Goal: Task Accomplishment & Management: Complete application form

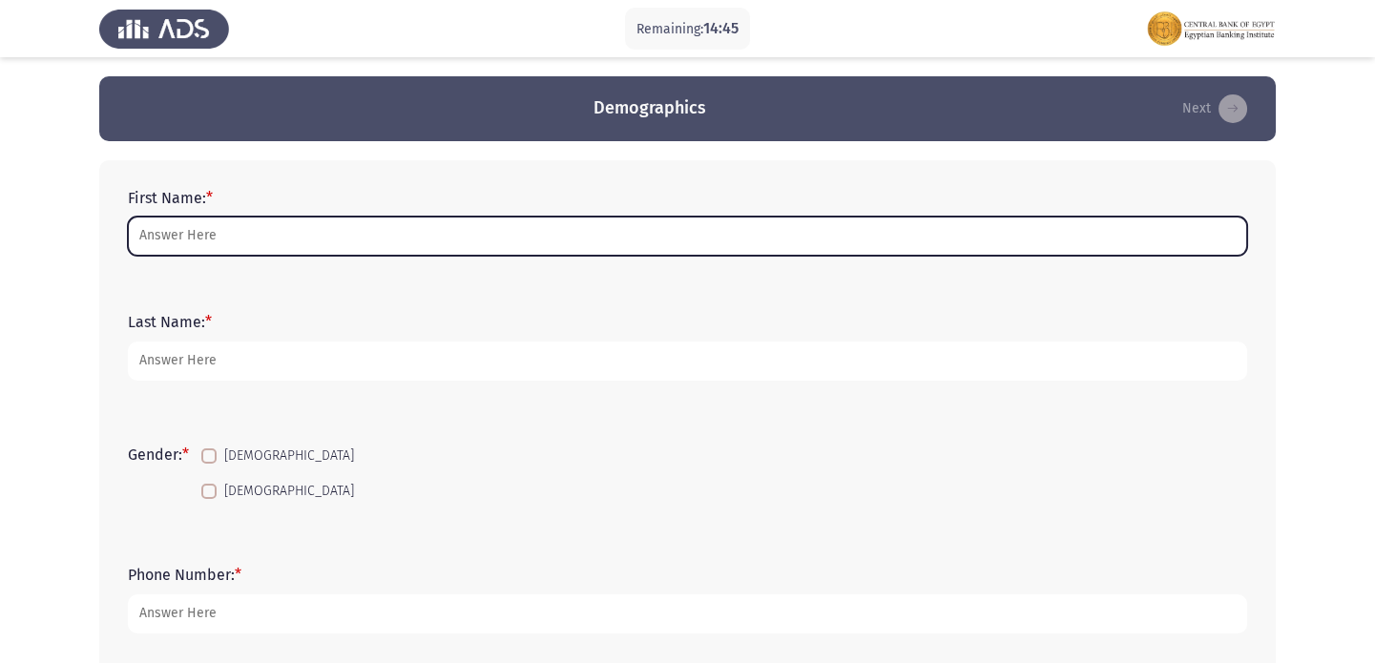
click at [447, 240] on input "First Name: *" at bounding box center [687, 236] width 1119 height 39
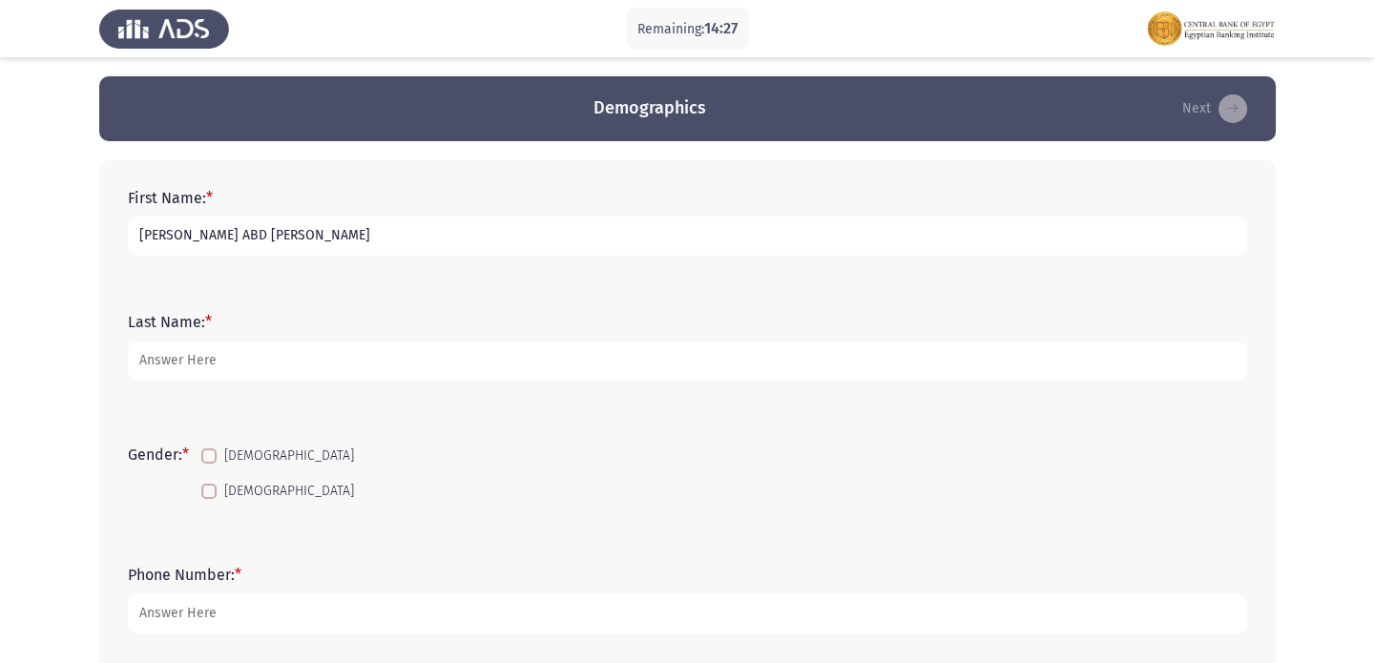
click at [271, 230] on input "[PERSON_NAME] ABD [PERSON_NAME]" at bounding box center [687, 236] width 1119 height 39
type input "[PERSON_NAME] [PERSON_NAME]"
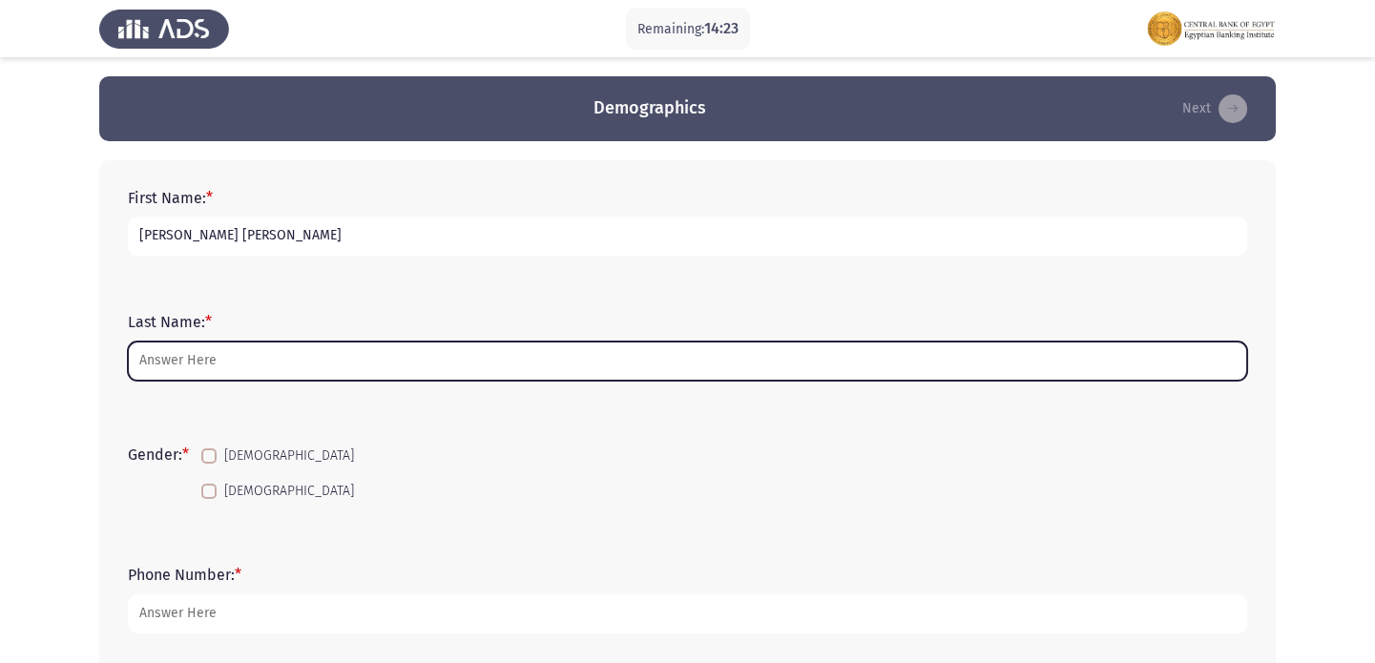
click at [178, 353] on input "Last Name: *" at bounding box center [687, 361] width 1119 height 39
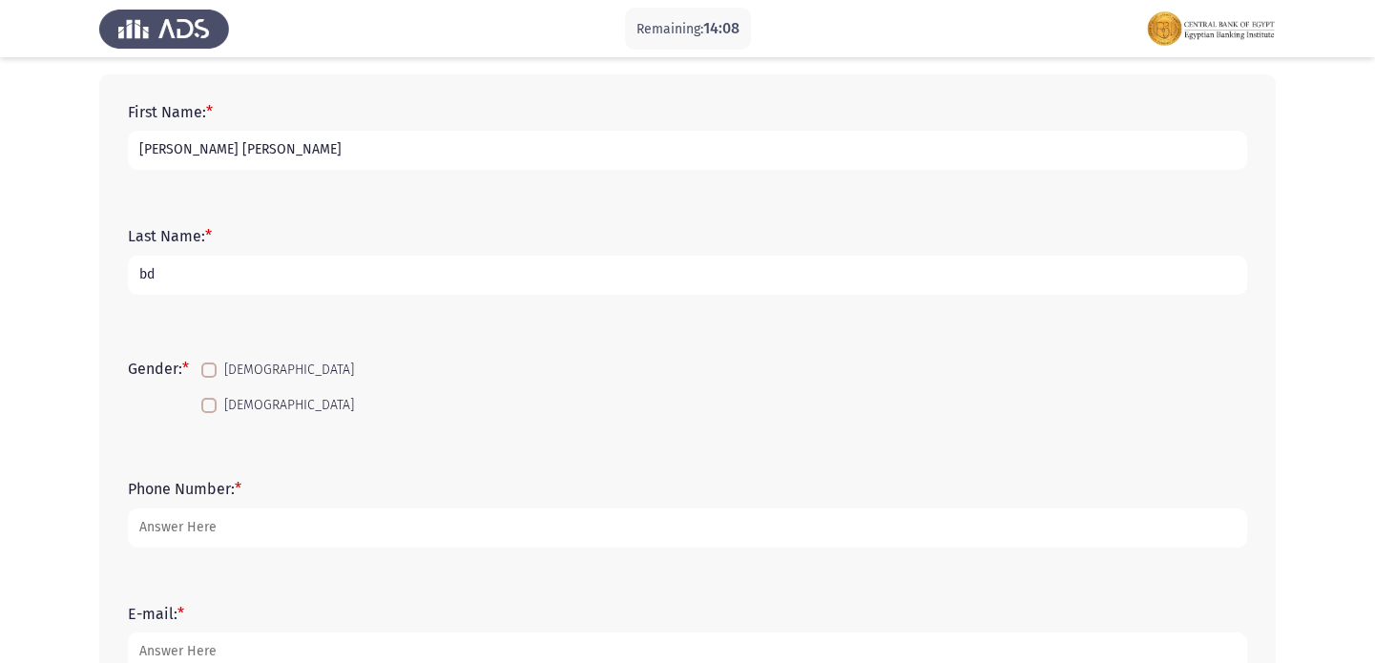
type input "bdc"
drag, startPoint x: 177, startPoint y: 267, endPoint x: 123, endPoint y: 275, distance: 54.9
click at [123, 275] on div "Last Name: * bdc" at bounding box center [687, 261] width 1138 height 86
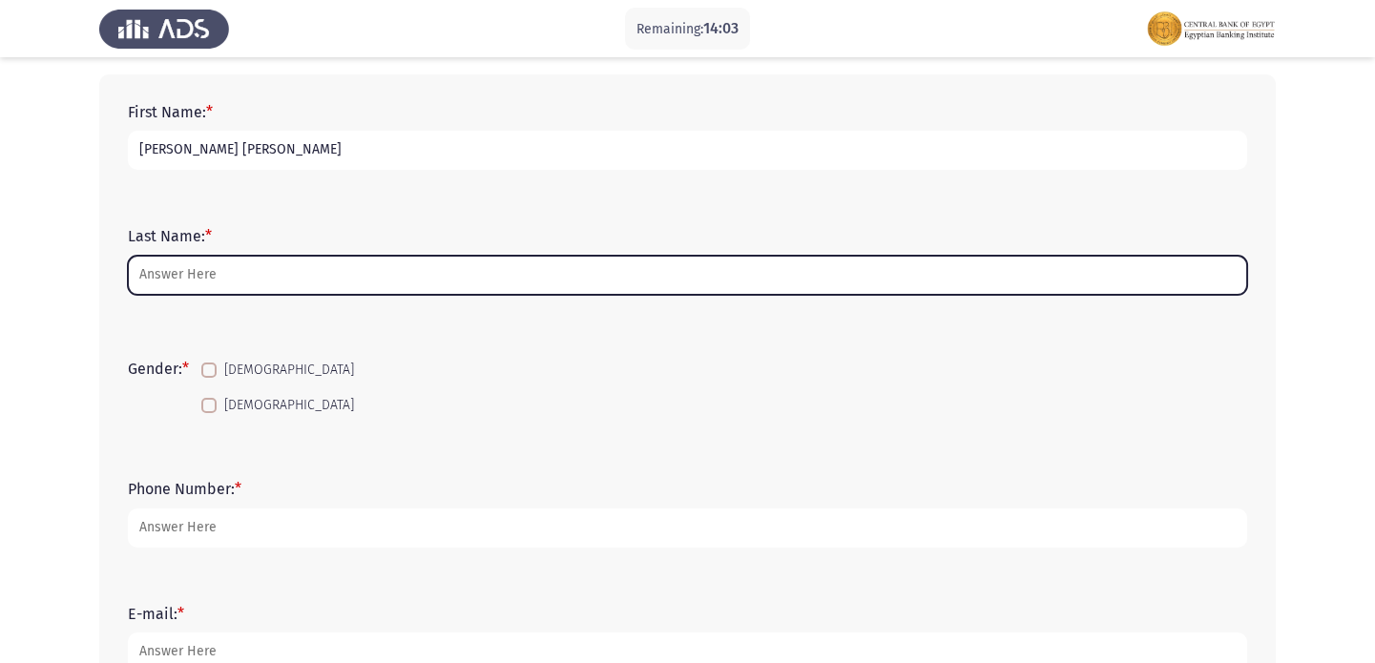
type input "b"
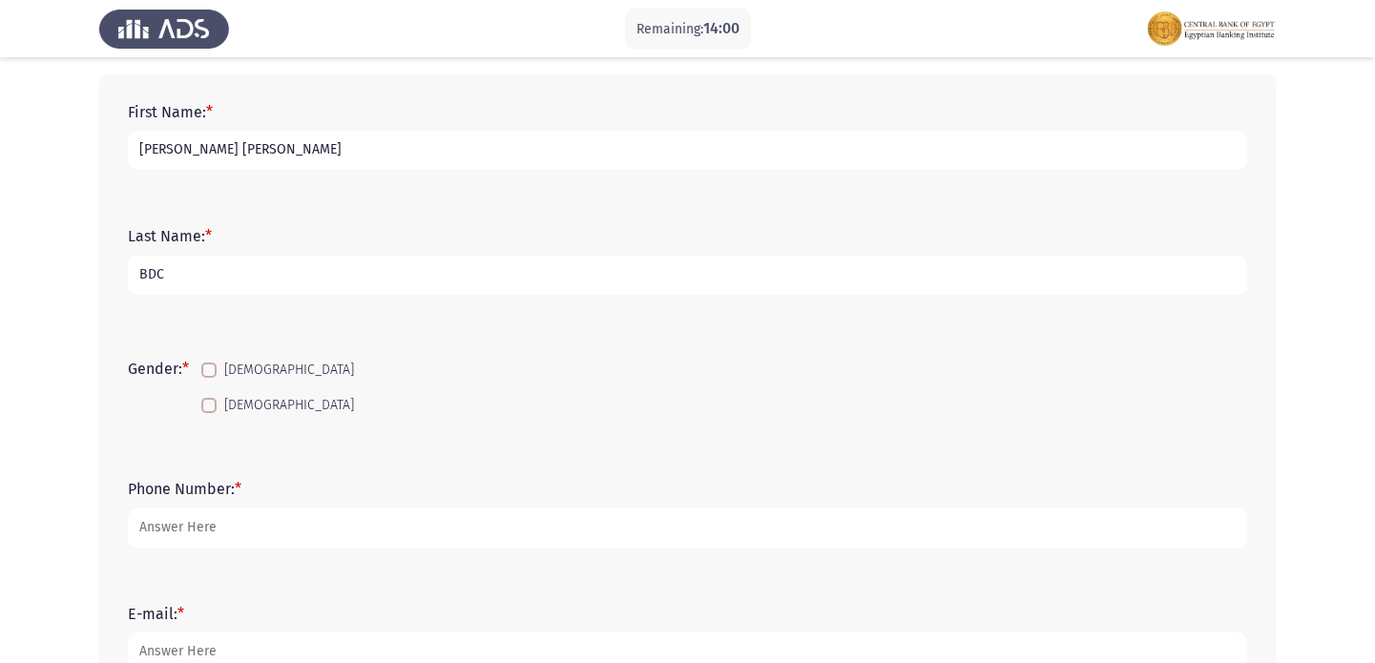
type input "BDC"
click at [216, 398] on span at bounding box center [208, 405] width 15 height 15
click at [209, 413] on input "[DEMOGRAPHIC_DATA]" at bounding box center [208, 413] width 1 height 1
checkbox input "true"
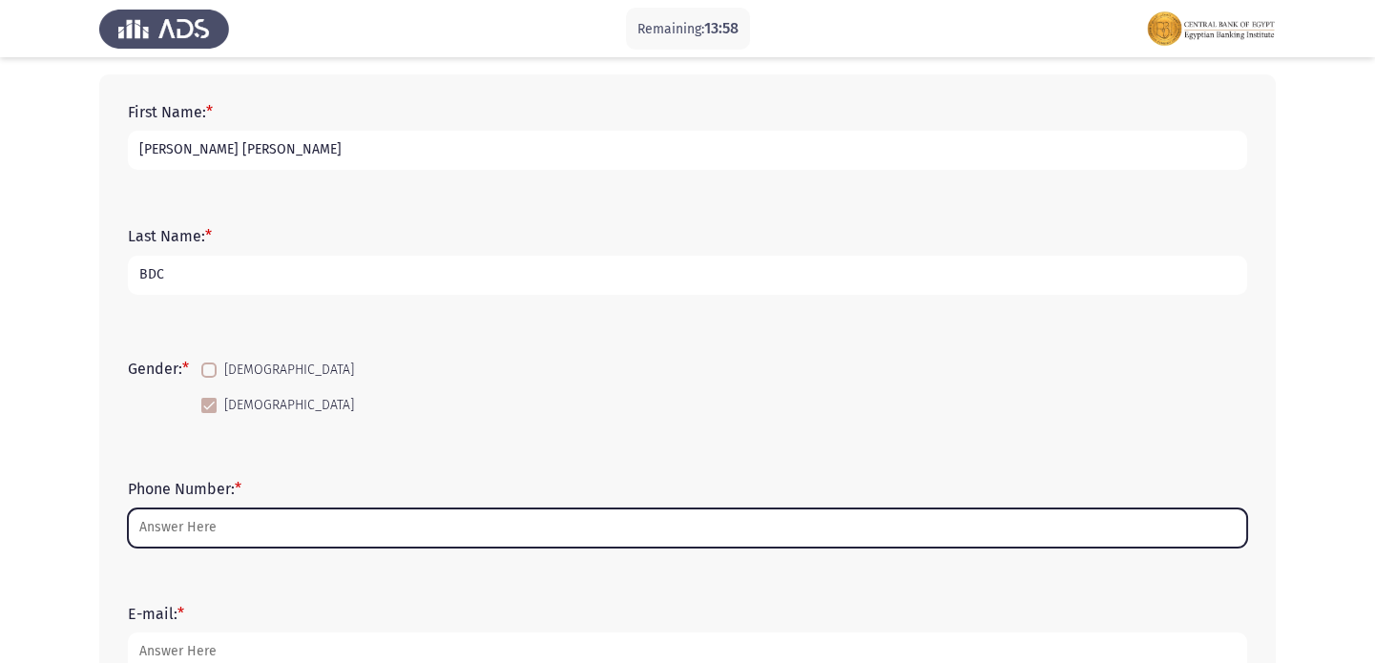
click at [481, 515] on input "Phone Number: *" at bounding box center [687, 528] width 1119 height 39
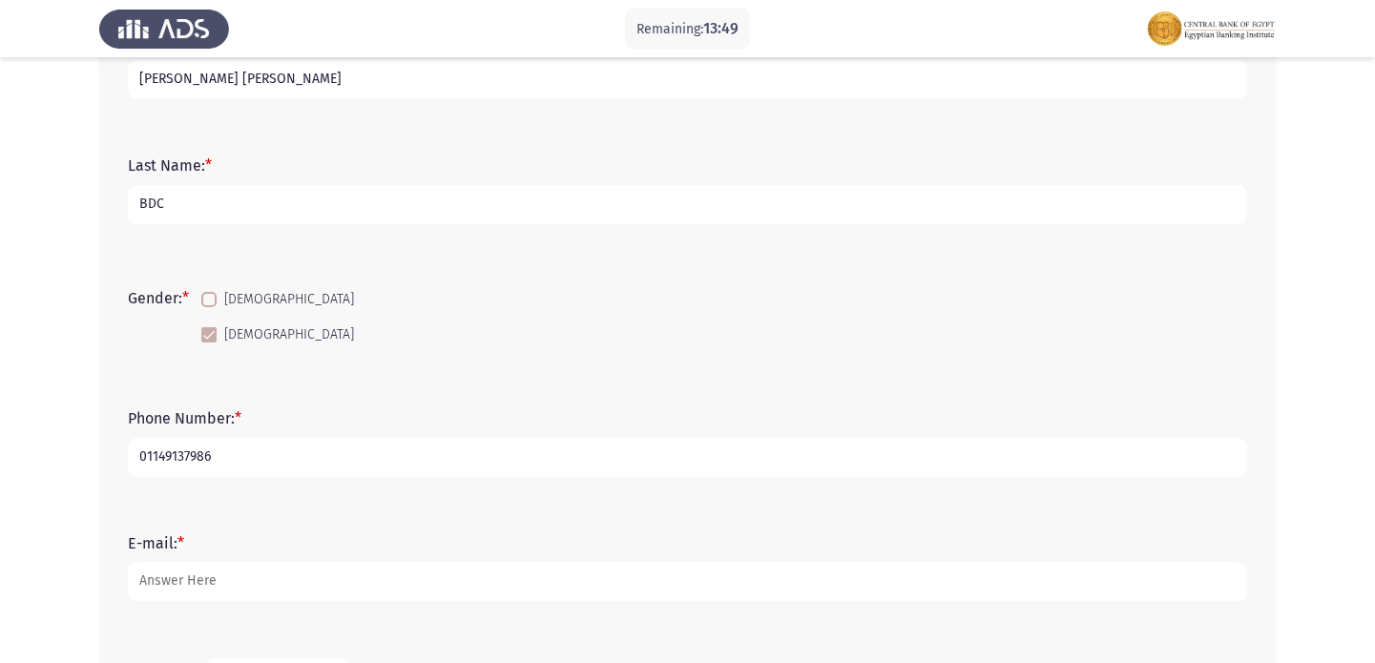
scroll to position [194, 0]
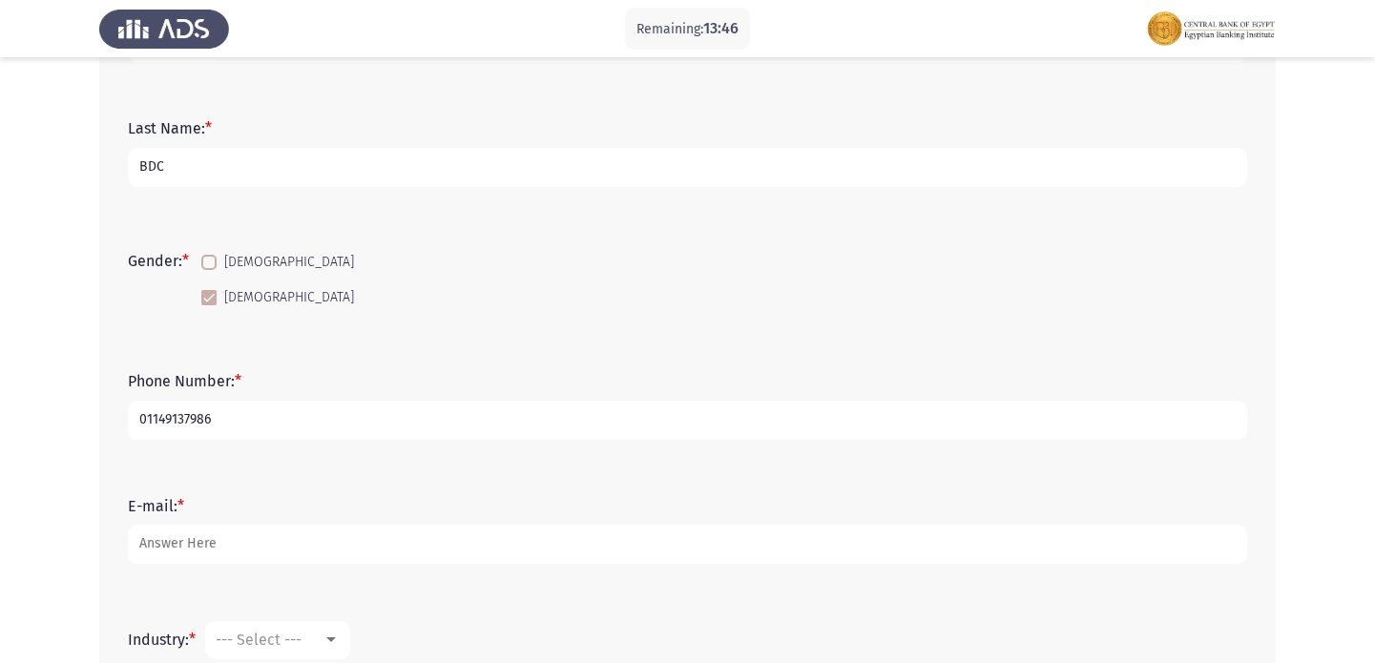
type input "01149137986"
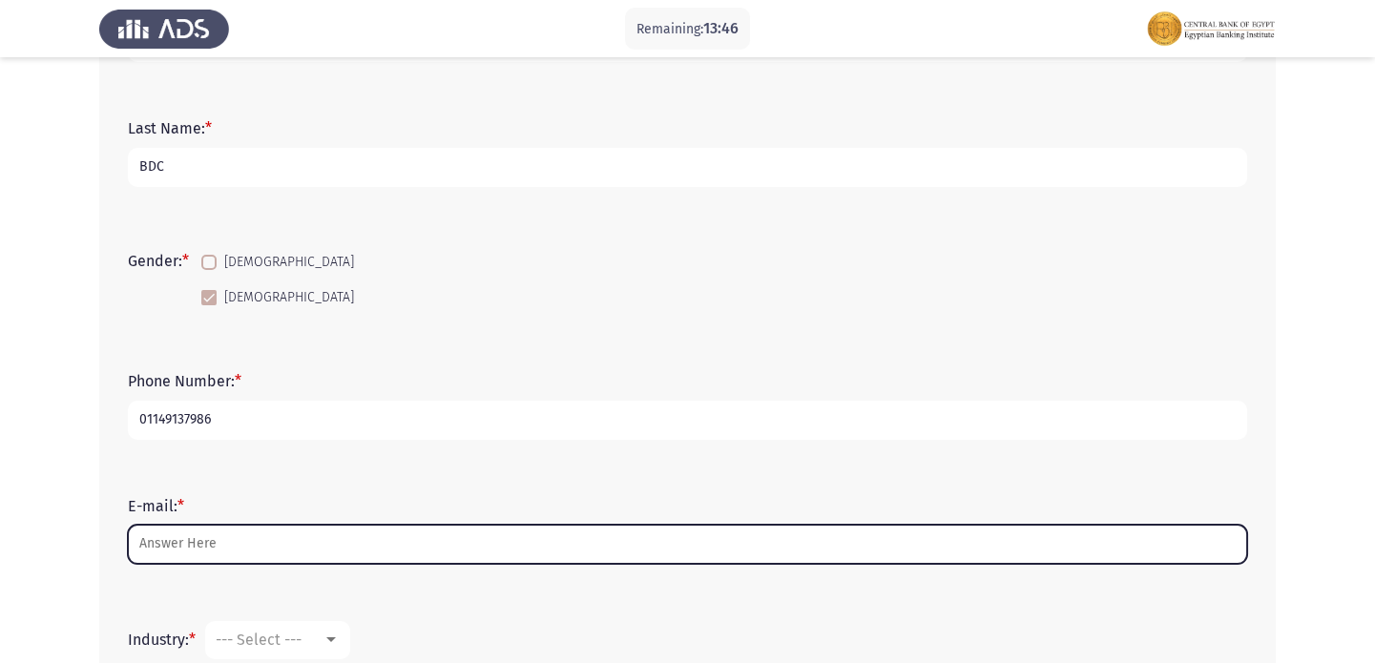
click at [214, 535] on input "E-mail: *" at bounding box center [687, 544] width 1119 height 39
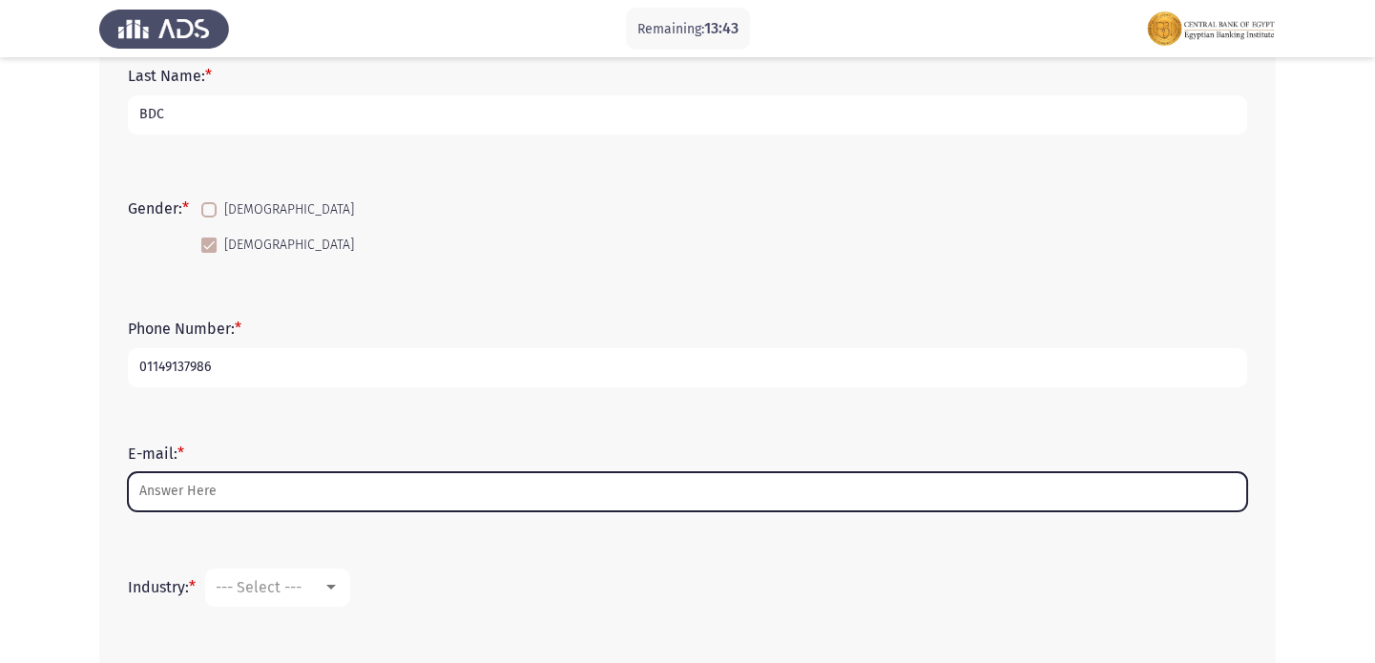
scroll to position [300, 0]
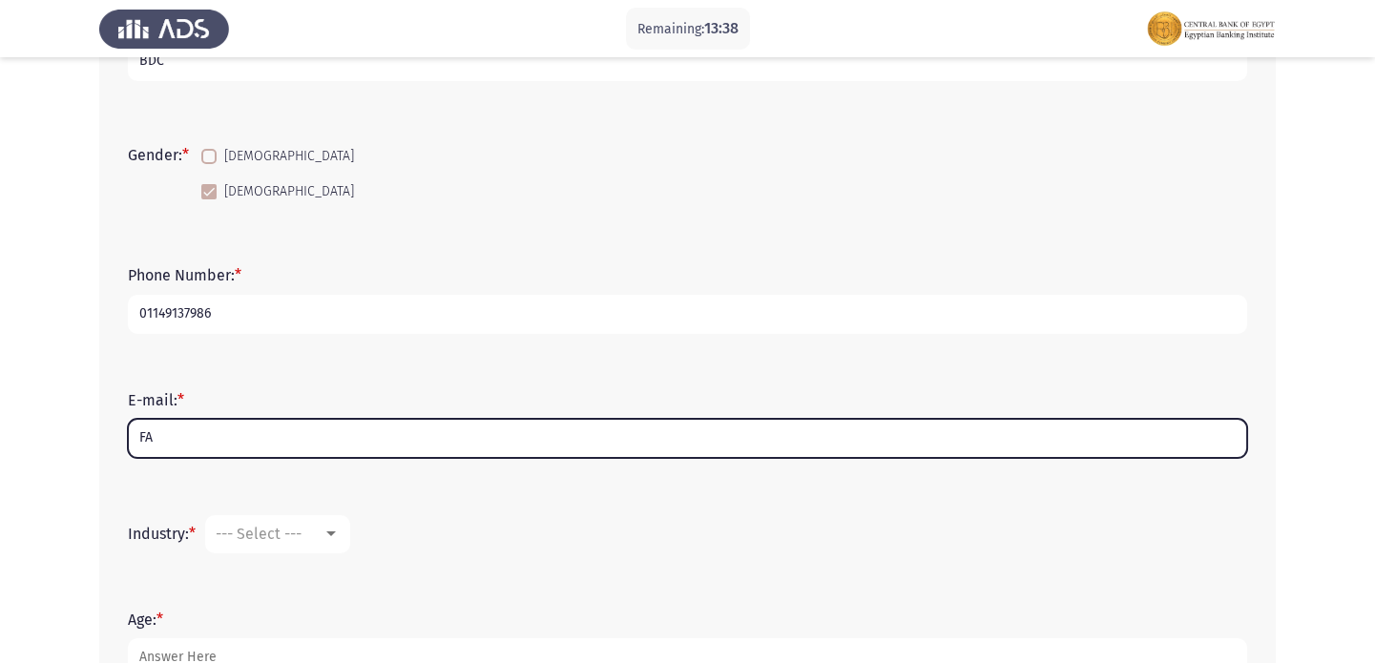
type input "F"
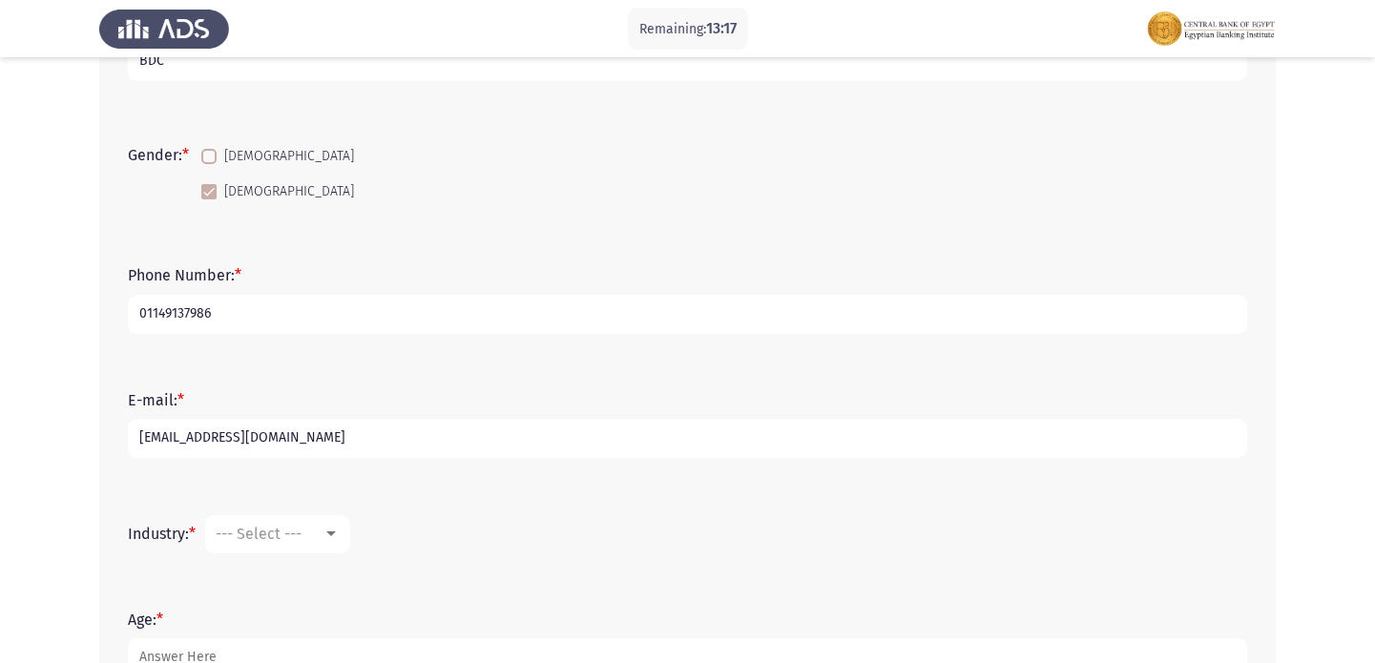
type input "[EMAIL_ADDRESS][DOMAIN_NAME]"
click at [283, 539] on span "--- Select ---" at bounding box center [259, 534] width 86 height 18
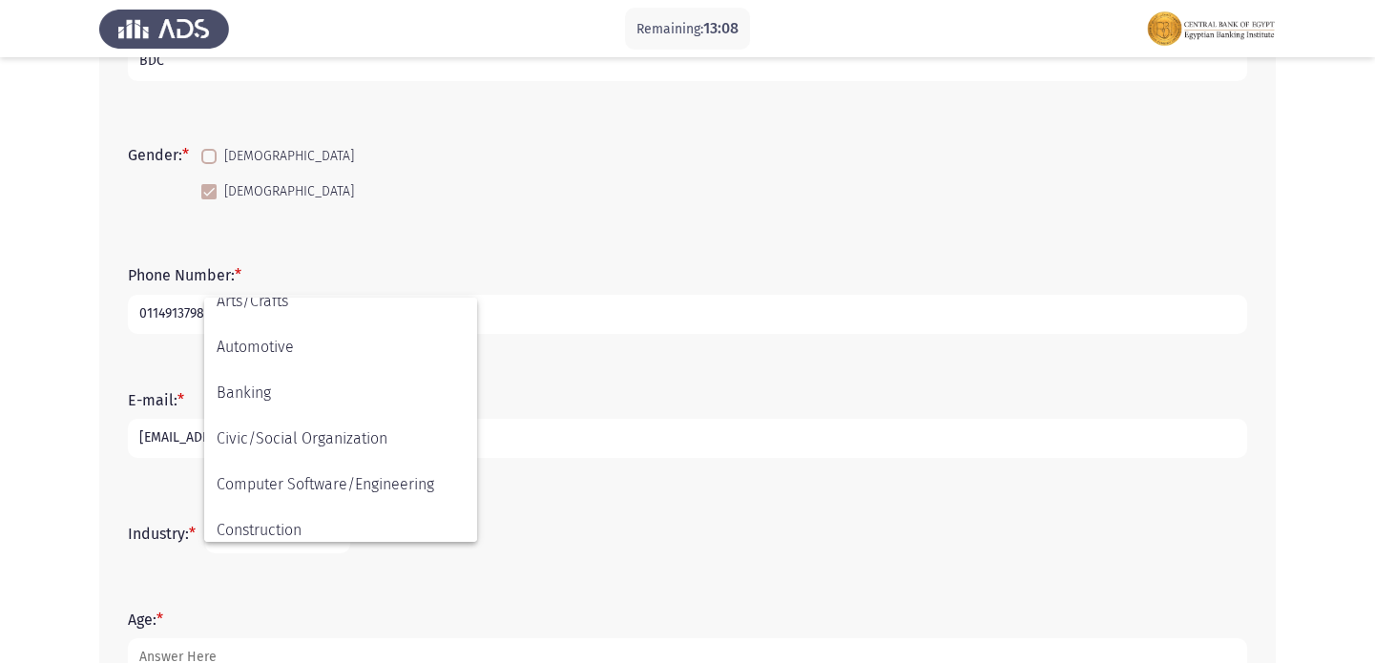
scroll to position [178, 0]
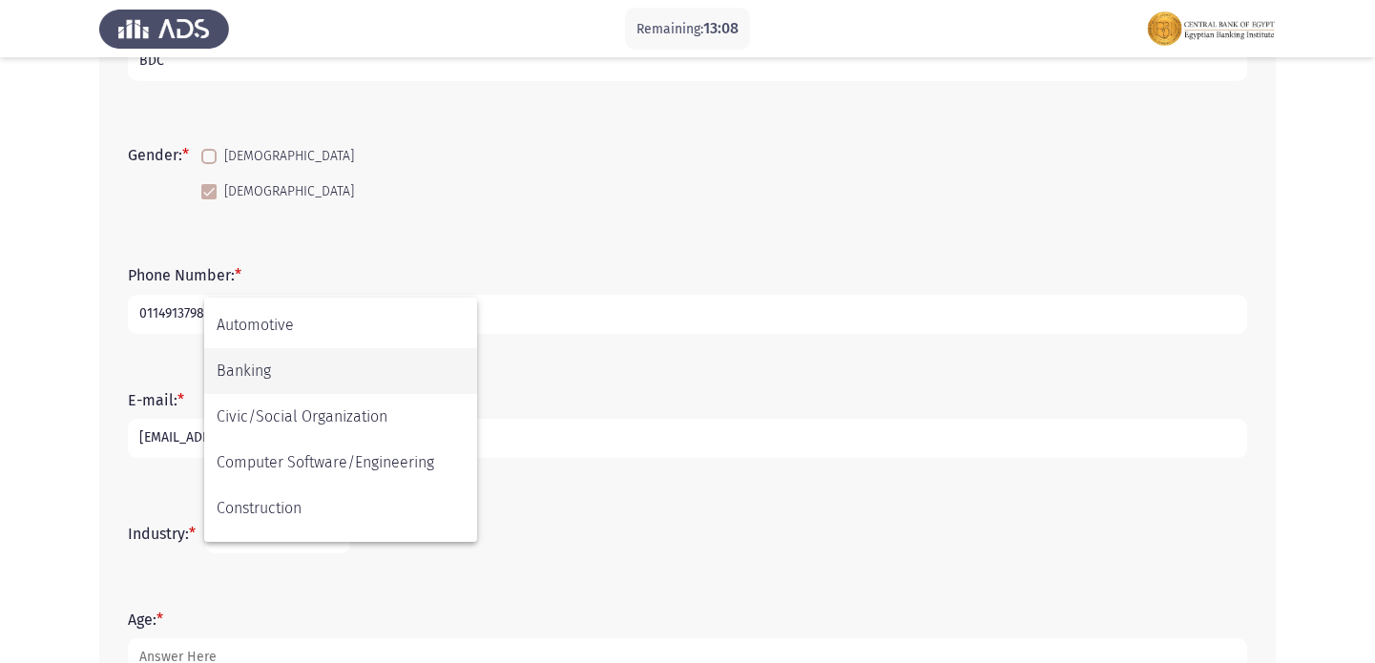
click at [367, 356] on span "Banking" at bounding box center [341, 371] width 248 height 46
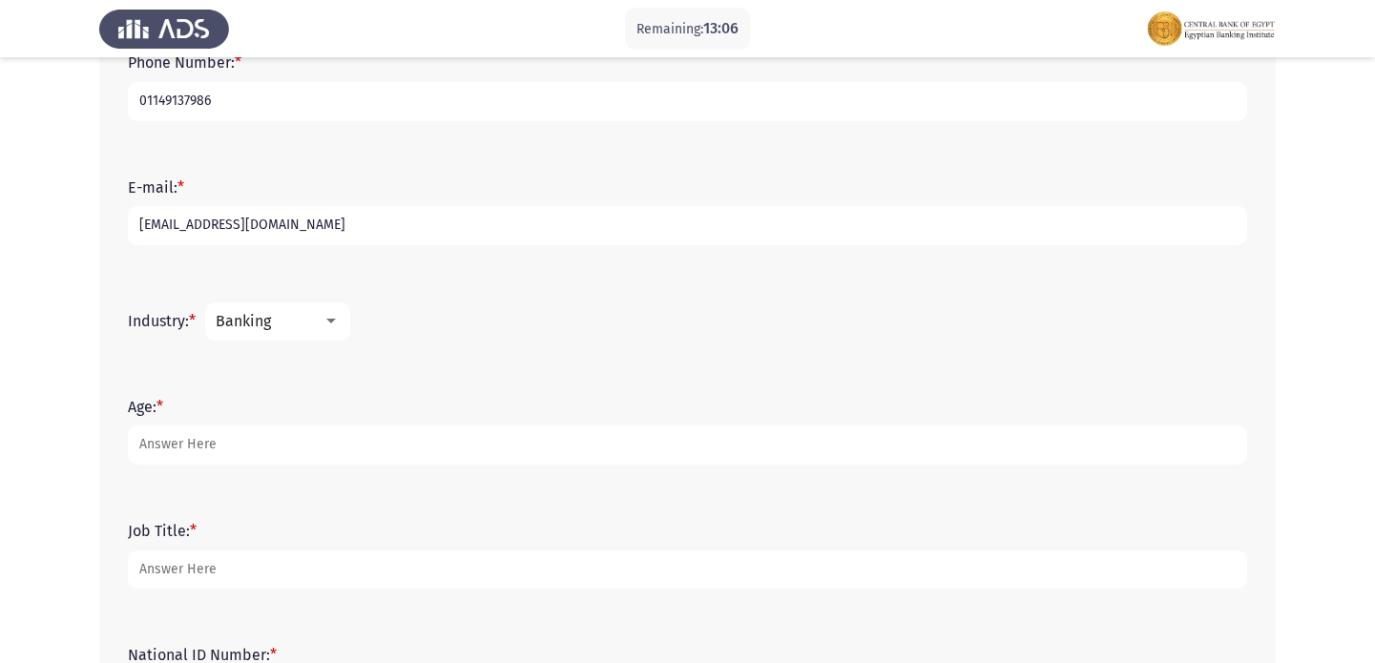
scroll to position [525, 0]
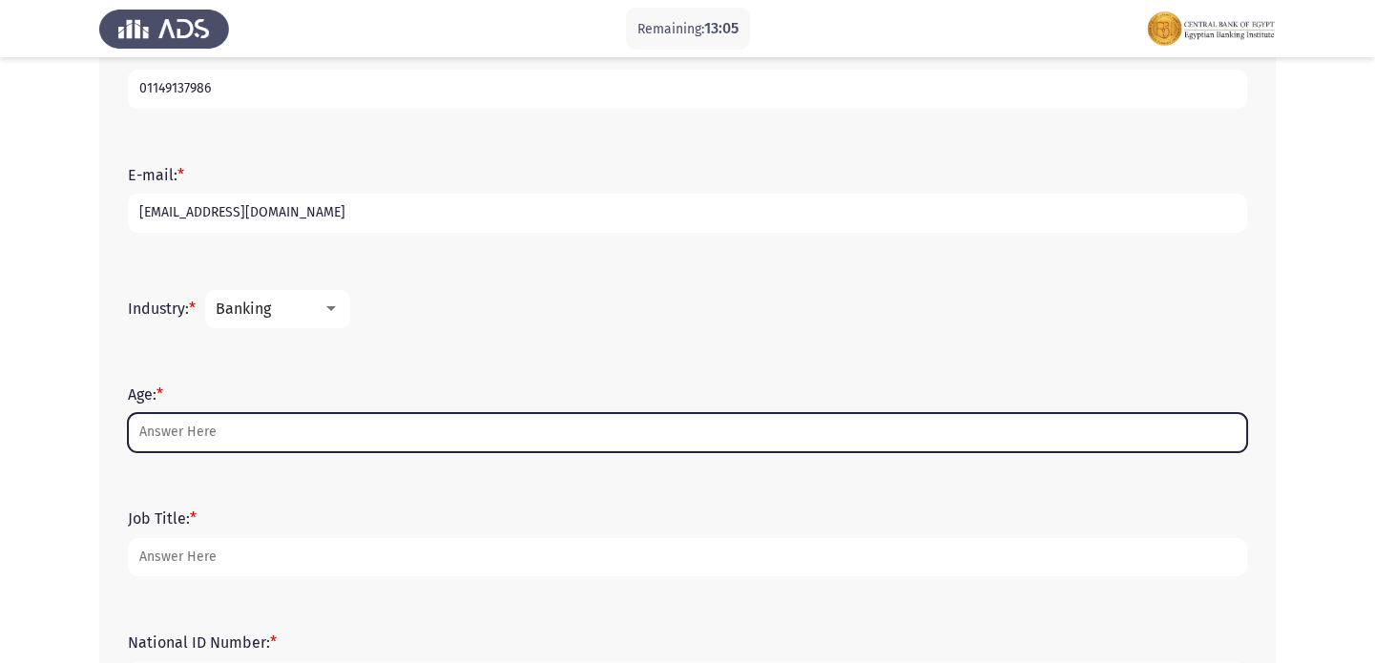
click at [277, 425] on input "Age: *" at bounding box center [687, 432] width 1119 height 39
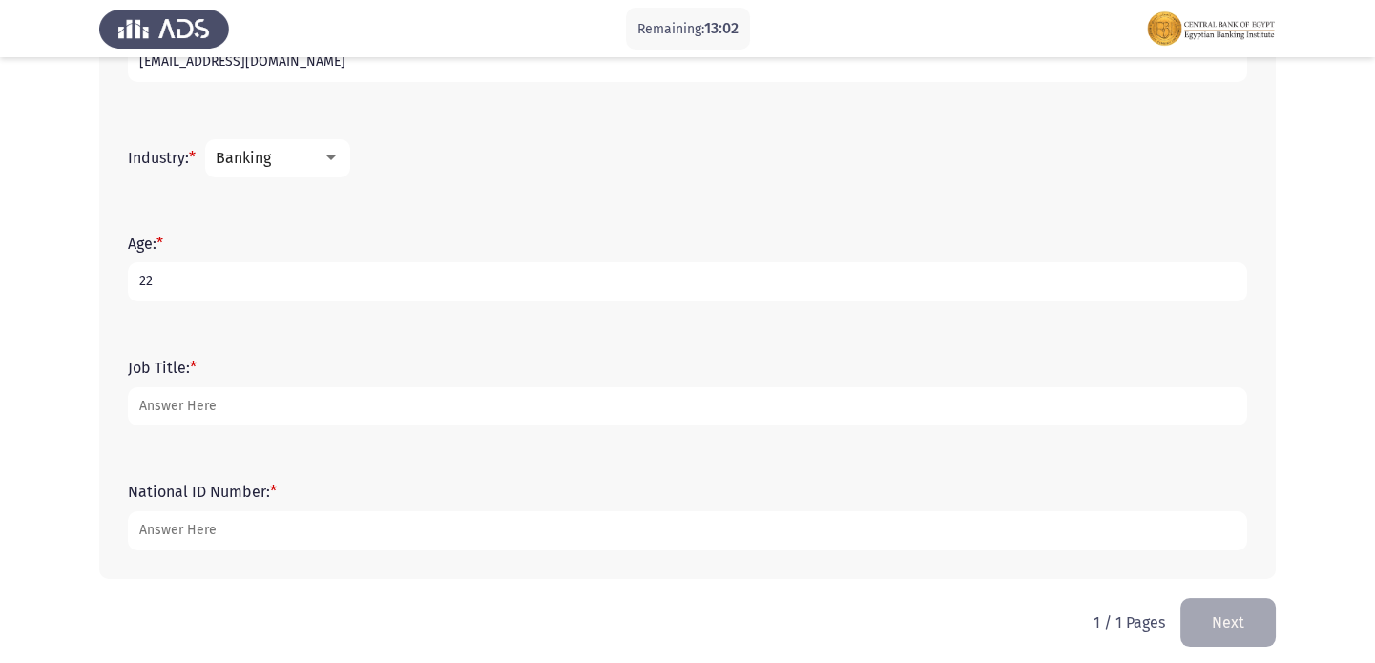
scroll to position [685, 0]
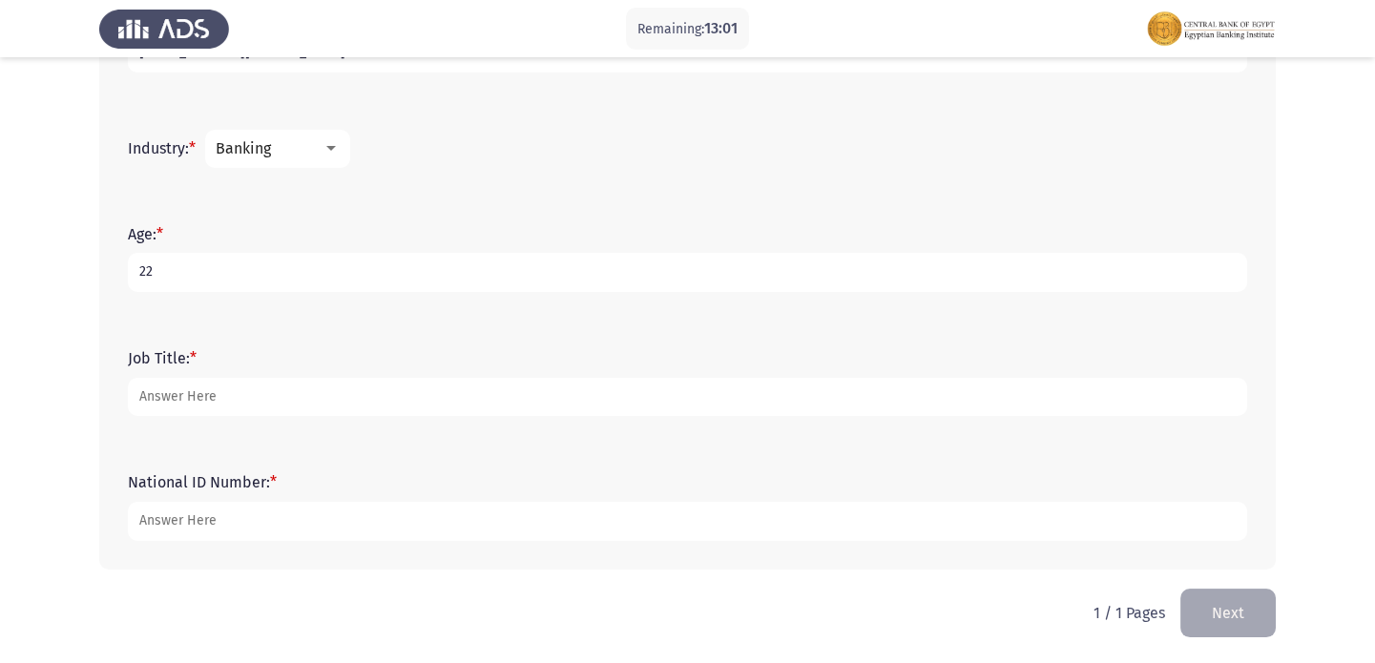
type input "22"
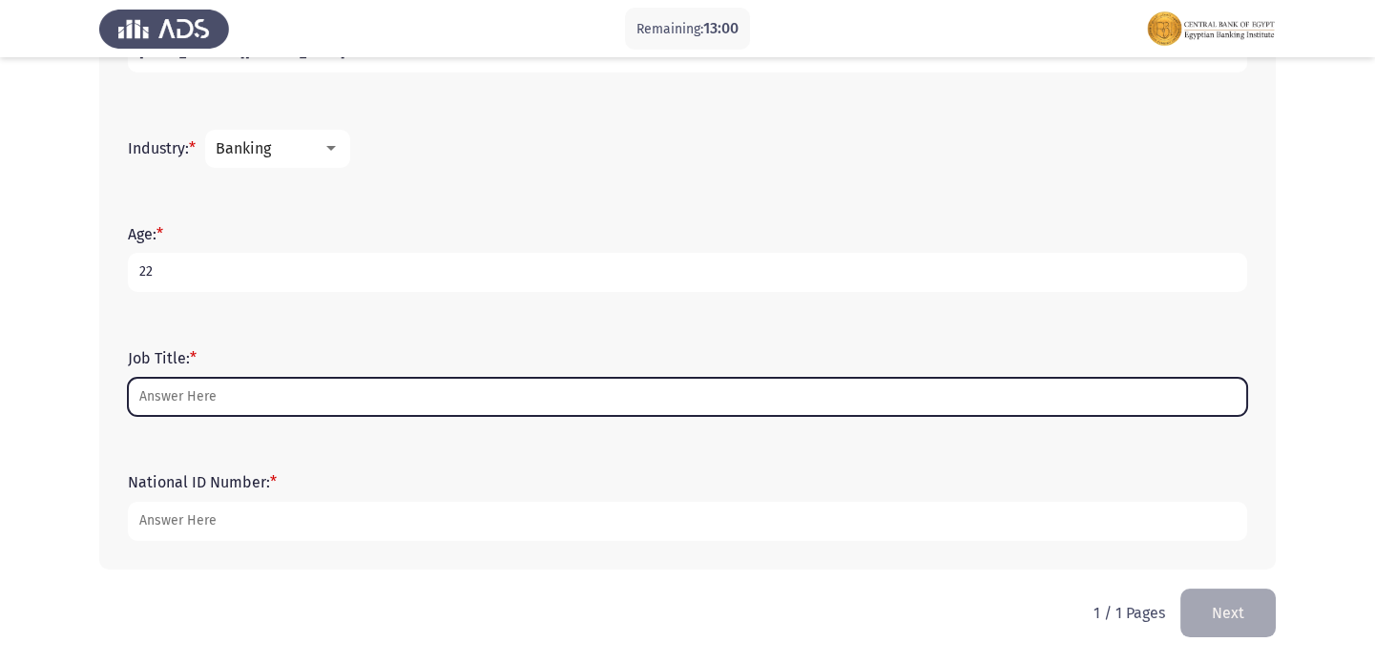
click at [932, 405] on input "Job Title: *" at bounding box center [687, 397] width 1119 height 39
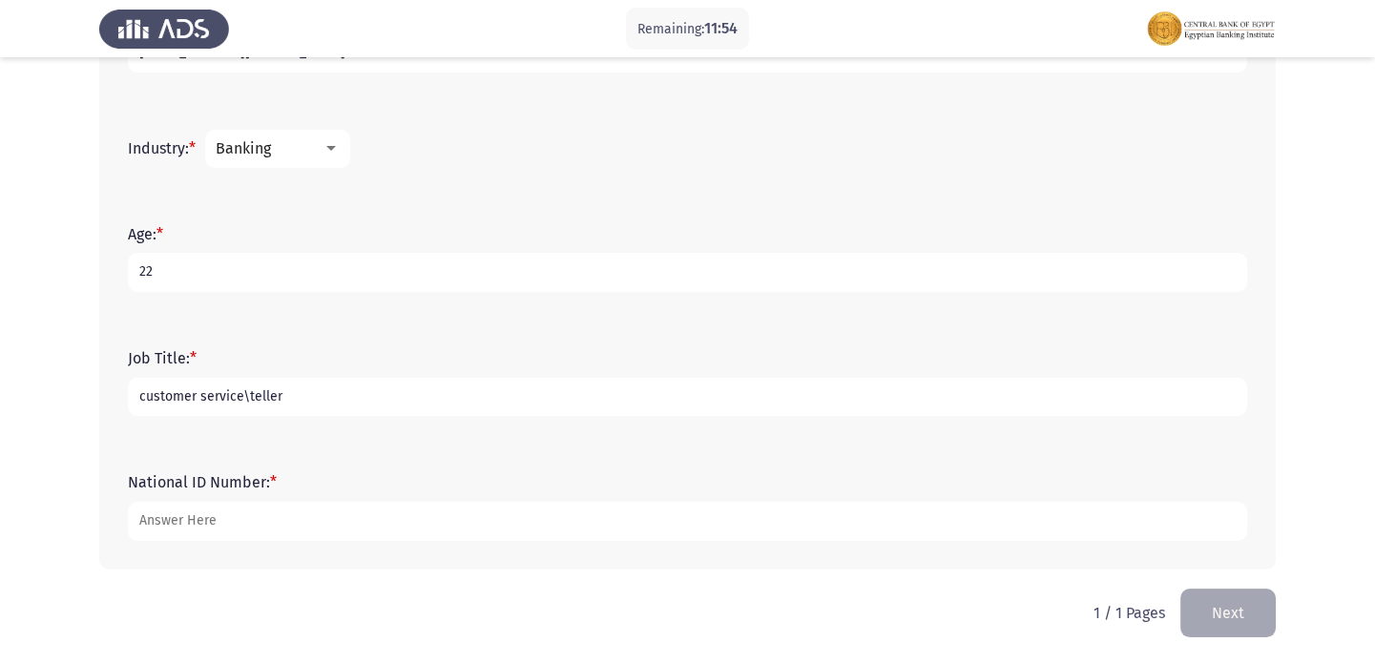
drag, startPoint x: 293, startPoint y: 401, endPoint x: 243, endPoint y: 401, distance: 49.6
click at [243, 401] on input "customer service\teller" at bounding box center [687, 397] width 1119 height 39
type input "customer service"
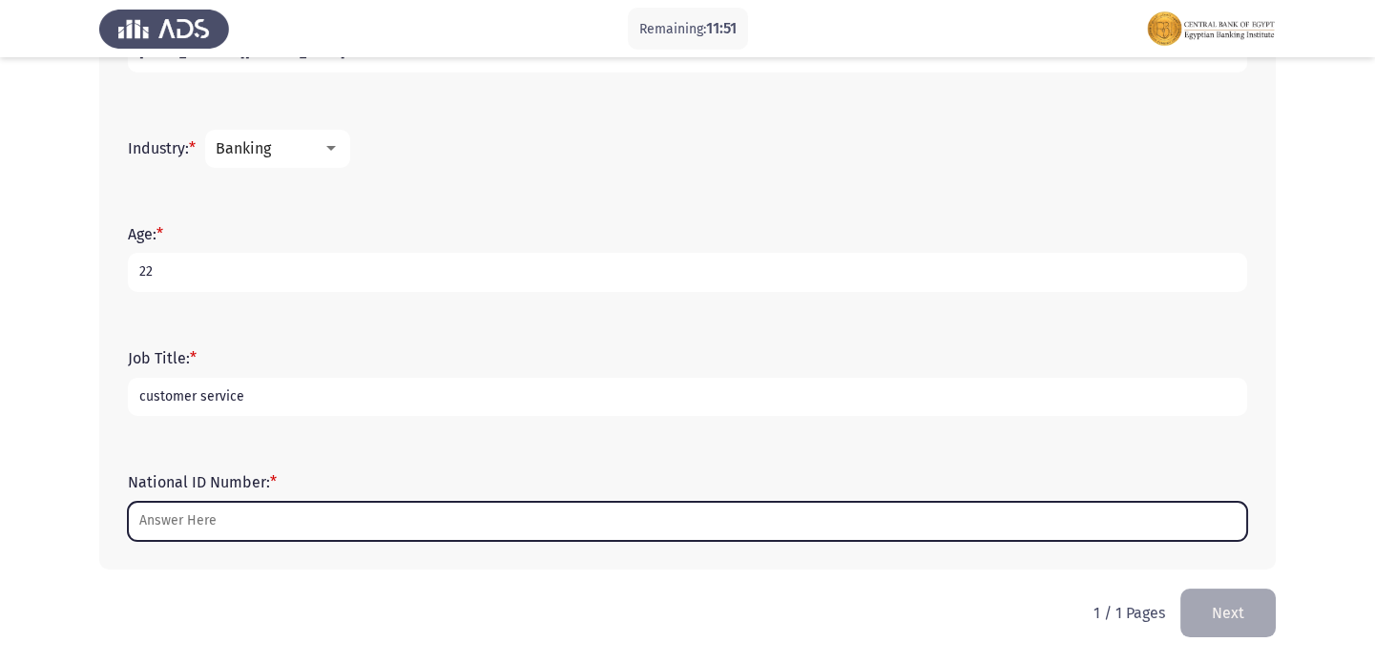
click at [262, 519] on input "National ID Number: *" at bounding box center [687, 521] width 1119 height 39
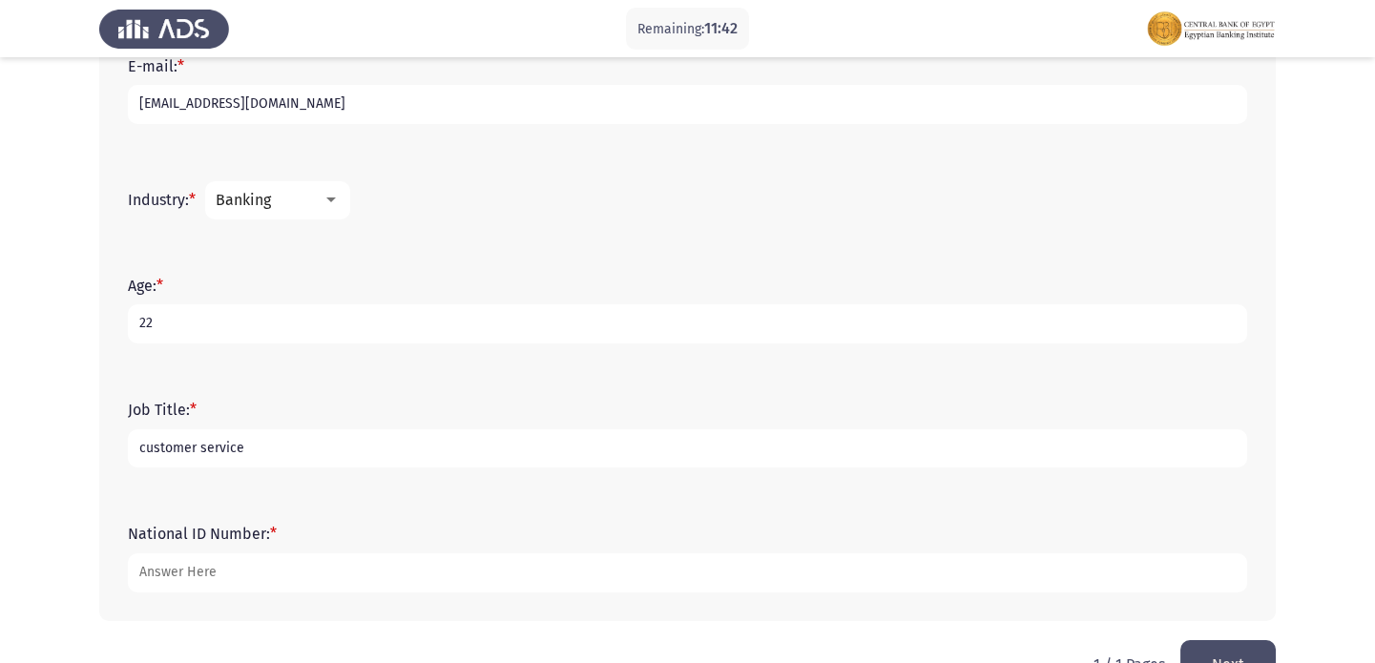
scroll to position [679, 0]
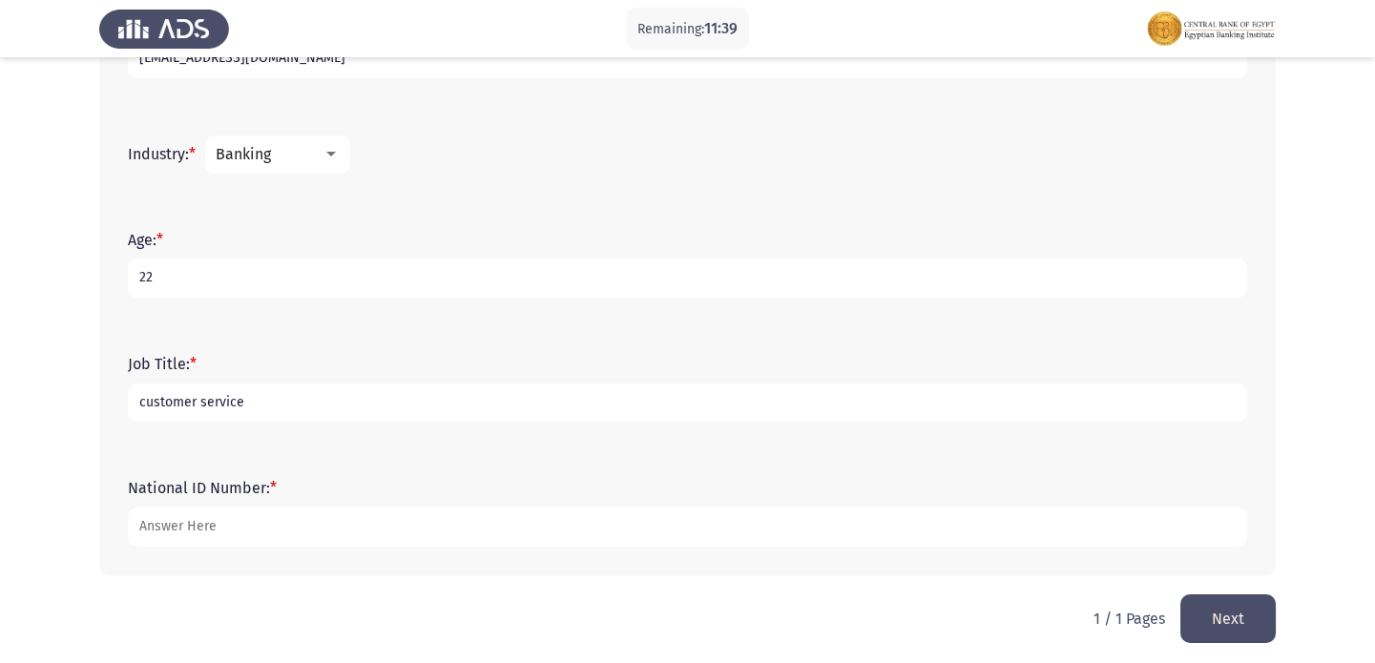
type input "[CREDIT_CARD_NUMBER]"
click at [330, 395] on input "customer service" at bounding box center [687, 403] width 1119 height 39
click at [1217, 599] on button "Next" at bounding box center [1227, 618] width 95 height 49
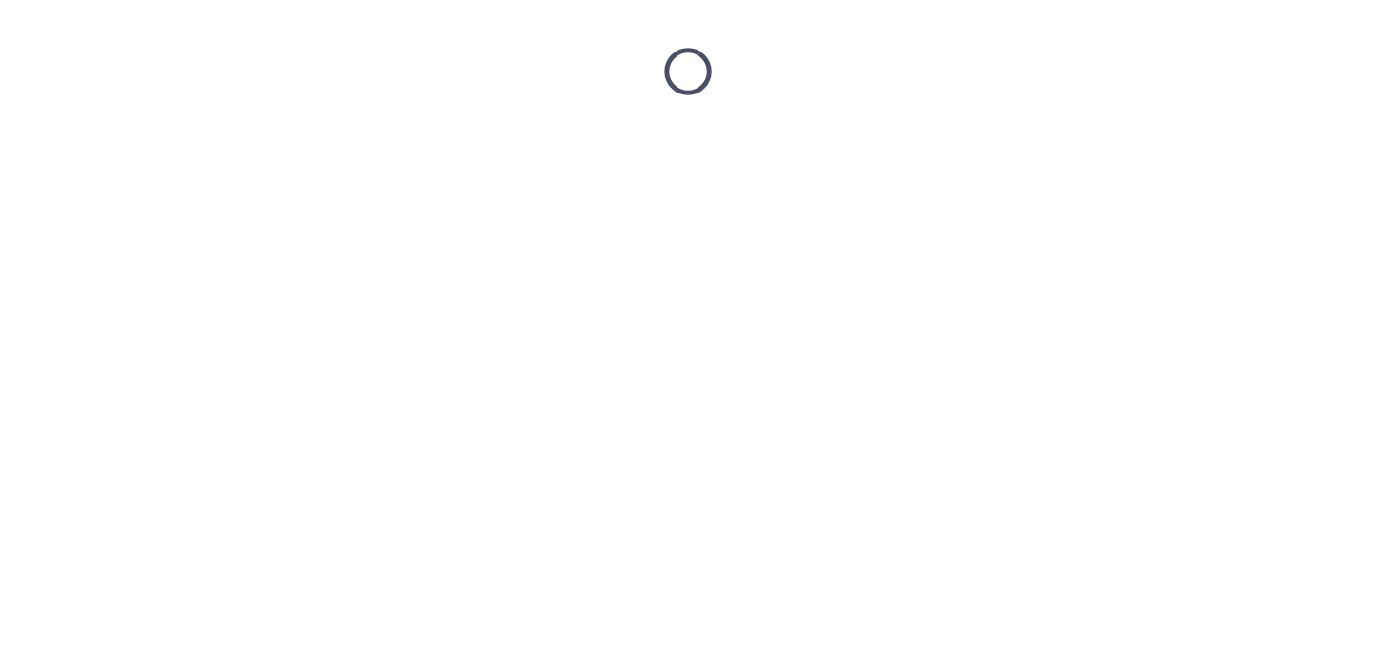
scroll to position [0, 0]
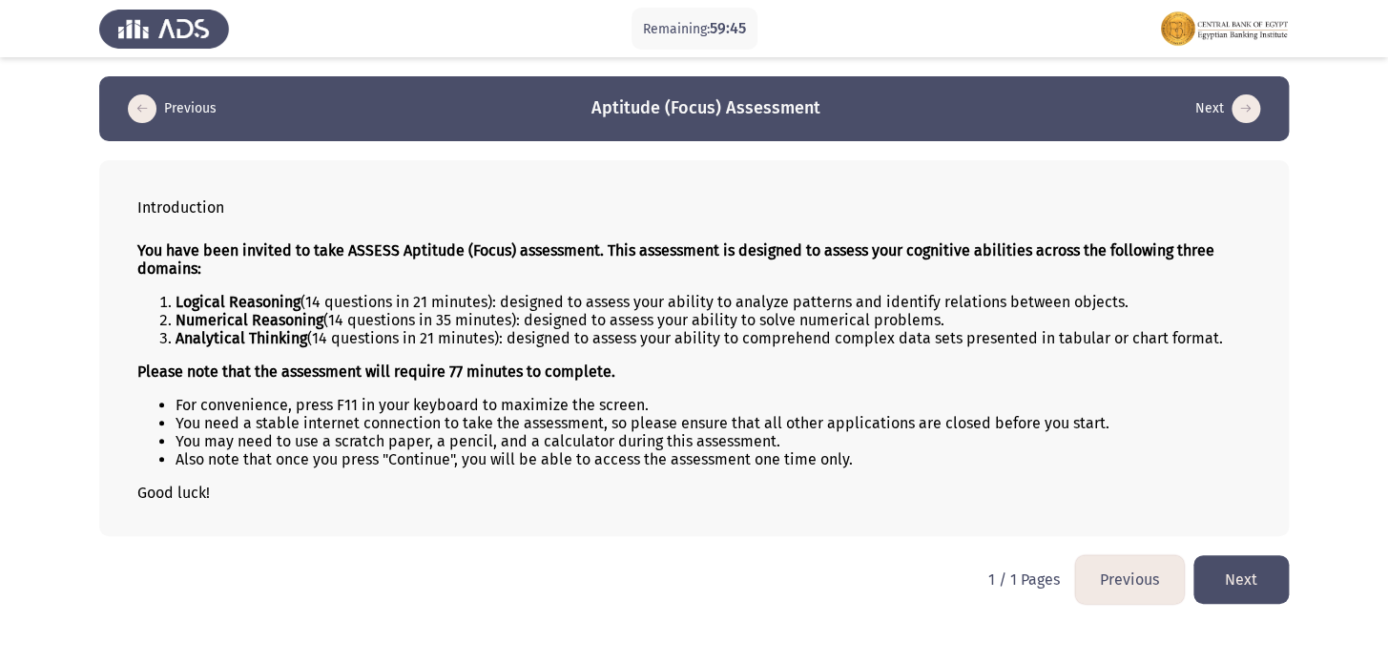
click at [1254, 579] on button "Next" at bounding box center [1241, 579] width 95 height 49
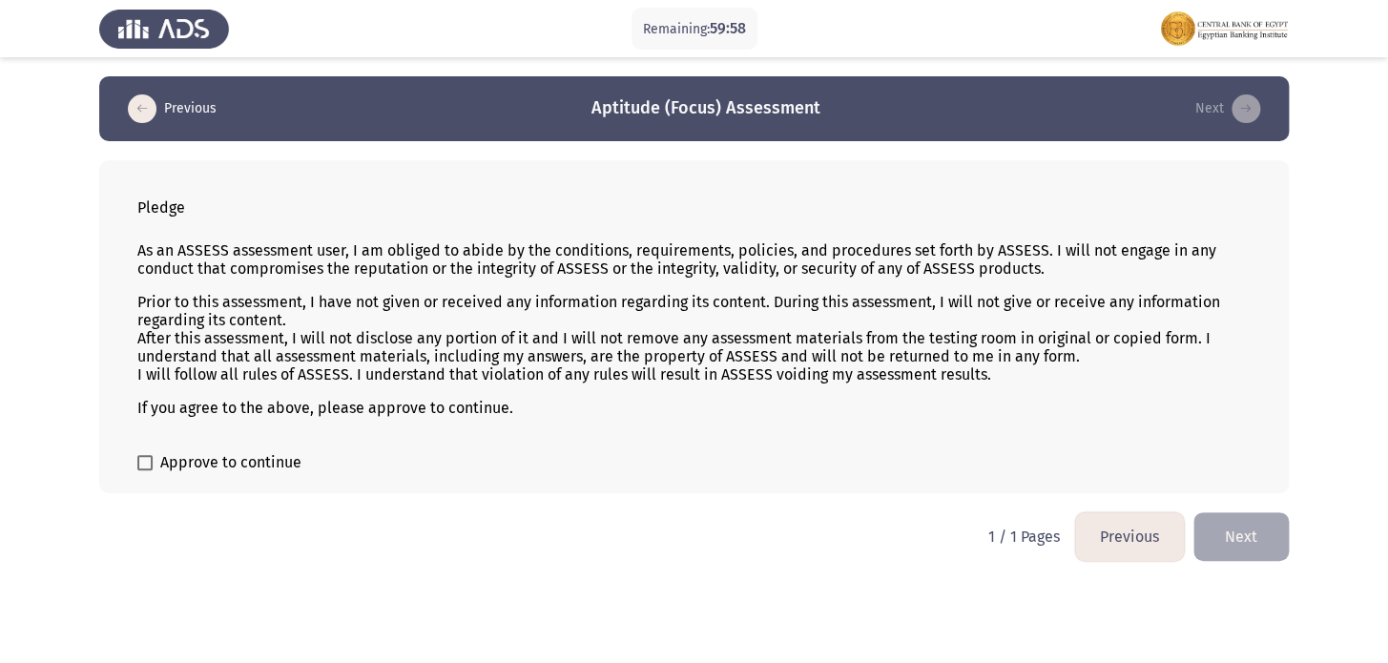
click at [158, 456] on label "Approve to continue" at bounding box center [219, 462] width 164 height 23
click at [145, 470] on input "Approve to continue" at bounding box center [144, 470] width 1 height 1
checkbox input "true"
click at [1254, 540] on button "Next" at bounding box center [1241, 536] width 95 height 49
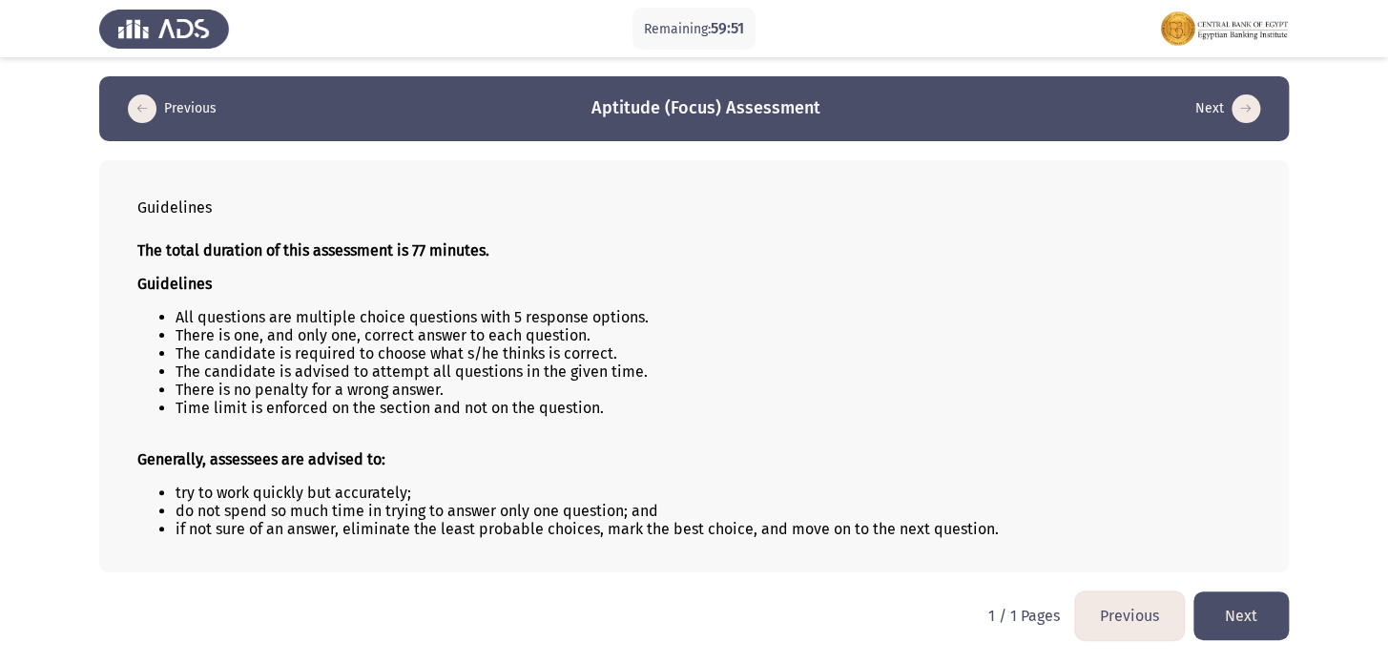
click at [1271, 612] on button "Next" at bounding box center [1241, 616] width 95 height 49
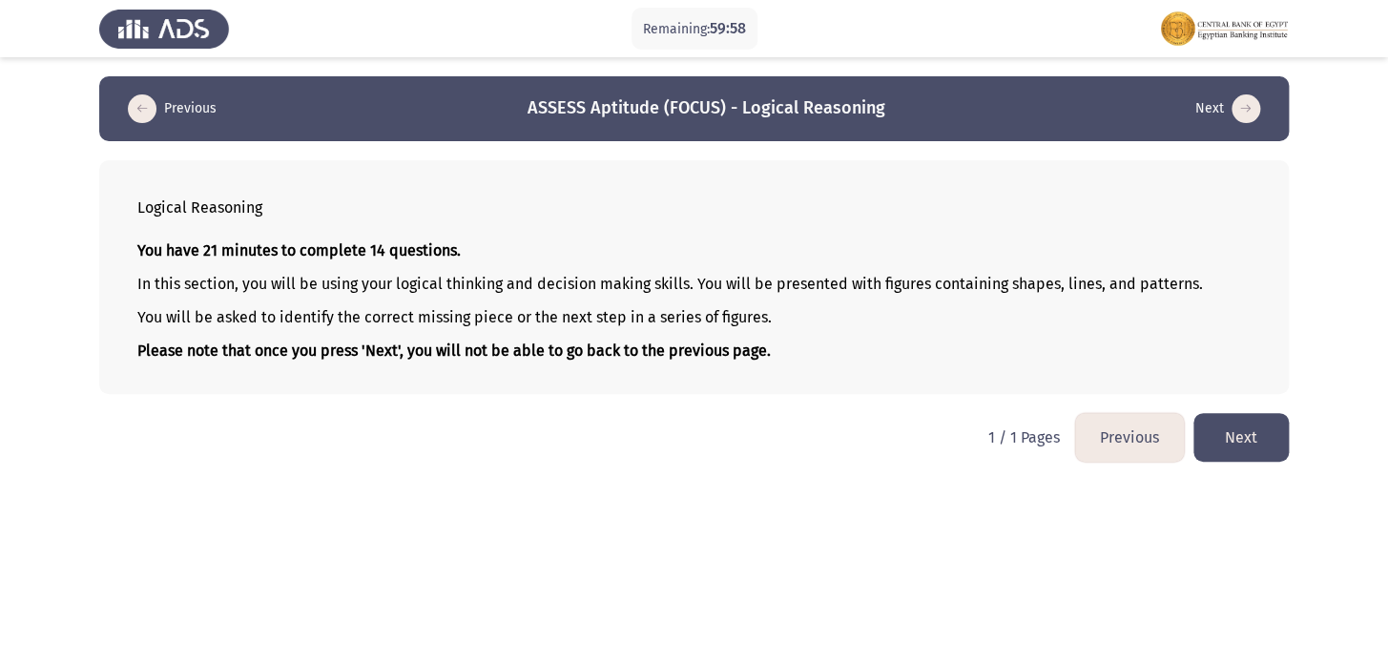
click at [1120, 428] on button "Previous" at bounding box center [1129, 437] width 109 height 49
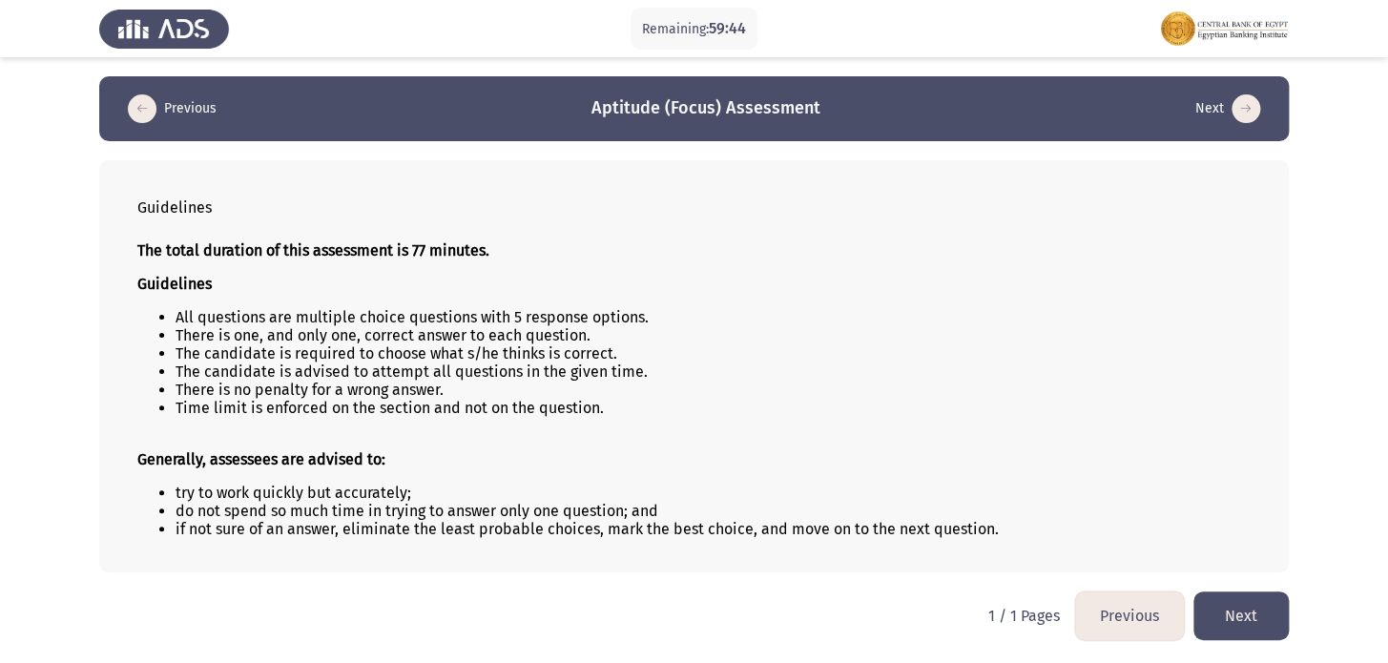
click at [1224, 620] on button "Next" at bounding box center [1241, 616] width 95 height 49
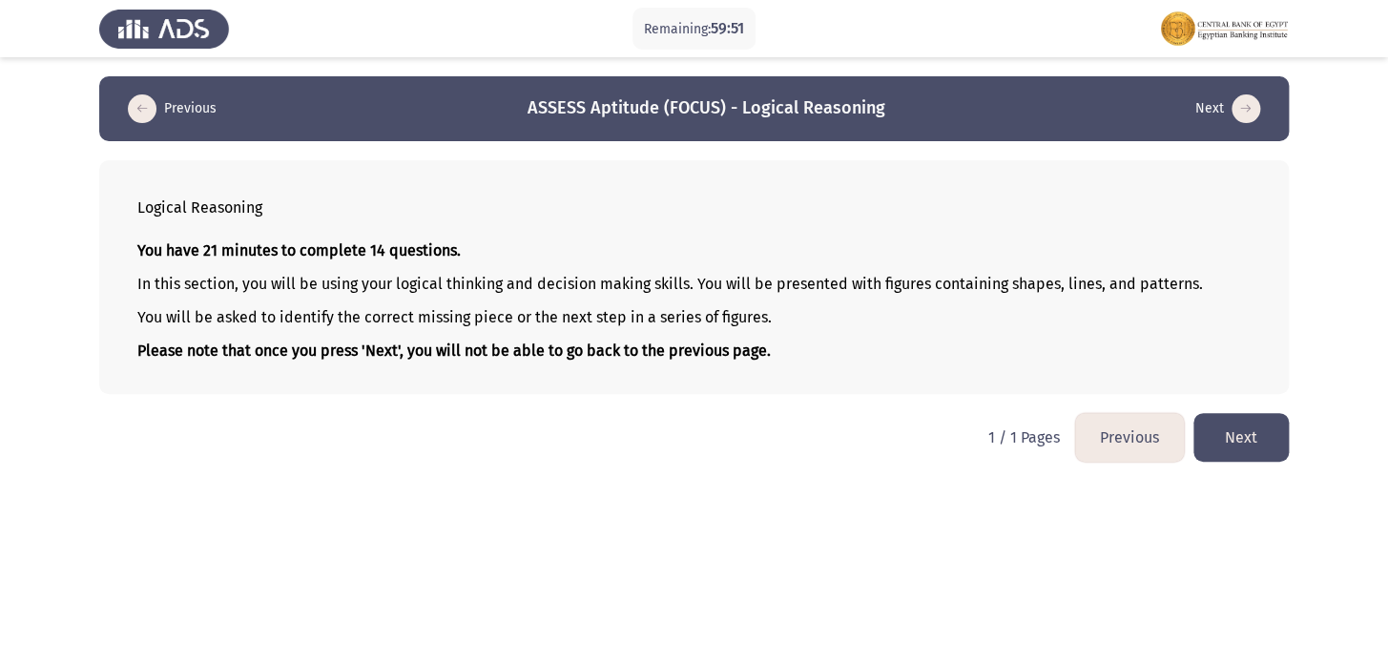
click at [1237, 457] on button "Next" at bounding box center [1241, 437] width 95 height 49
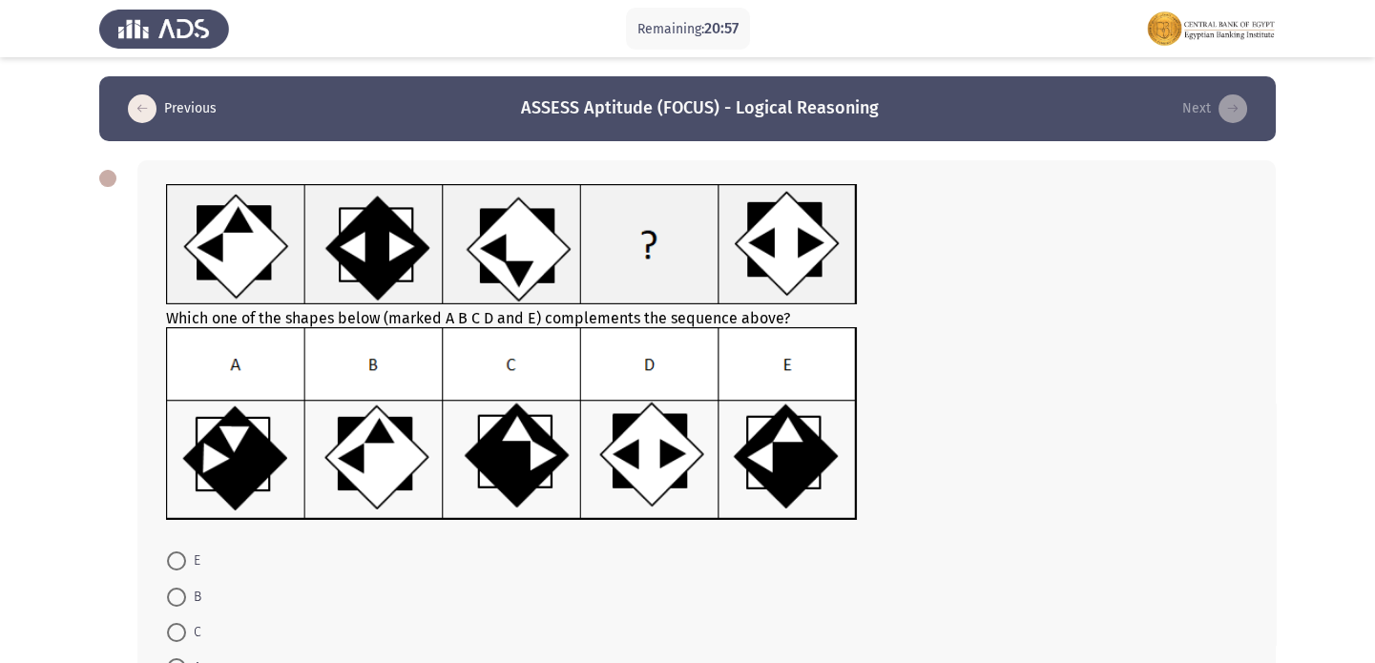
click at [129, 110] on icon "load previous page" at bounding box center [142, 108] width 29 height 29
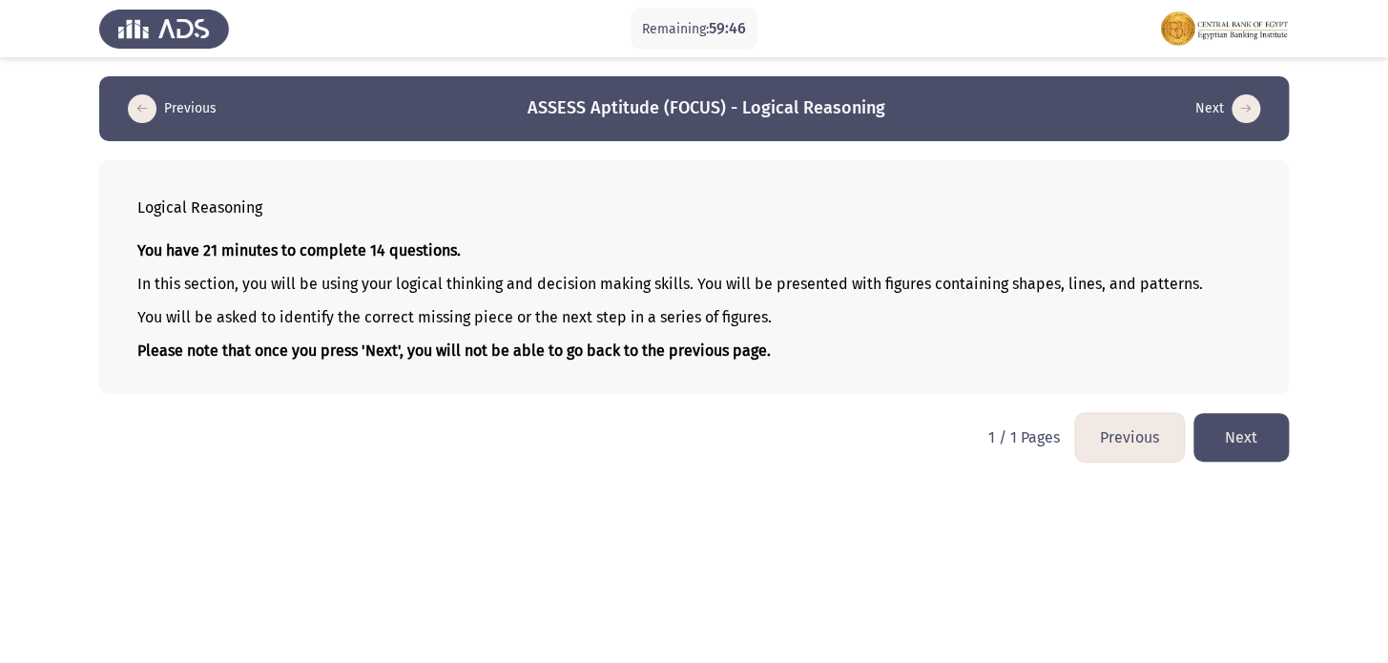
click at [1239, 434] on button "Next" at bounding box center [1241, 437] width 95 height 49
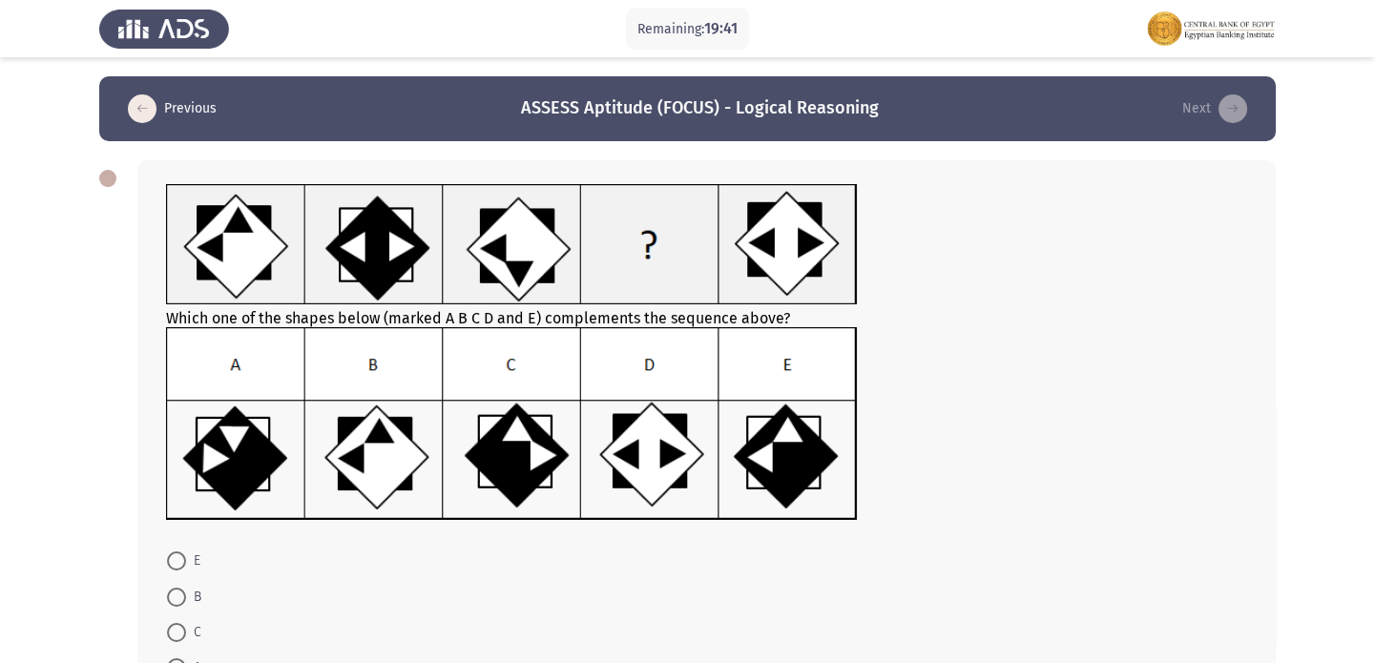
click at [501, 447] on img at bounding box center [512, 424] width 692 height 194
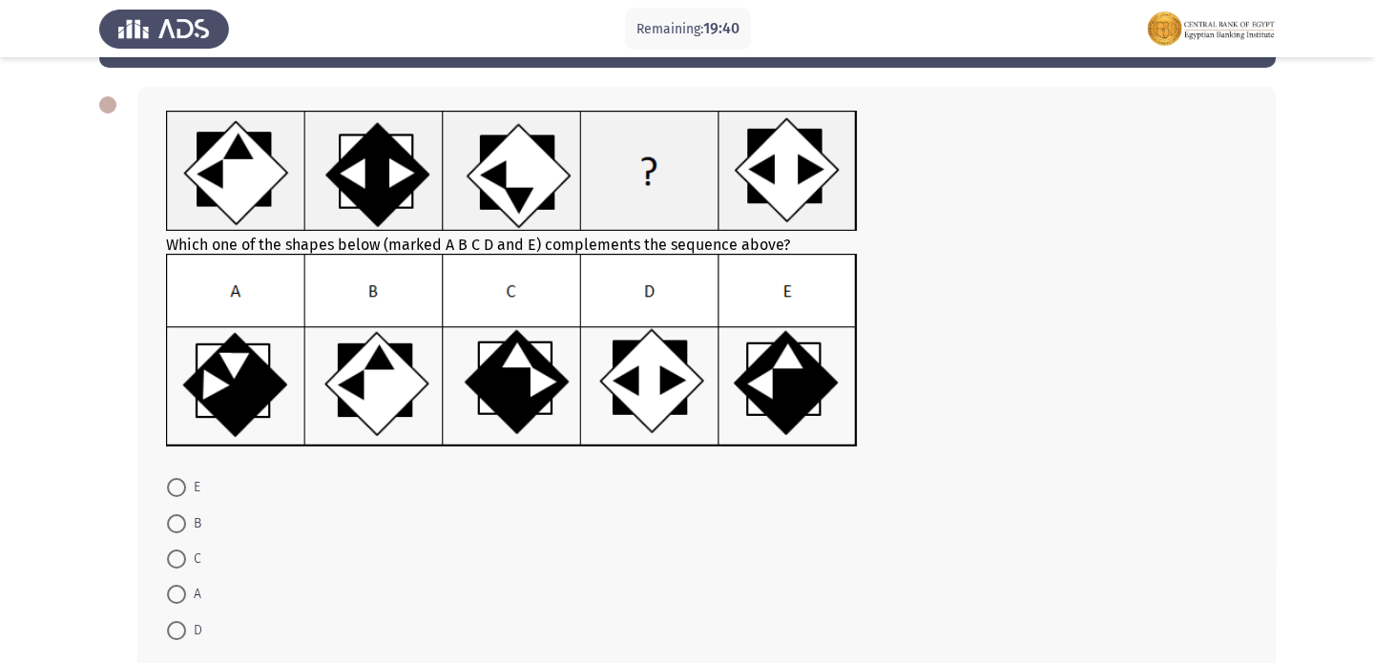
scroll to position [106, 0]
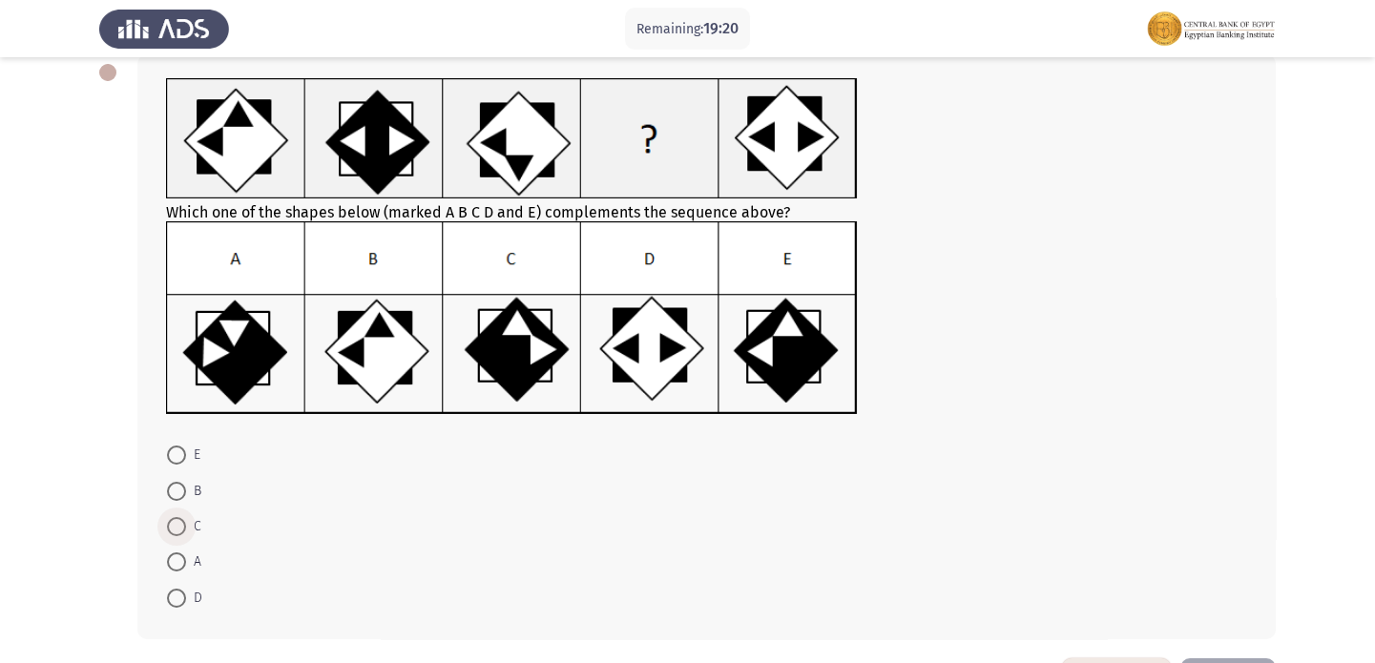
click at [180, 532] on span at bounding box center [176, 526] width 19 height 19
click at [180, 532] on input "C" at bounding box center [176, 526] width 19 height 19
radio input "true"
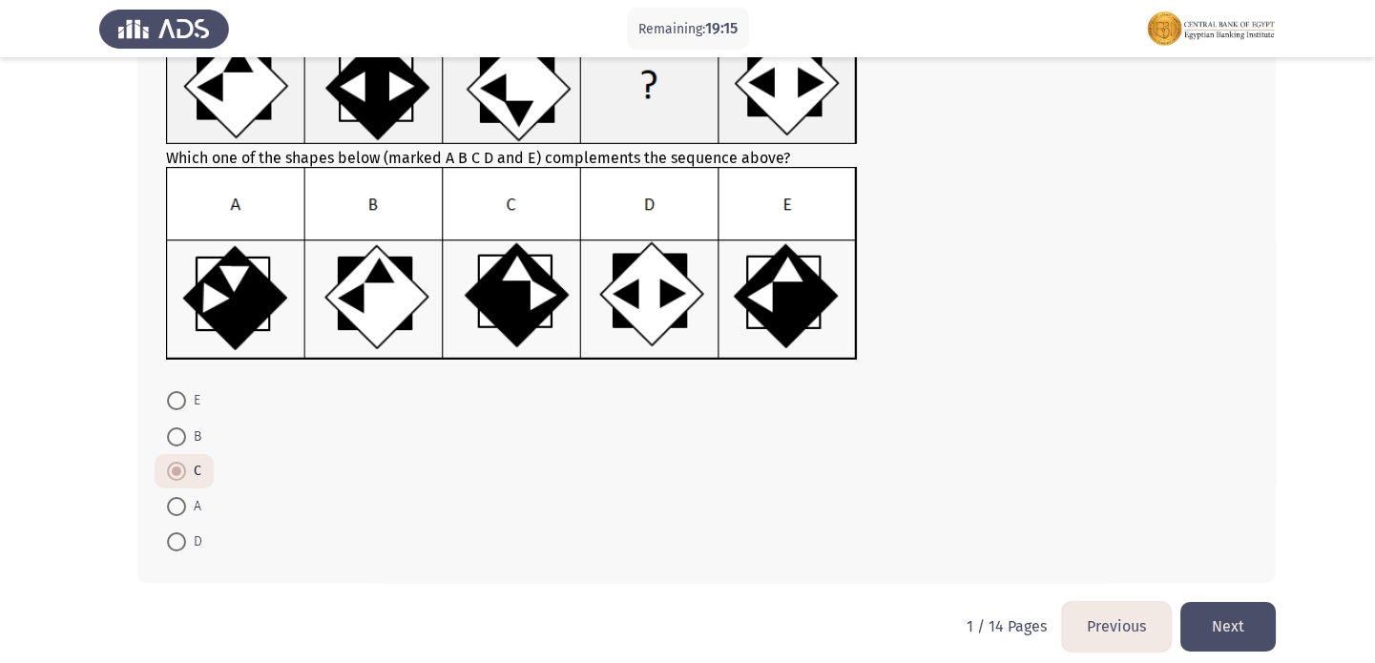
scroll to position [175, 0]
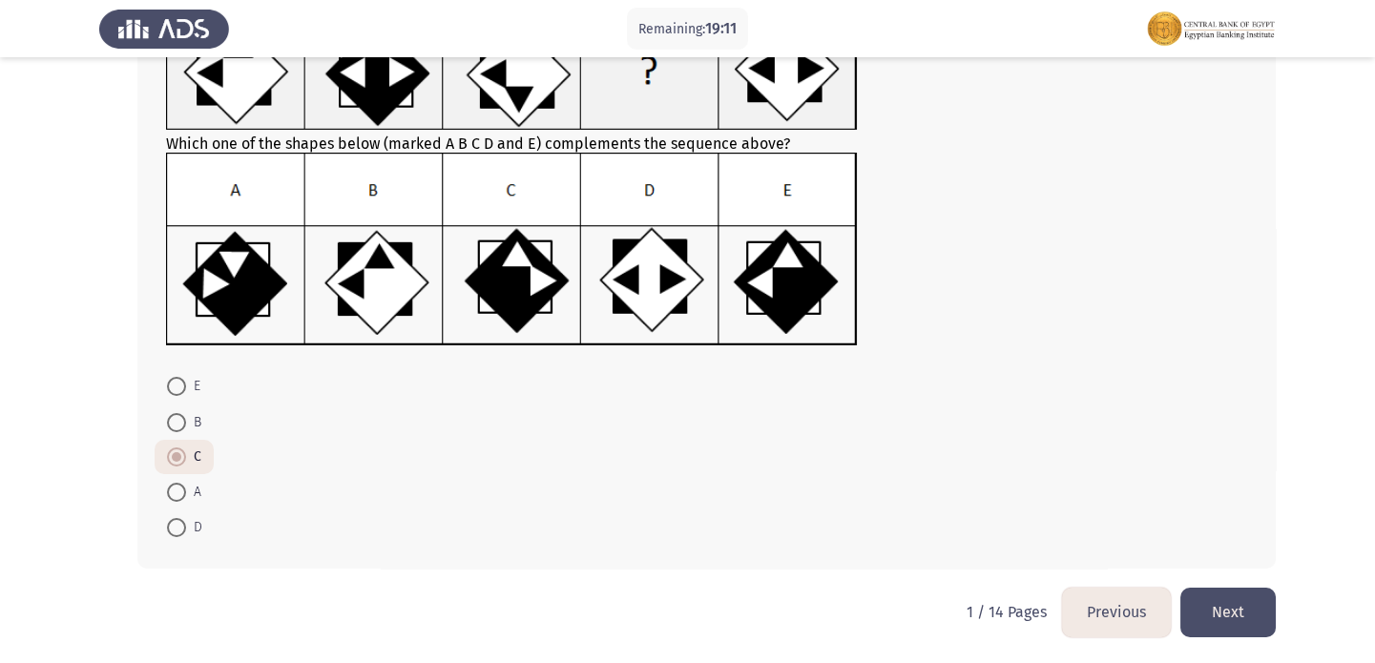
click at [1230, 614] on button "Next" at bounding box center [1227, 612] width 95 height 49
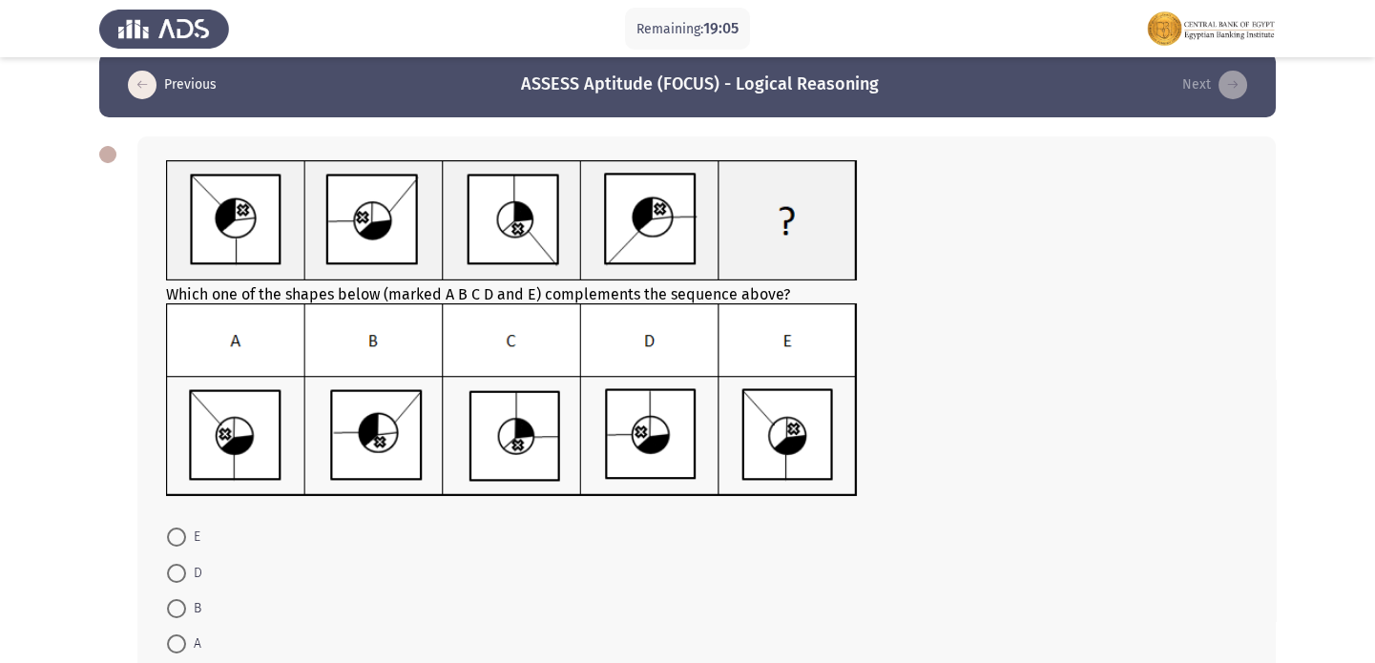
scroll to position [14, 0]
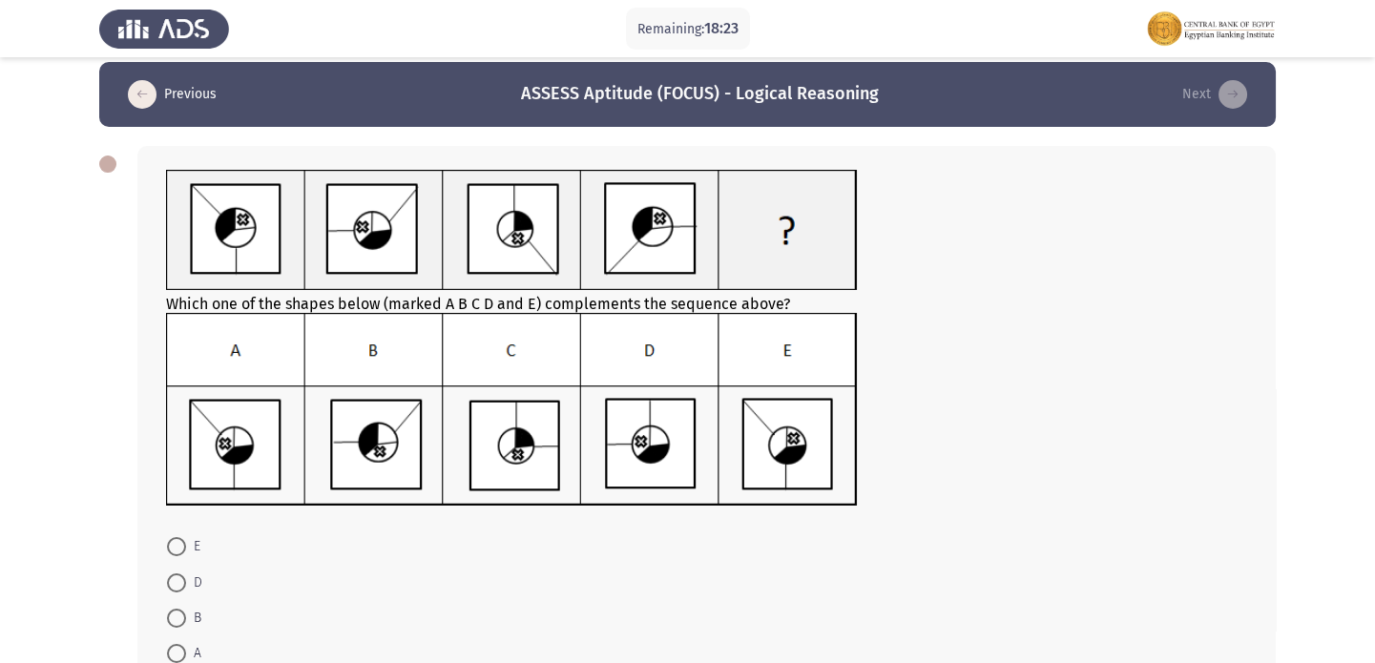
click at [172, 645] on span at bounding box center [176, 653] width 19 height 19
click at [172, 645] on input "A" at bounding box center [176, 653] width 19 height 19
radio input "true"
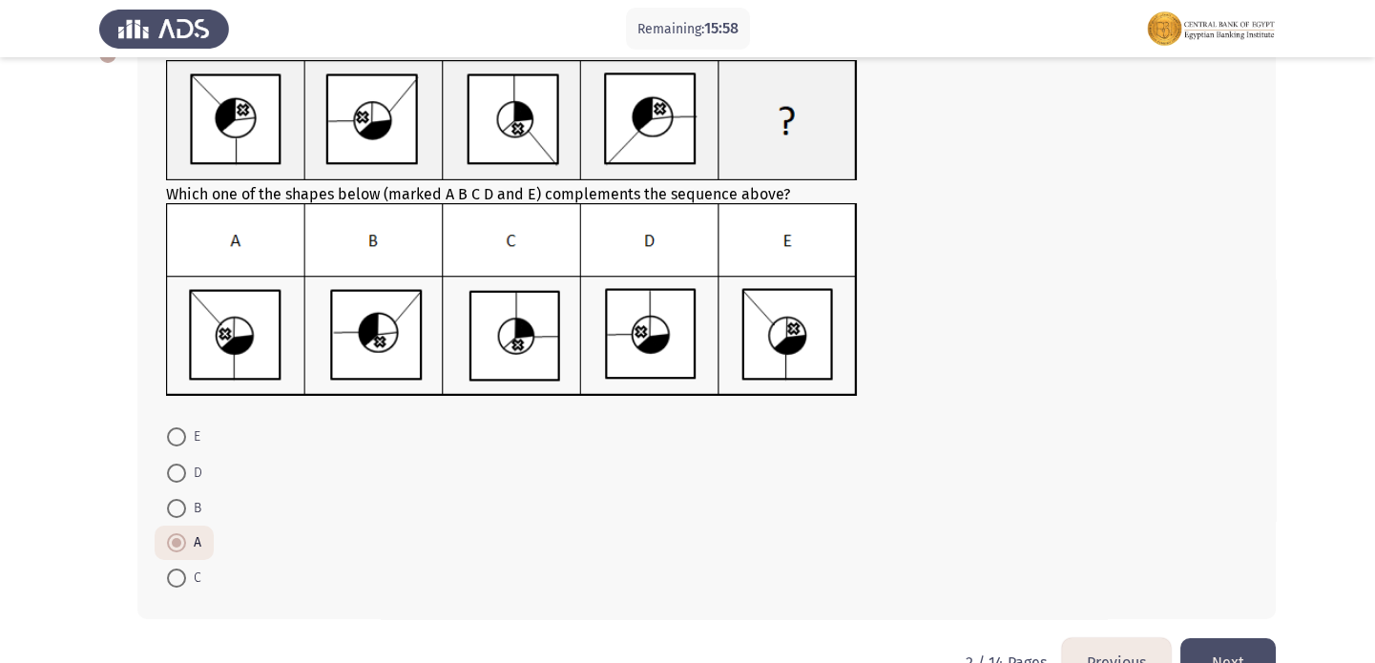
scroll to position [175, 0]
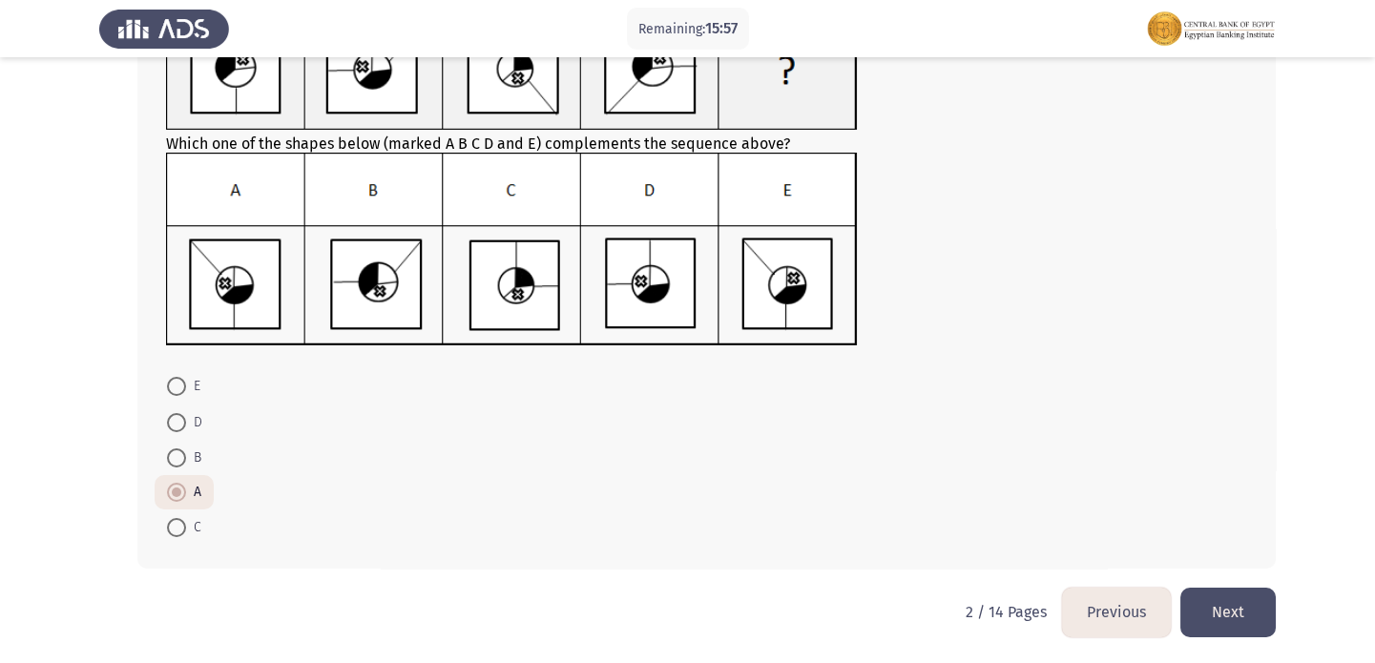
click at [1249, 634] on button "Next" at bounding box center [1227, 612] width 95 height 49
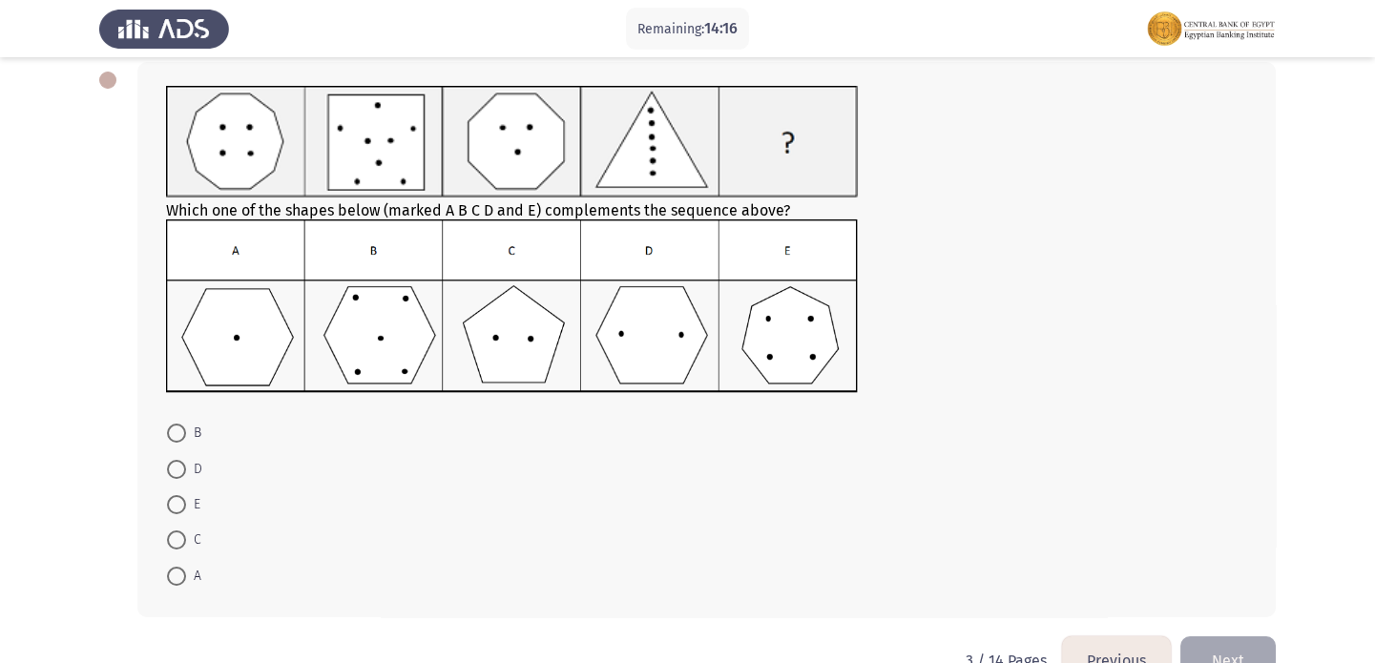
scroll to position [68, 0]
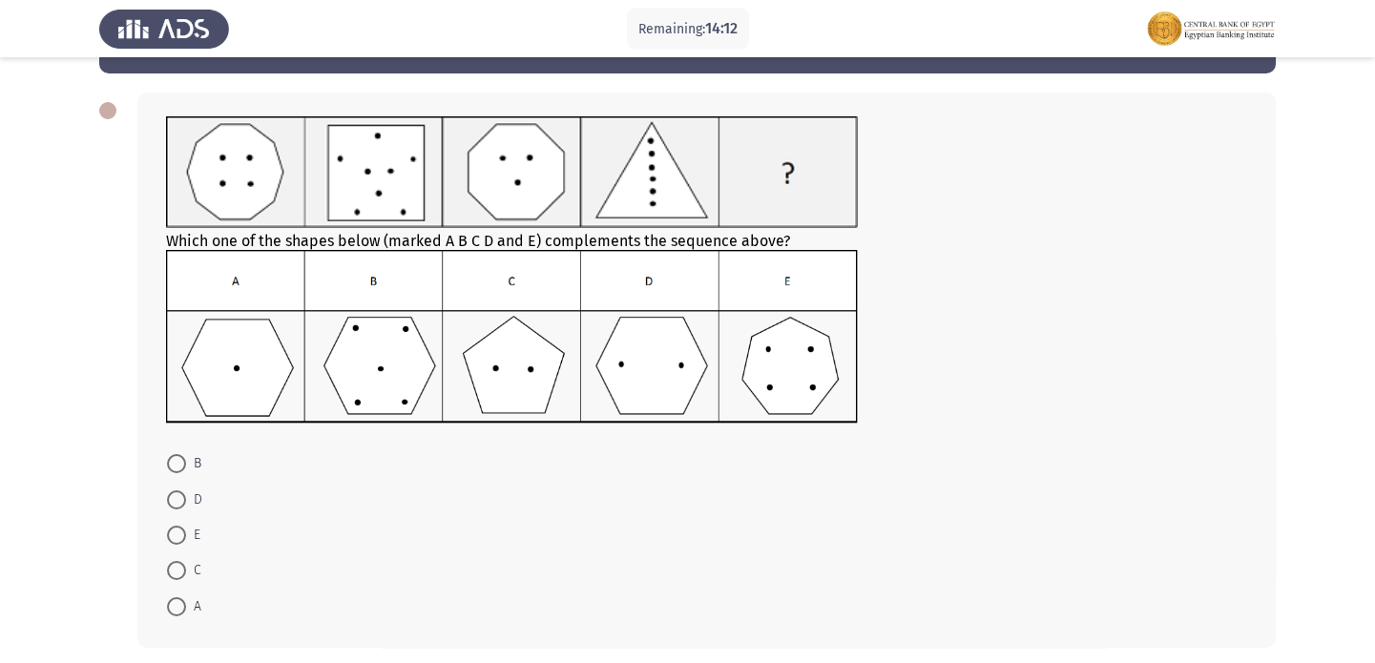
click at [171, 498] on span at bounding box center [176, 499] width 19 height 19
click at [171, 498] on input "D" at bounding box center [176, 499] width 19 height 19
radio input "true"
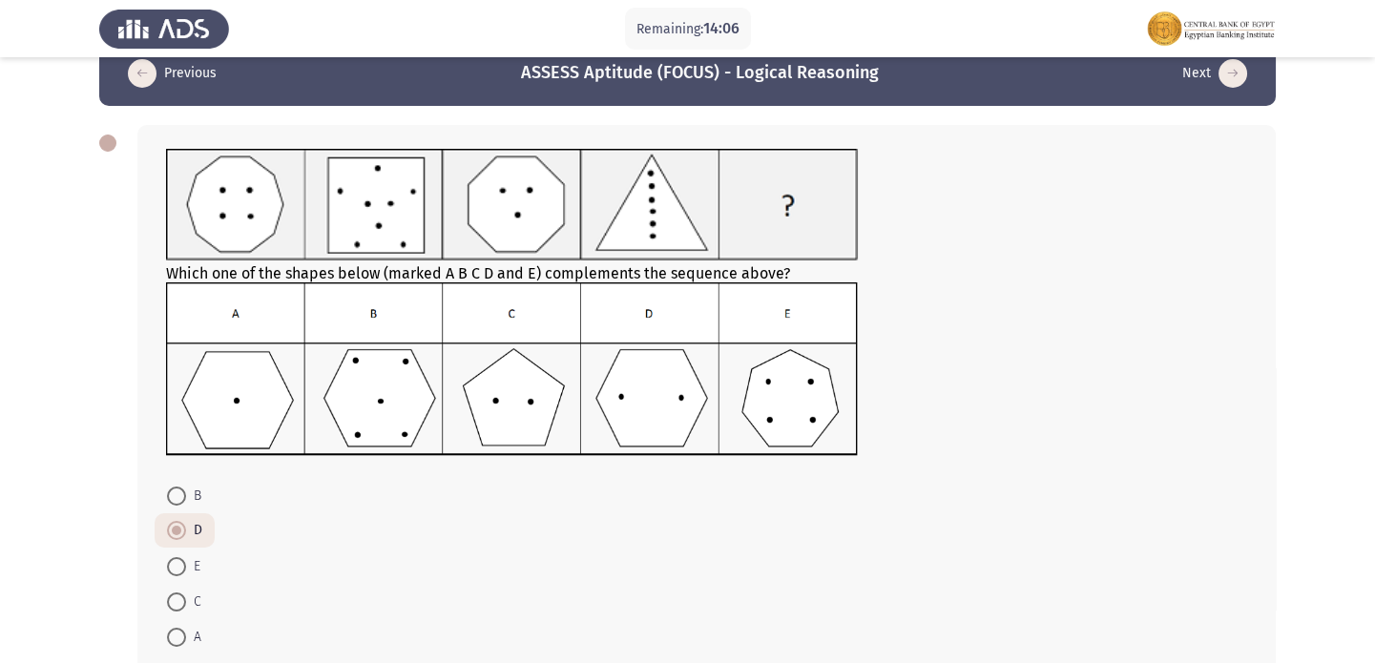
scroll to position [47, 0]
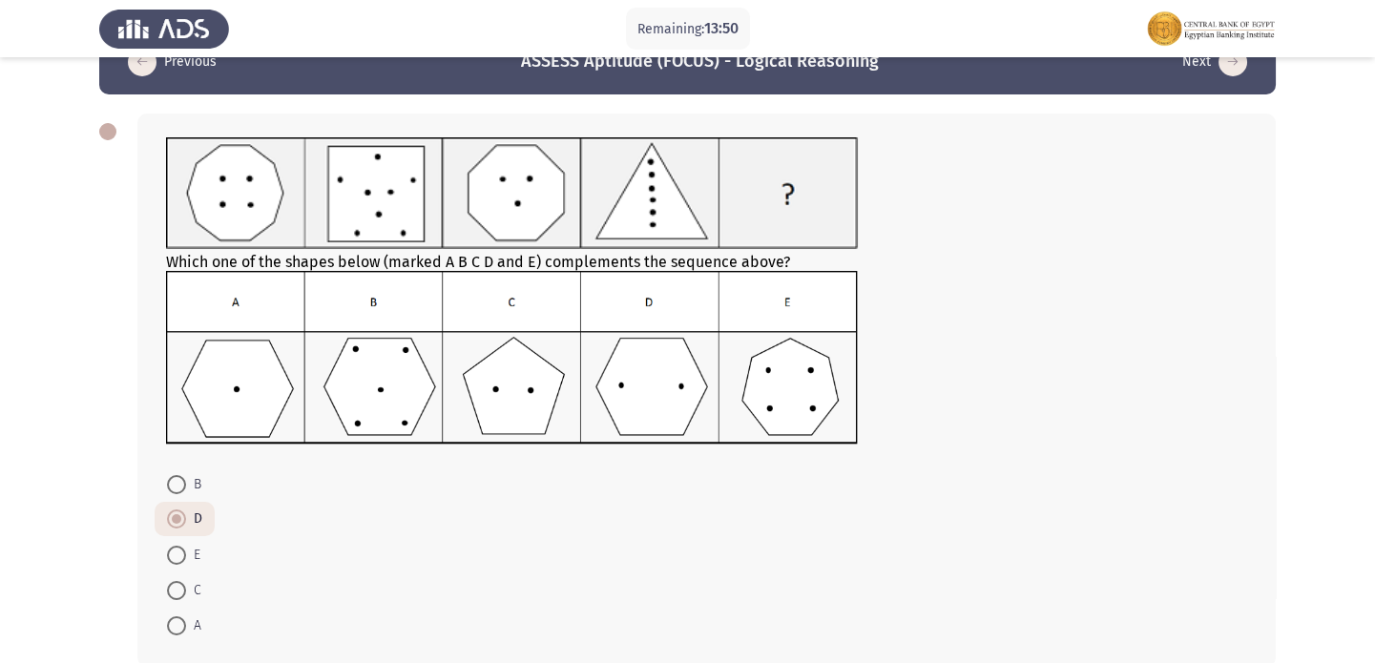
drag, startPoint x: 1374, startPoint y: 474, endPoint x: 1383, endPoint y: 530, distance: 56.9
click at [1374, 530] on html "Remaining: 13:50 Previous ASSESS Aptitude (FOCUS) - Logical Reasoning Next Whic…" at bounding box center [687, 357] width 1375 height 809
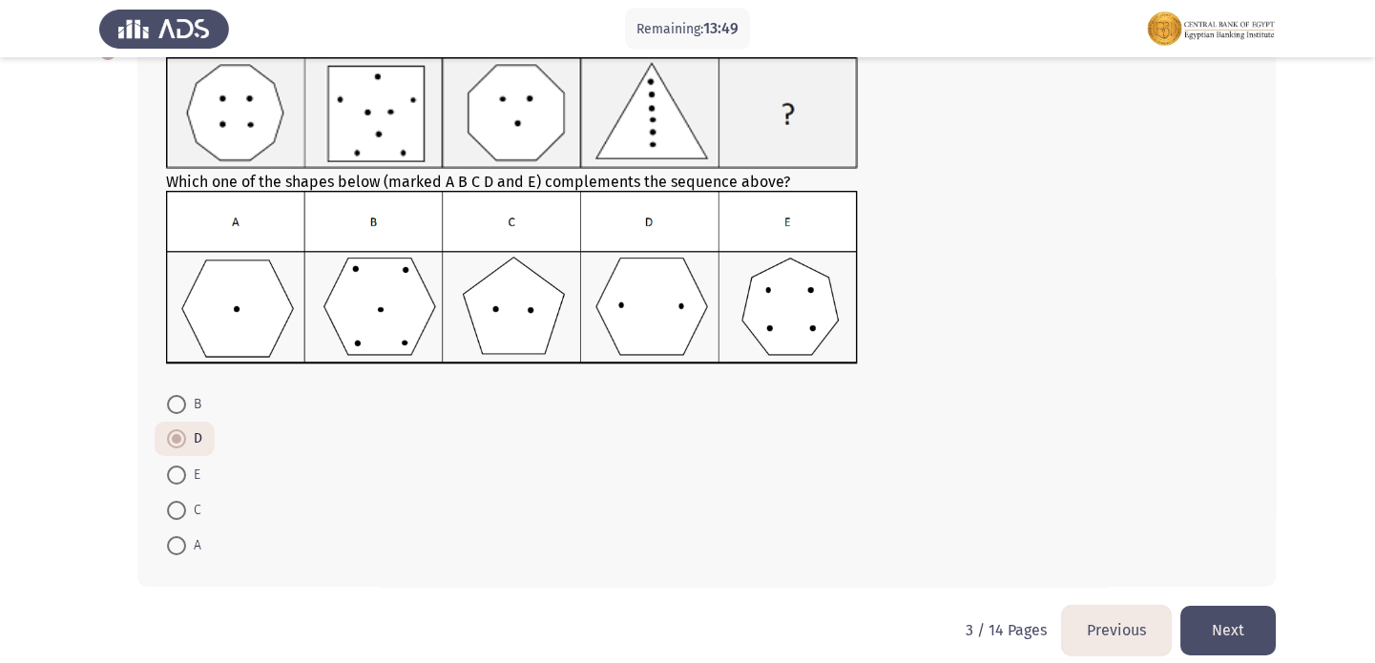
scroll to position [145, 0]
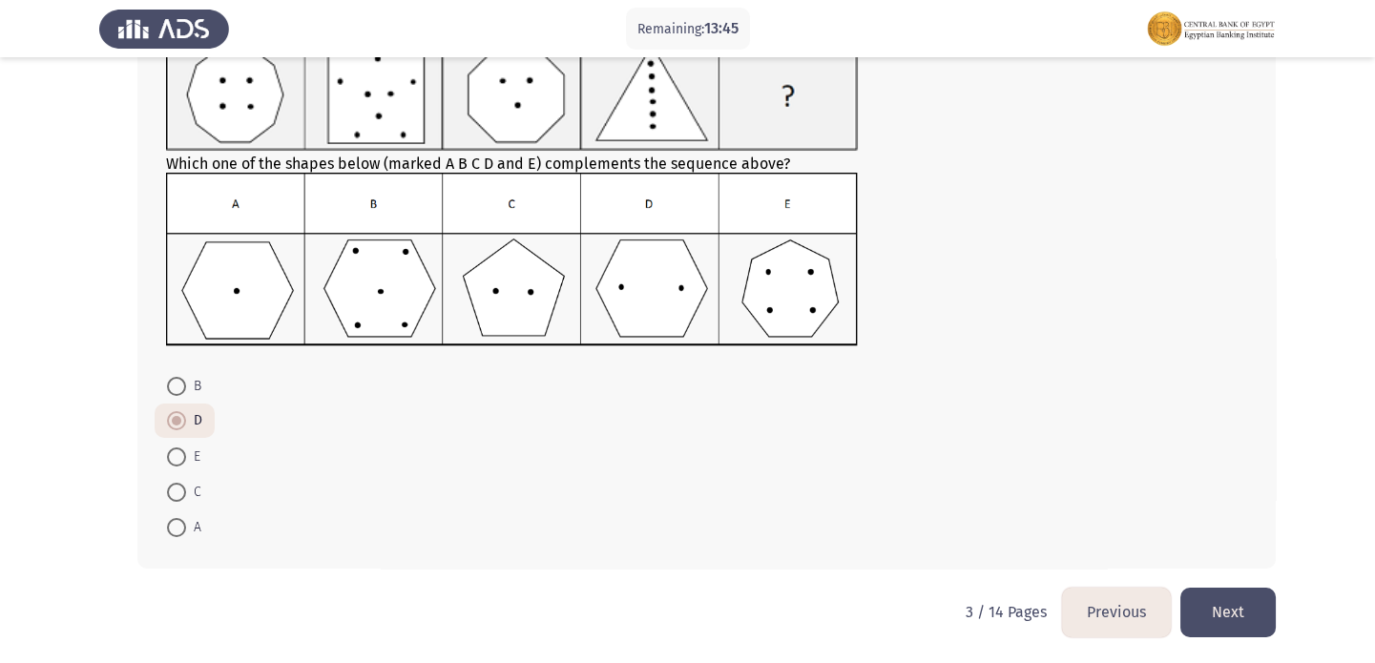
click at [1230, 605] on button "Next" at bounding box center [1227, 612] width 95 height 49
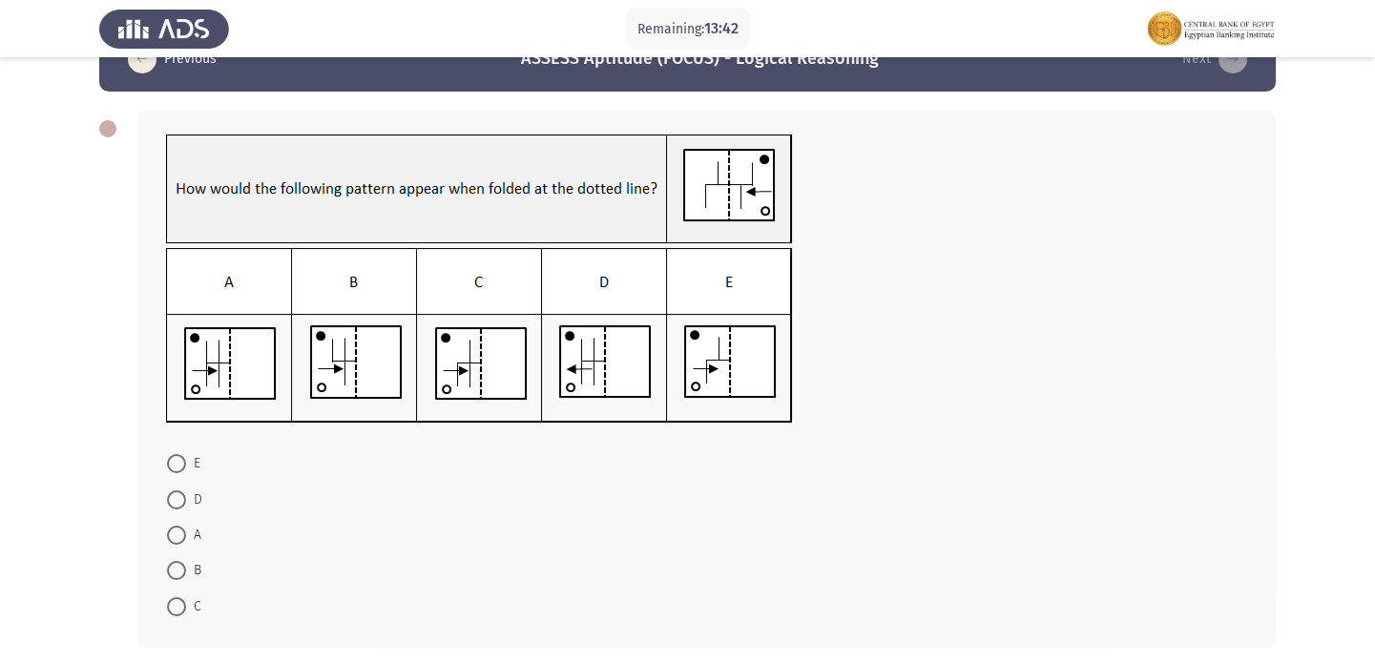
scroll to position [22, 0]
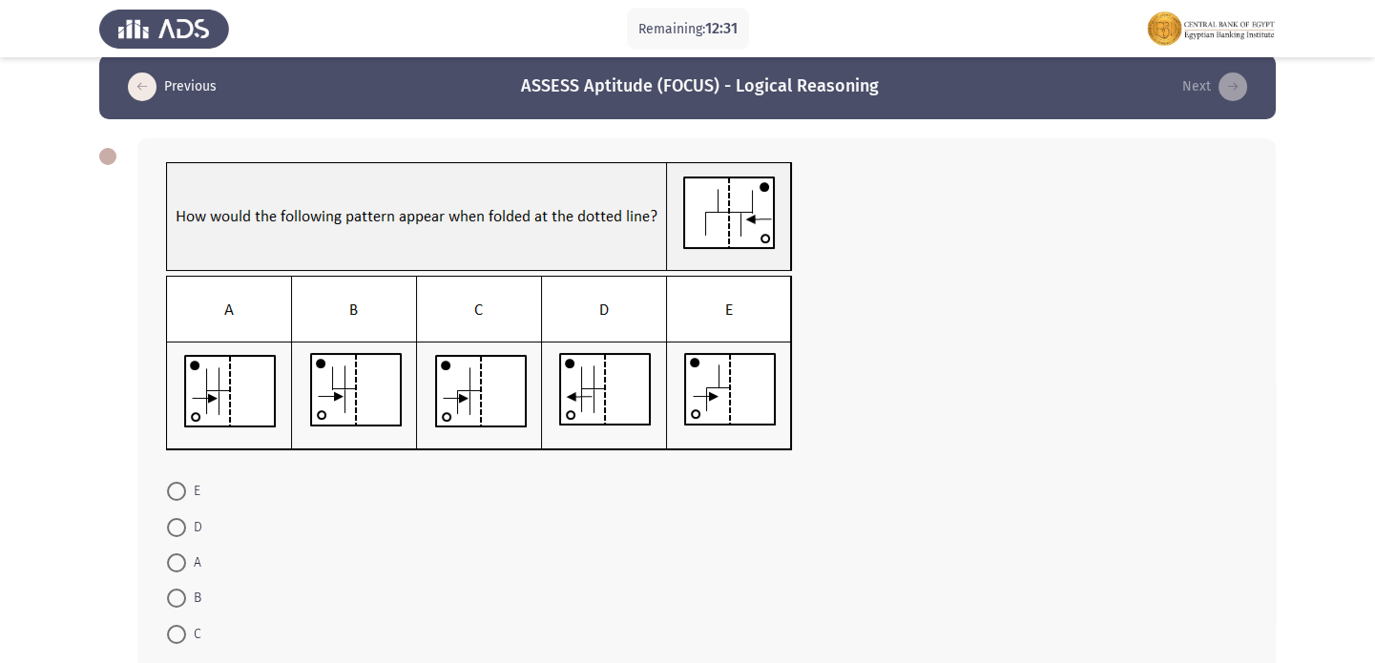
click at [762, 365] on img at bounding box center [479, 364] width 627 height 176
click at [171, 484] on span at bounding box center [176, 491] width 19 height 19
click at [171, 484] on input "E" at bounding box center [176, 491] width 19 height 19
radio input "true"
click at [734, 389] on img at bounding box center [479, 364] width 627 height 176
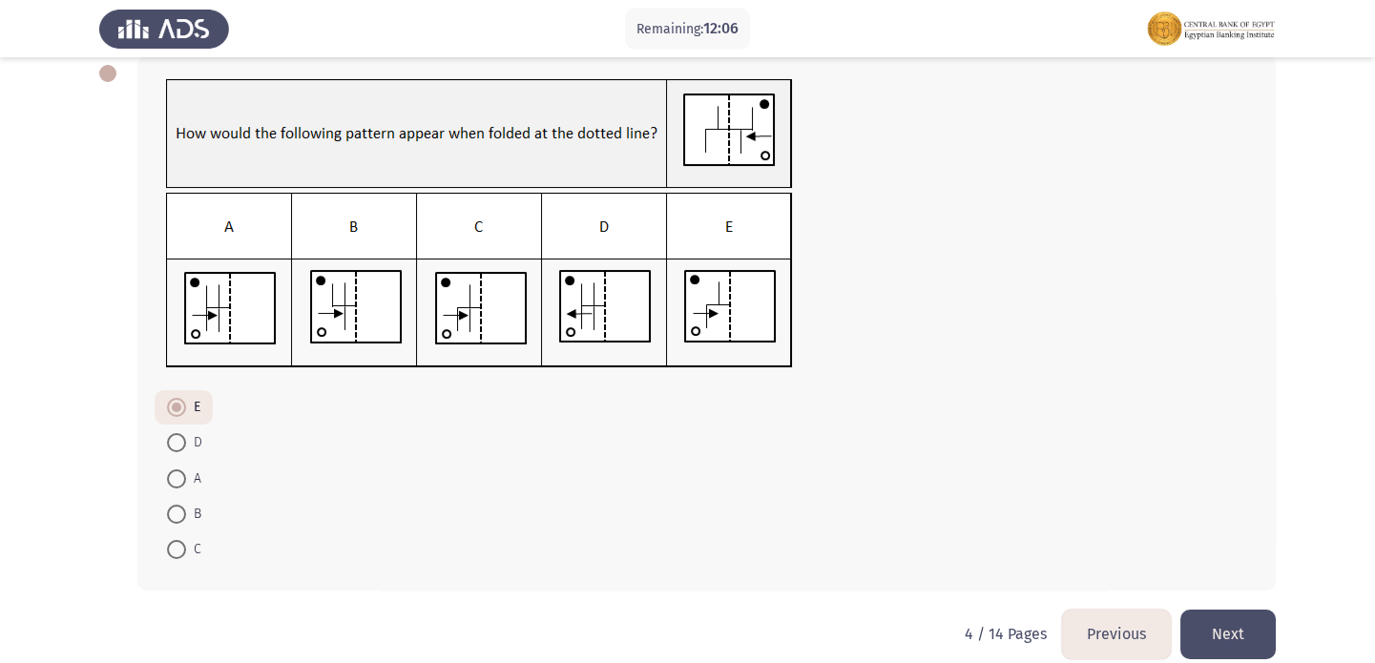
scroll to position [108, 0]
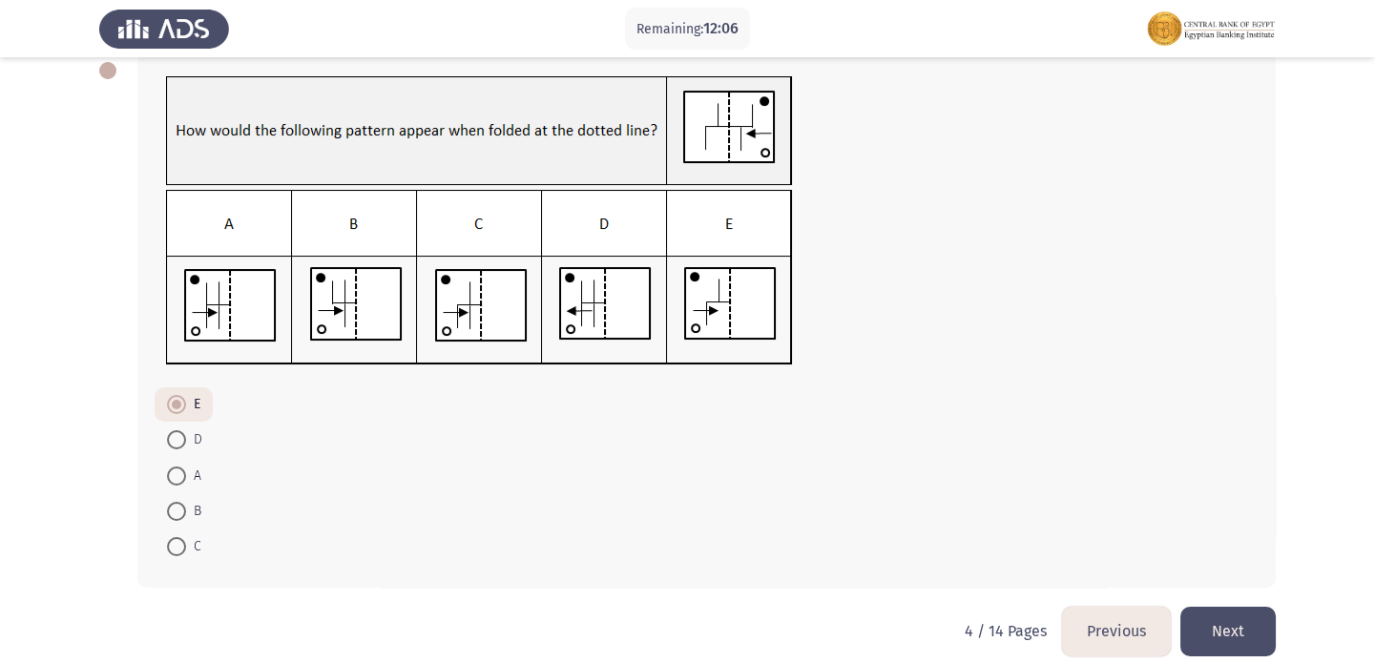
drag, startPoint x: 1286, startPoint y: 601, endPoint x: 1235, endPoint y: 632, distance: 59.9
click at [1285, 603] on app-assessment-container "Remaining: 12:06 Previous ASSESS Aptitude (FOCUS) - Logical Reasoning Next E D …" at bounding box center [687, 288] width 1375 height 638
click at [1235, 632] on button "Next" at bounding box center [1227, 631] width 95 height 49
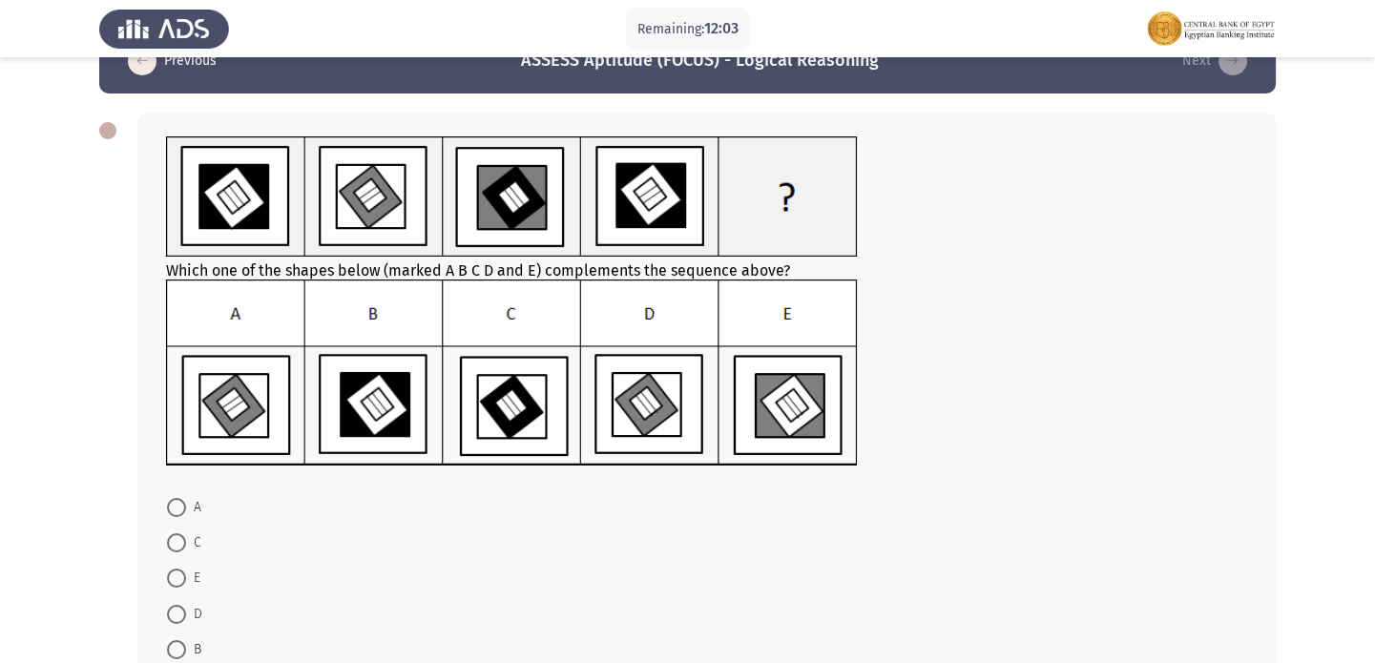
scroll to position [50, 0]
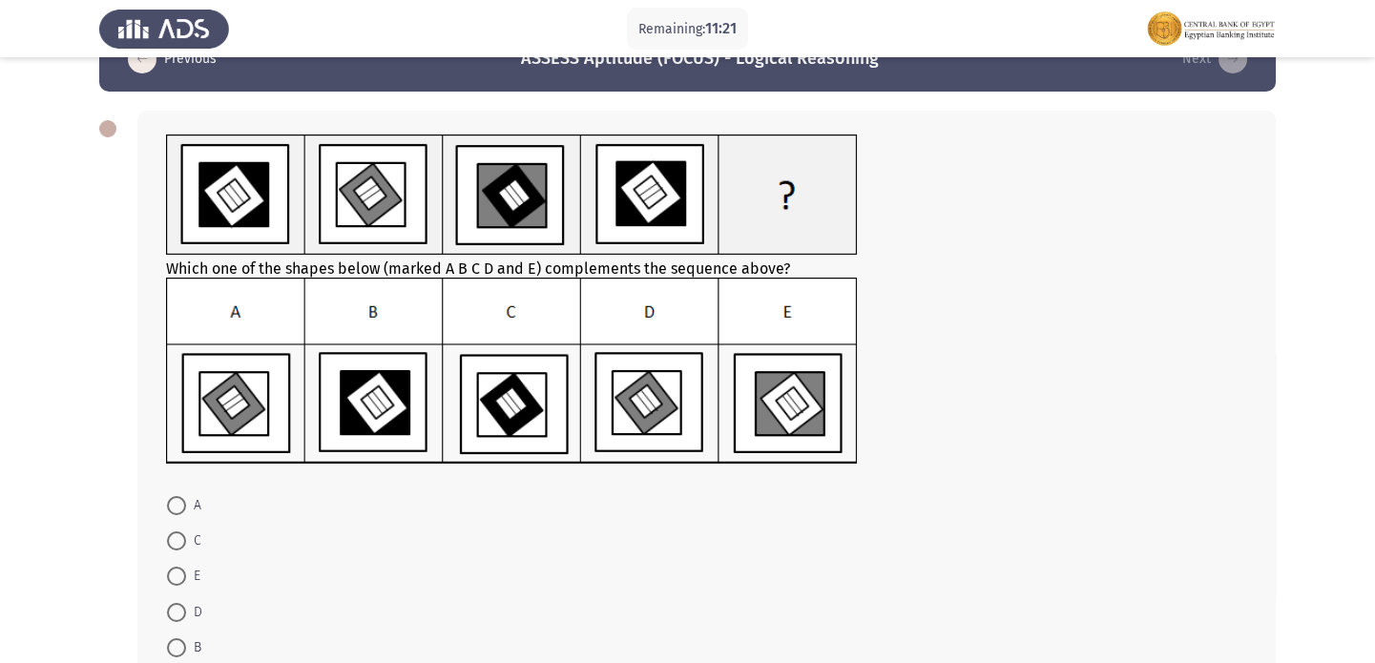
click at [181, 607] on span at bounding box center [176, 612] width 19 height 19
click at [181, 607] on input "D" at bounding box center [176, 612] width 19 height 19
radio input "true"
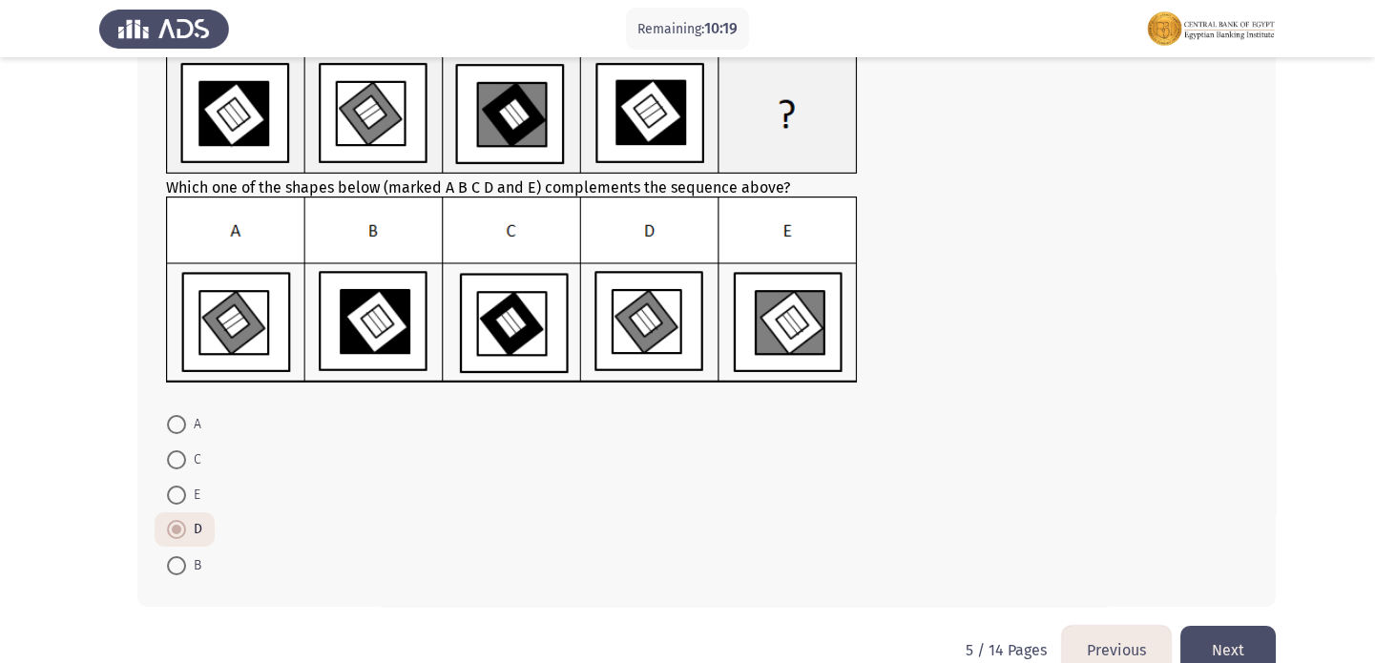
scroll to position [169, 0]
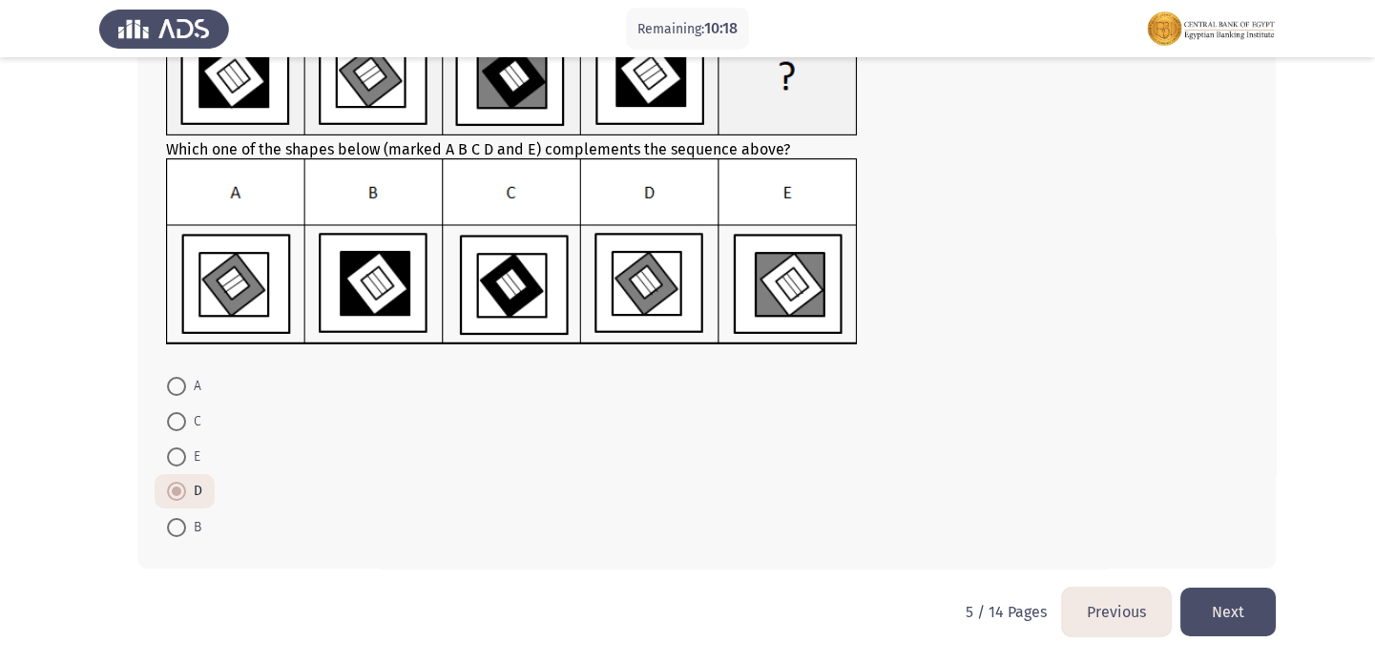
click at [1230, 617] on button "Next" at bounding box center [1227, 612] width 95 height 49
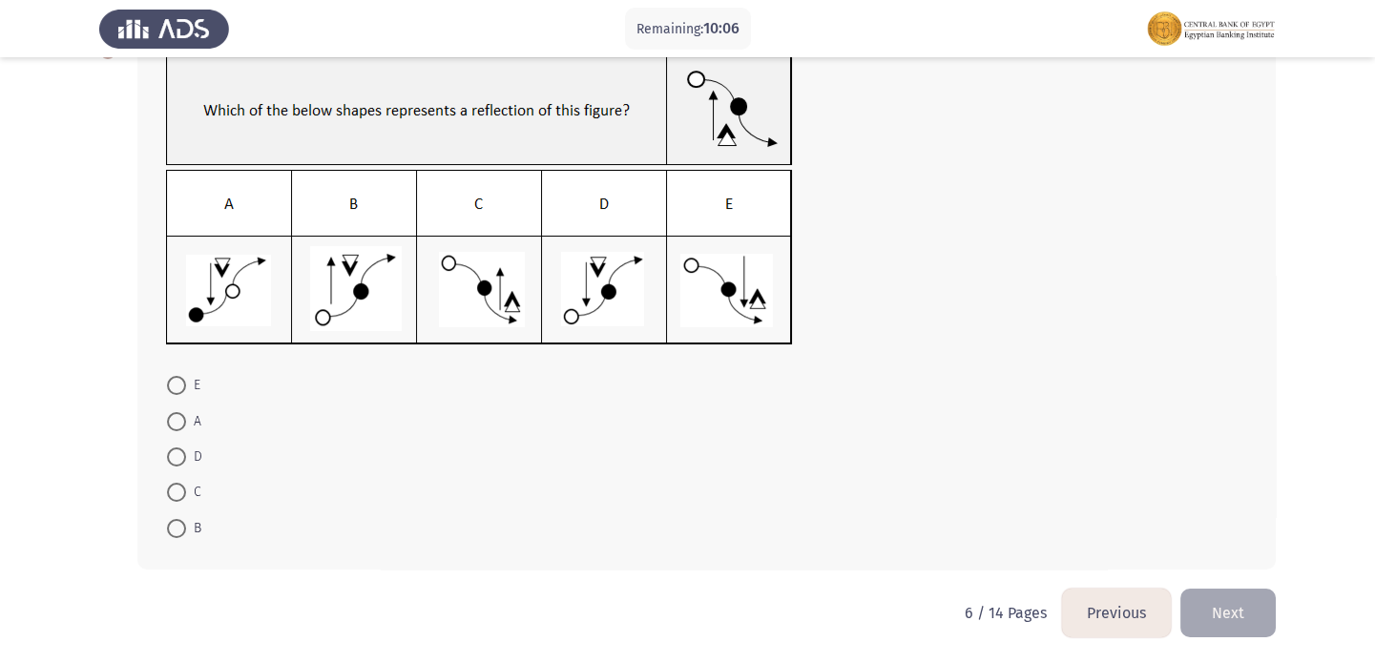
scroll to position [96, 0]
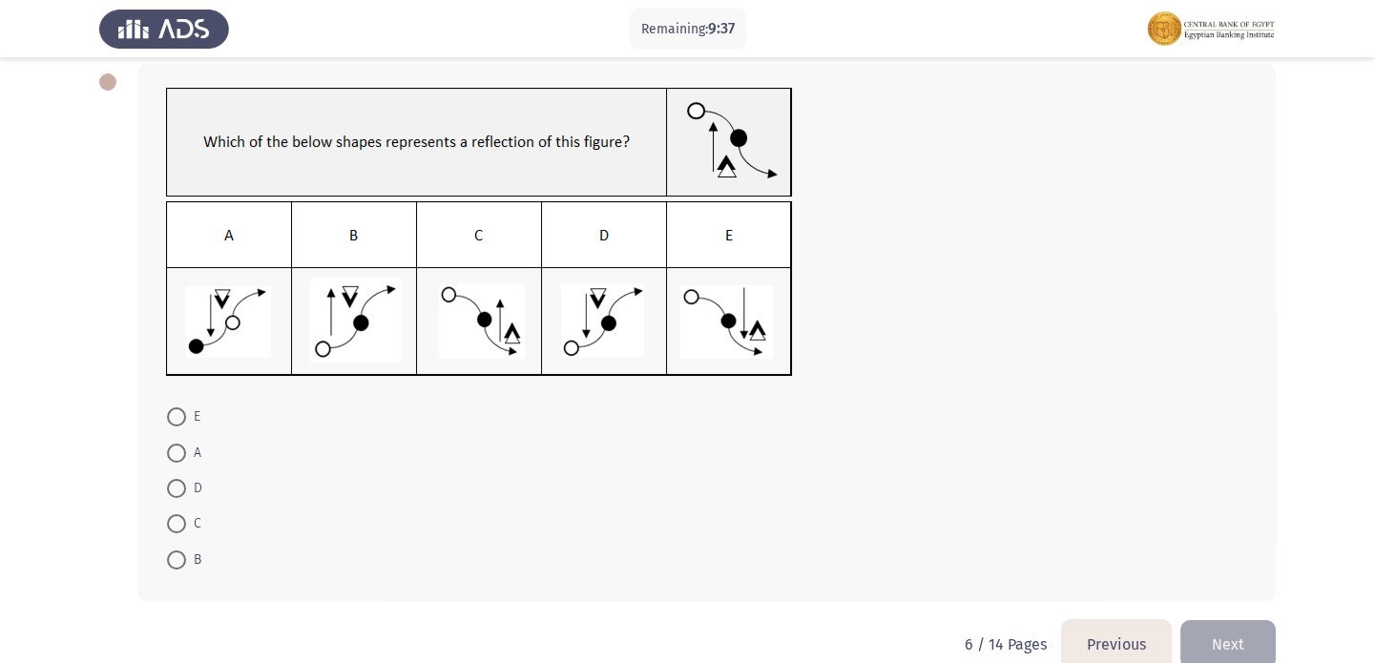
click at [1140, 637] on button "Previous" at bounding box center [1116, 644] width 109 height 49
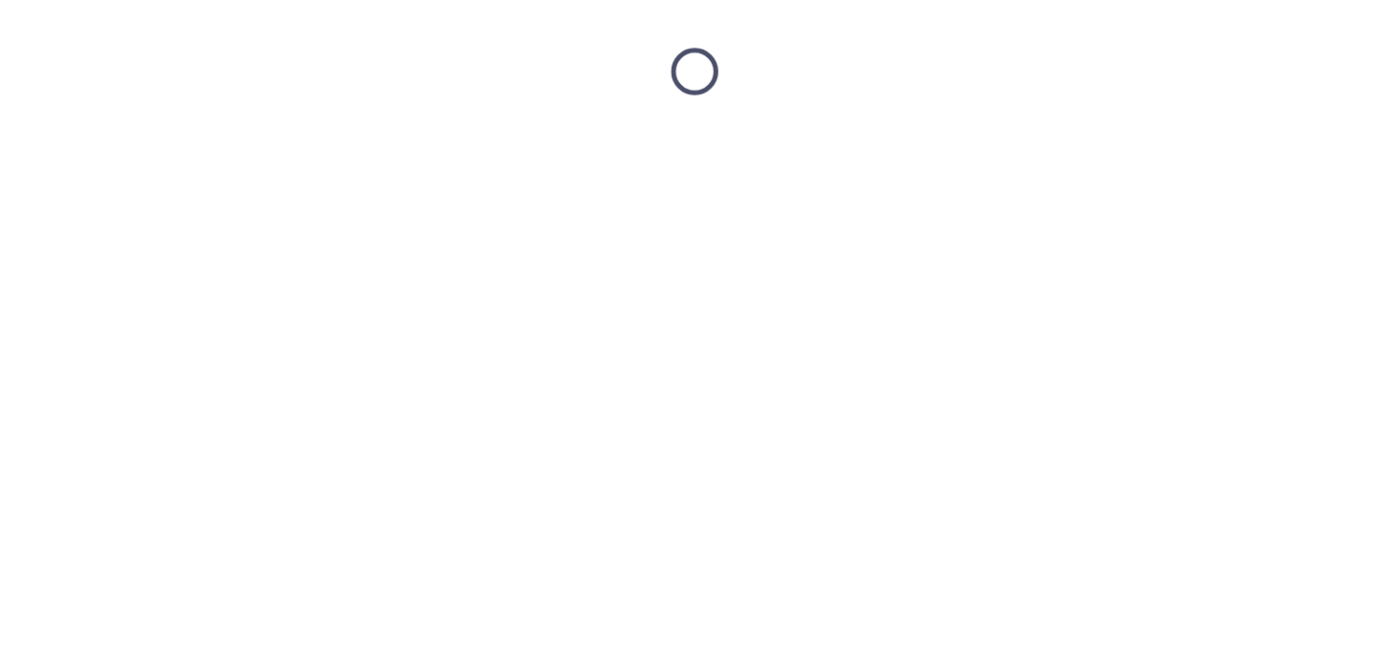
click at [1140, 143] on html at bounding box center [694, 71] width 1388 height 143
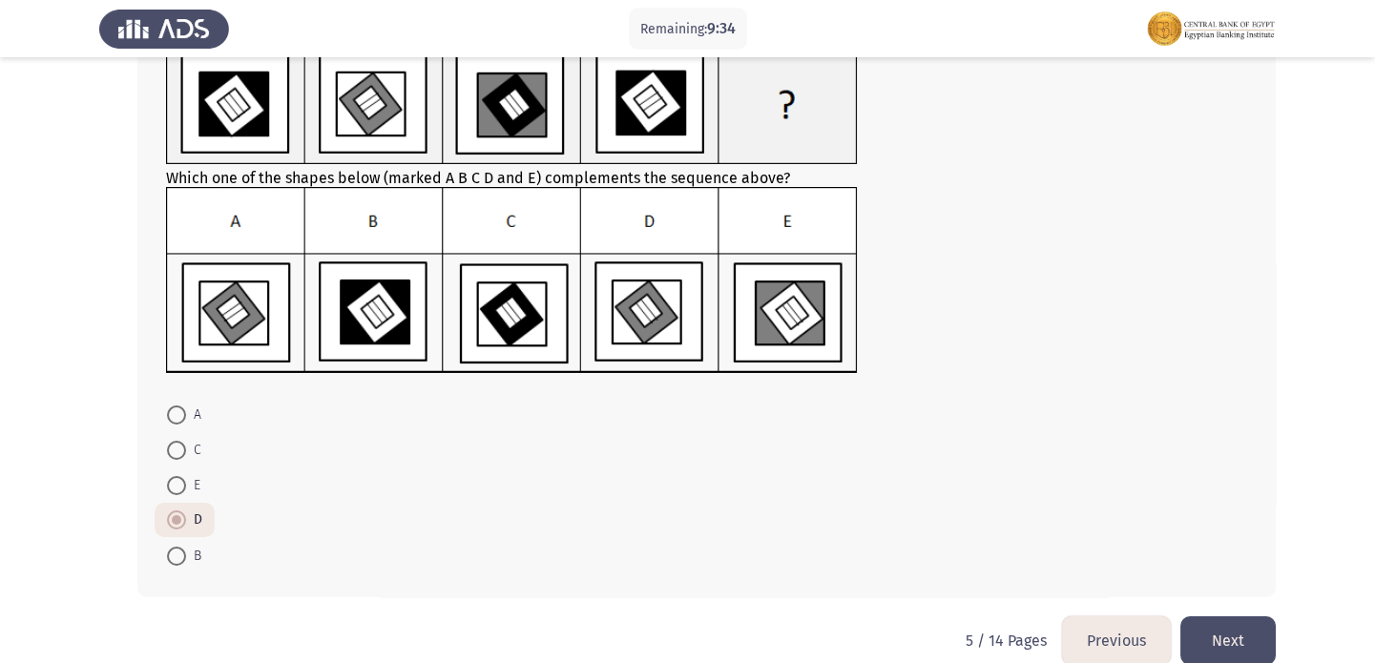
scroll to position [169, 0]
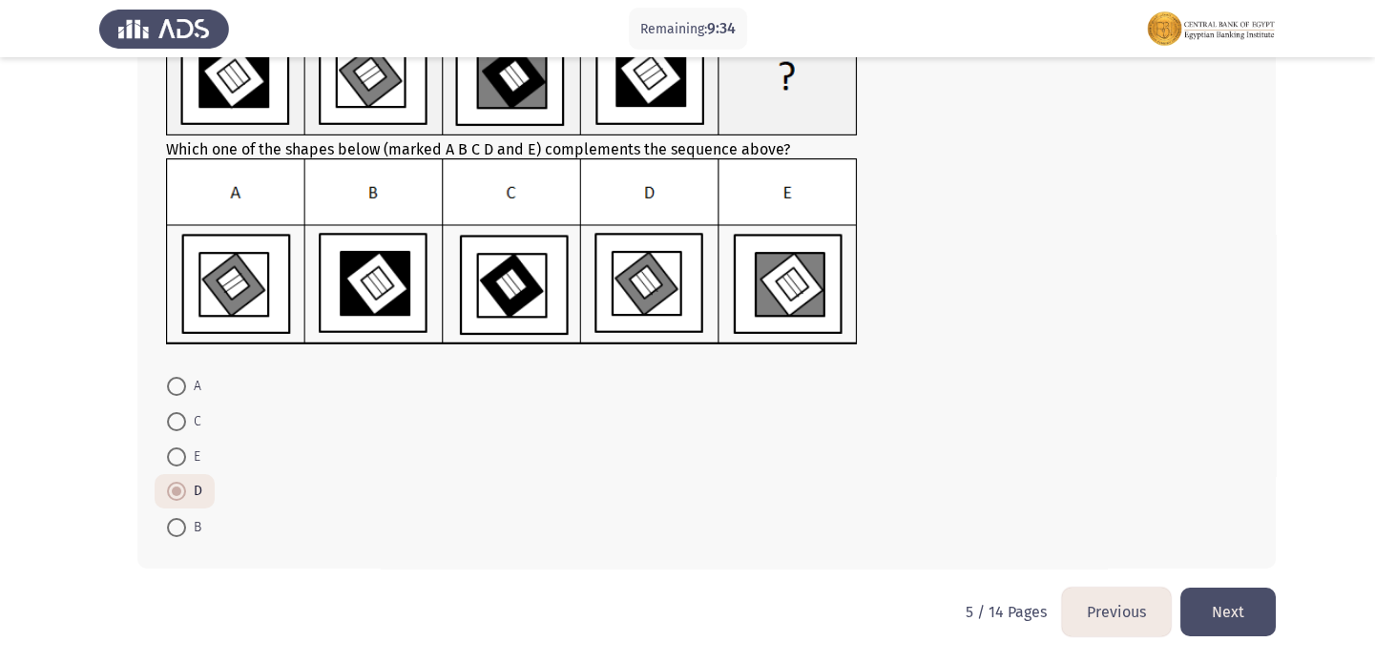
click at [1153, 623] on button "Previous" at bounding box center [1116, 612] width 109 height 49
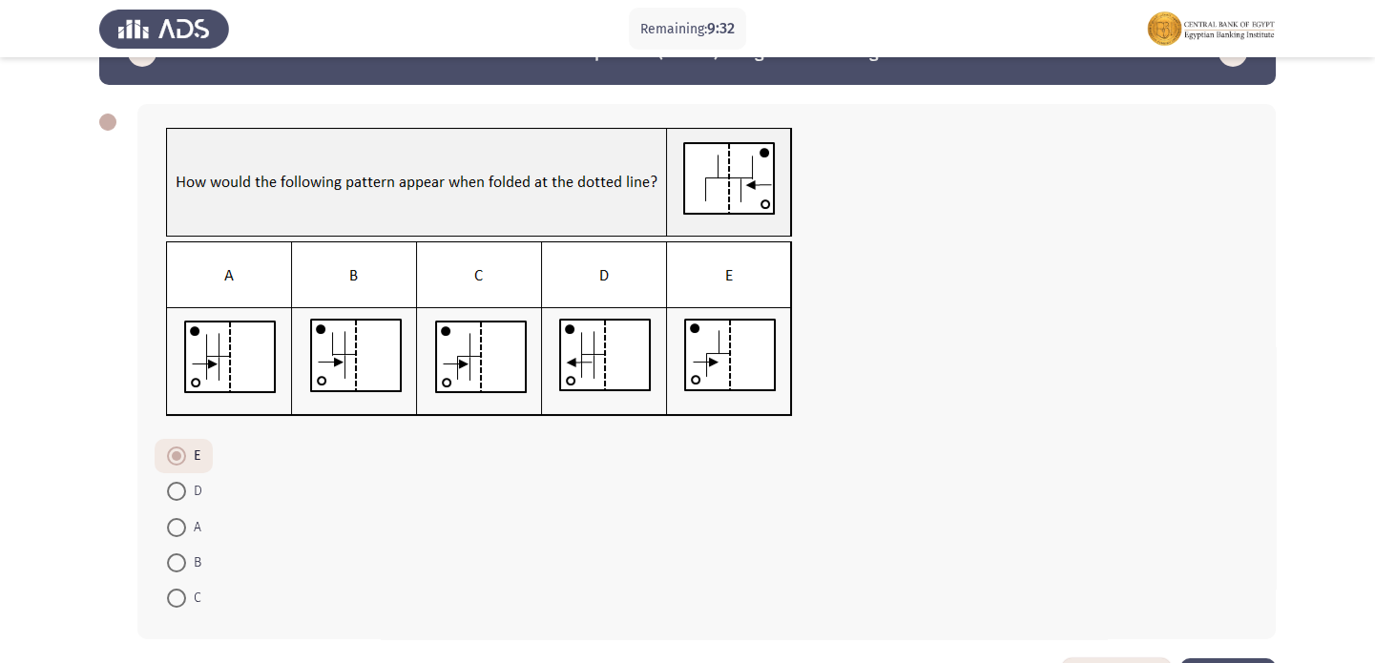
scroll to position [86, 0]
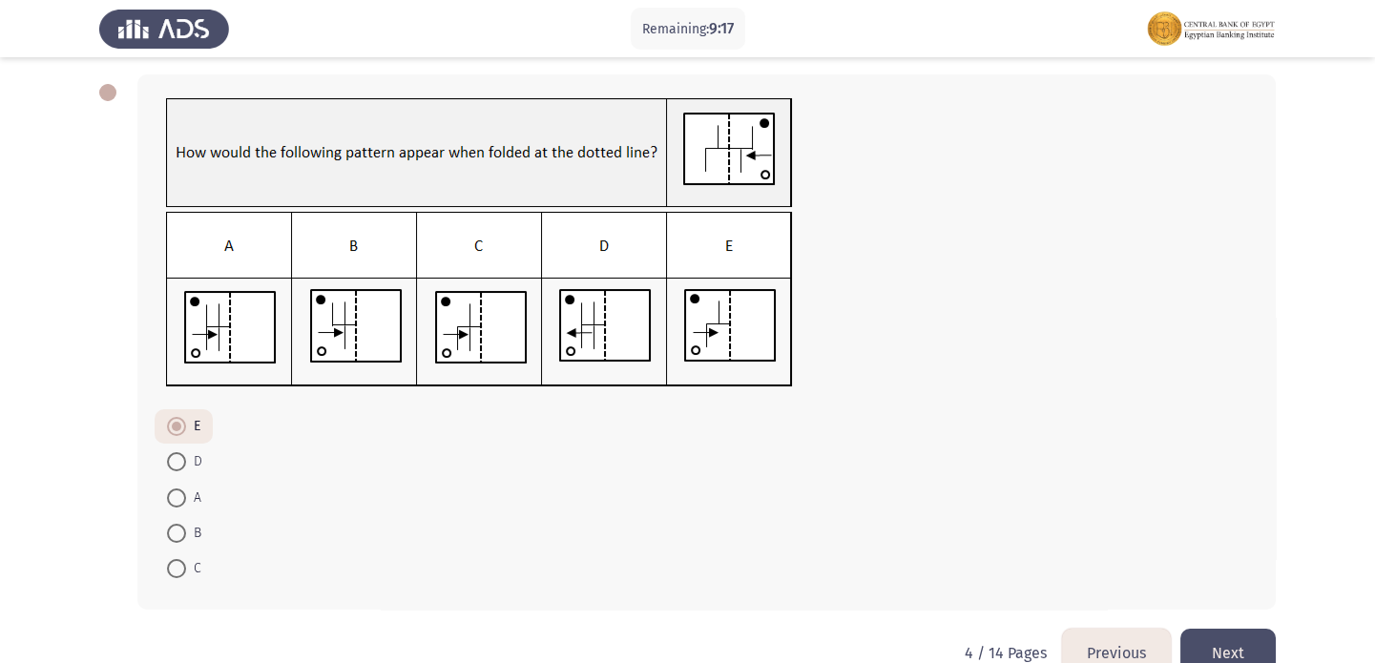
click at [1253, 622] on div "E D A B C" at bounding box center [687, 341] width 1176 height 573
click at [1253, 630] on button "Next" at bounding box center [1227, 653] width 95 height 49
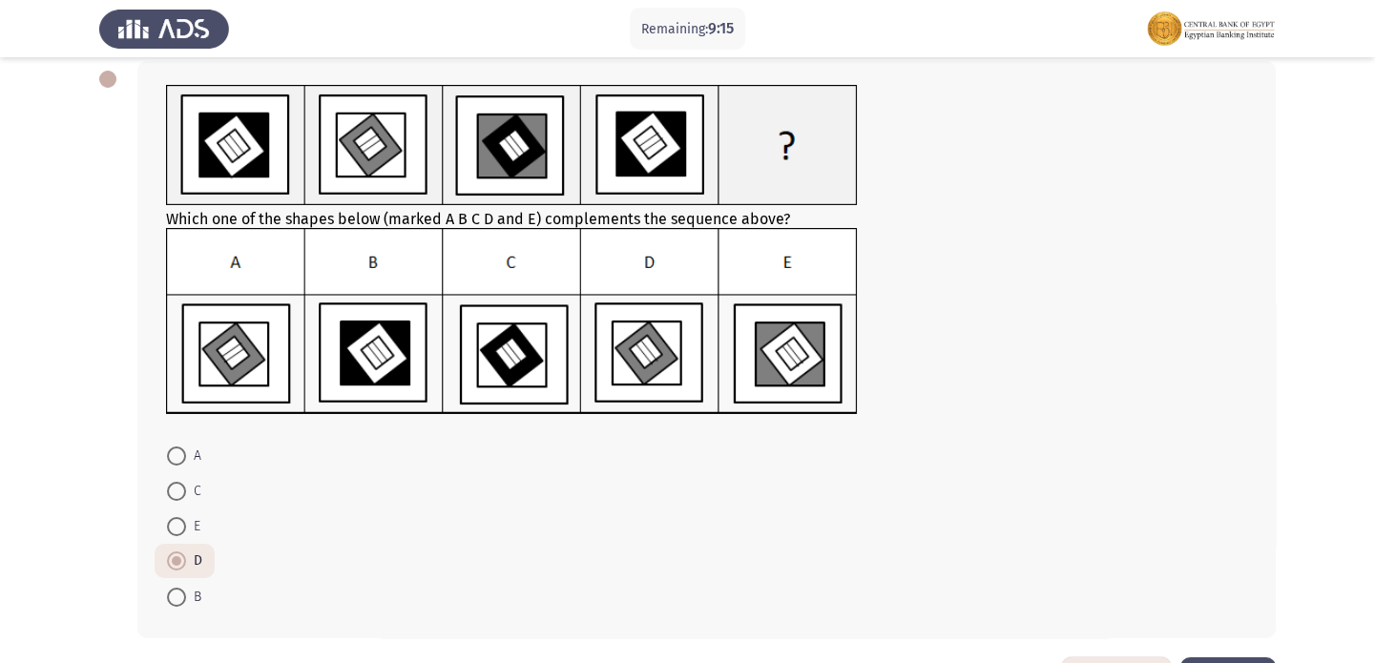
scroll to position [141, 0]
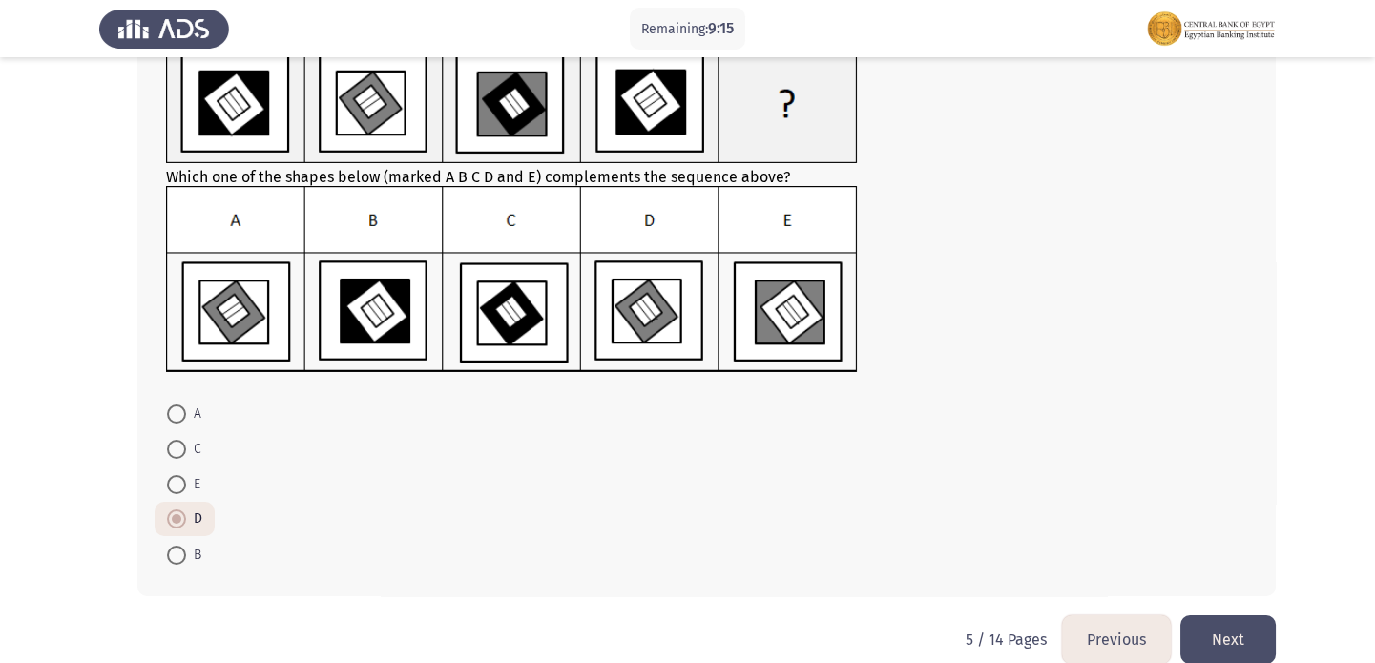
click at [1220, 639] on button "Next" at bounding box center [1227, 639] width 95 height 49
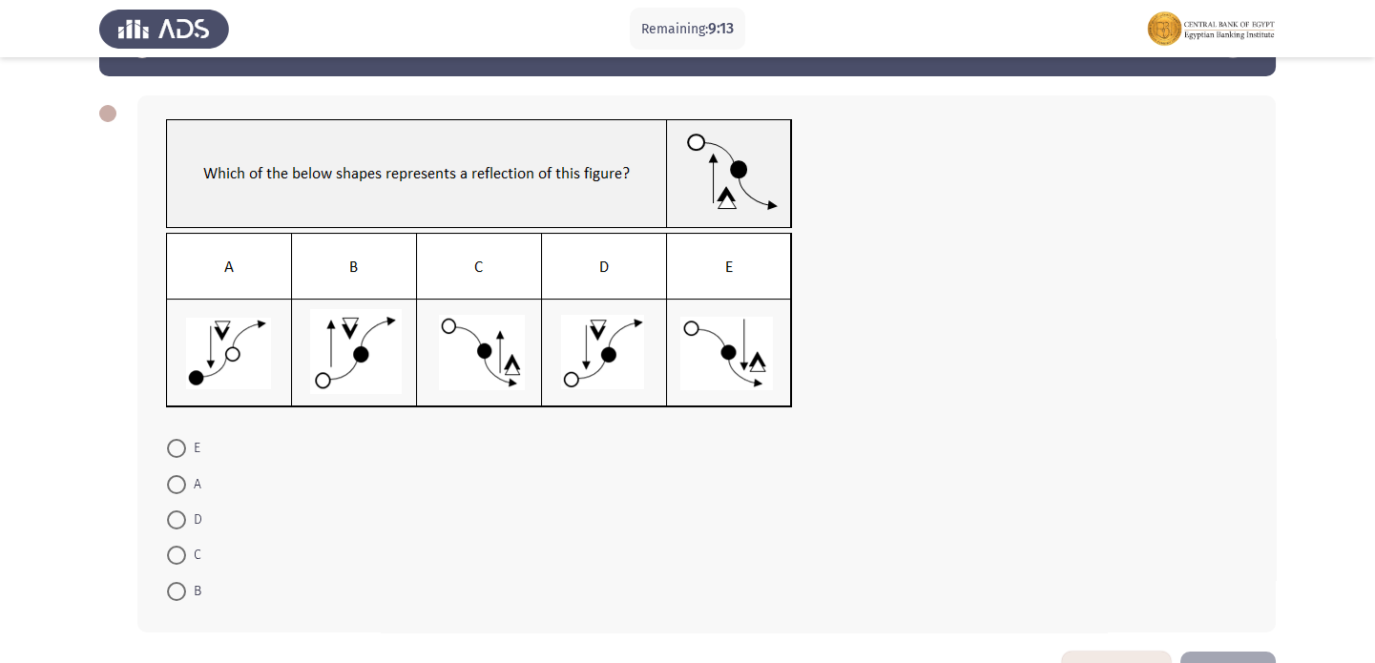
scroll to position [51, 0]
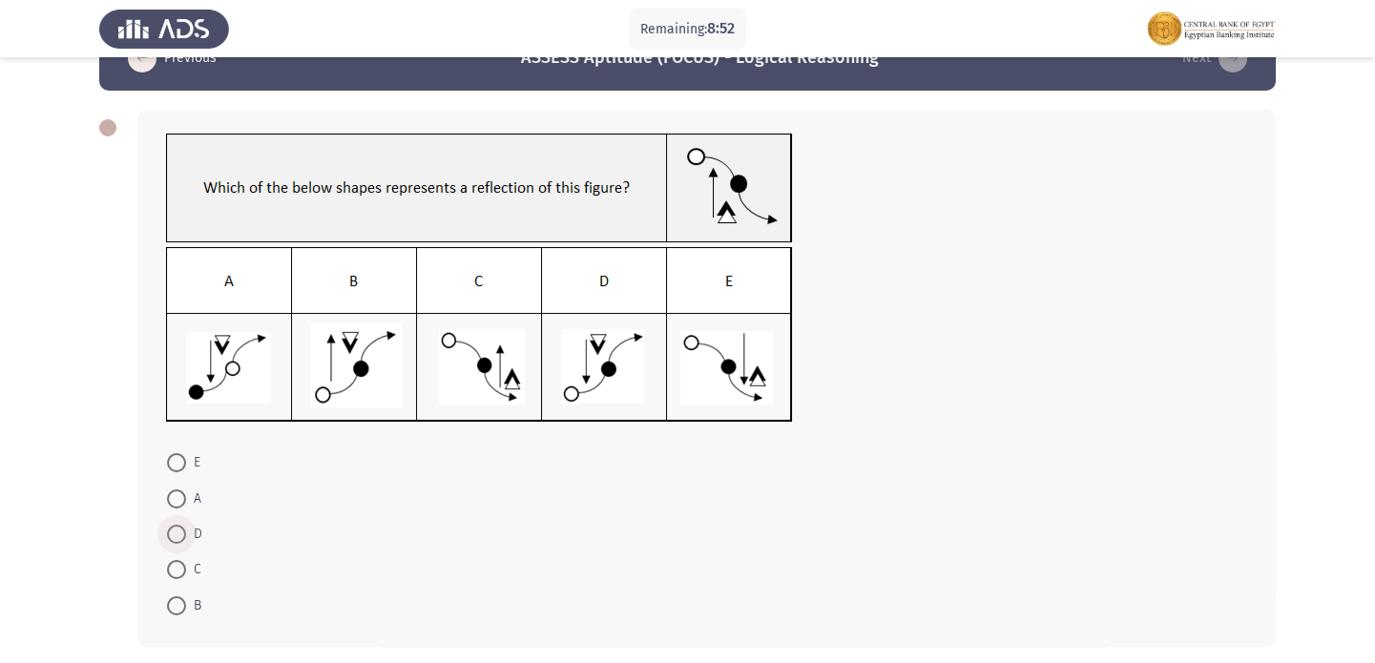
click at [173, 535] on span at bounding box center [176, 534] width 19 height 19
click at [173, 535] on input "D" at bounding box center [176, 534] width 19 height 19
radio input "true"
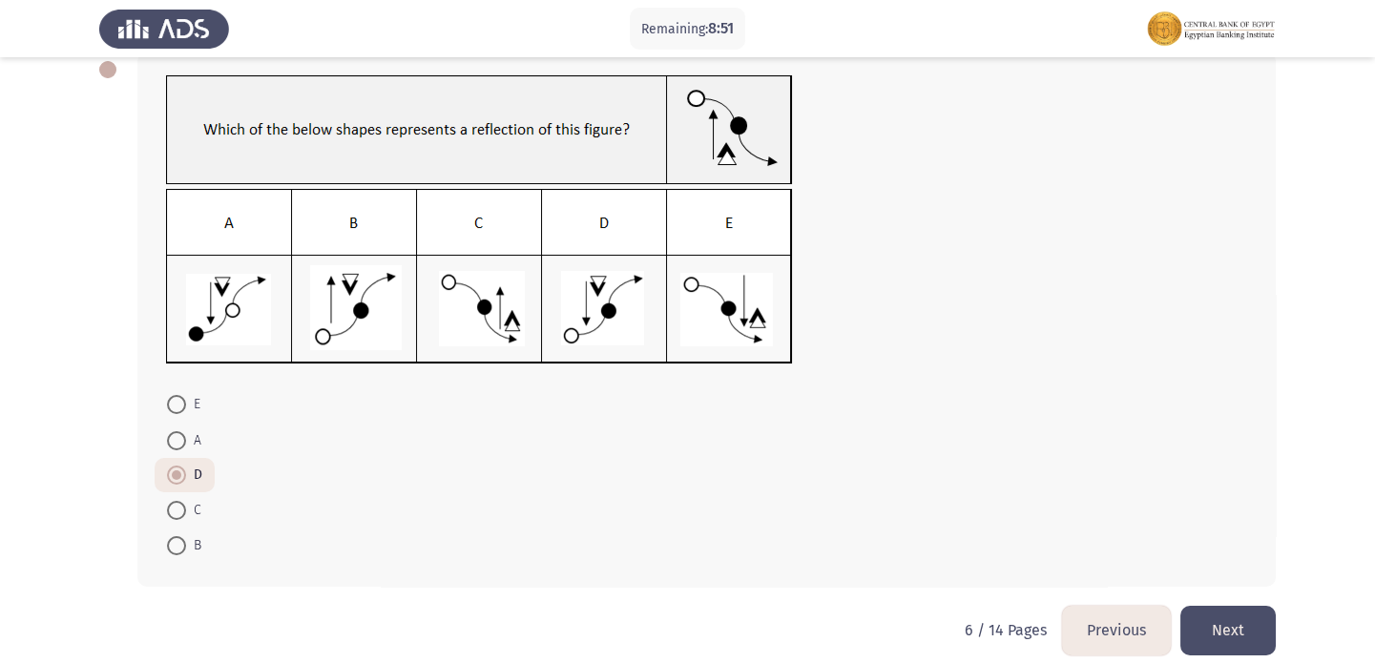
scroll to position [127, 0]
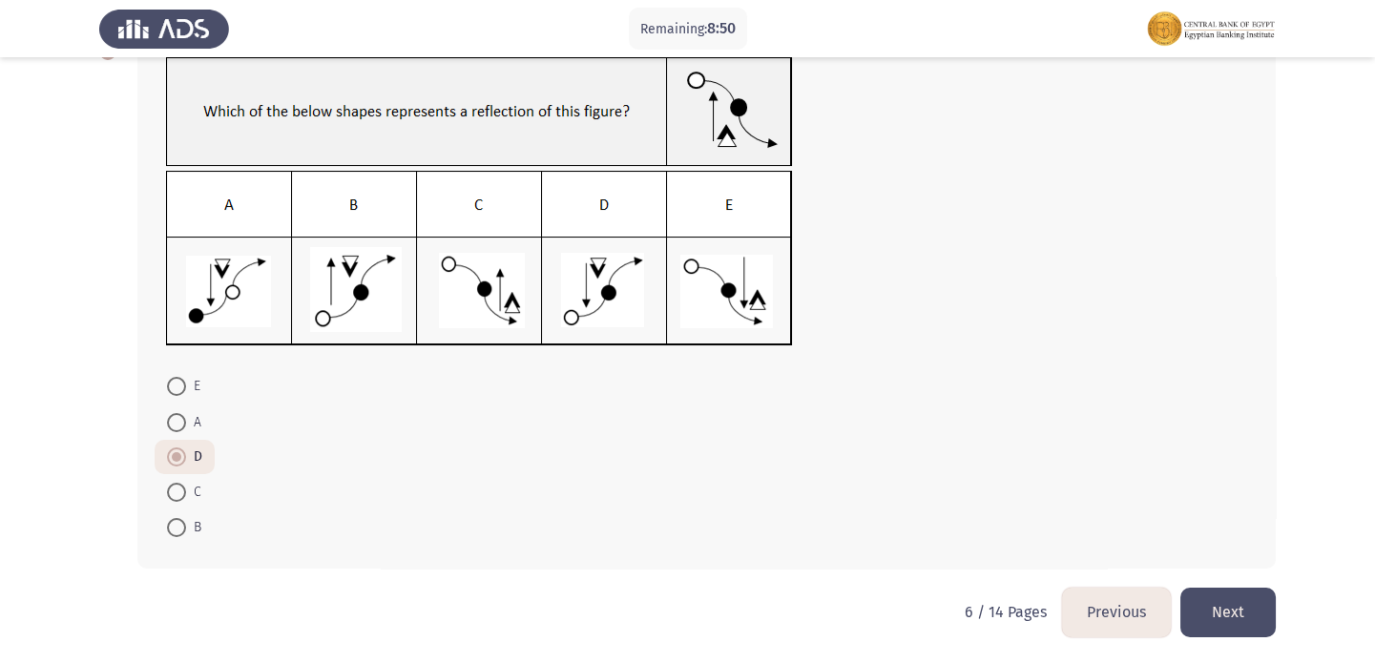
click at [1205, 619] on button "Next" at bounding box center [1227, 612] width 95 height 49
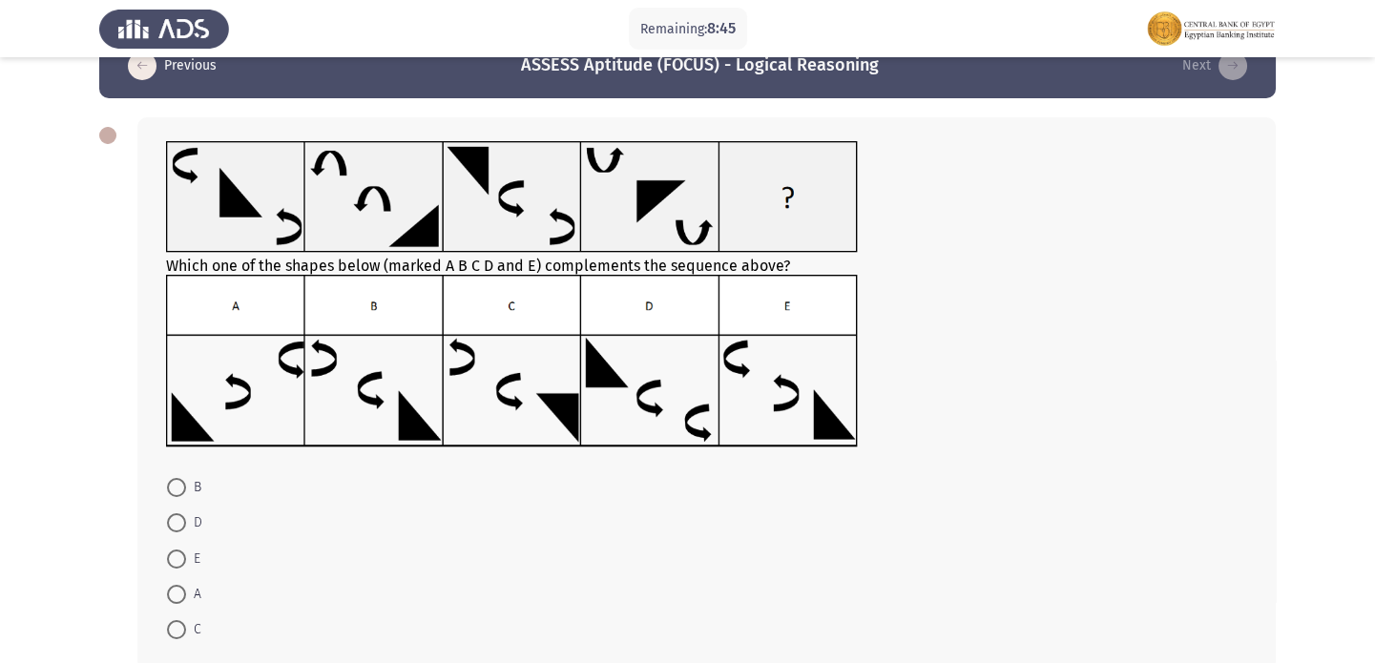
scroll to position [29, 0]
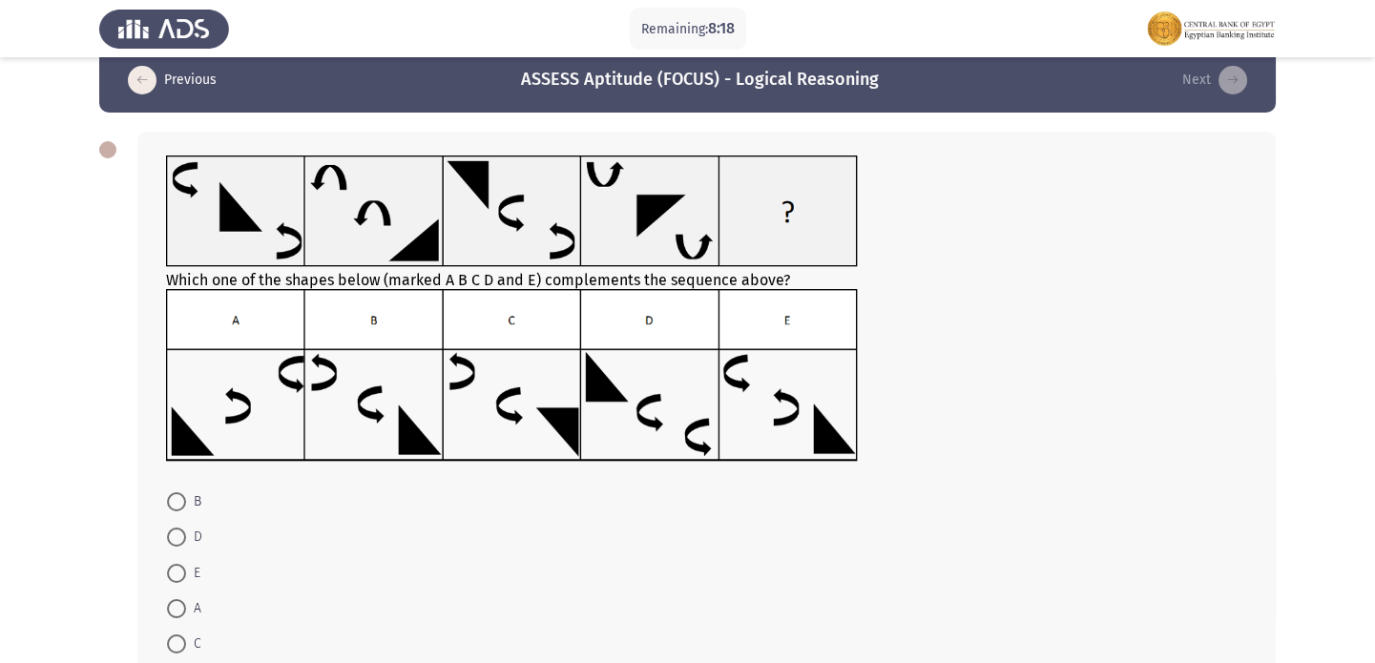
click at [826, 451] on img at bounding box center [512, 375] width 692 height 173
click at [172, 577] on span at bounding box center [176, 573] width 19 height 19
click at [172, 577] on input "E" at bounding box center [176, 573] width 19 height 19
radio input "true"
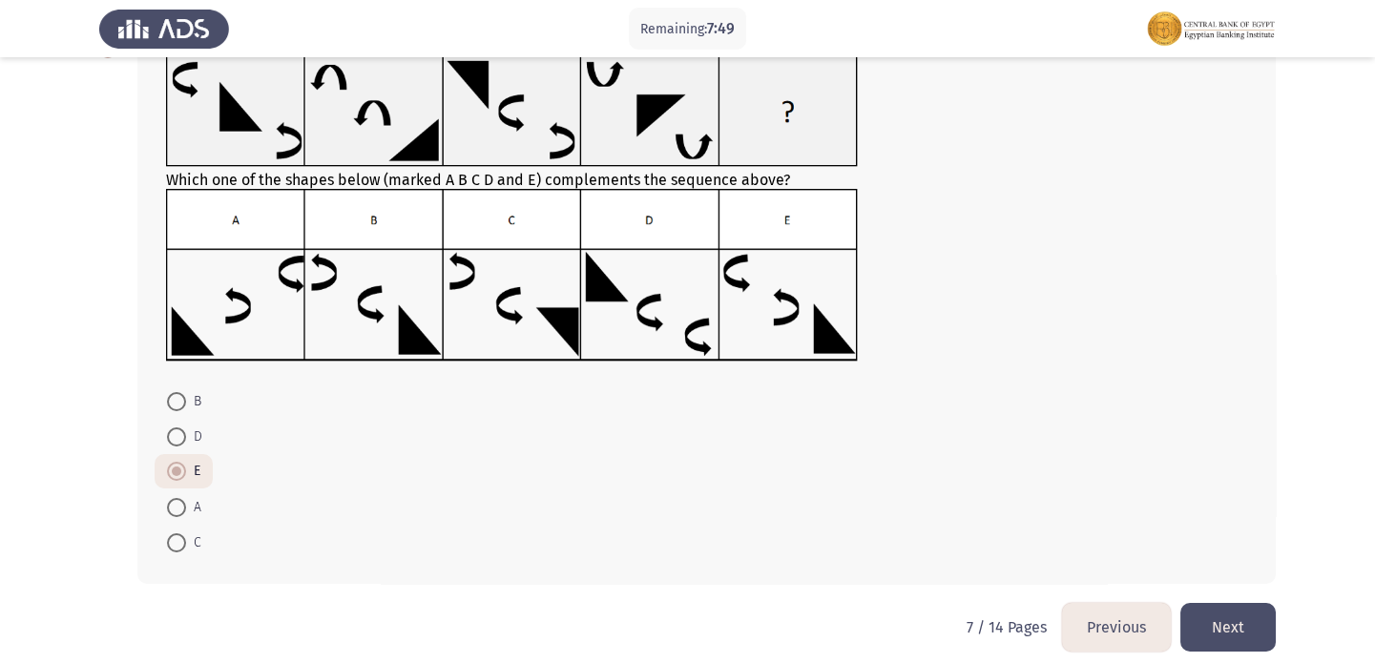
scroll to position [133, 0]
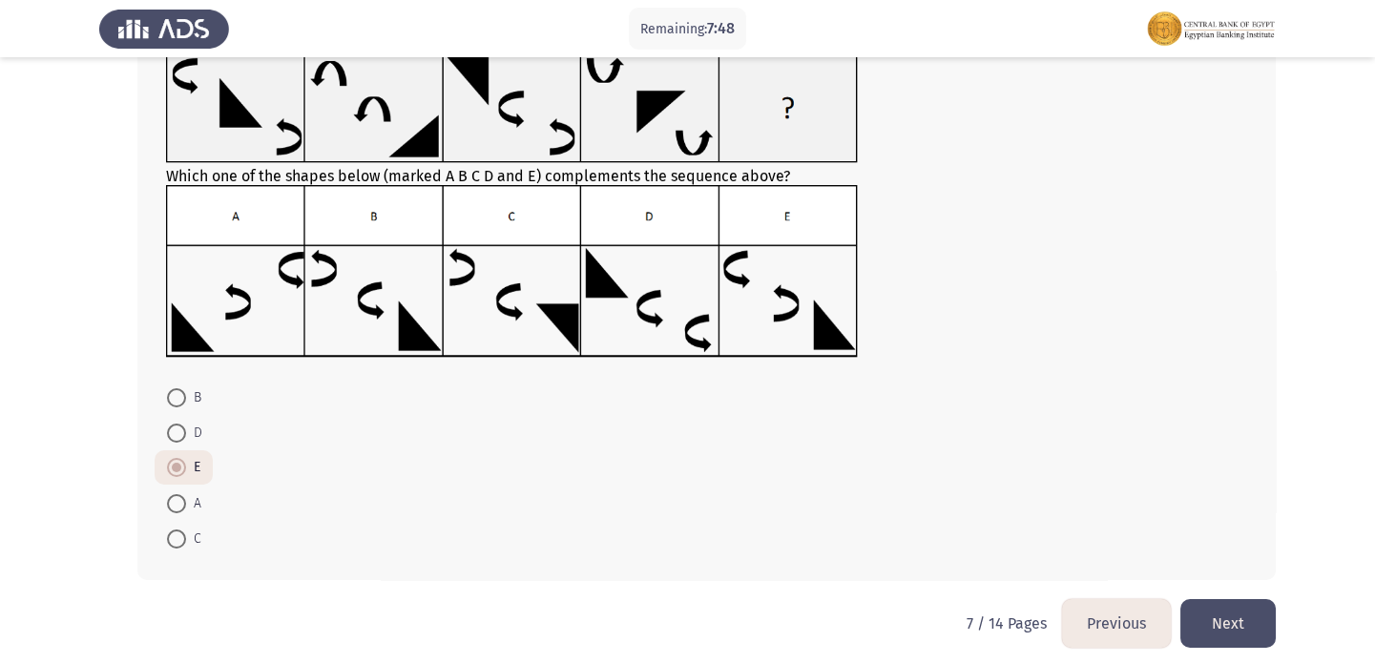
click at [1231, 620] on button "Next" at bounding box center [1227, 623] width 95 height 49
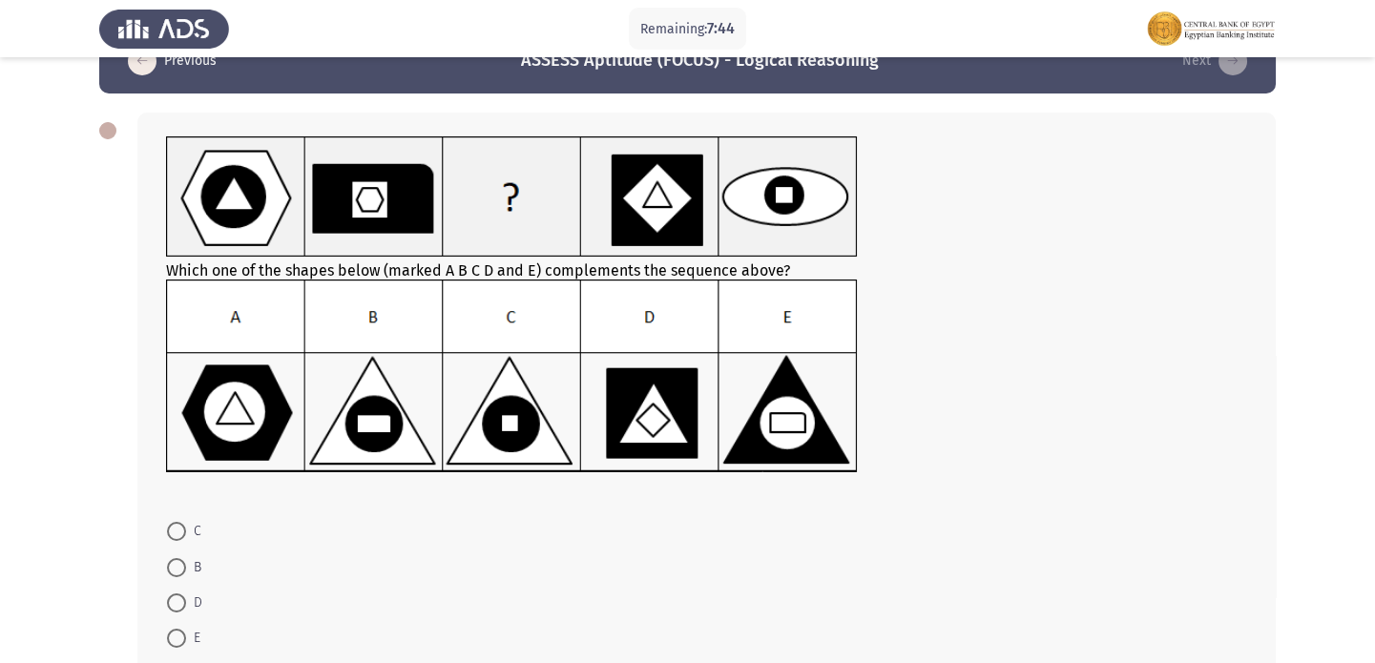
scroll to position [49, 0]
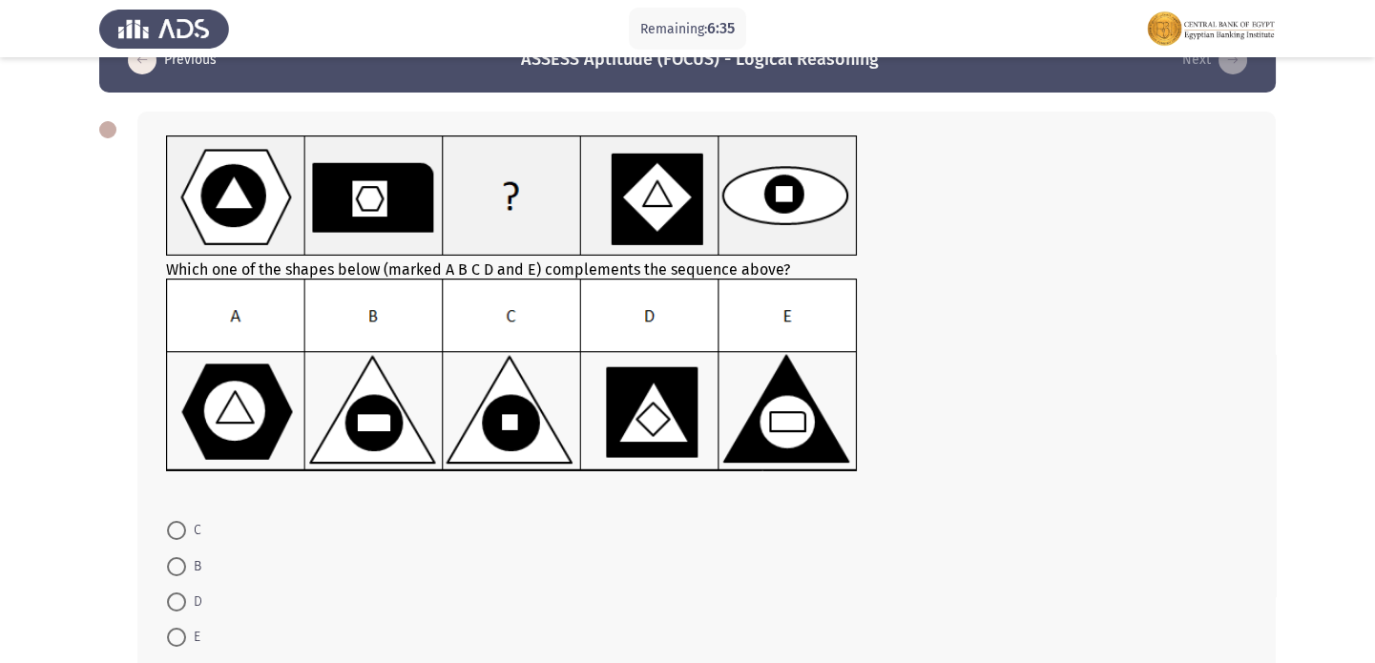
click at [175, 564] on span at bounding box center [176, 566] width 19 height 19
click at [175, 564] on input "B" at bounding box center [176, 566] width 19 height 19
radio input "true"
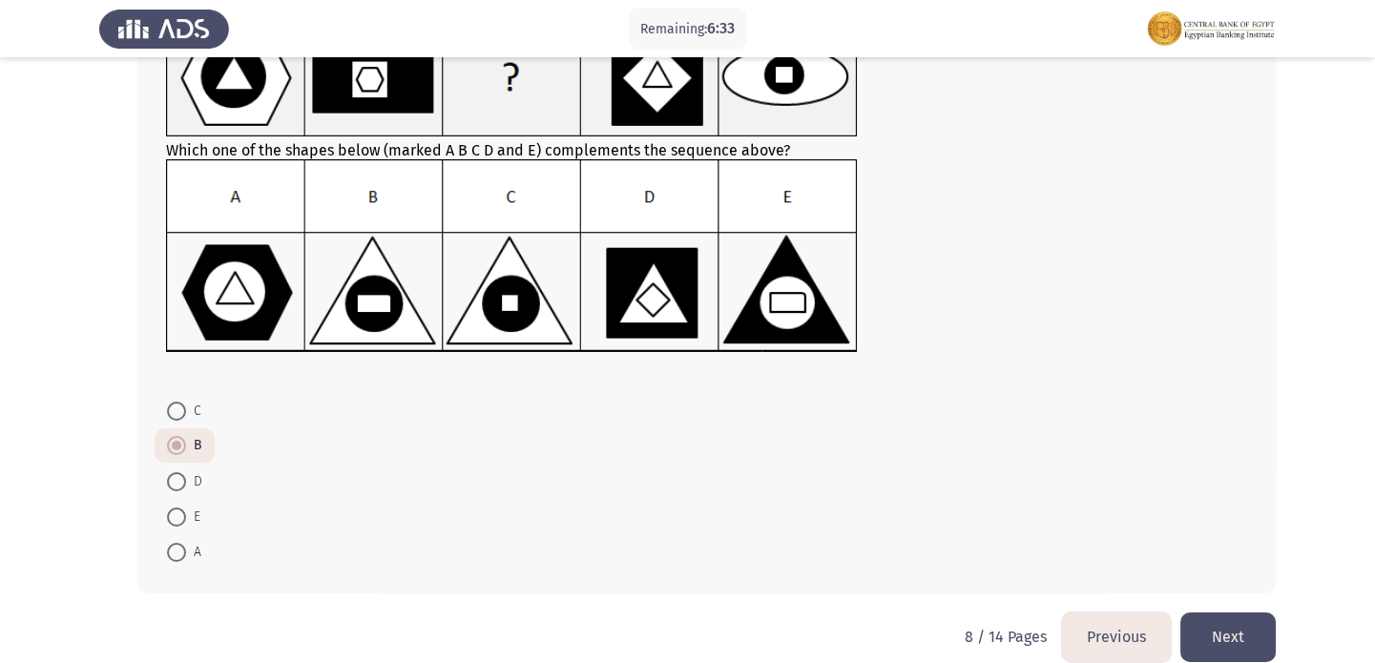
scroll to position [169, 0]
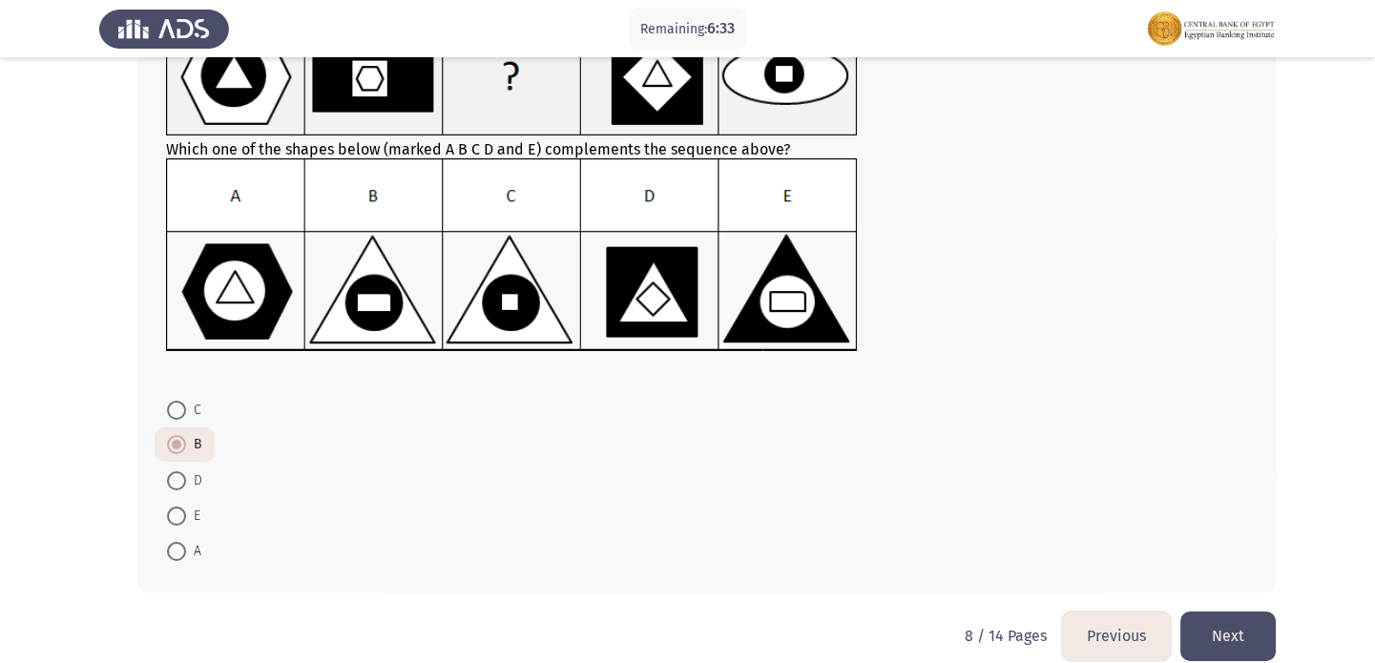
click at [1245, 623] on button "Next" at bounding box center [1227, 636] width 95 height 49
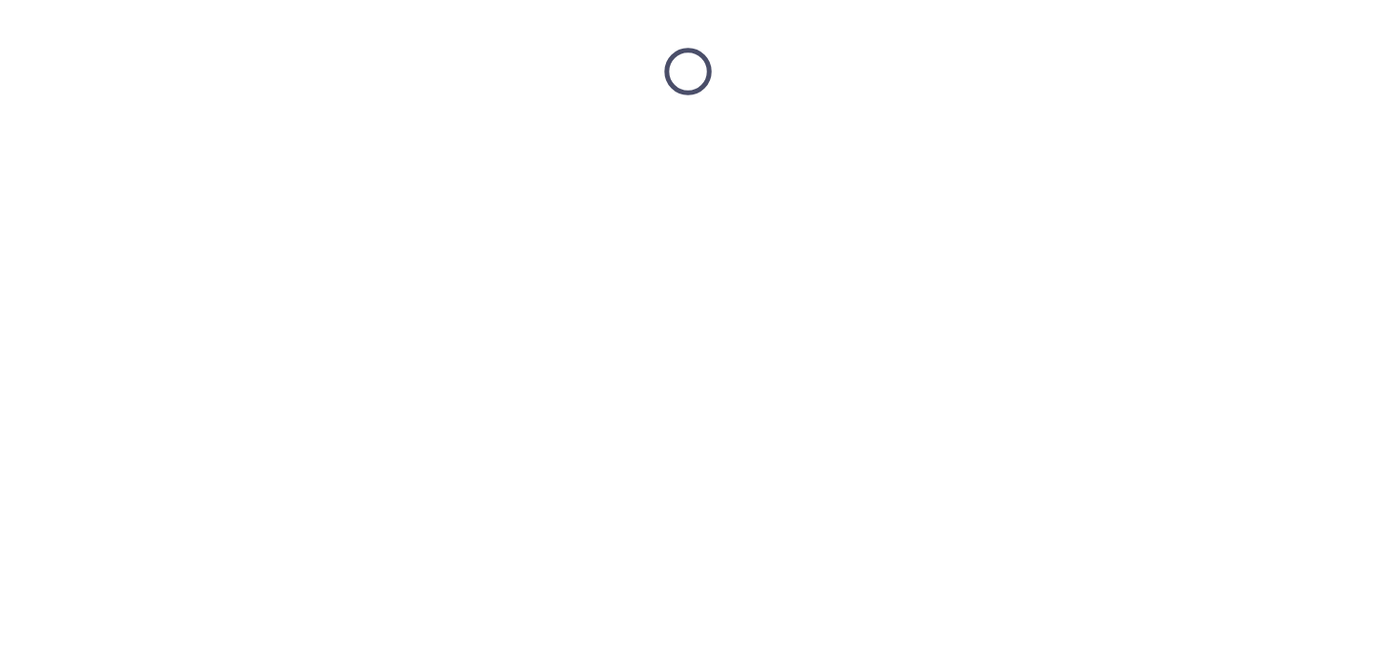
scroll to position [0, 0]
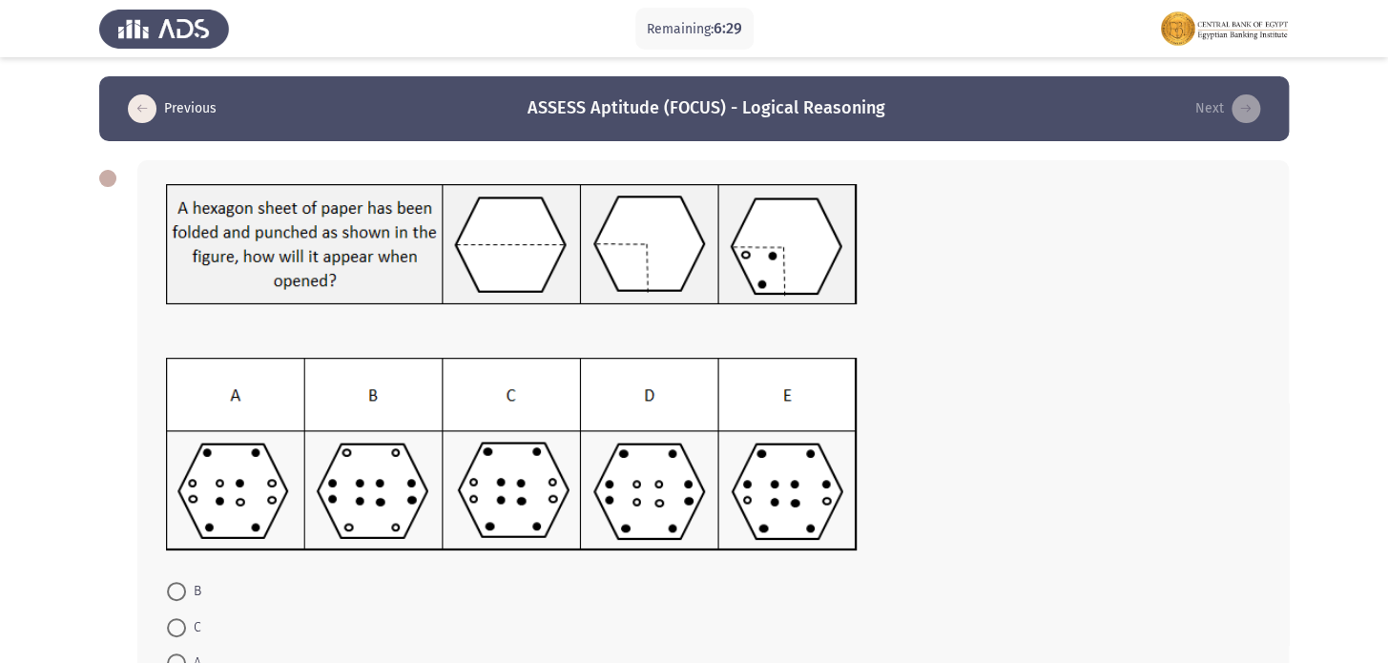
click at [1374, 417] on app-assessment-container "Remaining: 6:29 Previous ASSESS Aptitude (FOCUS) - Logical Reasoning Next B C A…" at bounding box center [694, 435] width 1388 height 718
drag, startPoint x: 1354, startPoint y: 362, endPoint x: 1346, endPoint y: 314, distance: 48.3
click at [1350, 329] on app-assessment-container "Remaining: 6:29 Previous ASSESS Aptitude (FOCUS) - Logical Reasoning Next B C A…" at bounding box center [694, 435] width 1388 height 718
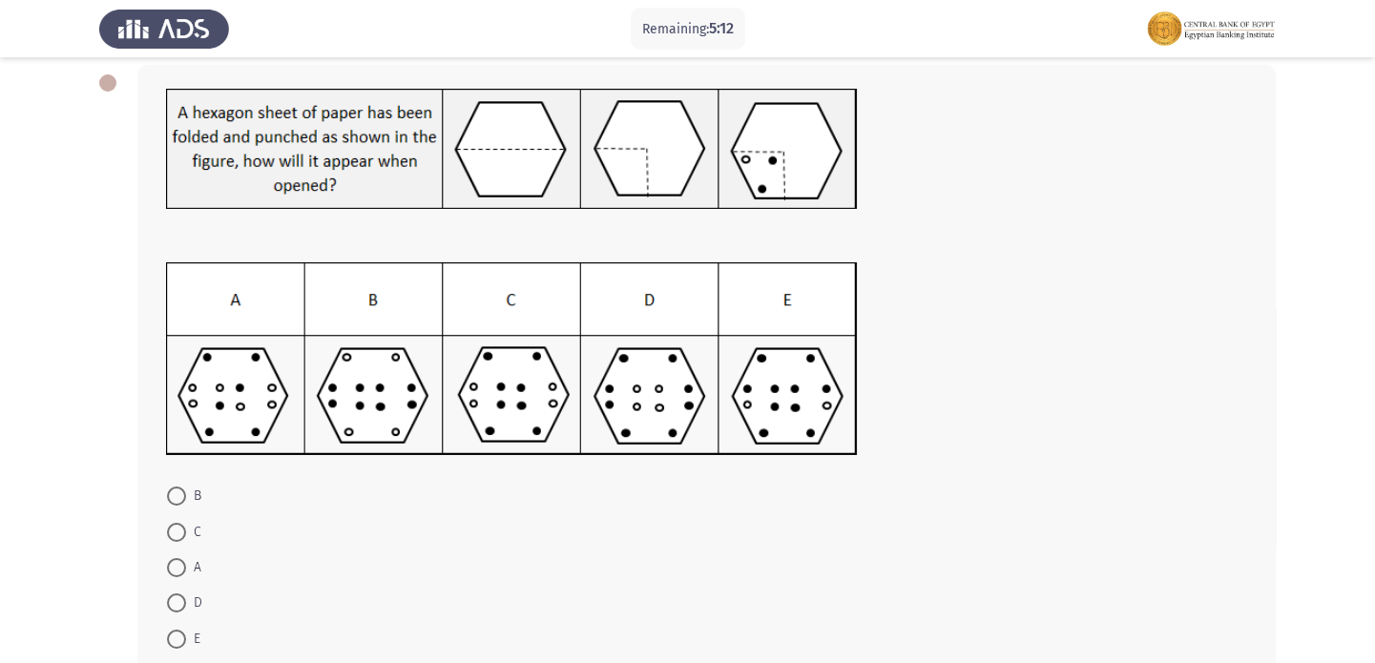
scroll to position [122, 0]
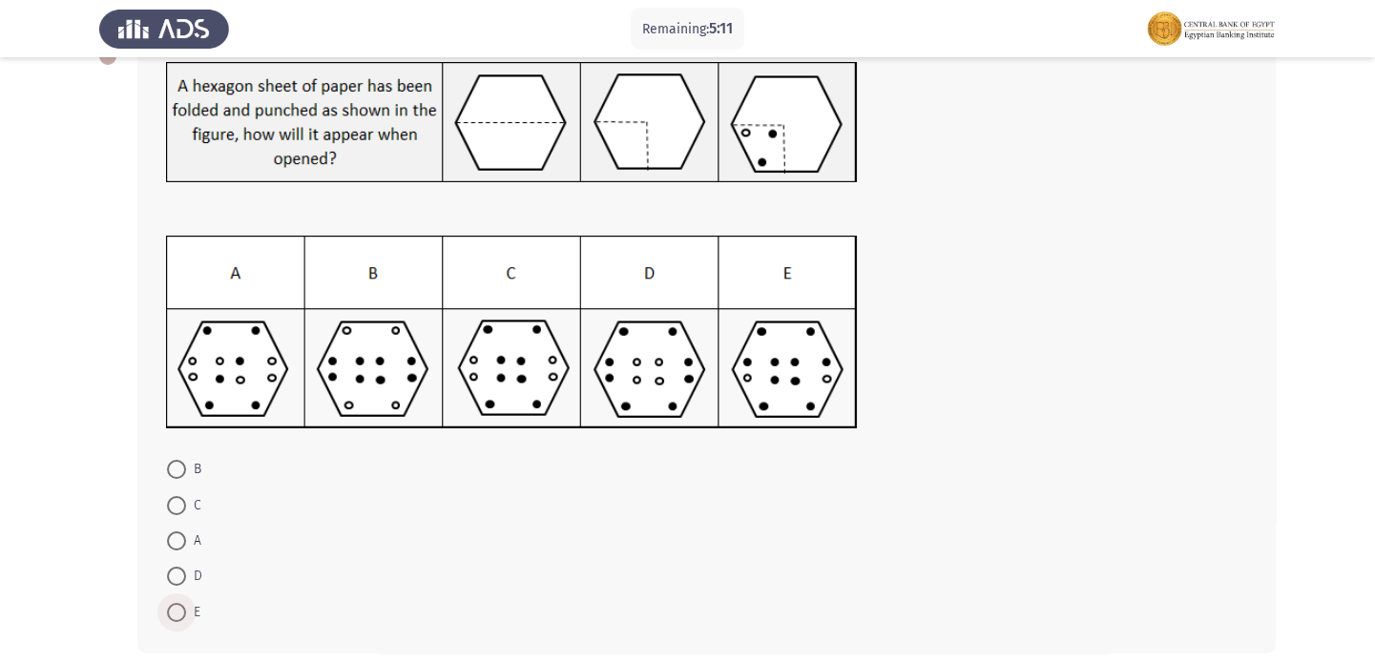
click at [182, 616] on span at bounding box center [176, 612] width 19 height 19
click at [182, 616] on input "E" at bounding box center [176, 612] width 19 height 19
radio input "true"
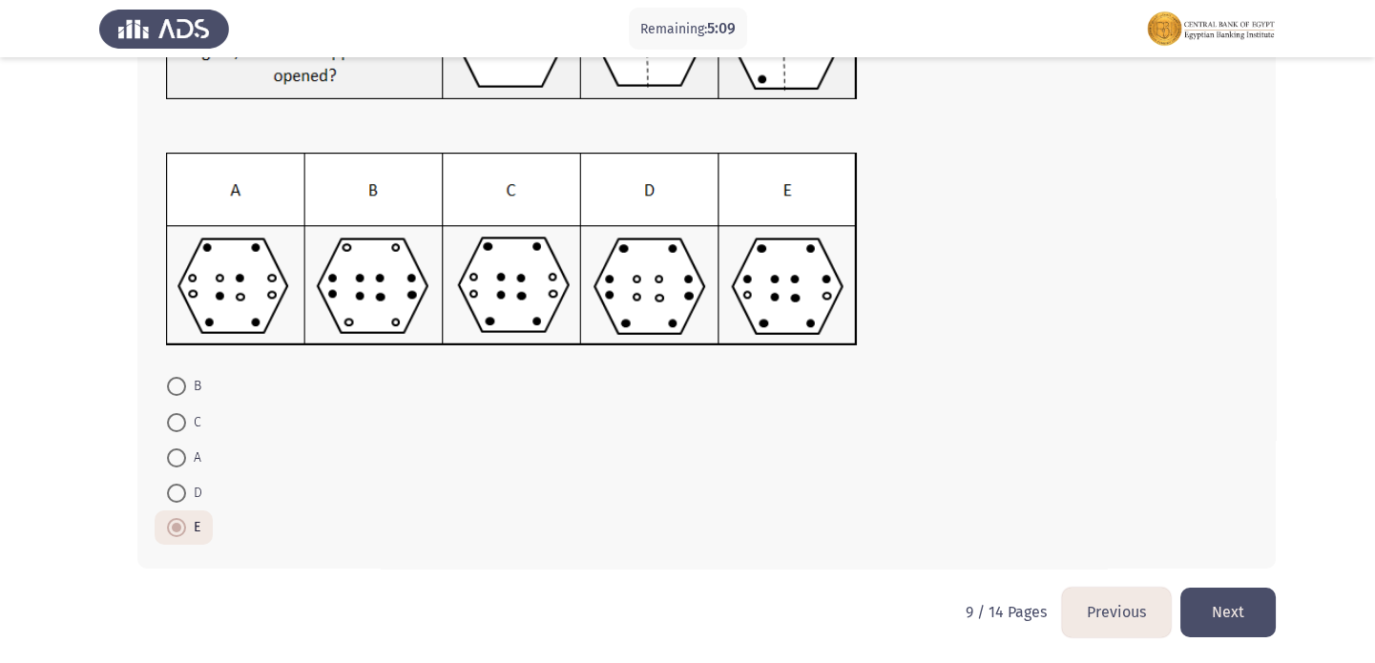
click at [1267, 604] on button "Next" at bounding box center [1227, 612] width 95 height 49
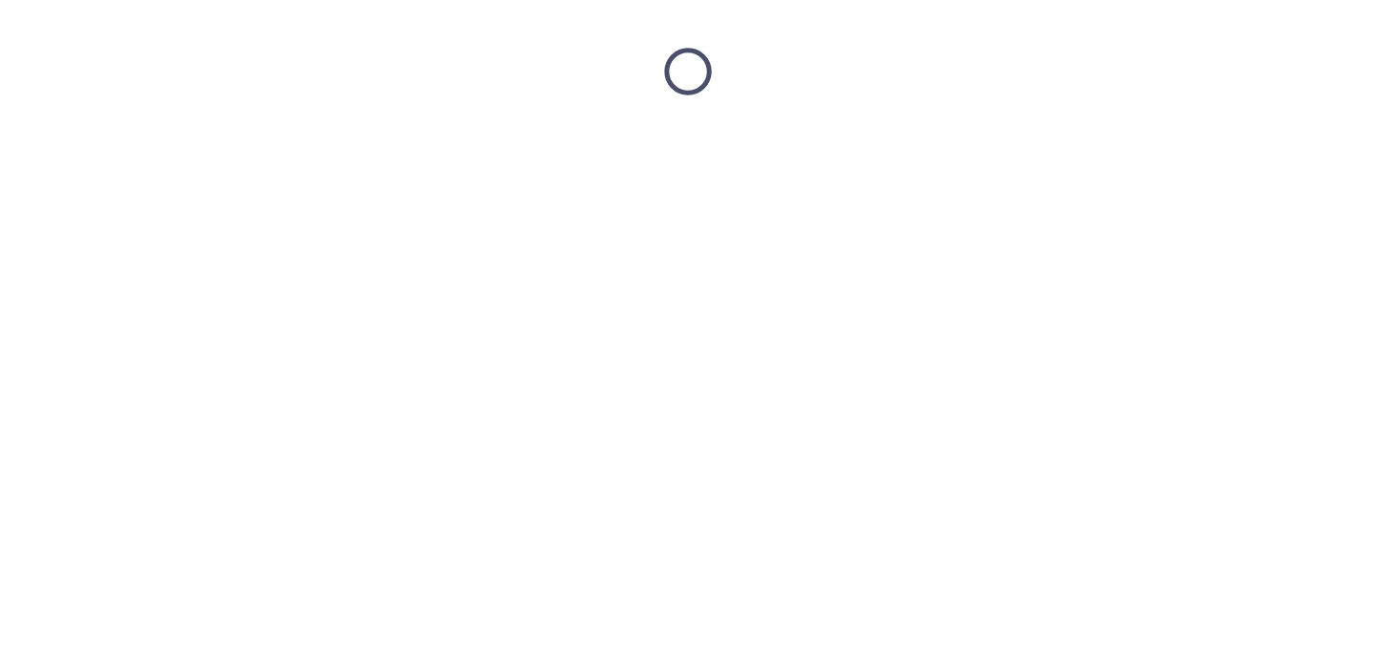
scroll to position [0, 0]
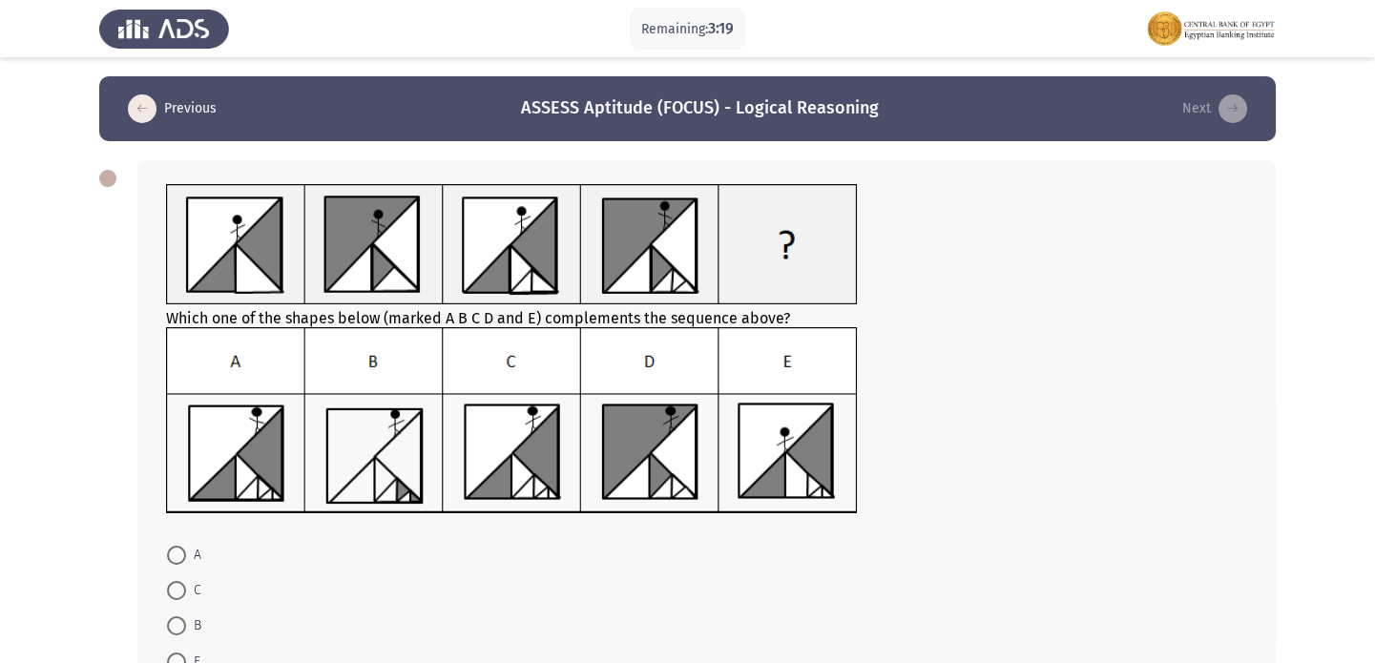
click at [182, 594] on span at bounding box center [176, 590] width 19 height 19
click at [182, 594] on input "C" at bounding box center [176, 590] width 19 height 19
radio input "true"
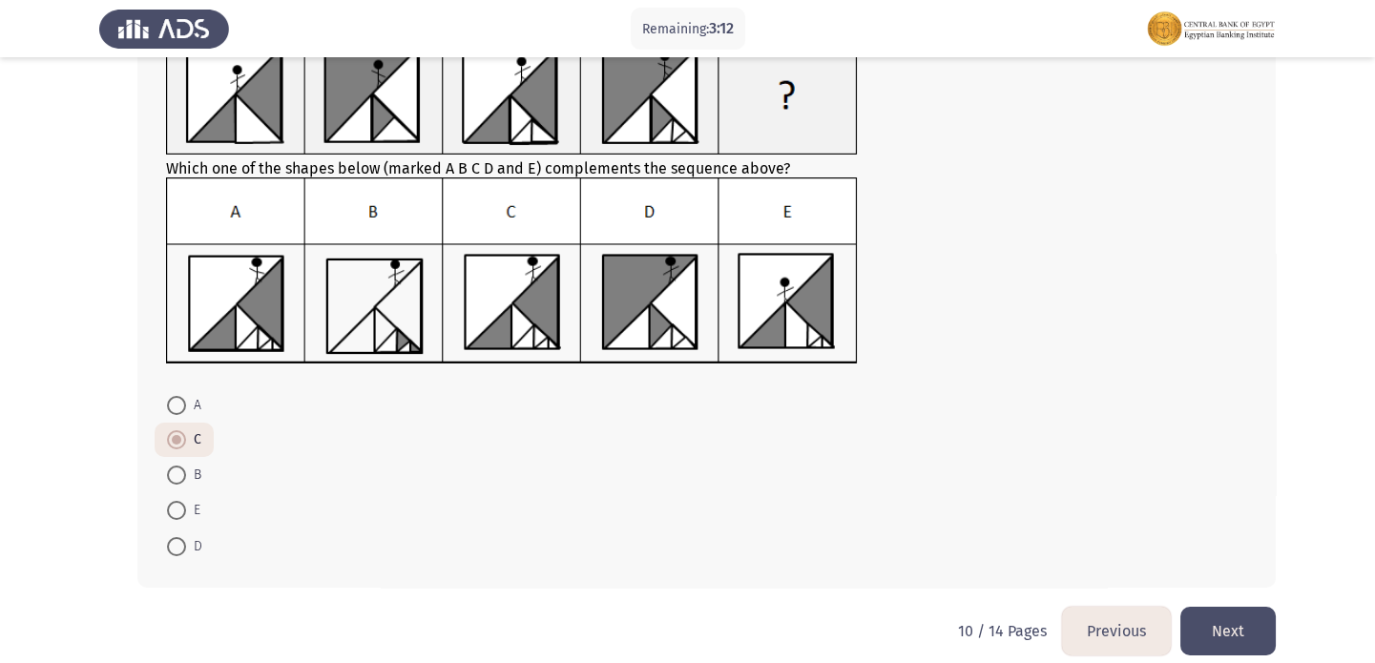
scroll to position [162, 0]
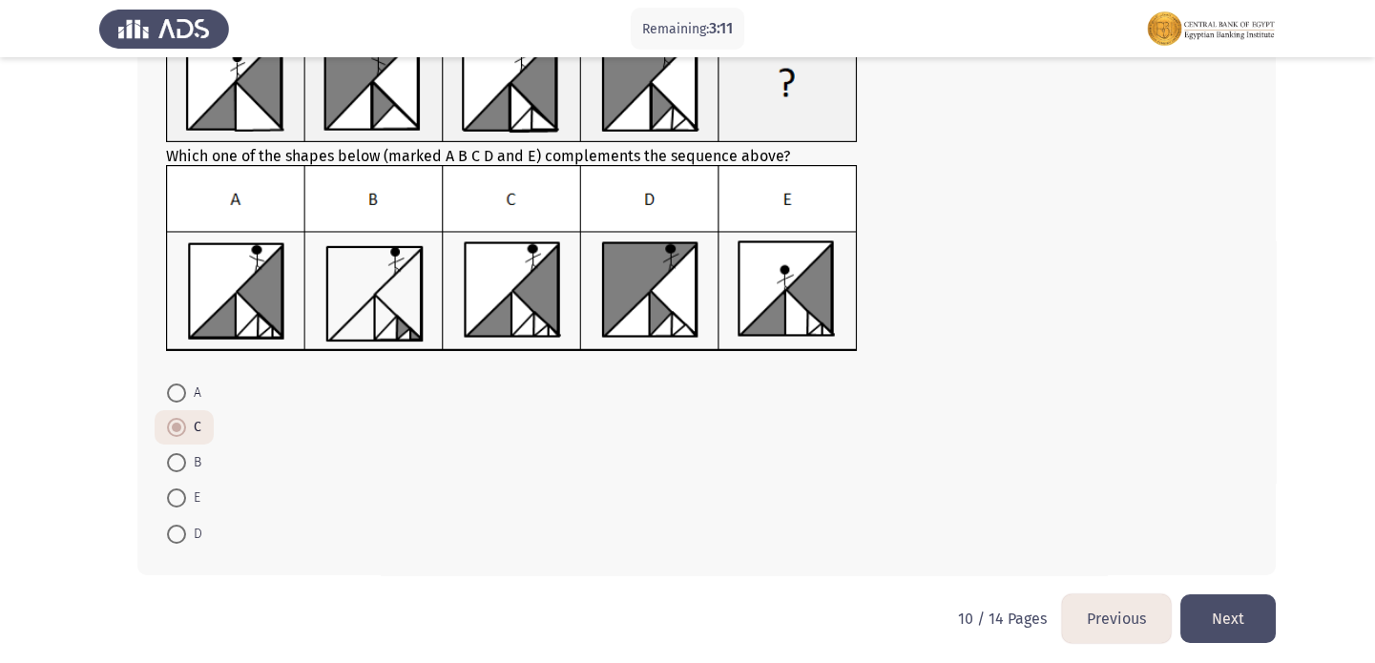
click at [1231, 608] on button "Next" at bounding box center [1227, 618] width 95 height 49
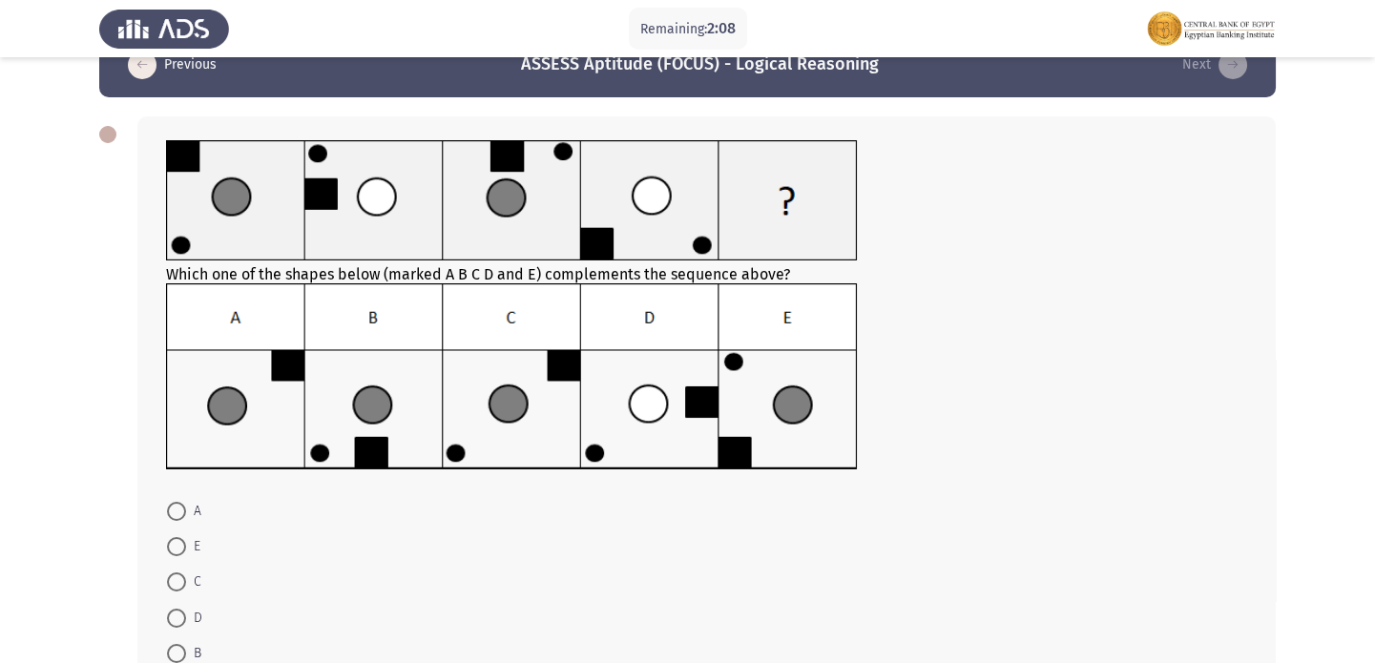
scroll to position [86, 0]
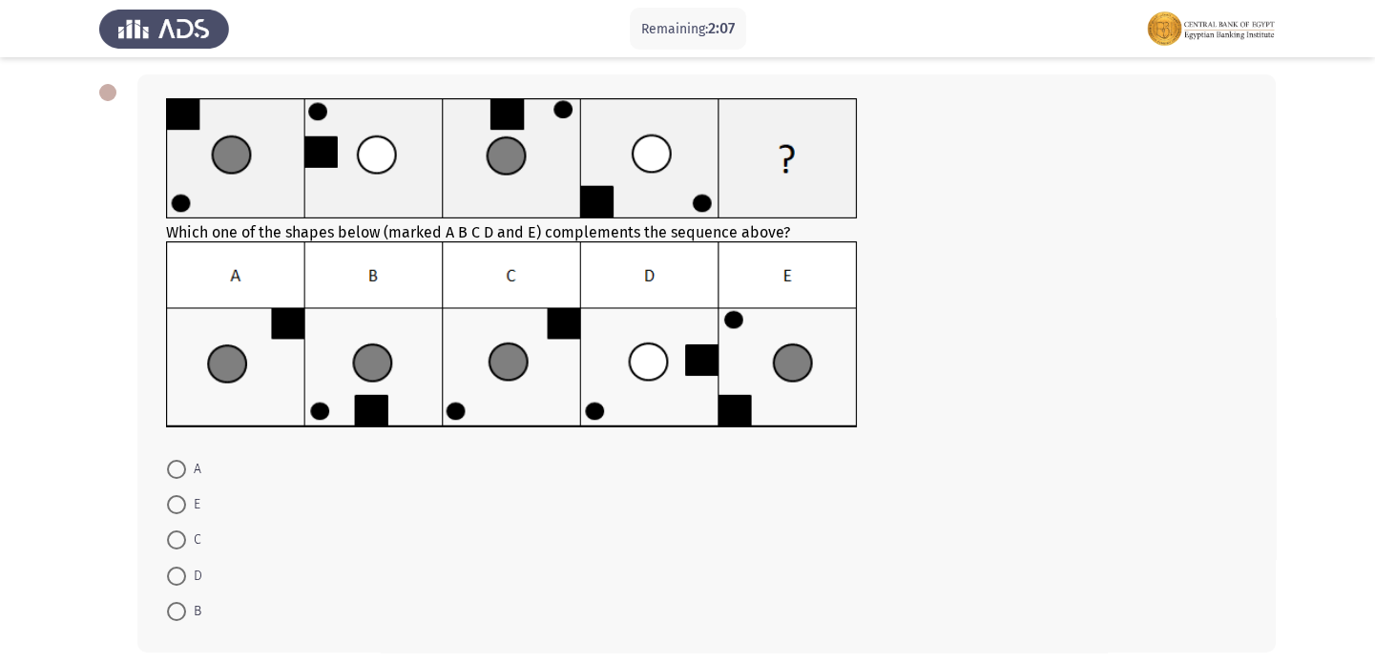
click at [180, 610] on span at bounding box center [176, 611] width 19 height 19
click at [180, 610] on input "B" at bounding box center [176, 611] width 19 height 19
radio input "true"
drag, startPoint x: 1374, startPoint y: 313, endPoint x: 1382, endPoint y: 287, distance: 26.9
click at [1374, 287] on html "Remaining: 2:05 Previous ASSESS Aptitude (FOCUS) - Logical Reasoning Next Which…" at bounding box center [687, 330] width 1375 height 833
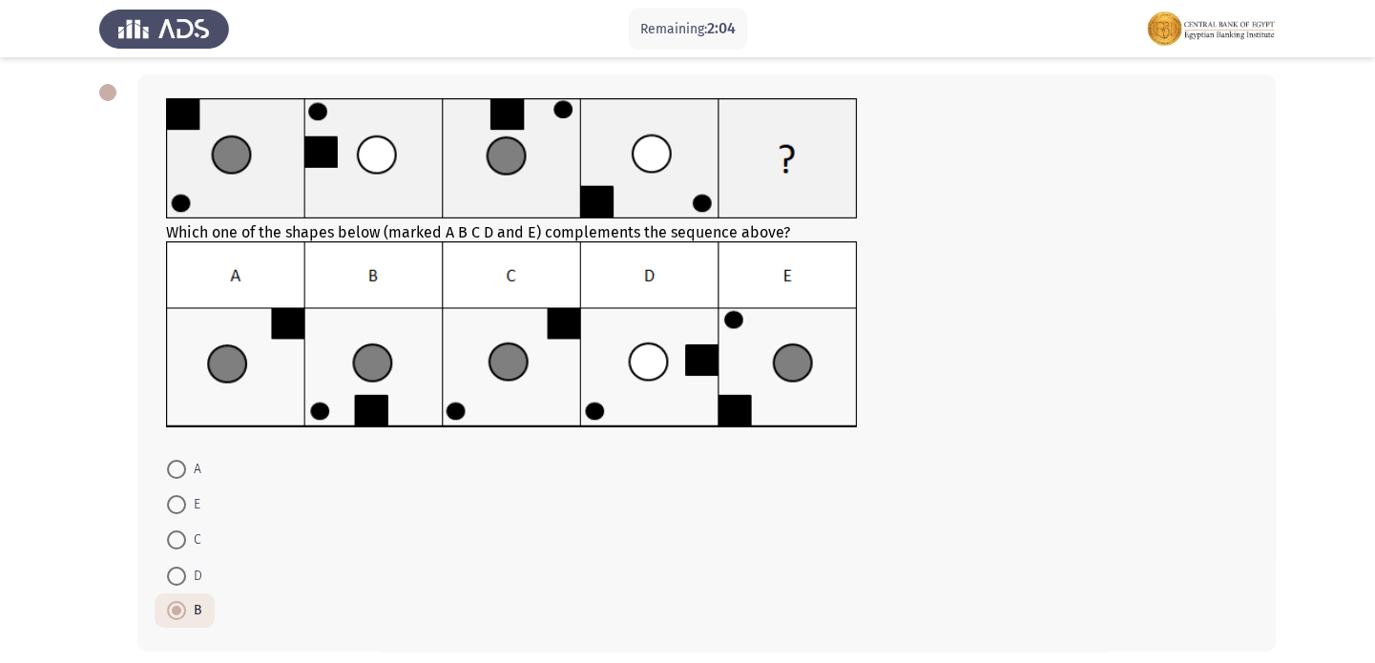
click at [1371, 315] on app-assessment-container "Remaining: 2:04 Previous ASSESS Aptitude (FOCUS) - Logical Reasoning Next Which…" at bounding box center [687, 330] width 1375 height 680
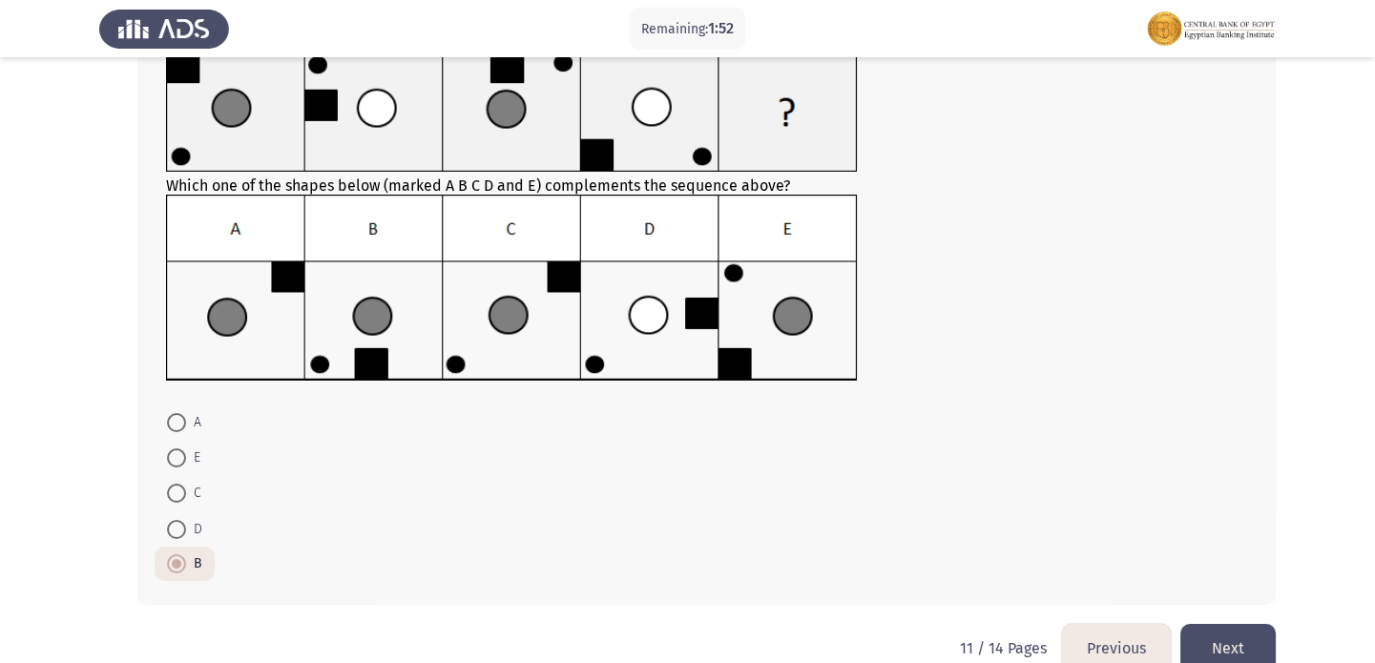
scroll to position [169, 0]
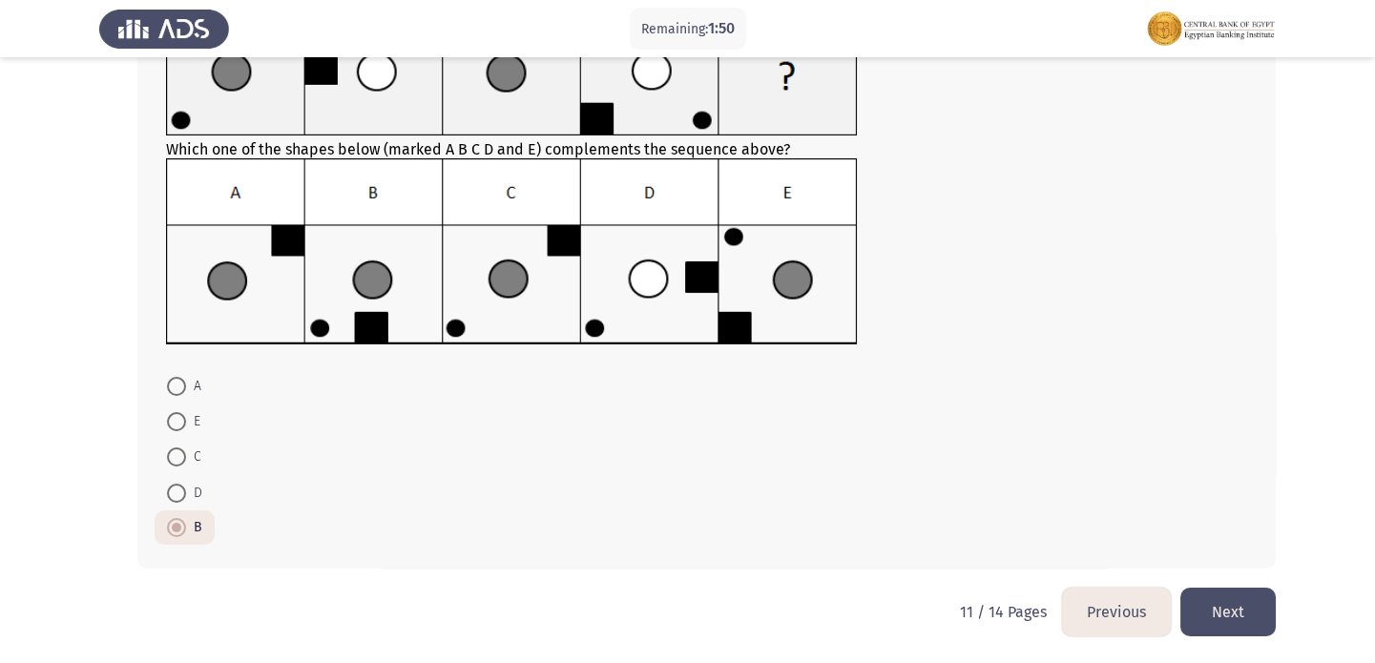
click at [1222, 596] on button "Next" at bounding box center [1227, 612] width 95 height 49
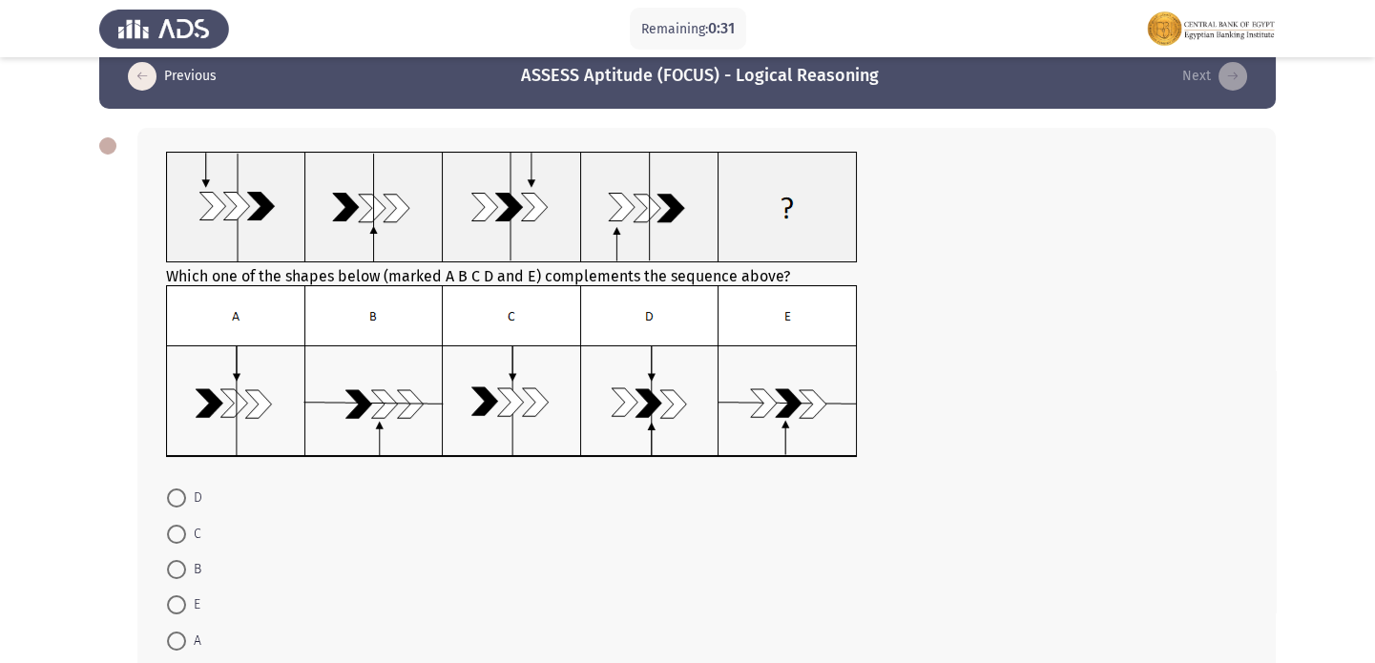
scroll to position [34, 0]
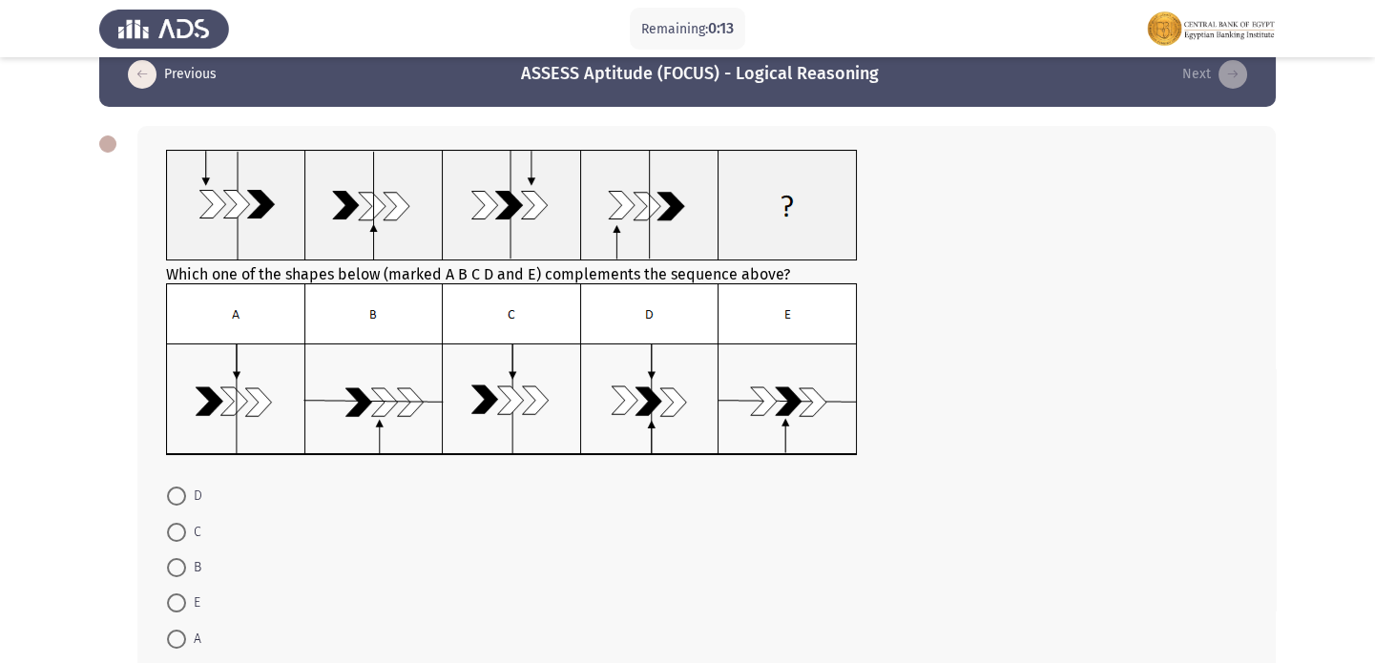
click at [179, 534] on span at bounding box center [176, 532] width 19 height 19
click at [179, 534] on input "C" at bounding box center [176, 532] width 19 height 19
radio input "true"
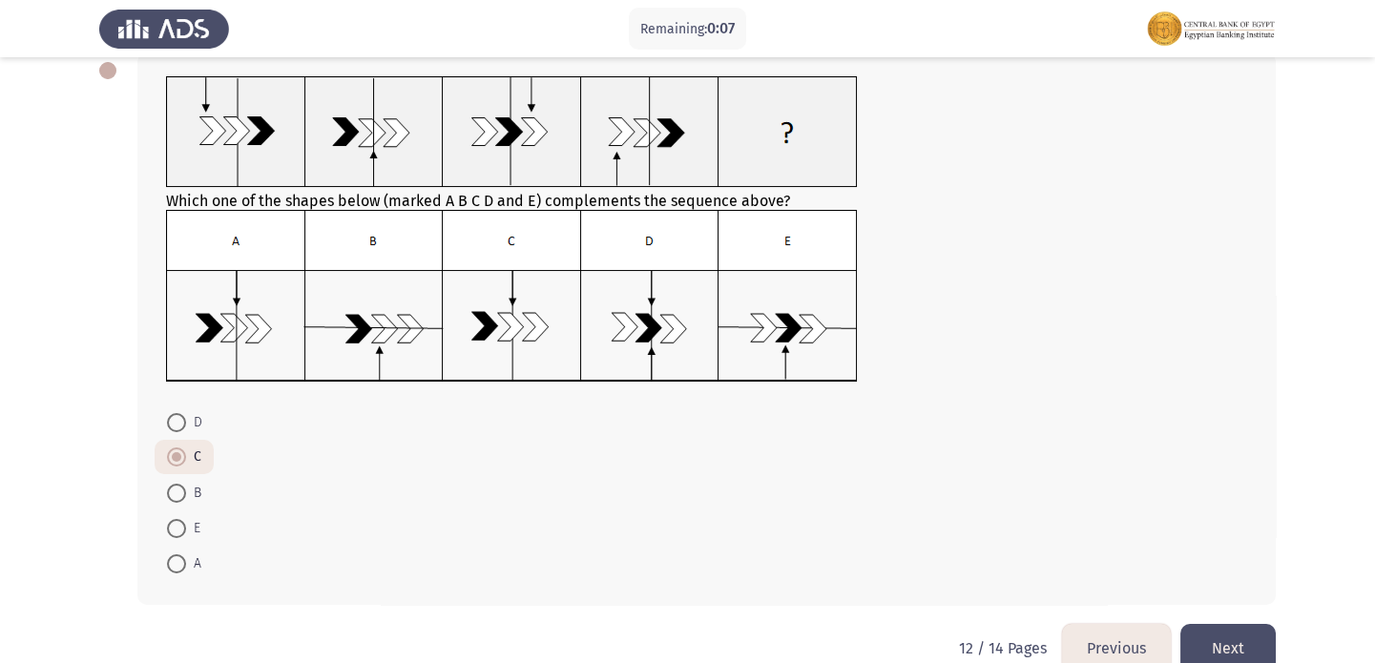
scroll to position [133, 0]
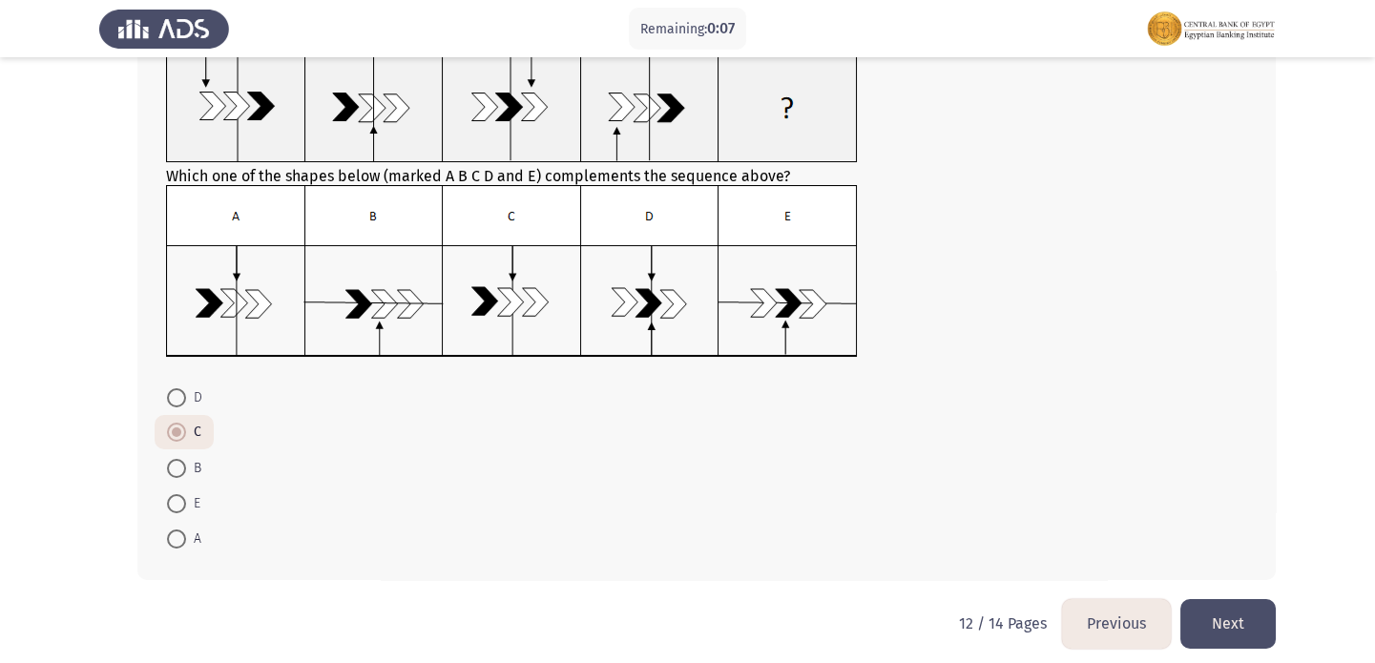
click at [1225, 613] on button "Next" at bounding box center [1227, 623] width 95 height 49
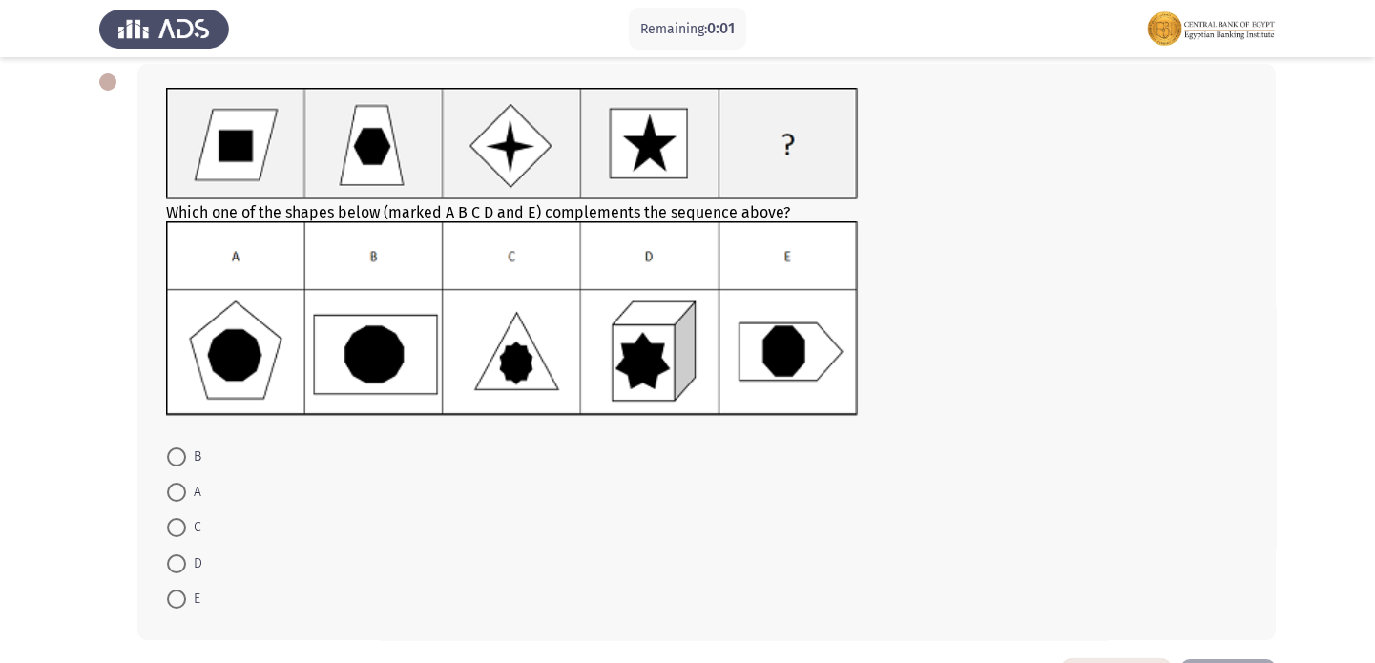
scroll to position [0, 0]
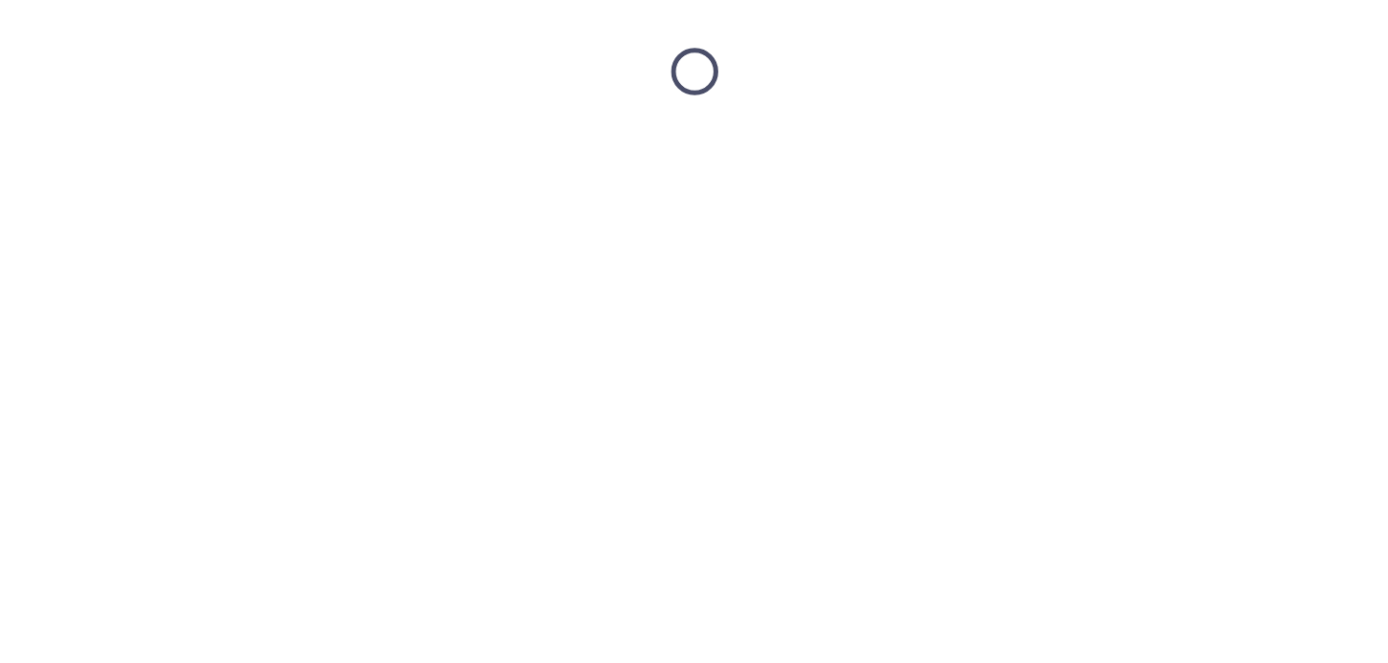
click at [172, 143] on html at bounding box center [694, 71] width 1388 height 143
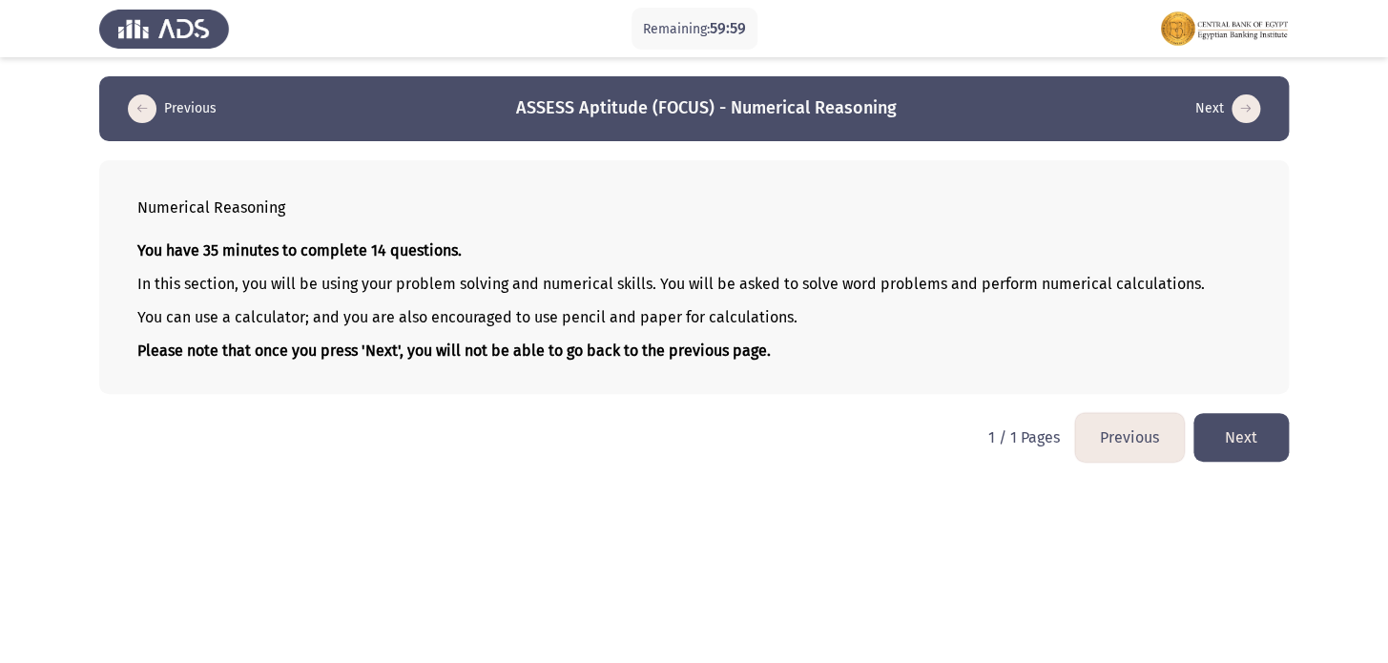
click at [1211, 426] on button "Next" at bounding box center [1241, 437] width 95 height 49
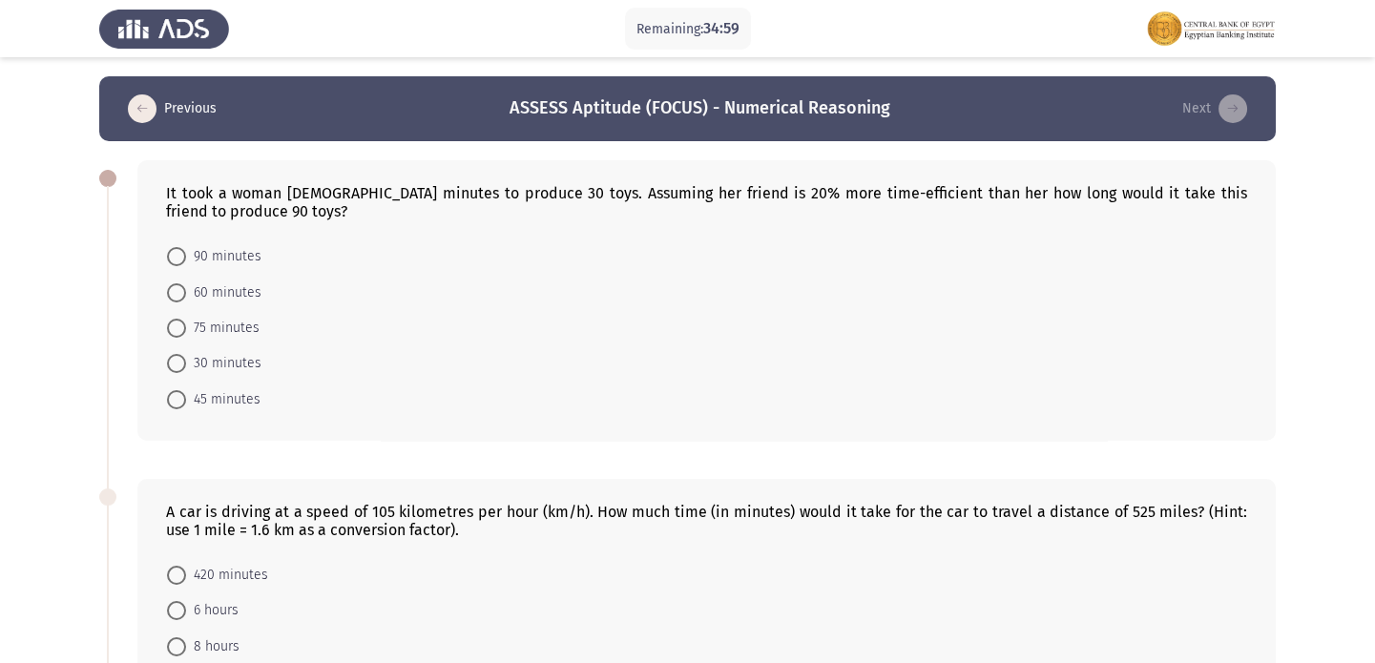
scroll to position [73, 0]
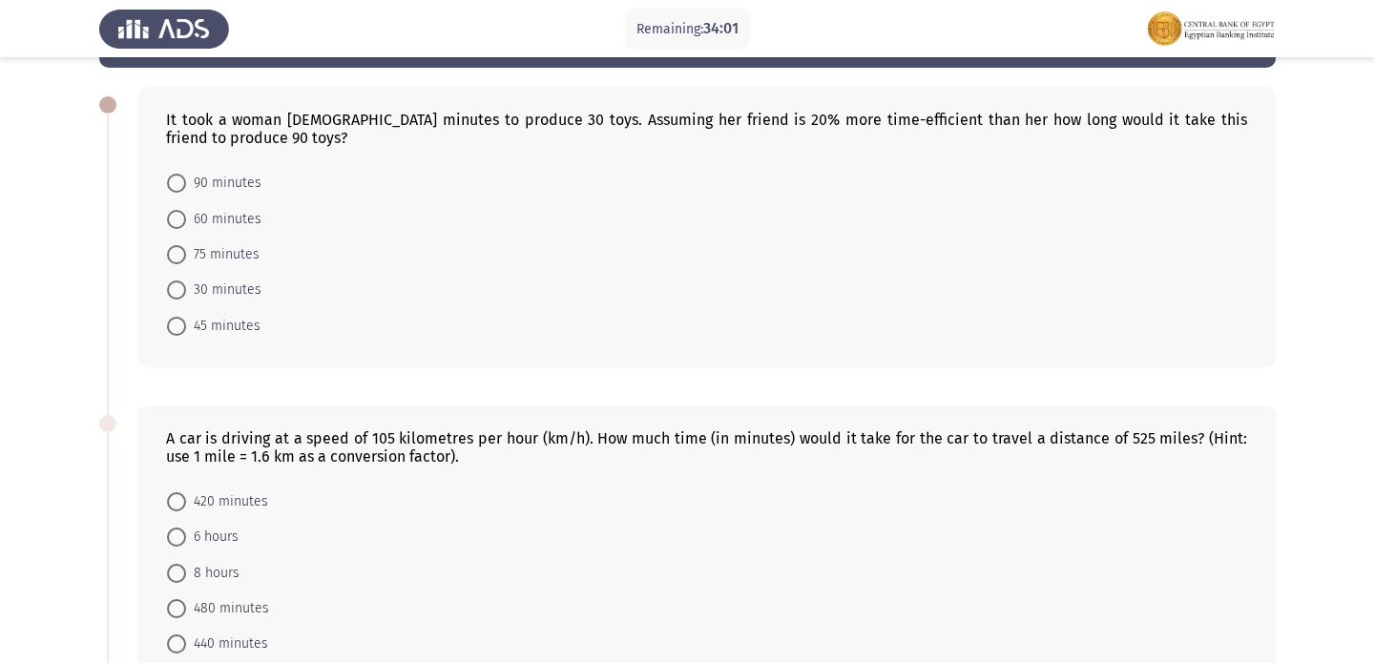
click at [198, 260] on span "75 minutes" at bounding box center [222, 254] width 73 height 23
click at [186, 260] on input "75 minutes" at bounding box center [176, 254] width 19 height 19
radio input "true"
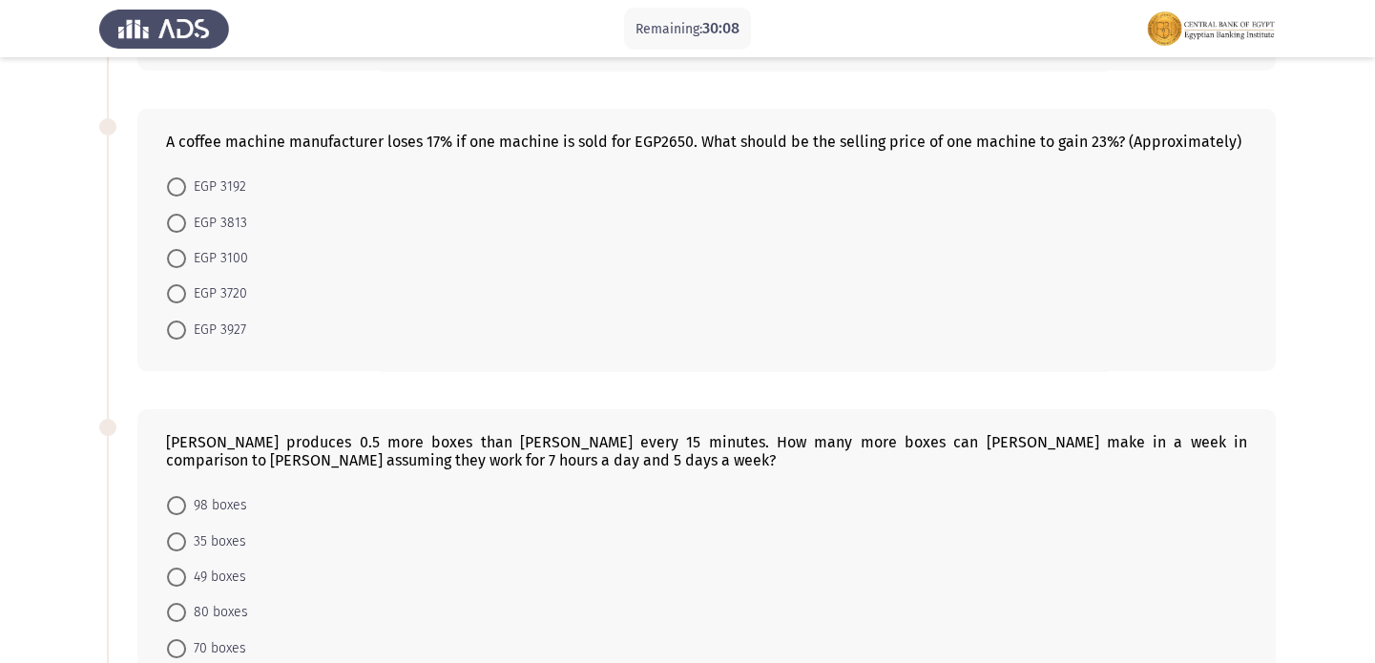
scroll to position [946, 0]
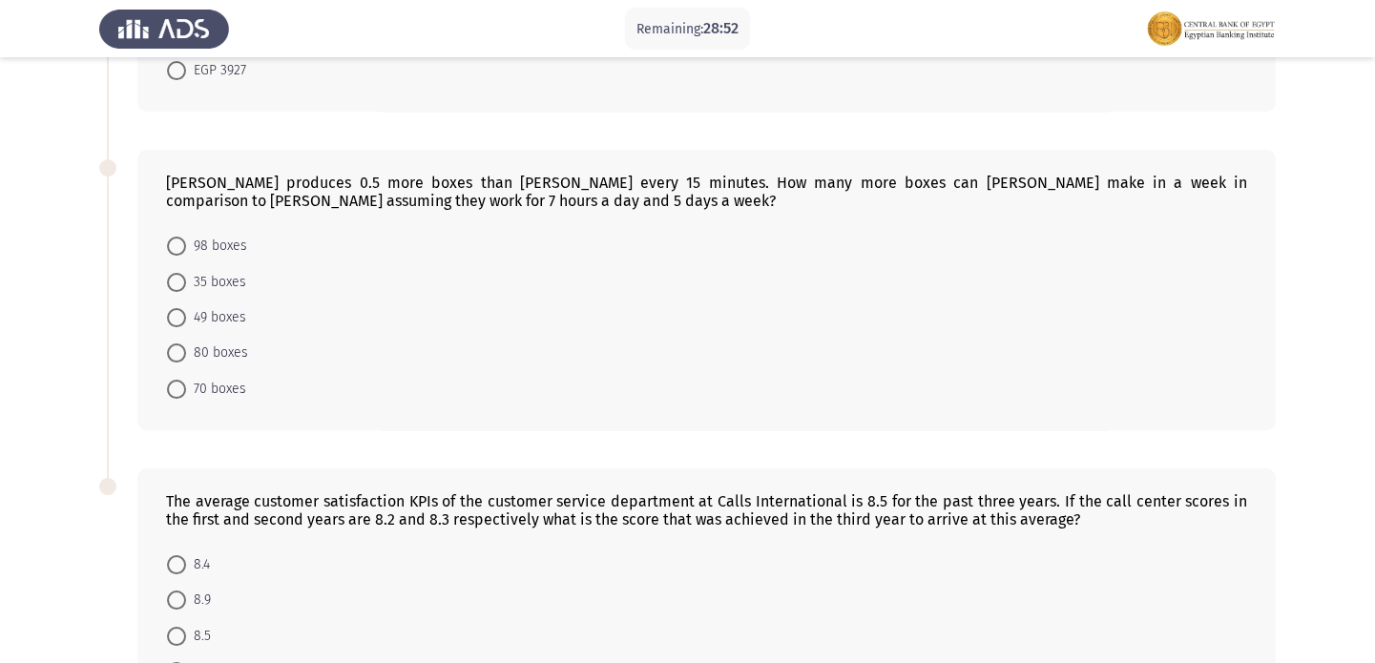
click at [193, 264] on mat-radio-button "35 boxes" at bounding box center [207, 280] width 104 height 35
click at [192, 290] on mat-radio-button "35 boxes" at bounding box center [207, 280] width 104 height 35
click at [181, 273] on span at bounding box center [176, 282] width 19 height 19
click at [181, 273] on input "35 boxes" at bounding box center [176, 282] width 19 height 19
radio input "true"
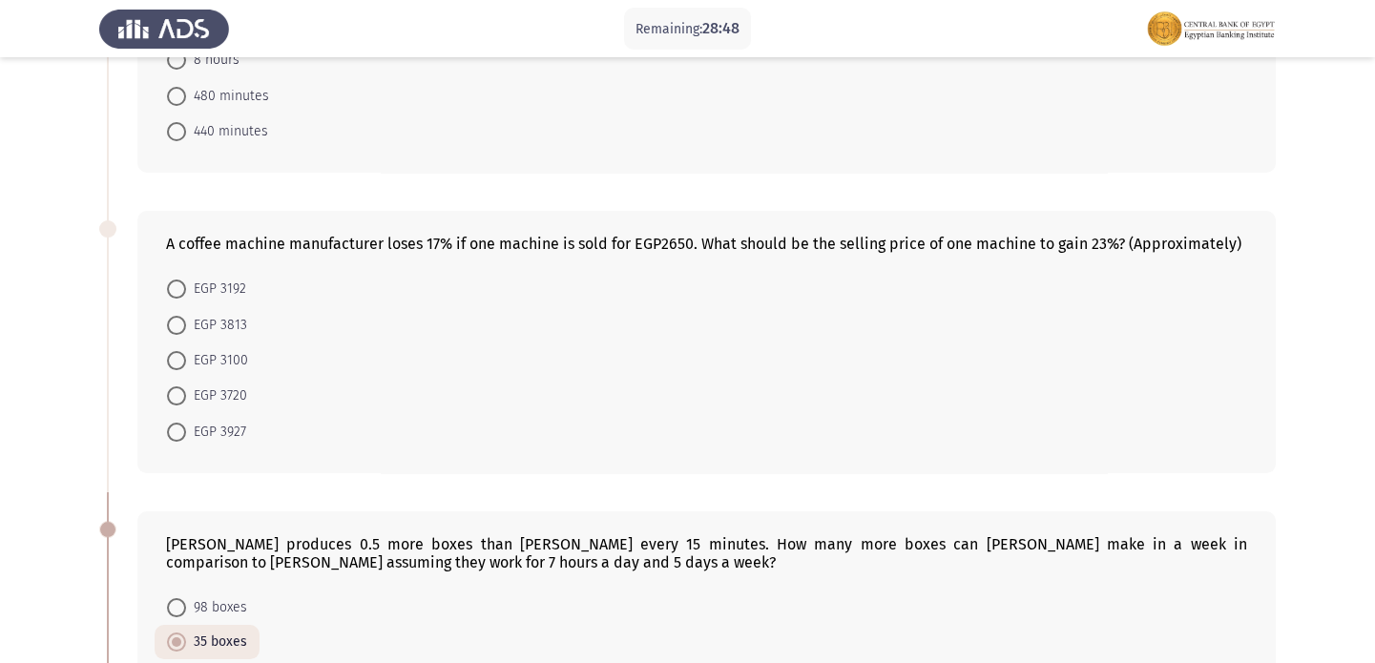
scroll to position [553, 0]
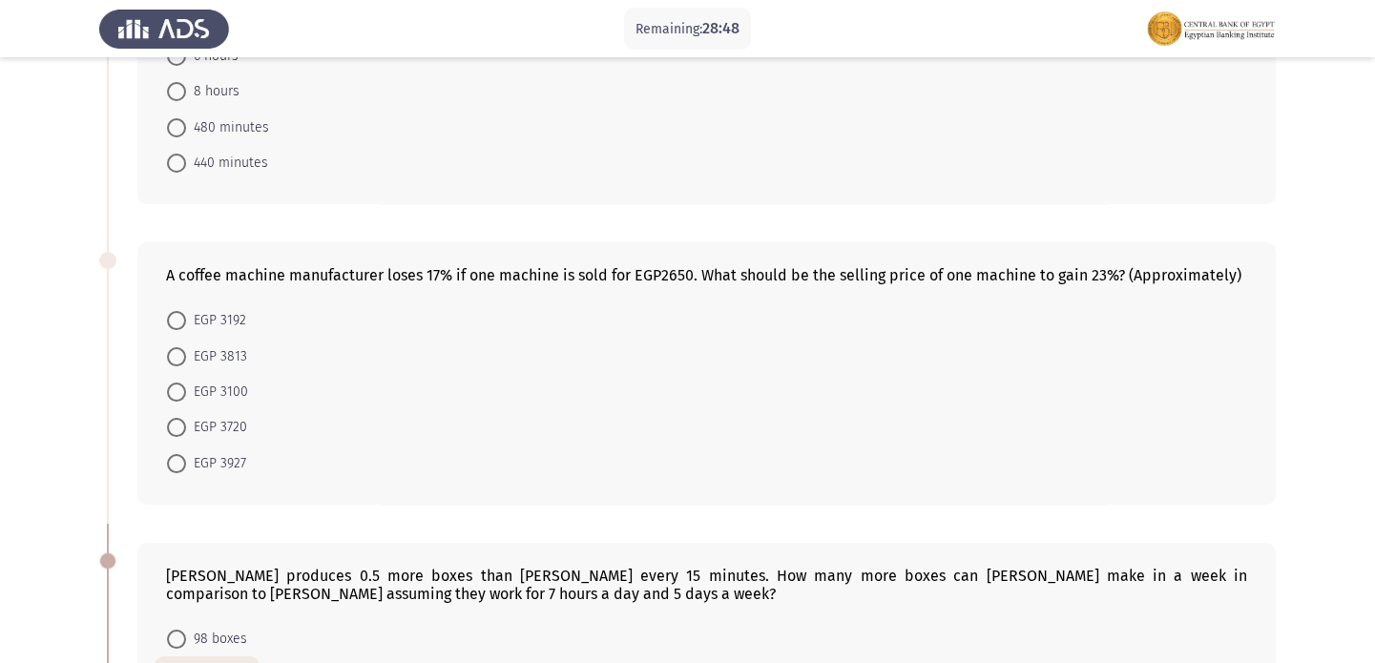
click at [210, 398] on span "EGP 3100" at bounding box center [217, 392] width 62 height 23
click at [186, 398] on input "EGP 3100" at bounding box center [176, 392] width 19 height 19
radio input "true"
click at [172, 351] on span at bounding box center [176, 356] width 19 height 19
click at [172, 351] on input "EGP 3813" at bounding box center [176, 356] width 19 height 19
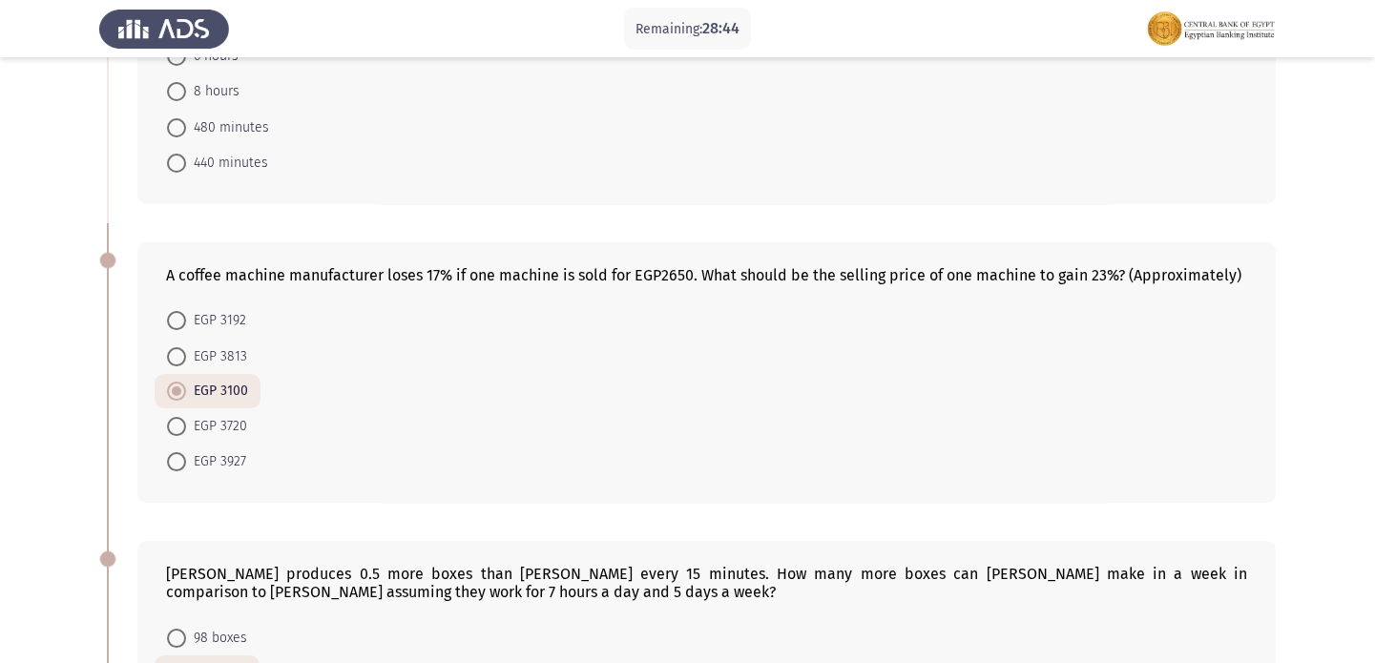
radio input "true"
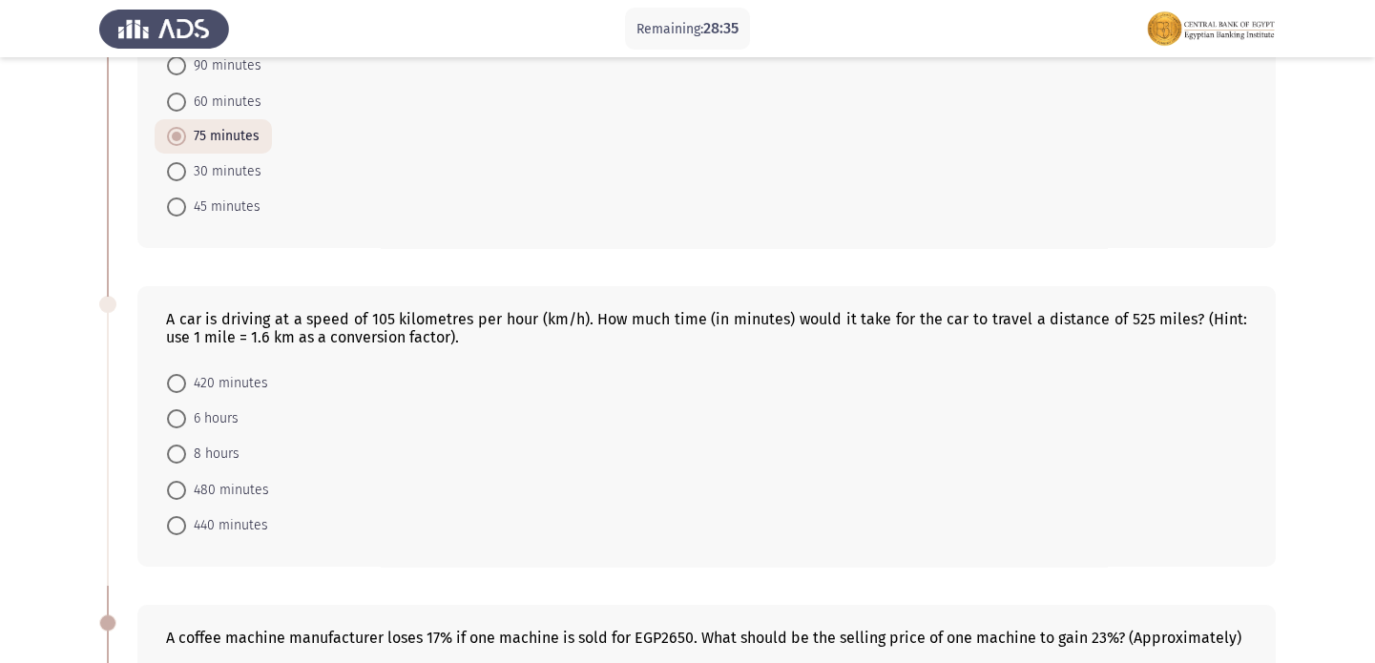
scroll to position [159, 0]
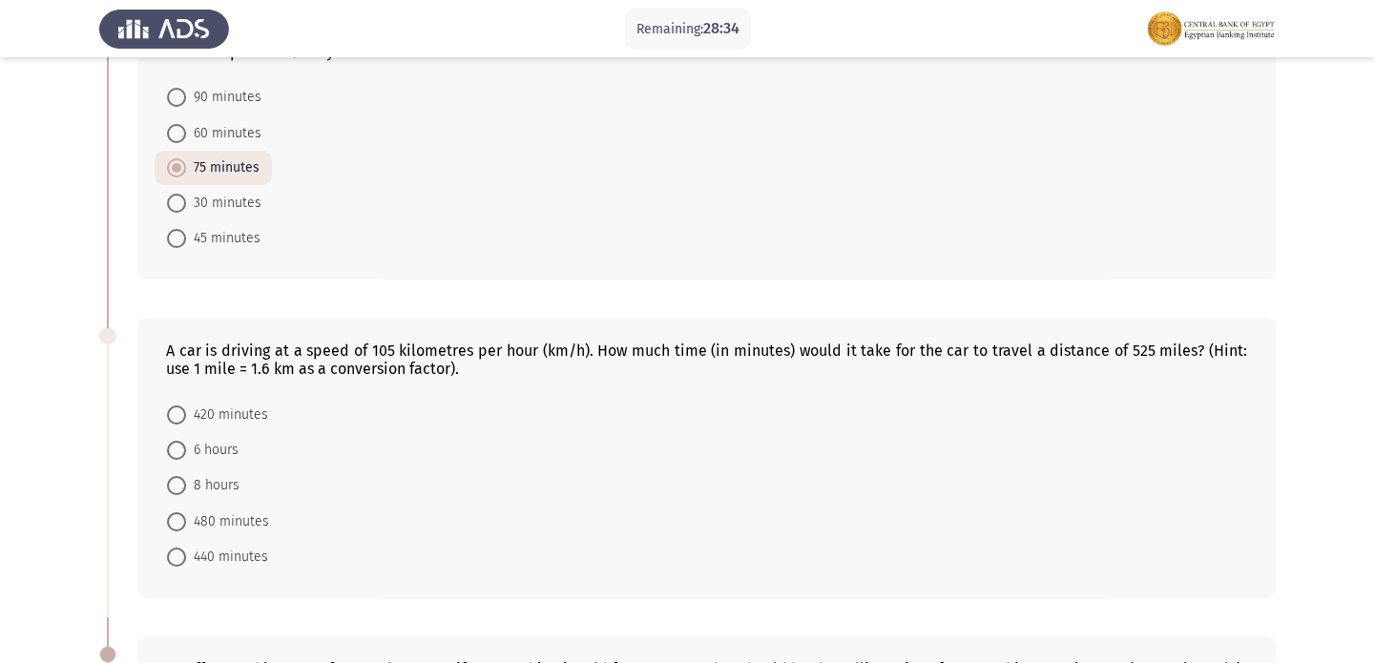
click at [247, 241] on span "45 minutes" at bounding box center [223, 238] width 74 height 23
click at [186, 241] on input "45 minutes" at bounding box center [176, 238] width 19 height 19
radio input "true"
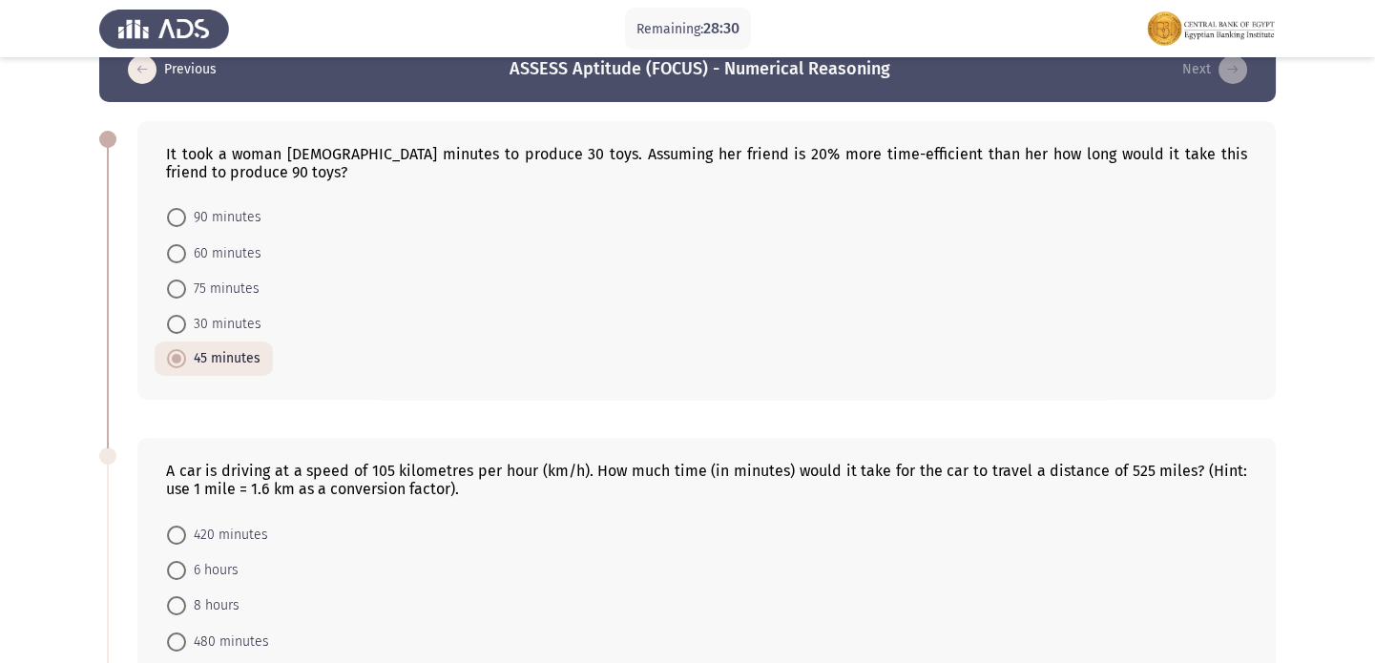
scroll to position [78, 0]
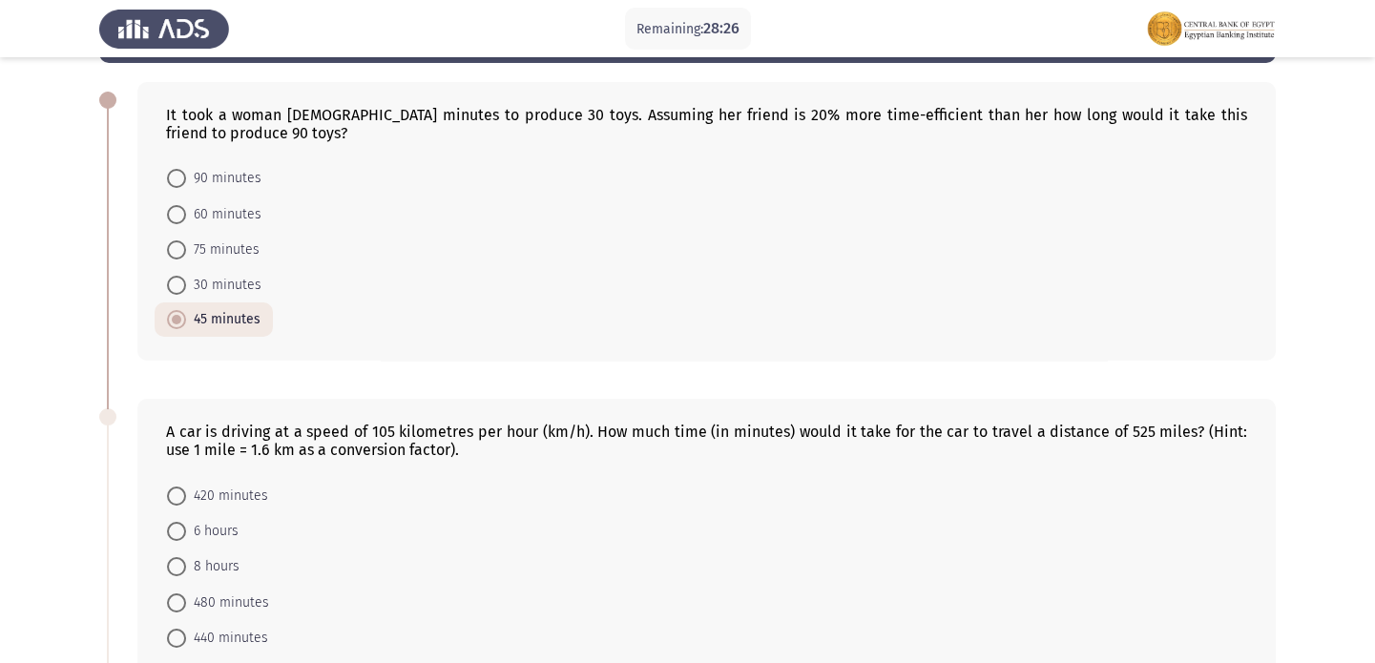
click at [217, 218] on span "60 minutes" at bounding box center [223, 214] width 75 height 23
click at [186, 218] on input "60 minutes" at bounding box center [176, 214] width 19 height 19
radio input "true"
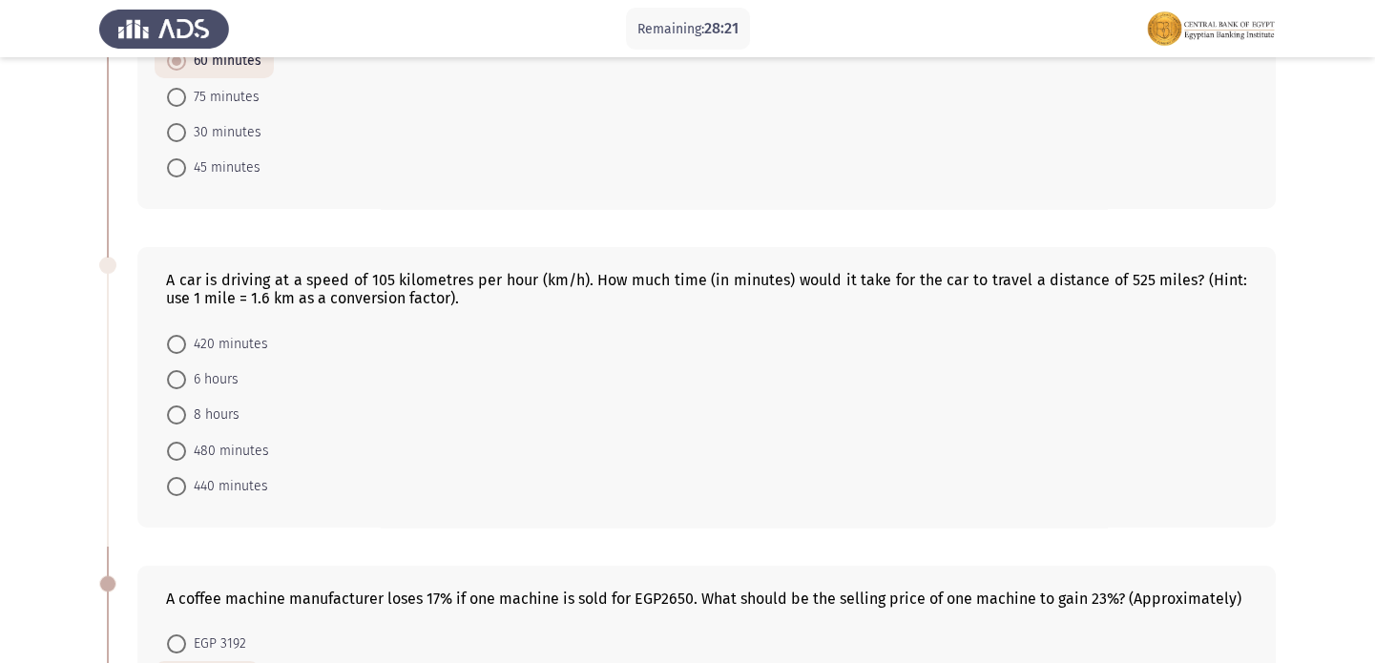
scroll to position [104, 0]
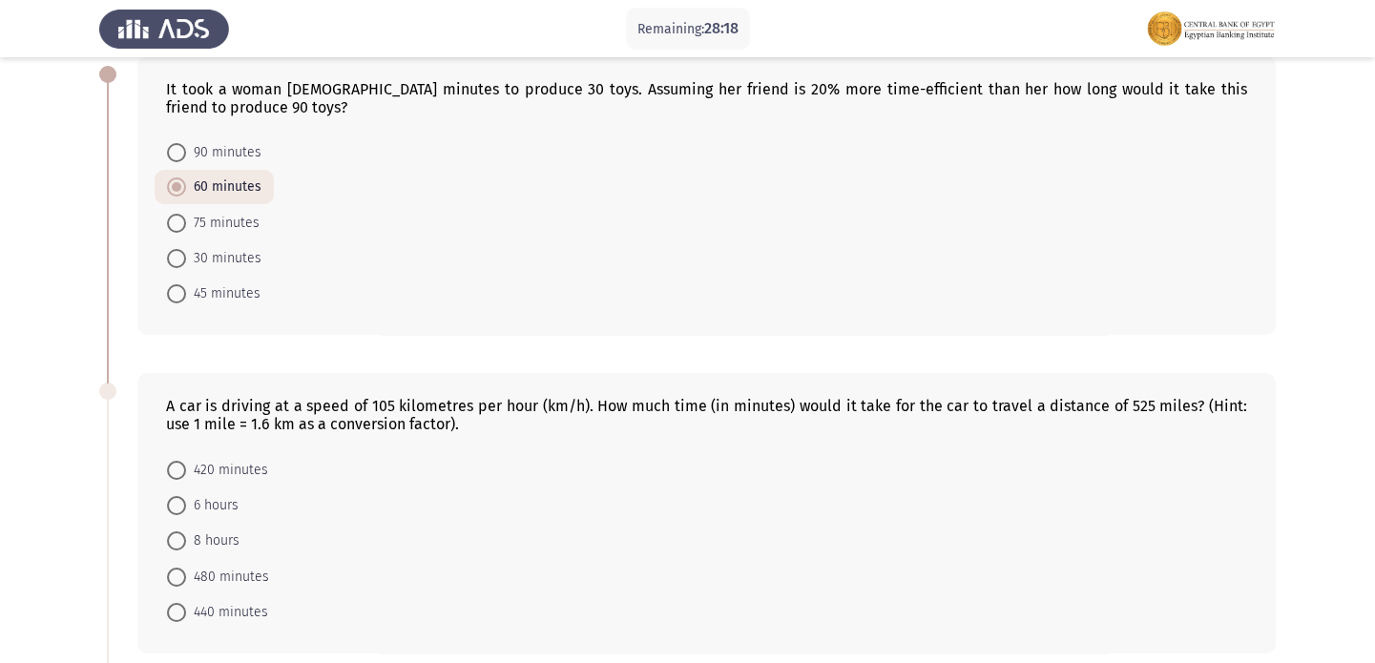
click at [238, 301] on span "45 minutes" at bounding box center [223, 293] width 74 height 23
click at [186, 301] on input "45 minutes" at bounding box center [176, 293] width 19 height 19
radio input "true"
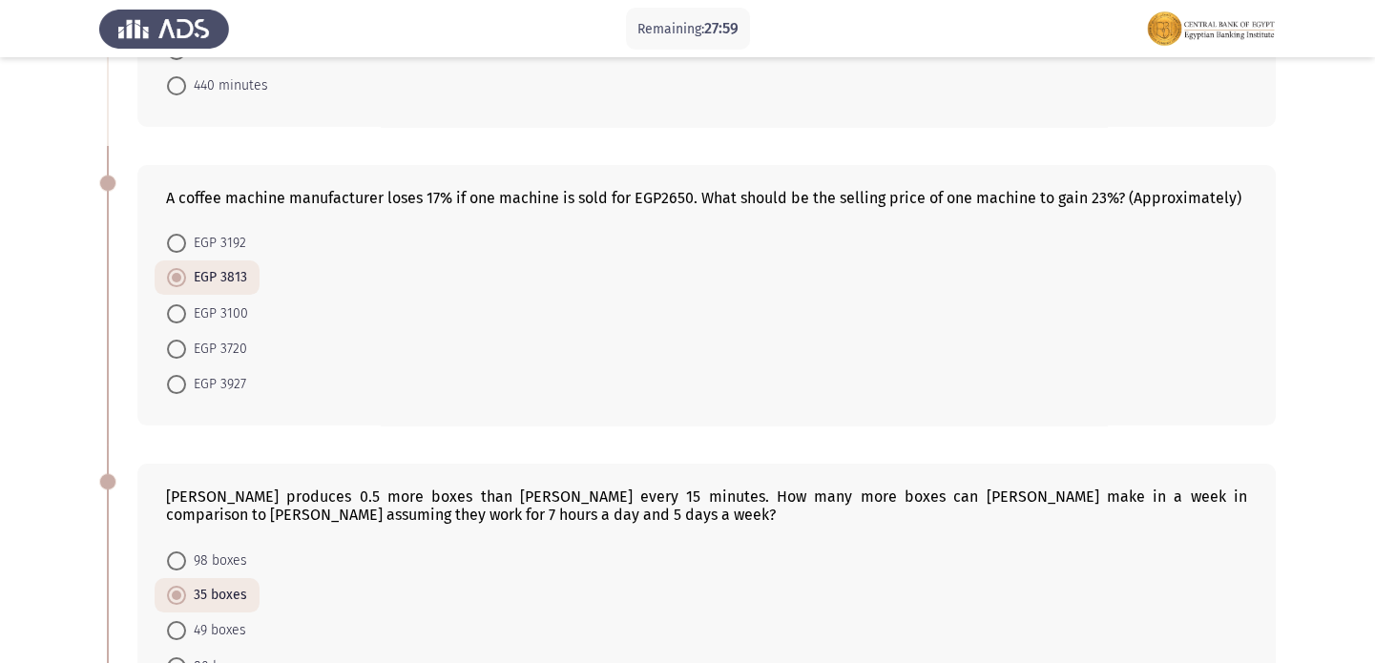
scroll to position [1118, 0]
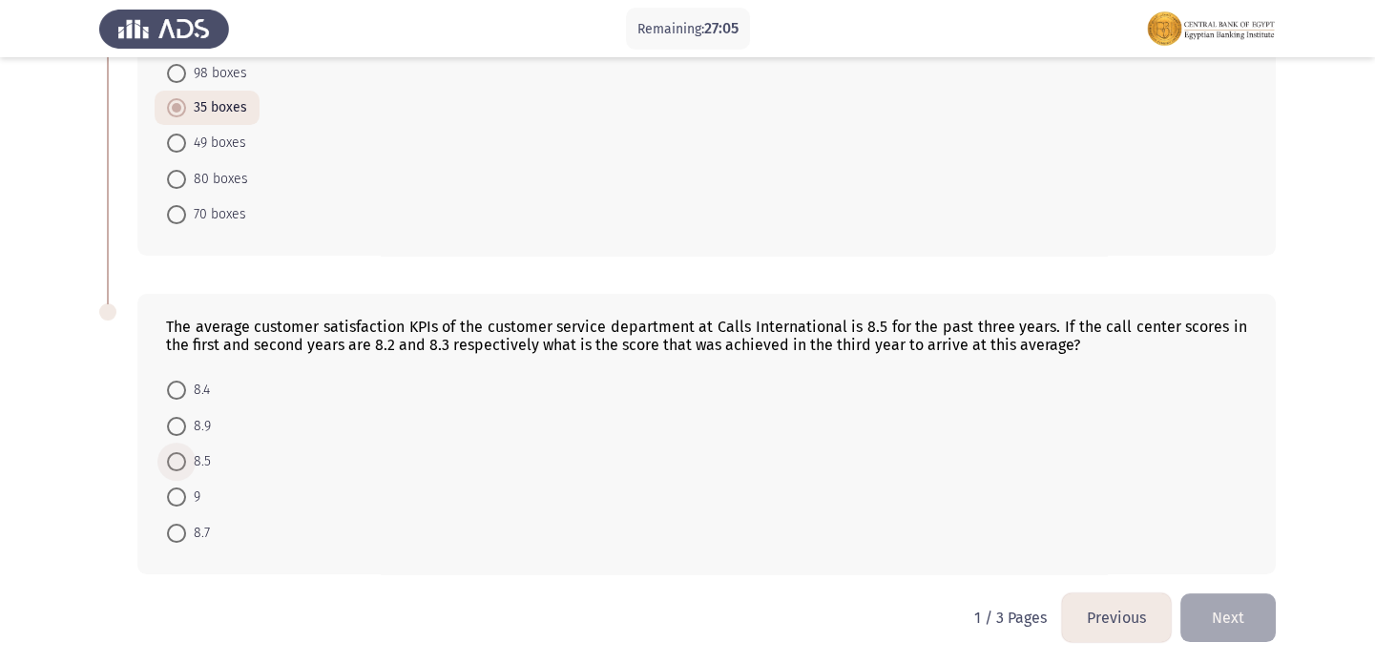
click at [179, 452] on span at bounding box center [176, 461] width 19 height 19
click at [179, 452] on input "8.5" at bounding box center [176, 461] width 19 height 19
radio input "true"
click at [1227, 608] on button "Next" at bounding box center [1227, 617] width 95 height 49
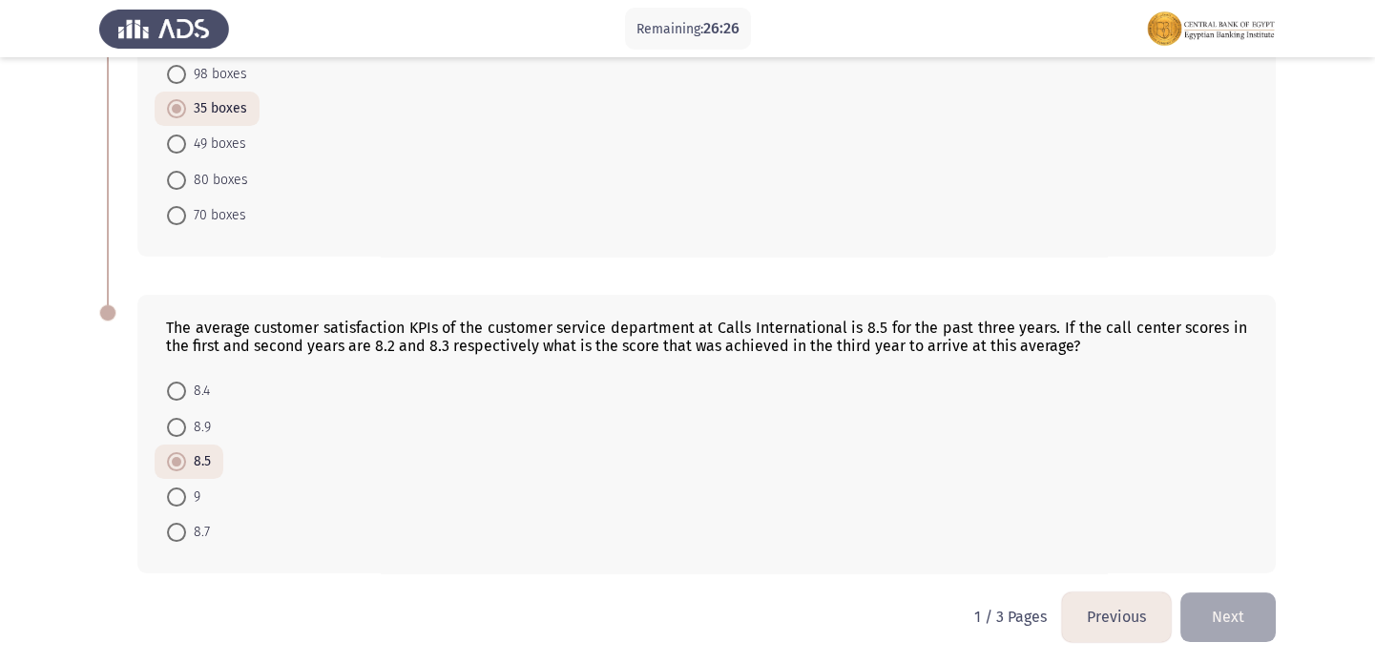
scroll to position [0, 0]
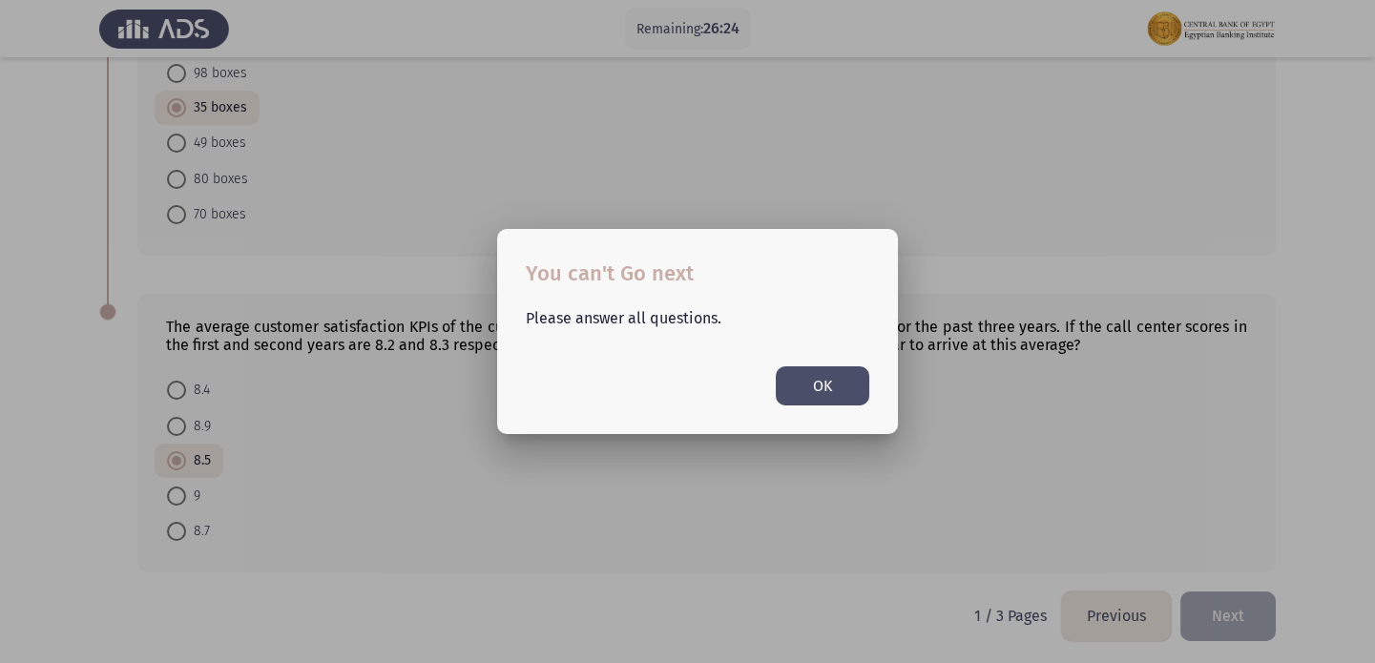
click at [825, 372] on button "OK" at bounding box center [823, 385] width 94 height 39
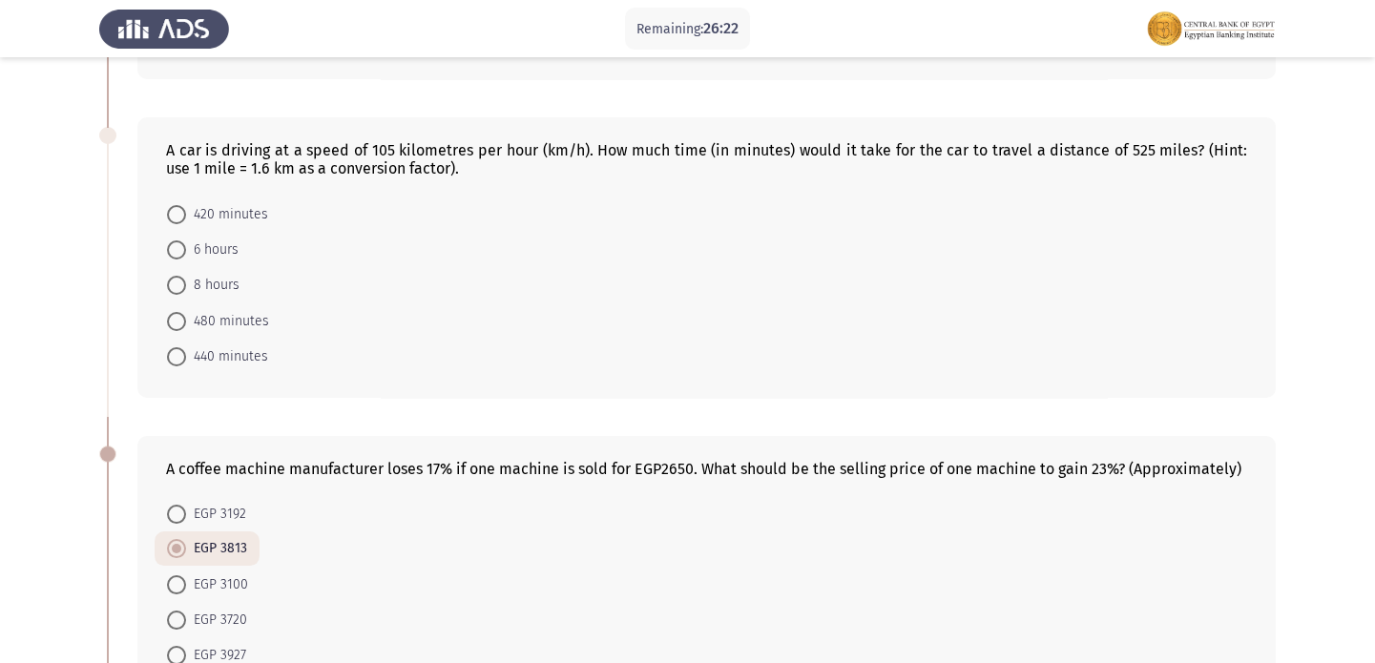
scroll to position [354, 0]
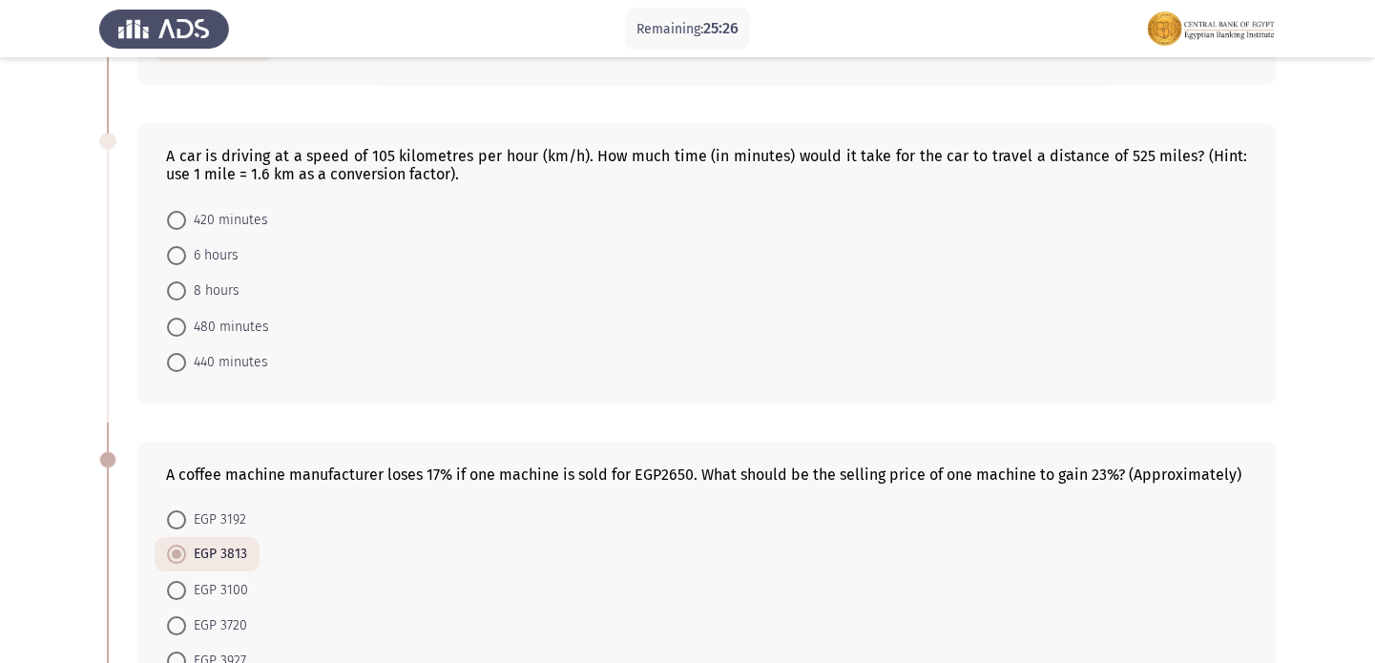
click at [246, 361] on span "440 minutes" at bounding box center [227, 362] width 82 height 23
click at [186, 361] on input "440 minutes" at bounding box center [176, 362] width 19 height 19
radio input "true"
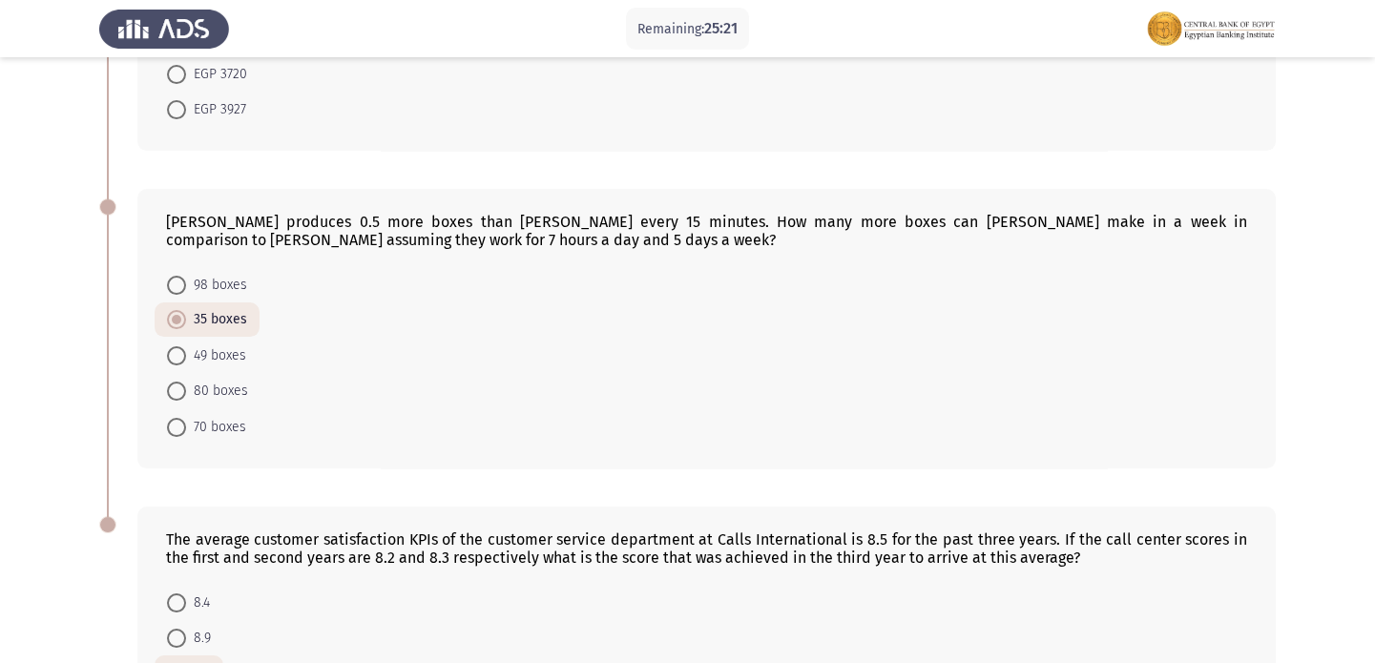
scroll to position [1116, 0]
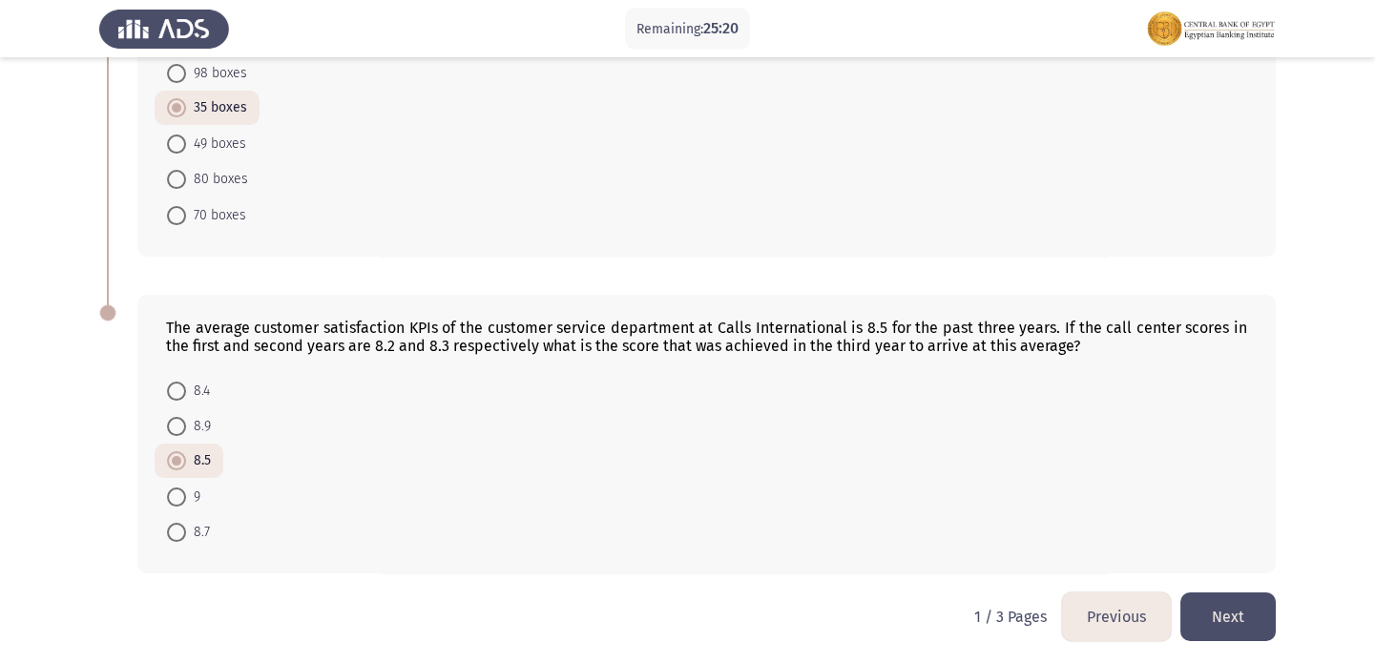
click at [1215, 601] on button "Next" at bounding box center [1227, 617] width 95 height 49
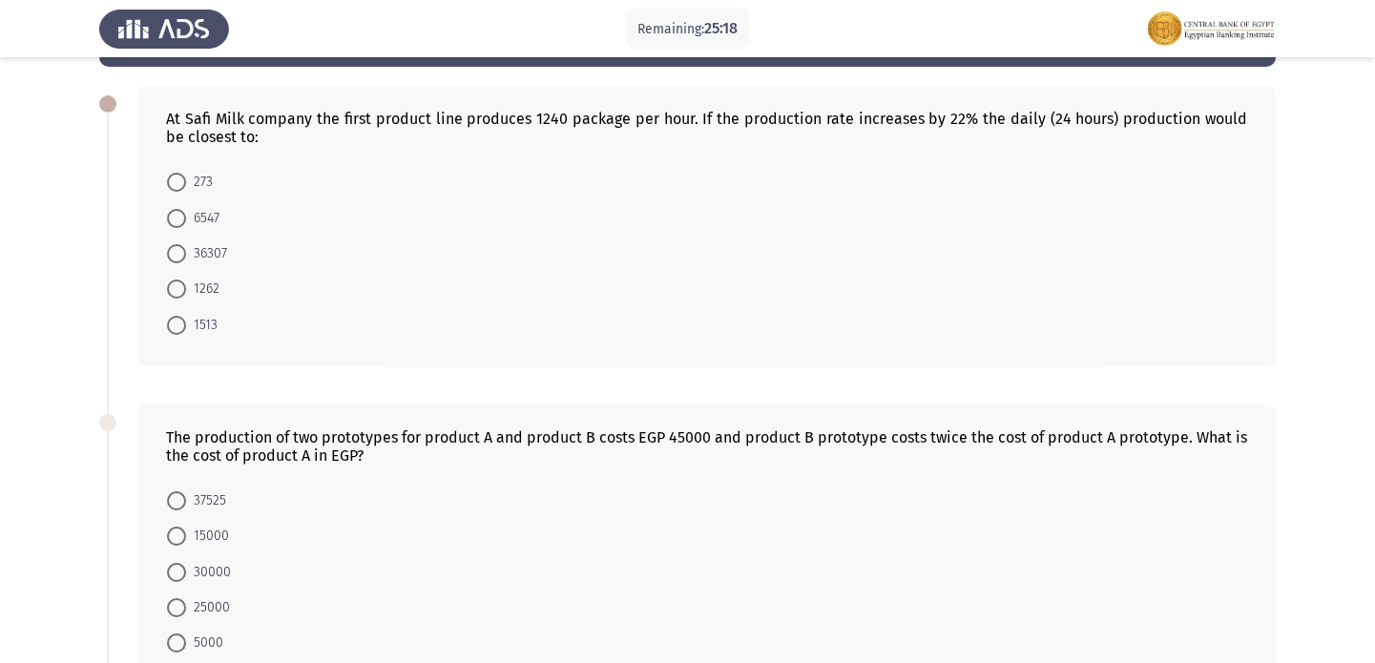
scroll to position [57, 0]
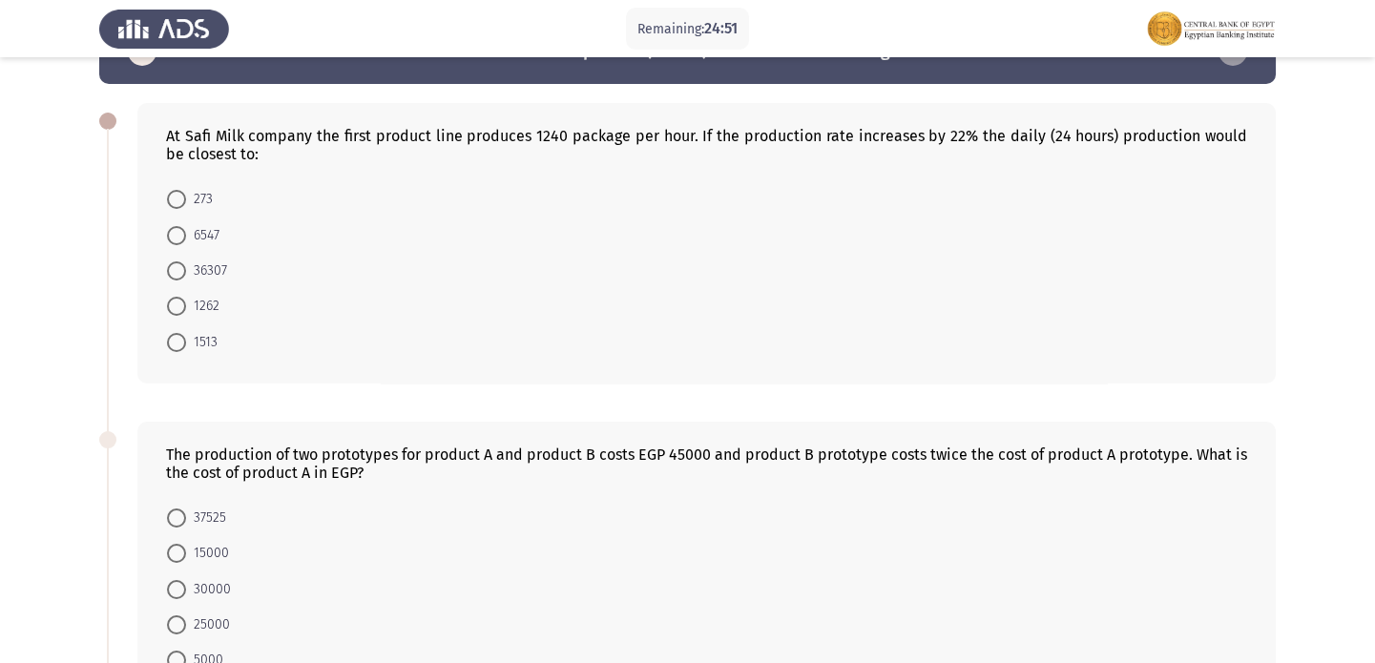
click at [162, 194] on mat-radio-button "273" at bounding box center [190, 198] width 71 height 35
click at [170, 194] on span at bounding box center [176, 199] width 19 height 19
click at [170, 194] on input "273" at bounding box center [176, 199] width 19 height 19
radio input "true"
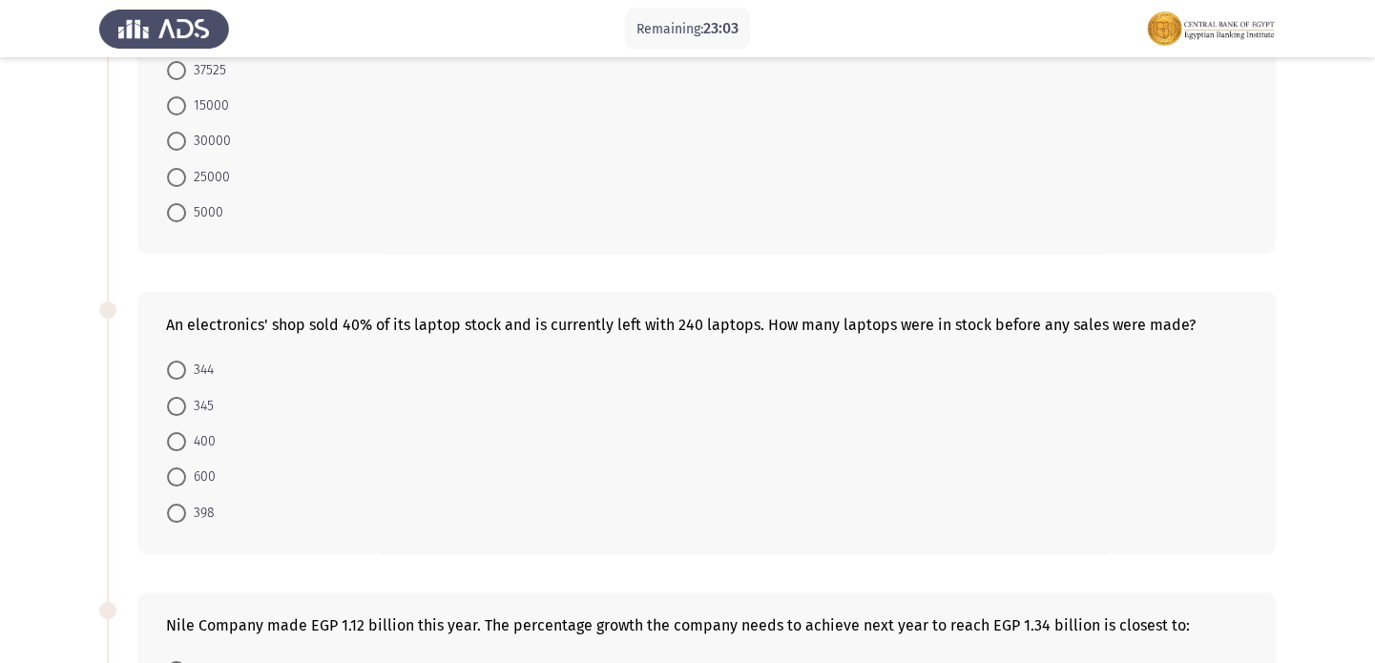
scroll to position [506, 0]
click at [205, 471] on span "600" at bounding box center [201, 475] width 30 height 23
click at [186, 471] on input "600" at bounding box center [176, 475] width 19 height 19
radio input "true"
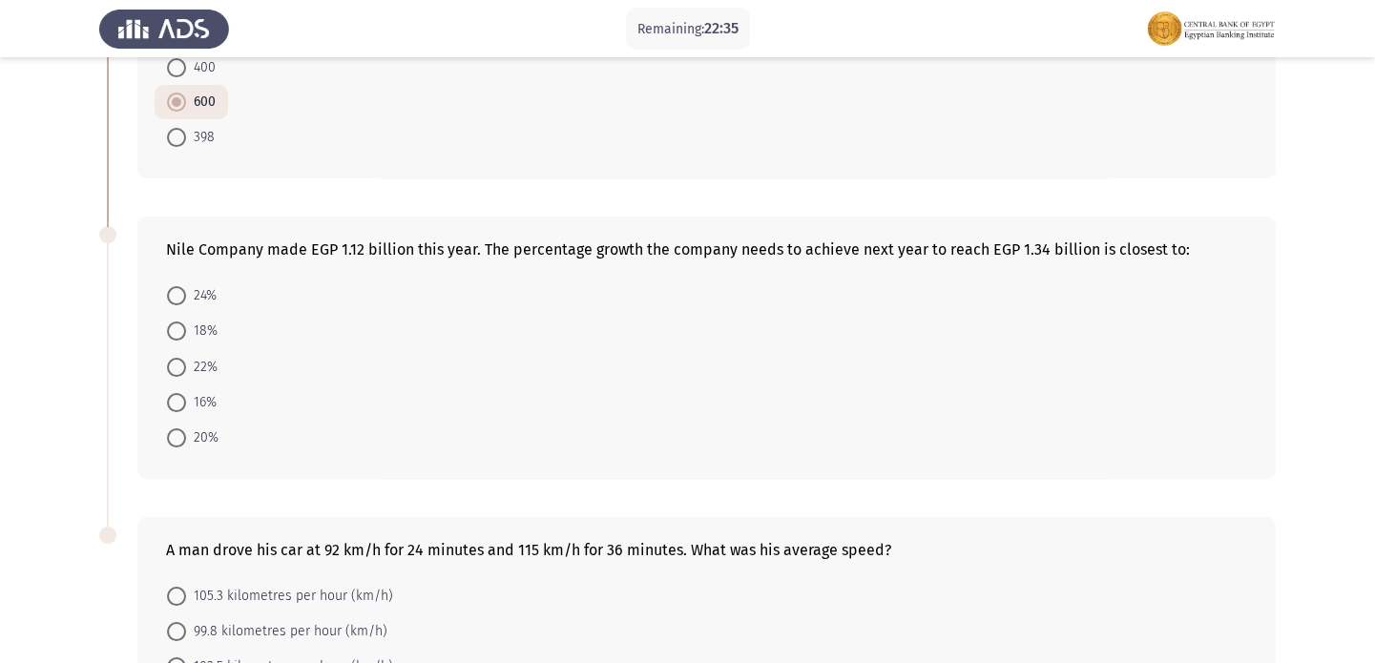
scroll to position [908, 0]
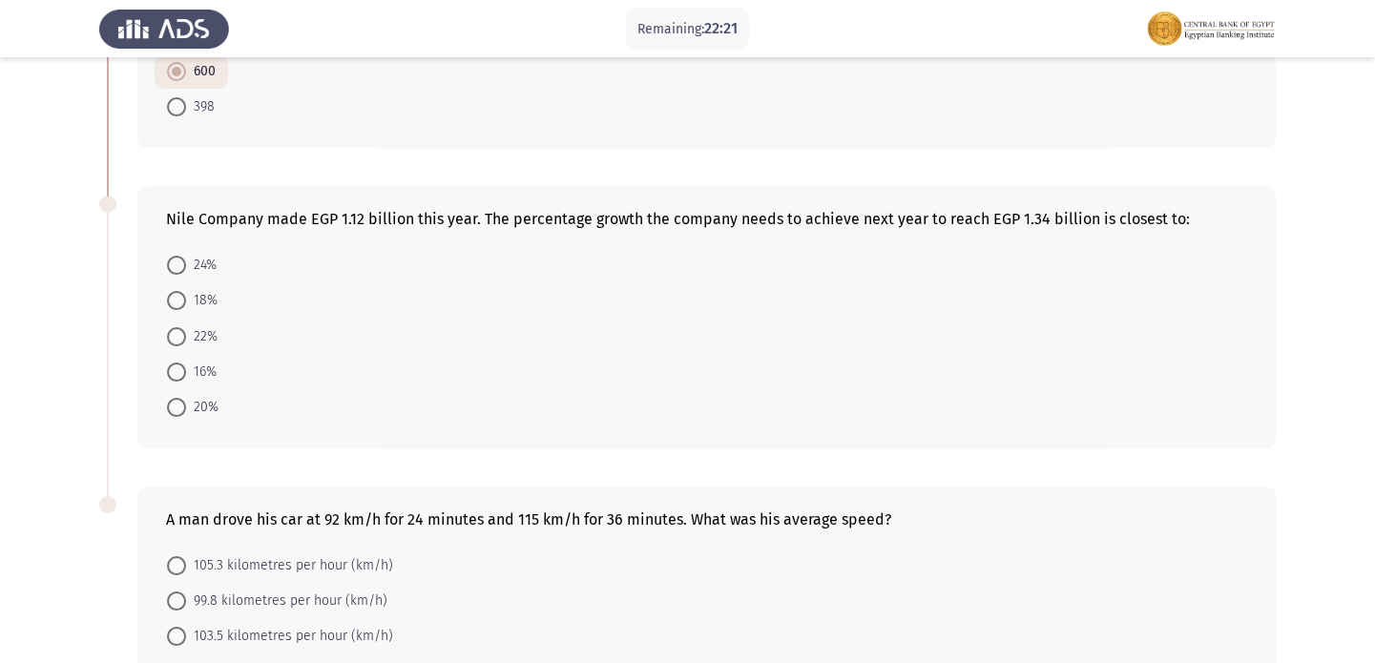
drag, startPoint x: 344, startPoint y: 218, endPoint x: 405, endPoint y: 233, distance: 62.7
click at [405, 233] on div "Nile Company made EGP 1.12 billion this year. The percentage growth the company…" at bounding box center [706, 317] width 1138 height 262
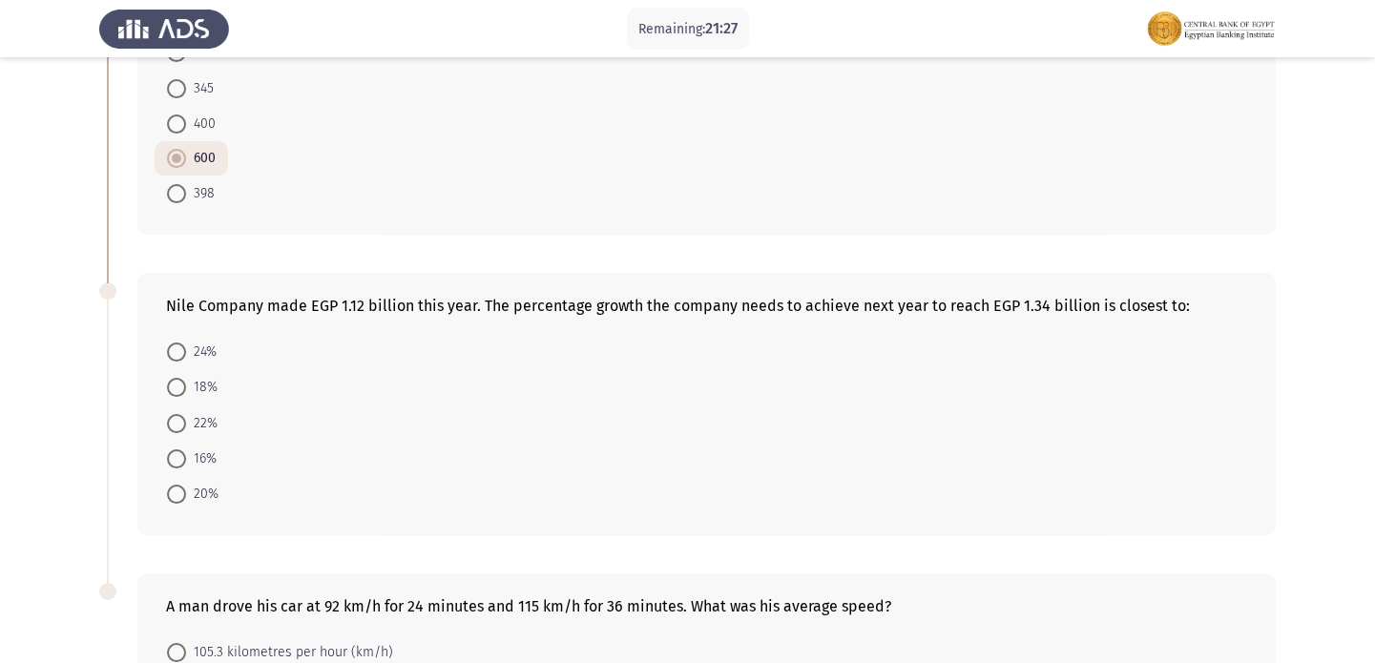
click at [179, 405] on mat-radio-button "22%" at bounding box center [192, 422] width 75 height 35
click at [179, 414] on span at bounding box center [176, 423] width 19 height 19
click at [179, 414] on input "22%" at bounding box center [176, 423] width 19 height 19
radio input "true"
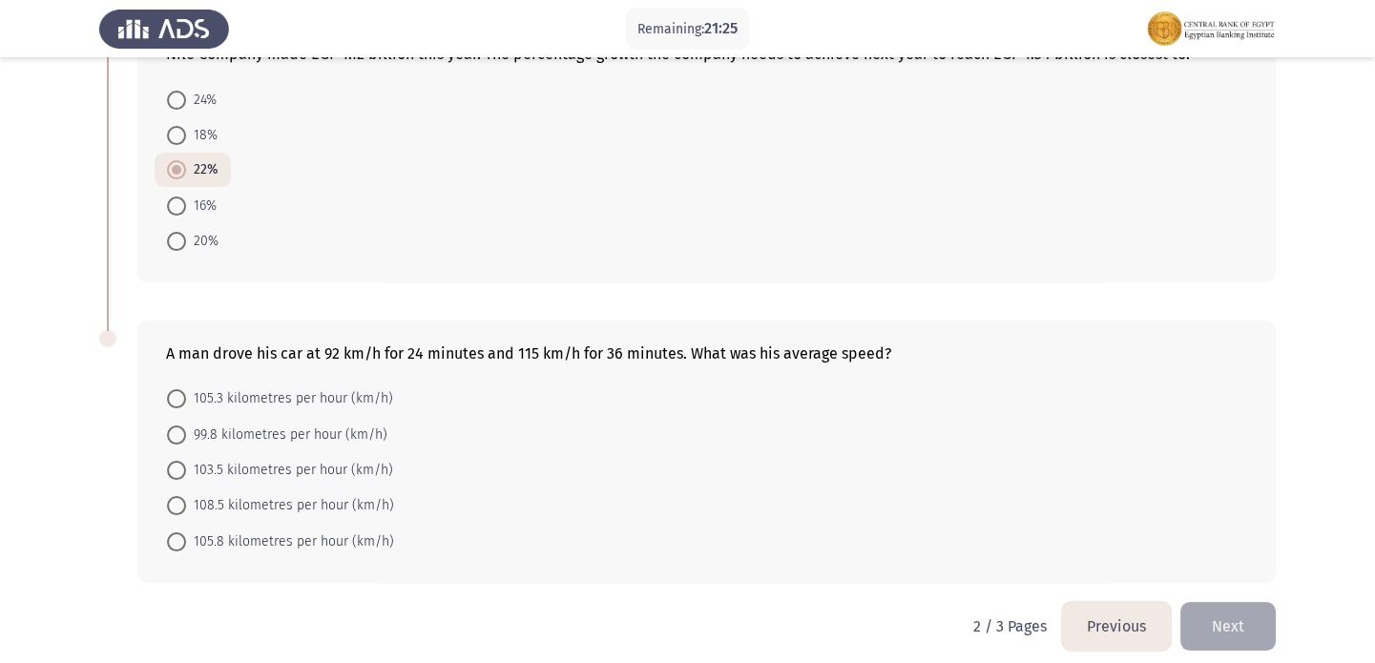
scroll to position [1082, 0]
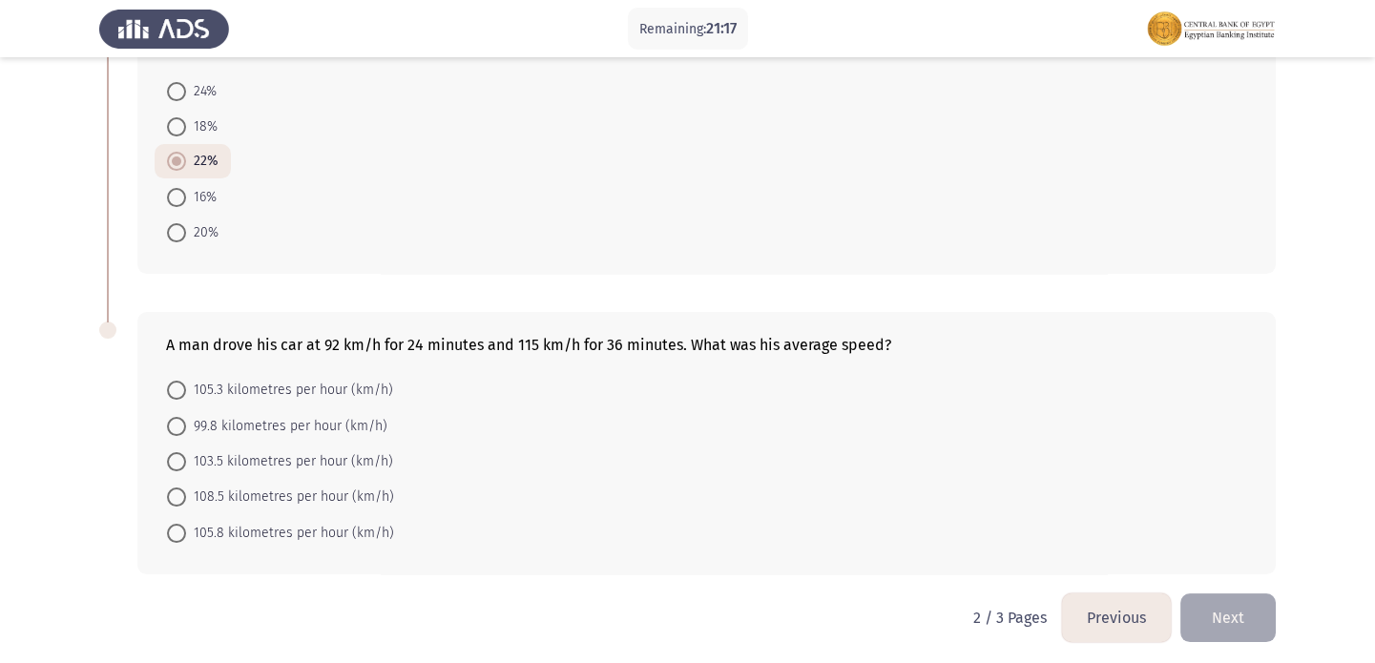
drag, startPoint x: 321, startPoint y: 336, endPoint x: 354, endPoint y: 338, distance: 33.4
click at [354, 338] on div "A man drove his car at 92 km/h for 24 minutes and 115 km/h for 36 minutes. What…" at bounding box center [706, 345] width 1081 height 18
click at [264, 386] on span "105.3 kilometres per hour (km/h)" at bounding box center [289, 390] width 207 height 23
click at [186, 386] on input "105.3 kilometres per hour (km/h)" at bounding box center [176, 390] width 19 height 19
radio input "true"
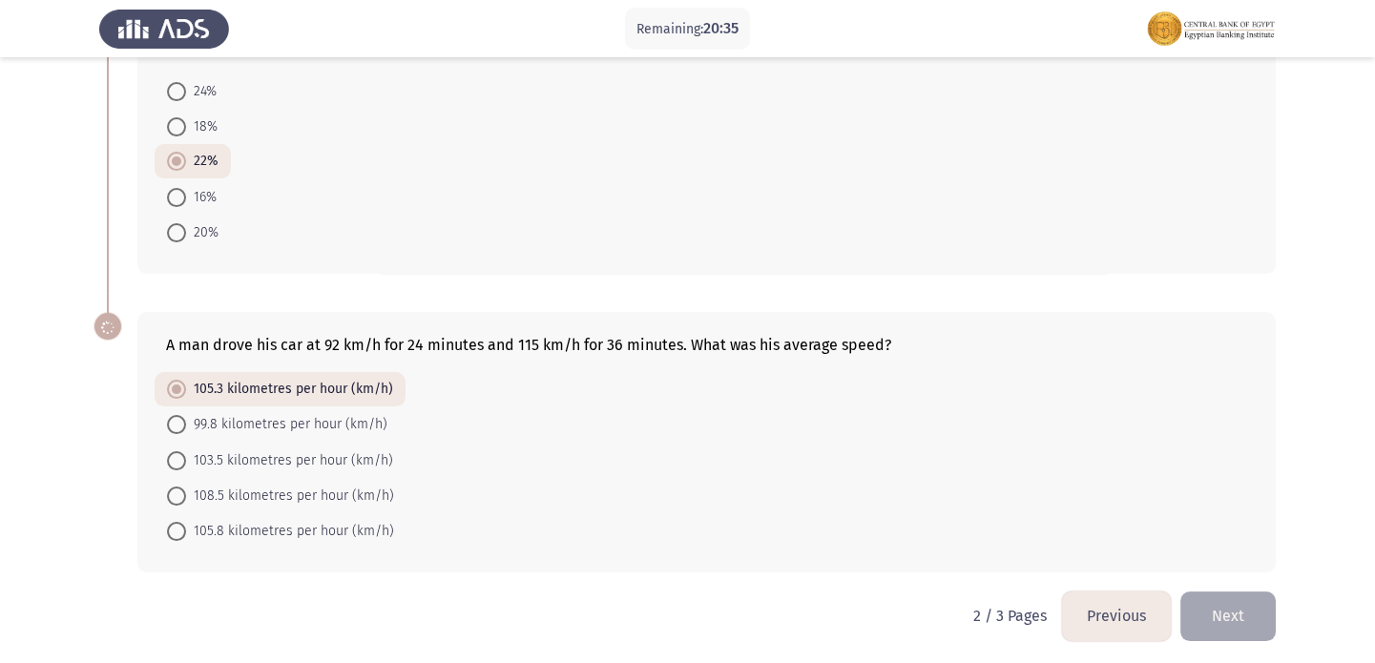
scroll to position [1081, 0]
click at [267, 414] on span "99.8 kilometres per hour (km/h)" at bounding box center [286, 425] width 201 height 23
click at [186, 416] on input "99.8 kilometres per hour (km/h)" at bounding box center [176, 425] width 19 height 19
radio input "true"
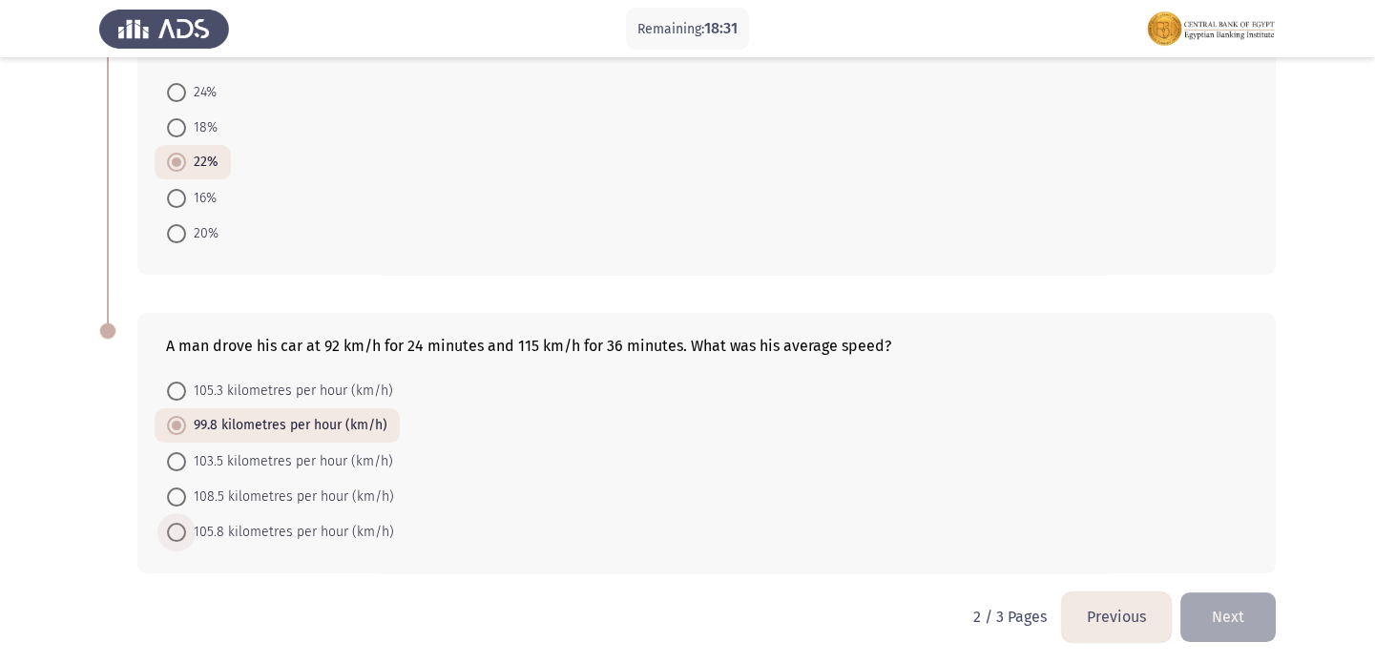
click at [237, 525] on span "105.8 kilometres per hour (km/h)" at bounding box center [290, 532] width 208 height 23
click at [186, 525] on input "105.8 kilometres per hour (km/h)" at bounding box center [176, 532] width 19 height 19
radio input "true"
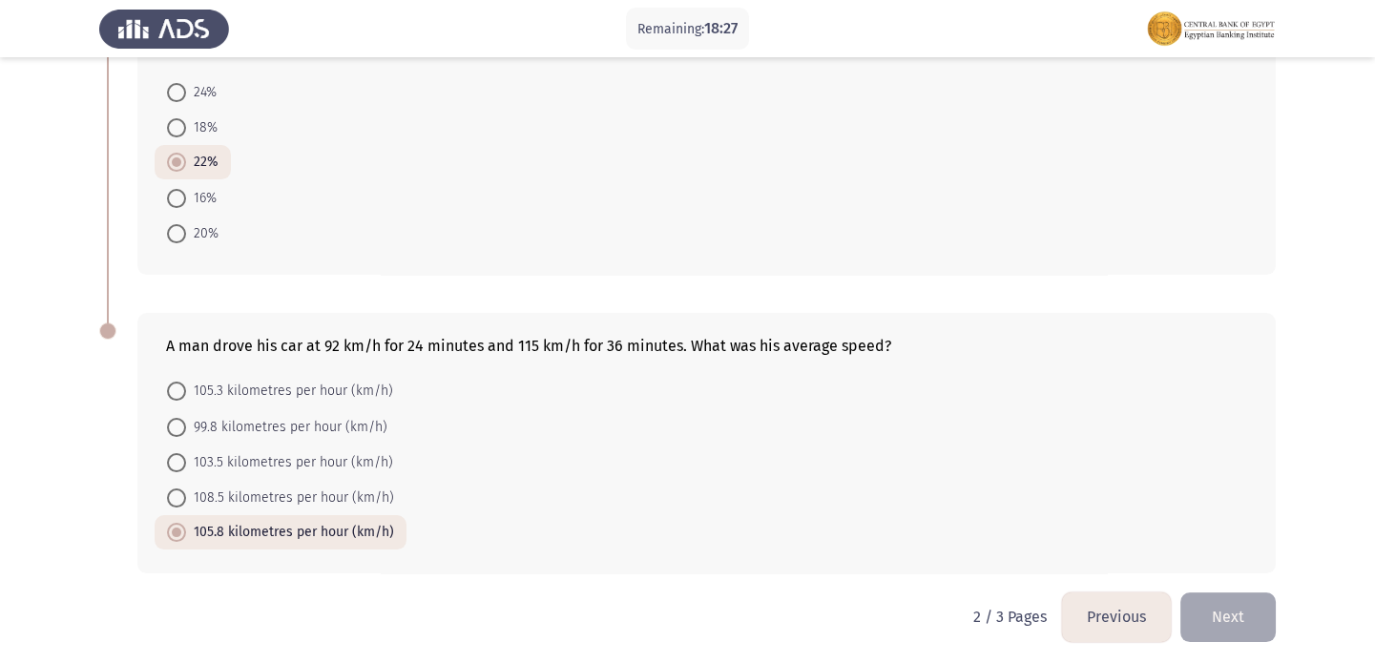
click at [1215, 622] on button "Next" at bounding box center [1227, 617] width 95 height 49
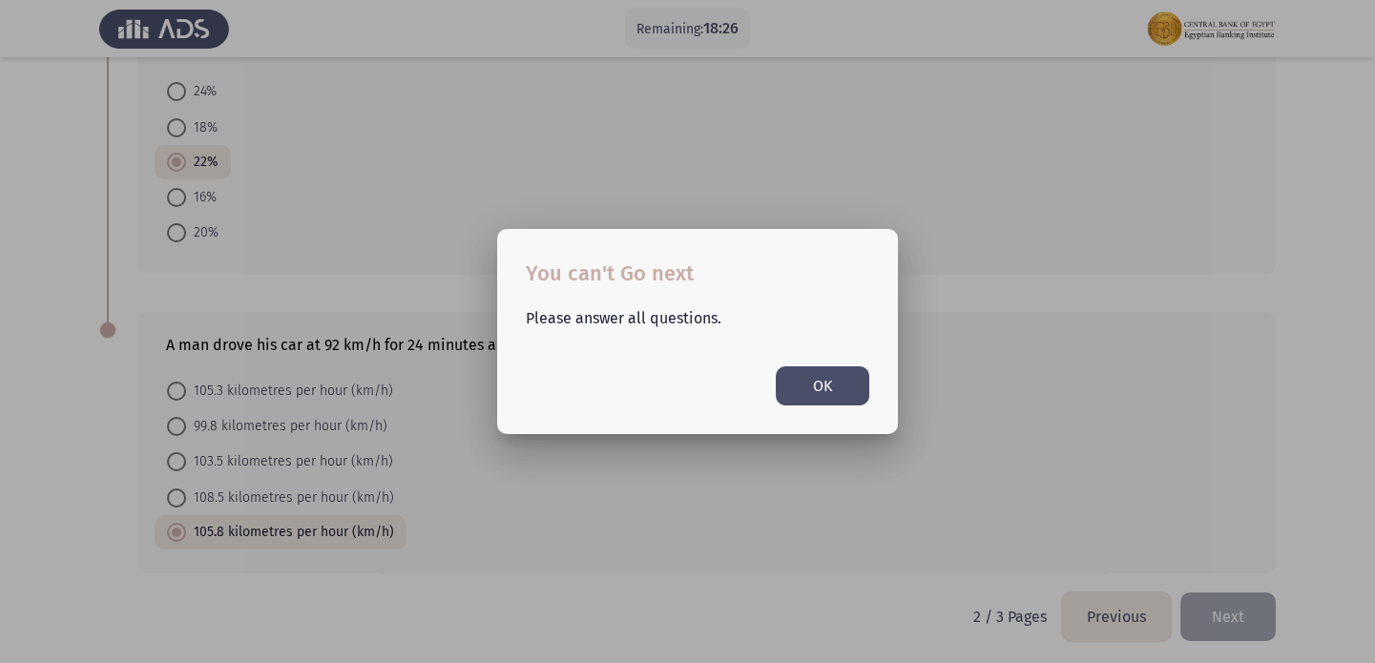
click at [826, 372] on button "OK" at bounding box center [823, 385] width 94 height 39
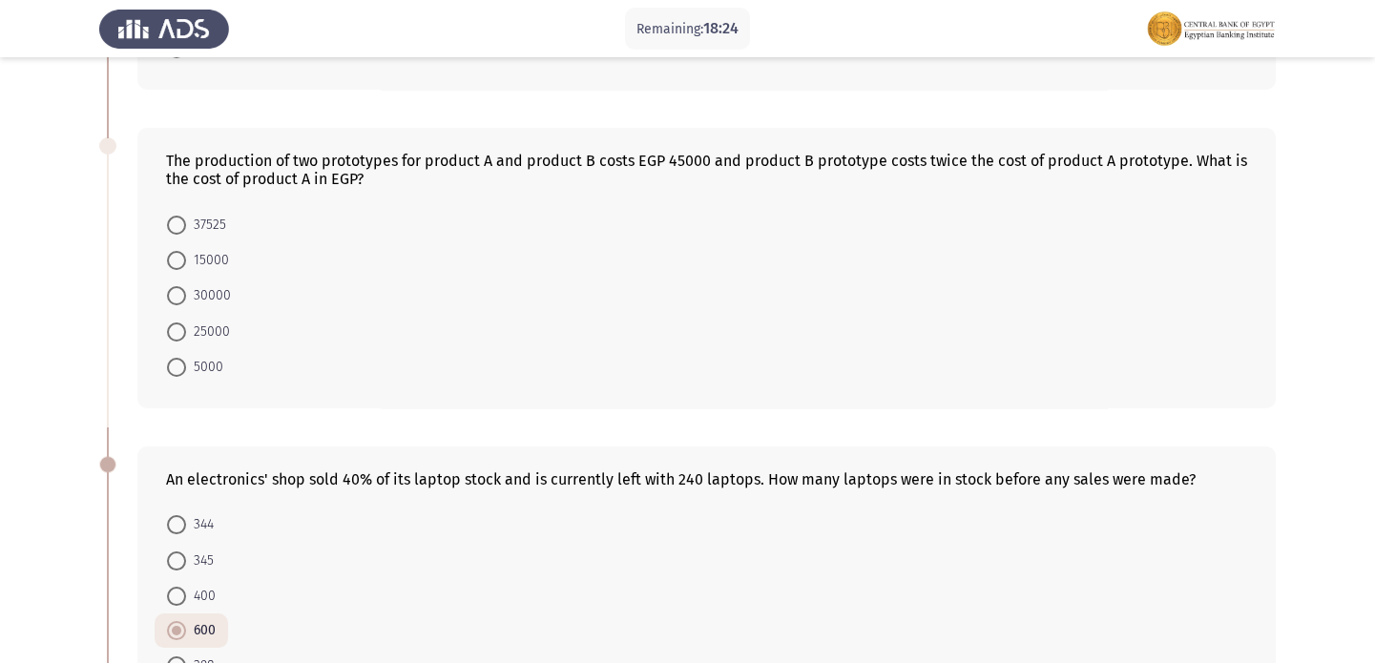
scroll to position [337, 0]
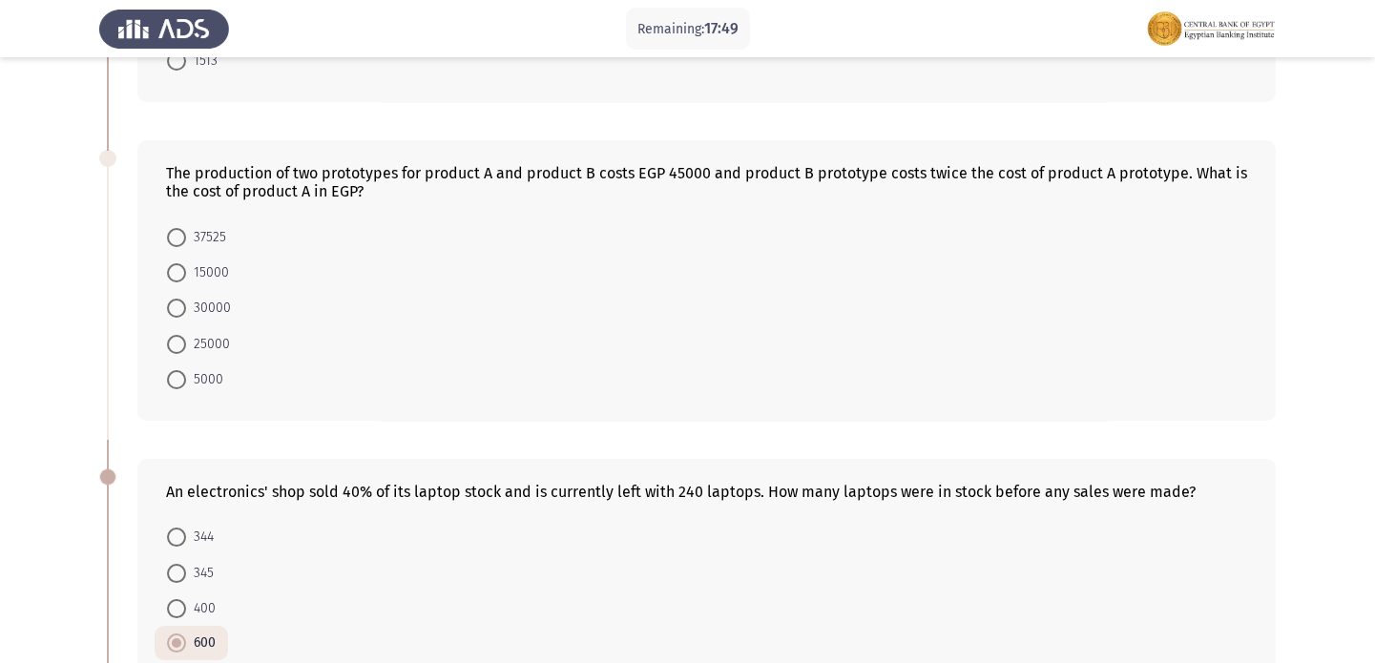
click at [195, 338] on span "25000" at bounding box center [208, 344] width 44 height 23
click at [186, 338] on input "25000" at bounding box center [176, 344] width 19 height 19
radio input "true"
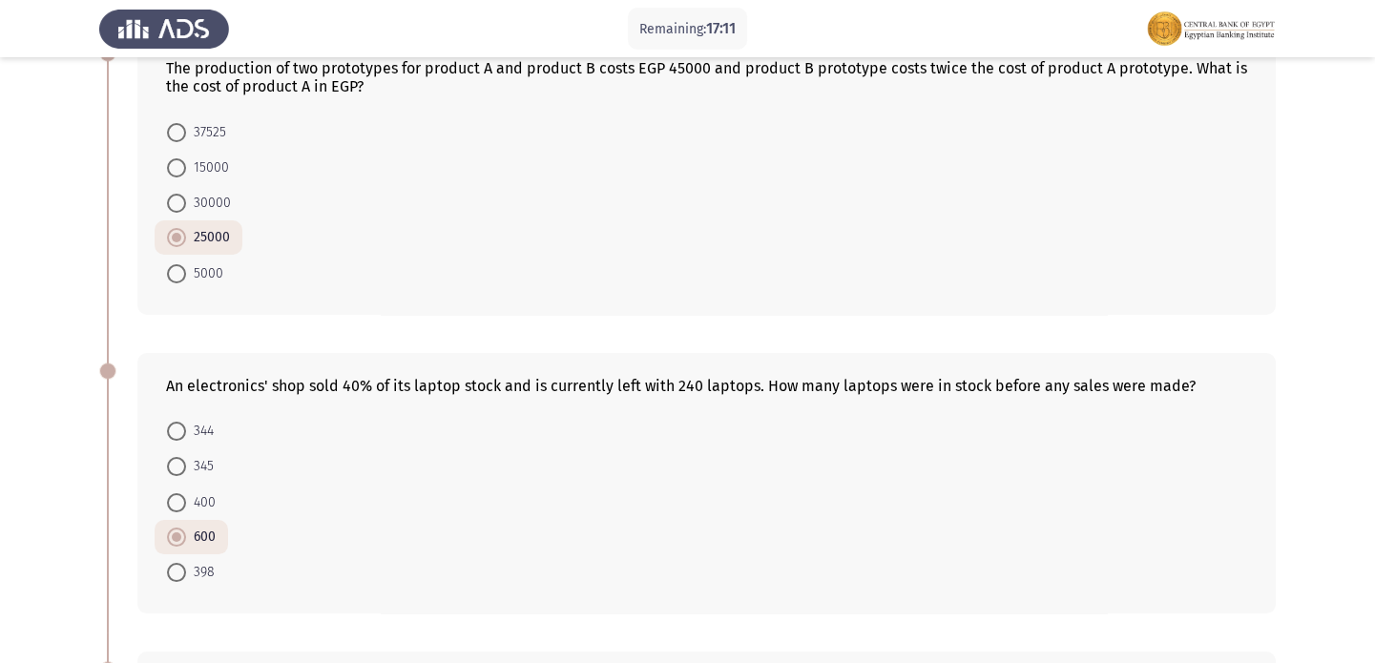
scroll to position [438, 0]
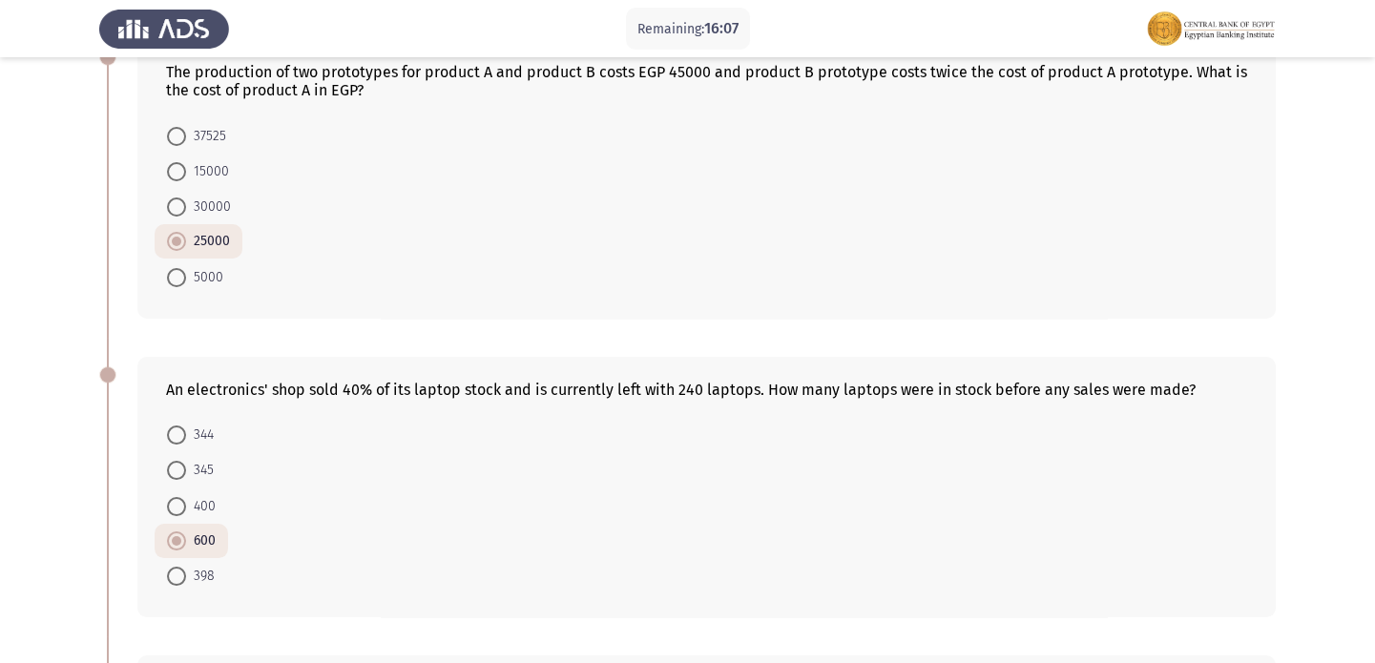
drag, startPoint x: 1368, startPoint y: 335, endPoint x: 1386, endPoint y: 444, distance: 110.3
click at [1374, 452] on html "Remaining: 16:07 Previous ASSESS Aptitude (FOCUS) - Numerical Reasoning Next At…" at bounding box center [687, 436] width 1375 height 1749
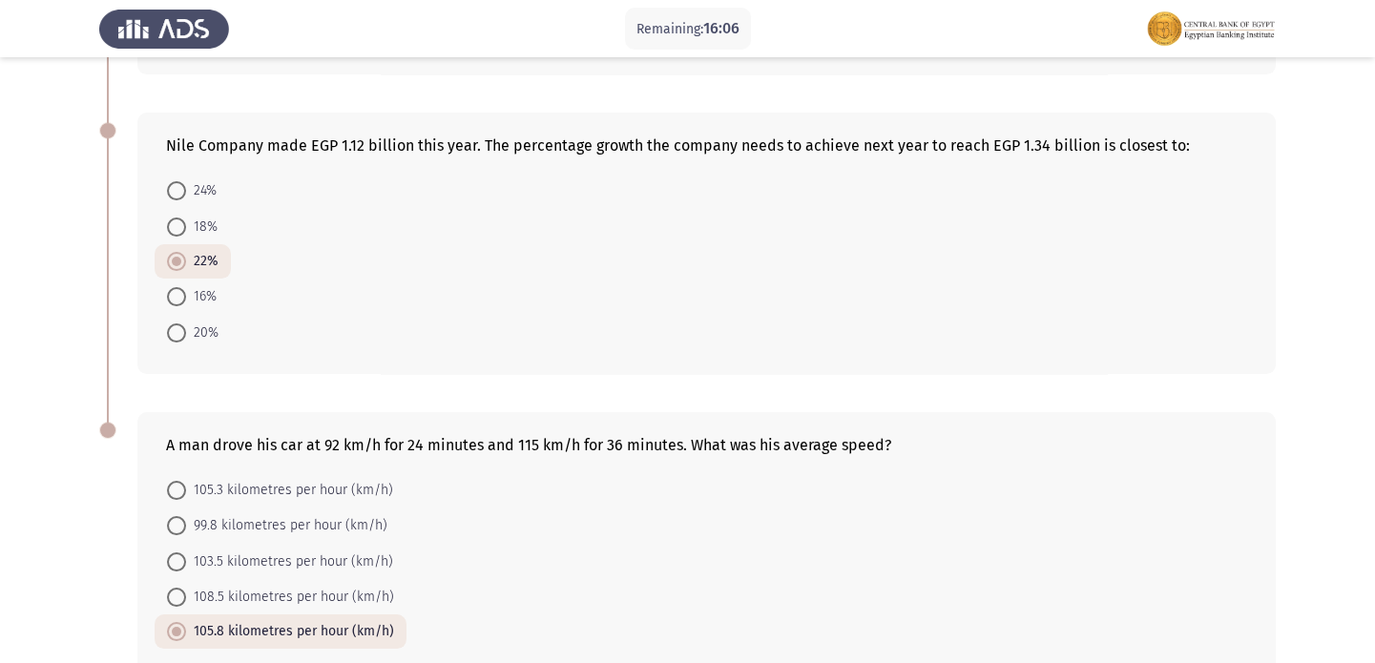
scroll to position [1067, 0]
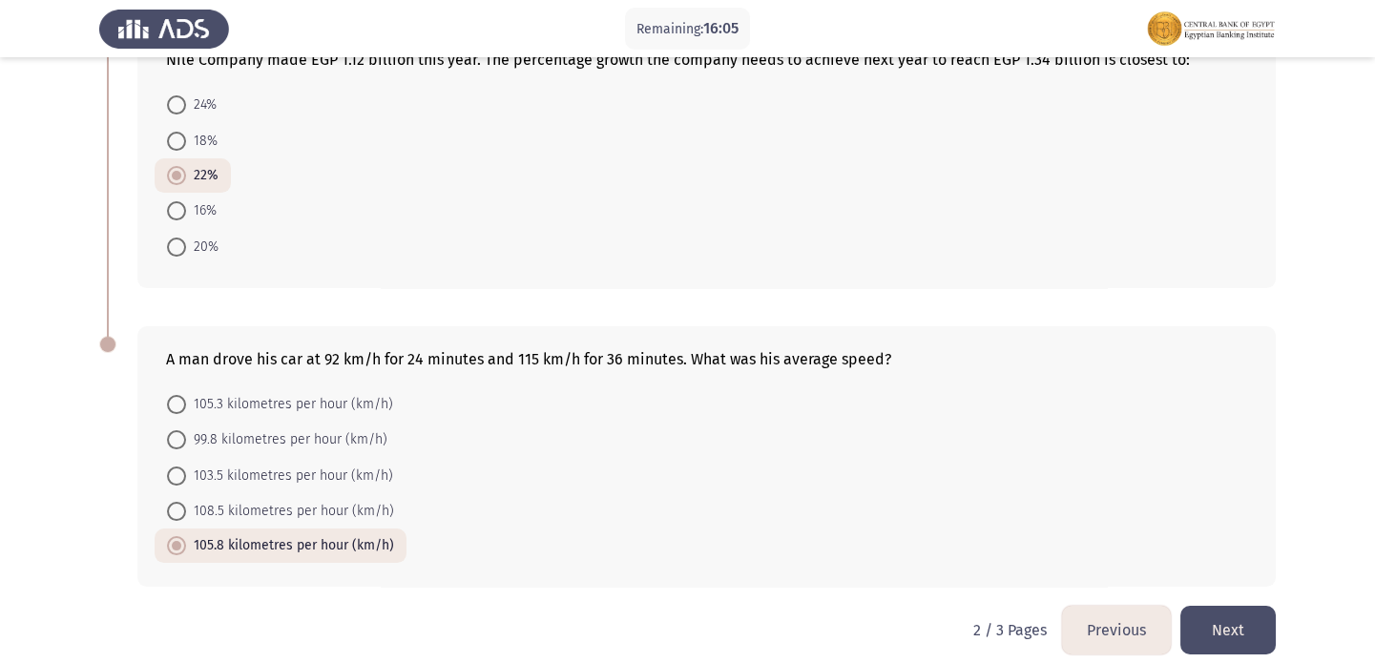
click at [1224, 625] on button "Next" at bounding box center [1227, 630] width 95 height 49
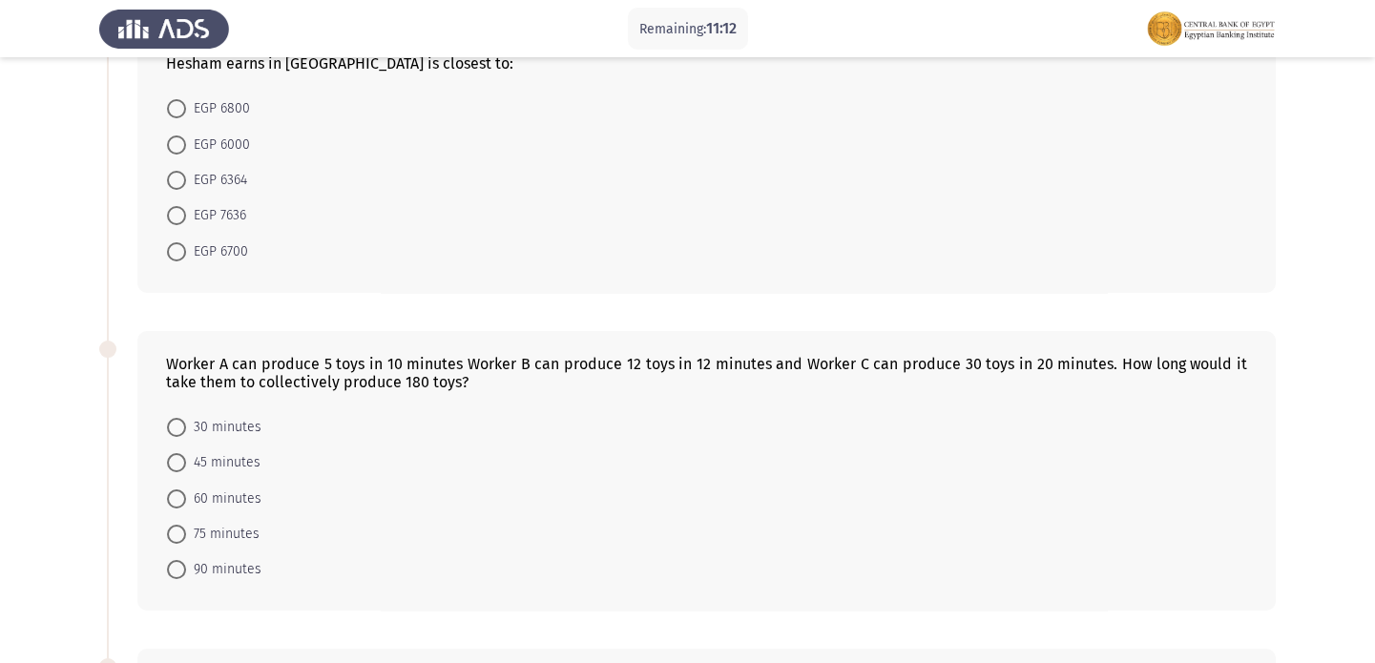
scroll to position [177, 0]
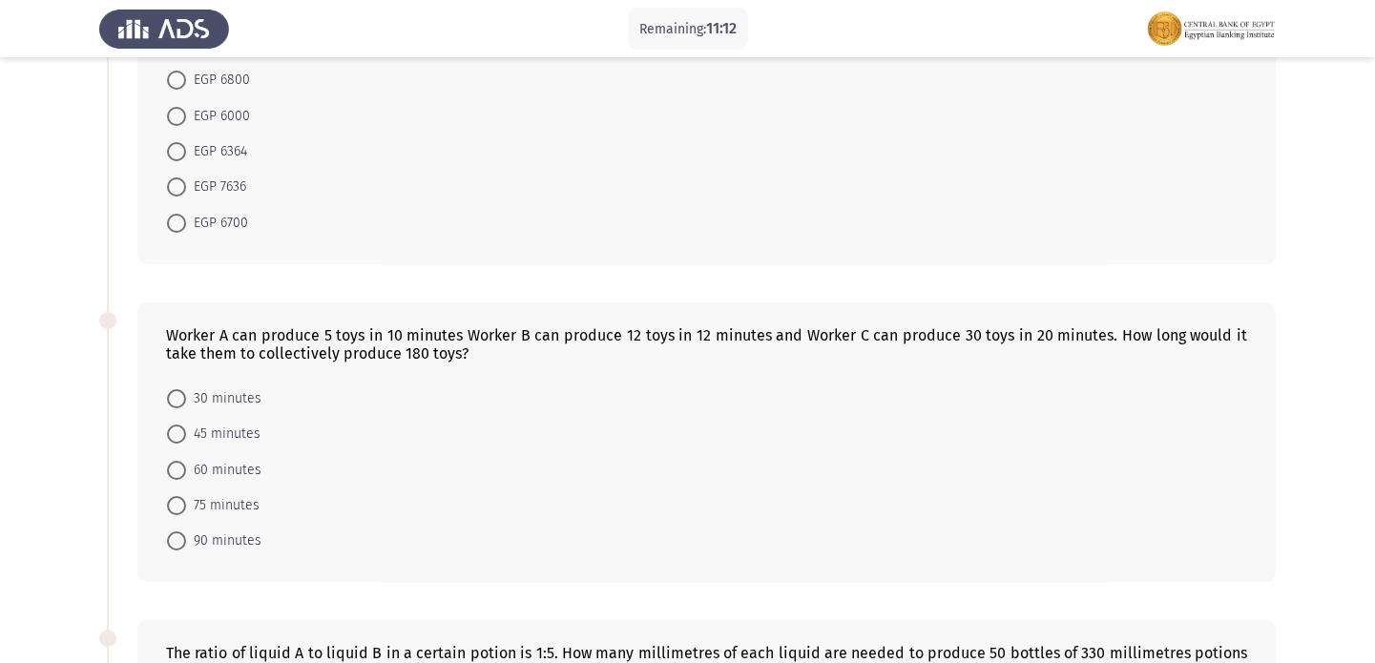
click at [180, 501] on span at bounding box center [176, 505] width 19 height 19
click at [180, 501] on input "75 minutes" at bounding box center [176, 505] width 19 height 19
radio input "true"
click at [246, 463] on span "60 minutes" at bounding box center [223, 470] width 75 height 23
click at [186, 463] on input "60 minutes" at bounding box center [176, 470] width 19 height 19
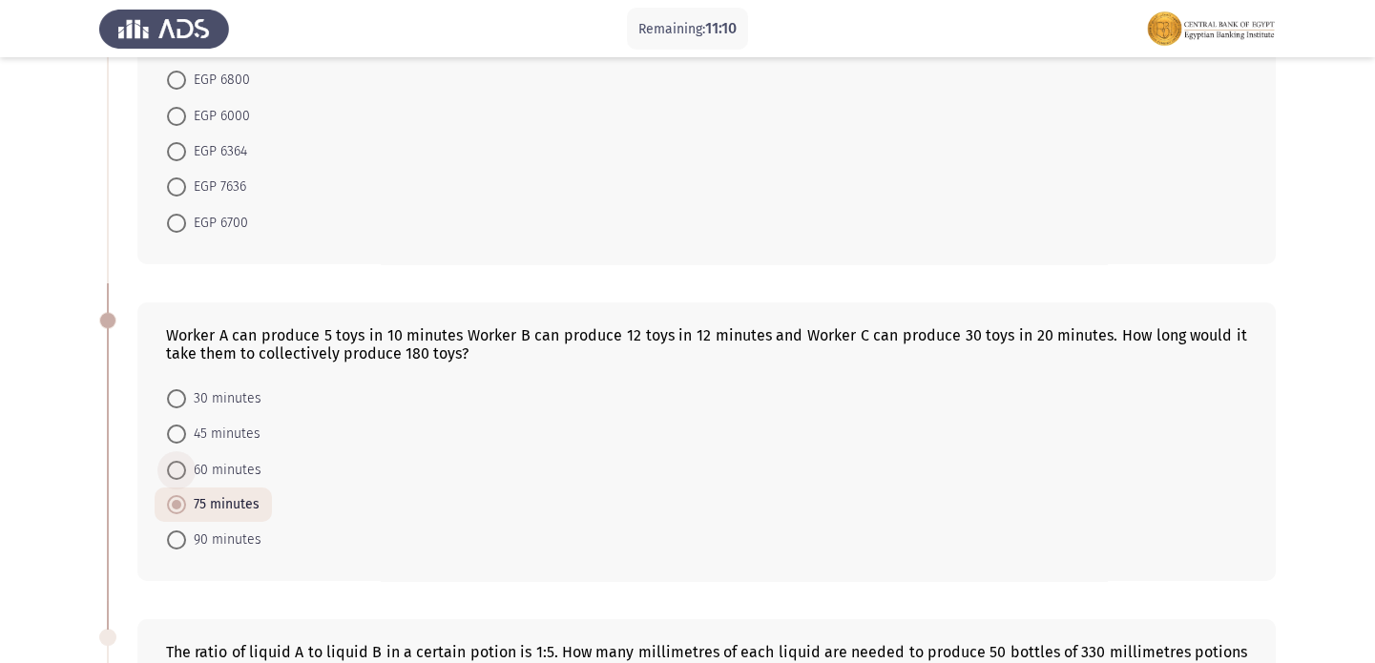
radio input "true"
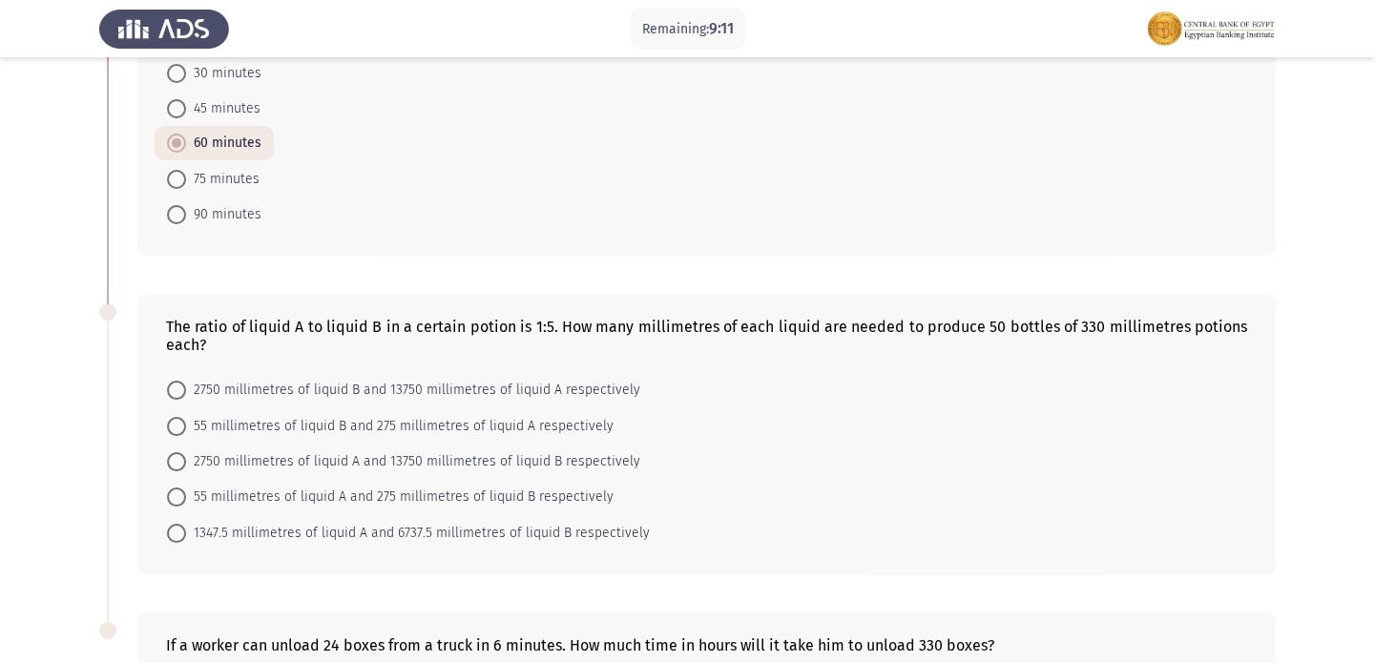
scroll to position [514, 0]
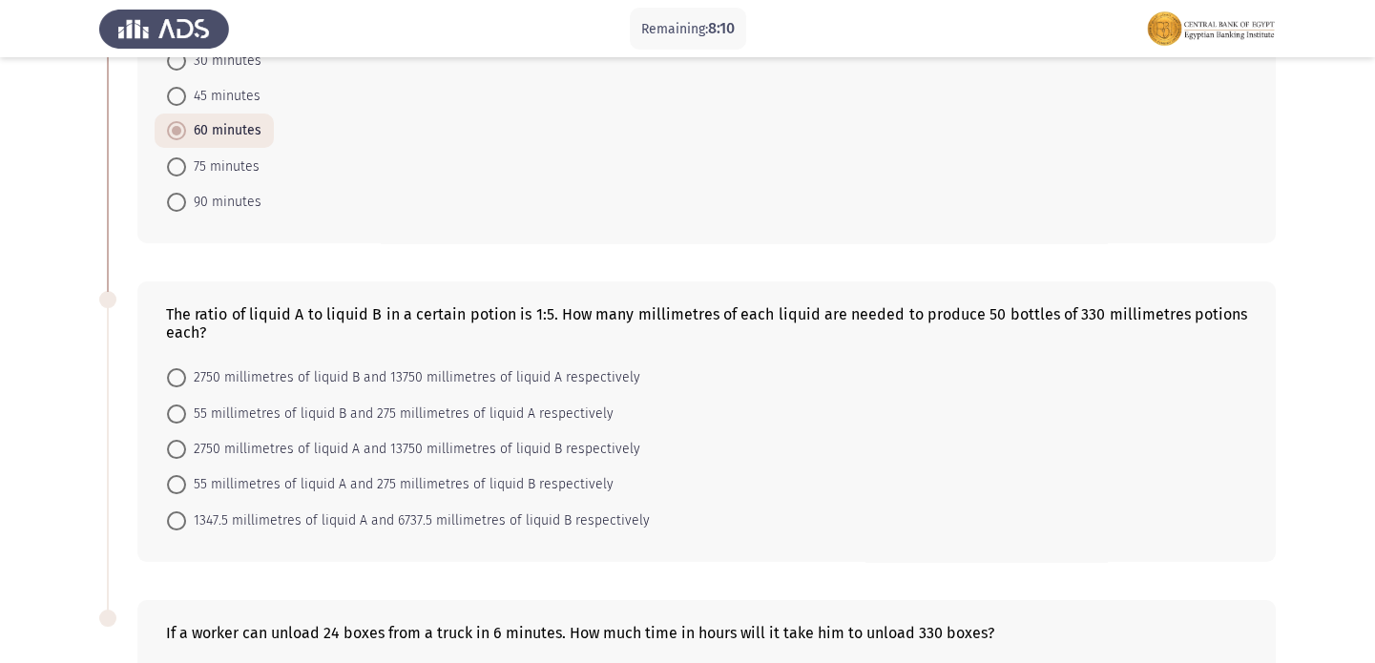
click at [180, 440] on span at bounding box center [176, 449] width 19 height 19
click at [180, 440] on input "2750 millimetres of liquid A and 13750 millimetres of liquid B respectively" at bounding box center [176, 449] width 19 height 19
radio input "true"
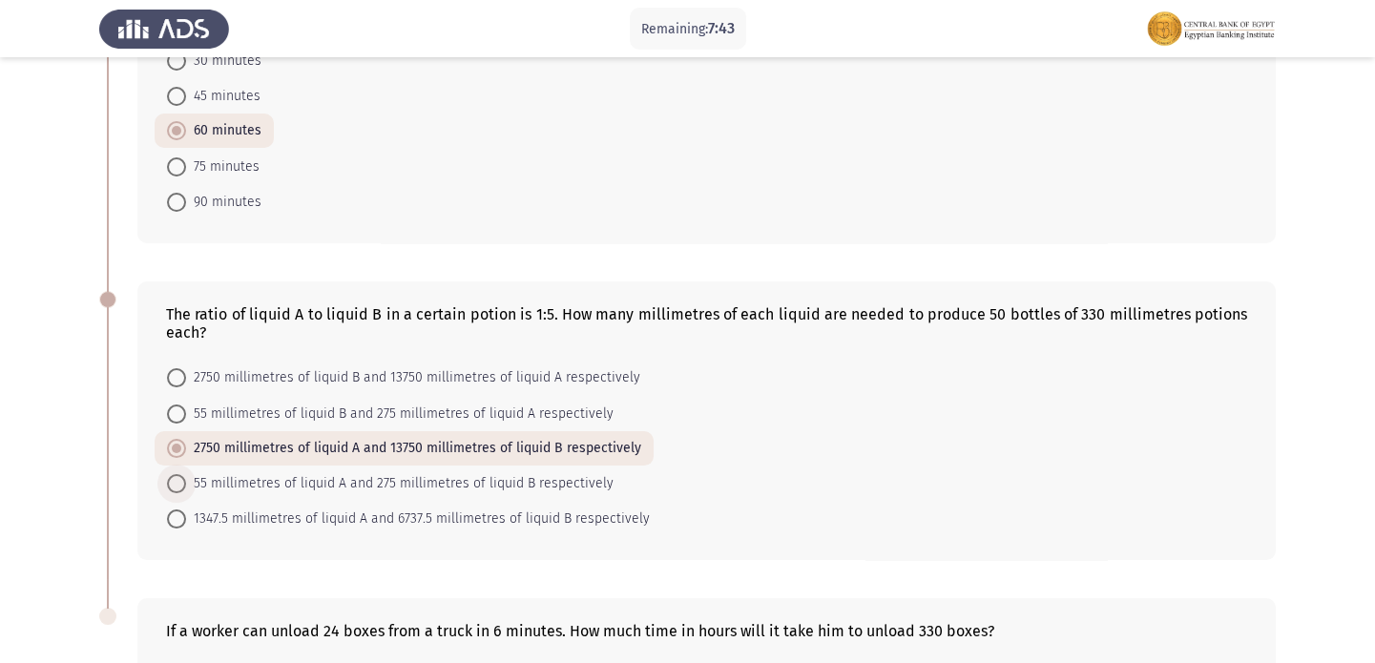
click at [198, 484] on span "55 millimetres of liquid A and 275 millimetres of liquid B respectively" at bounding box center [399, 483] width 427 height 23
click at [186, 484] on input "55 millimetres of liquid A and 275 millimetres of liquid B respectively" at bounding box center [176, 483] width 19 height 19
radio input "true"
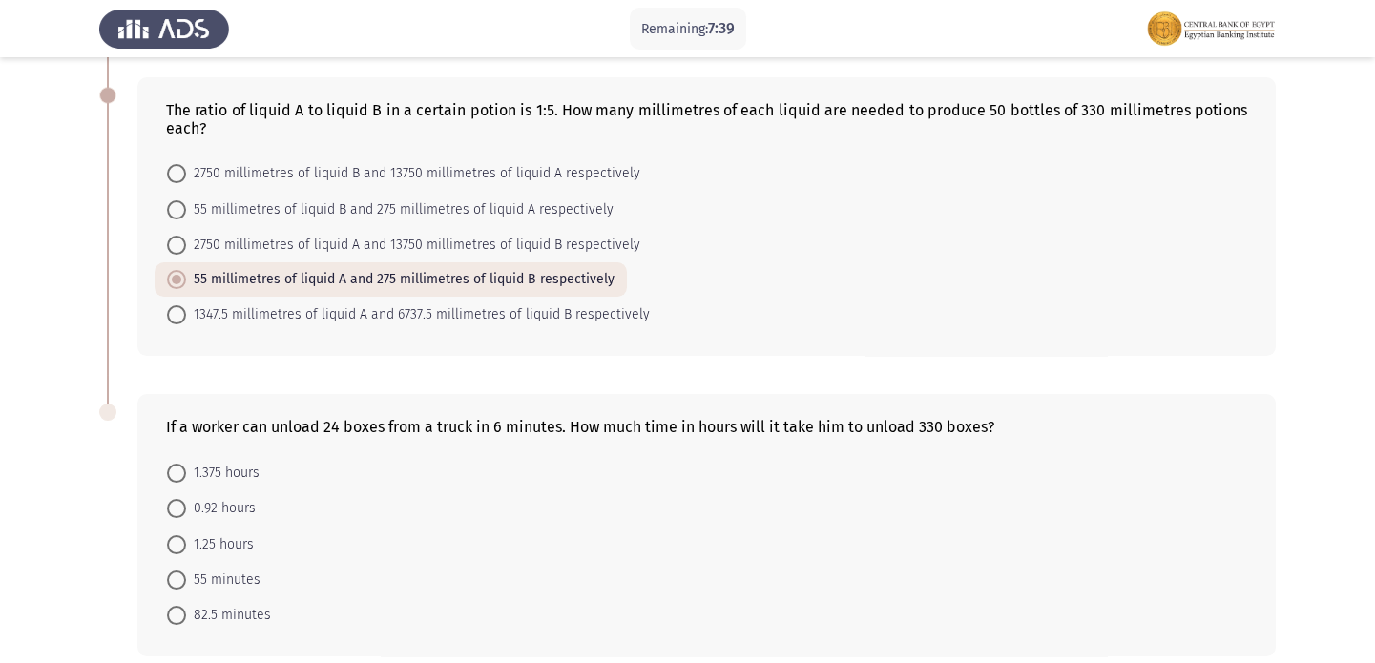
scroll to position [801, 0]
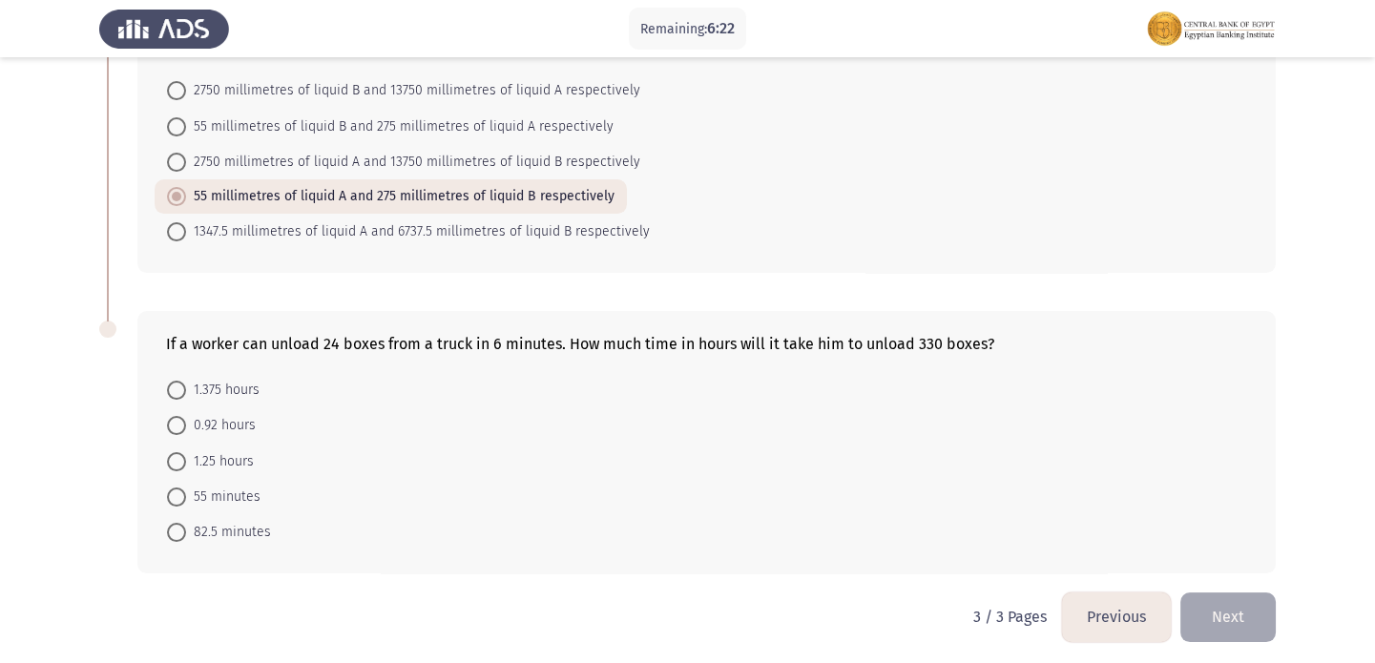
click at [198, 533] on span "82.5 minutes" at bounding box center [228, 532] width 85 height 23
click at [186, 533] on input "82.5 minutes" at bounding box center [176, 532] width 19 height 19
radio input "true"
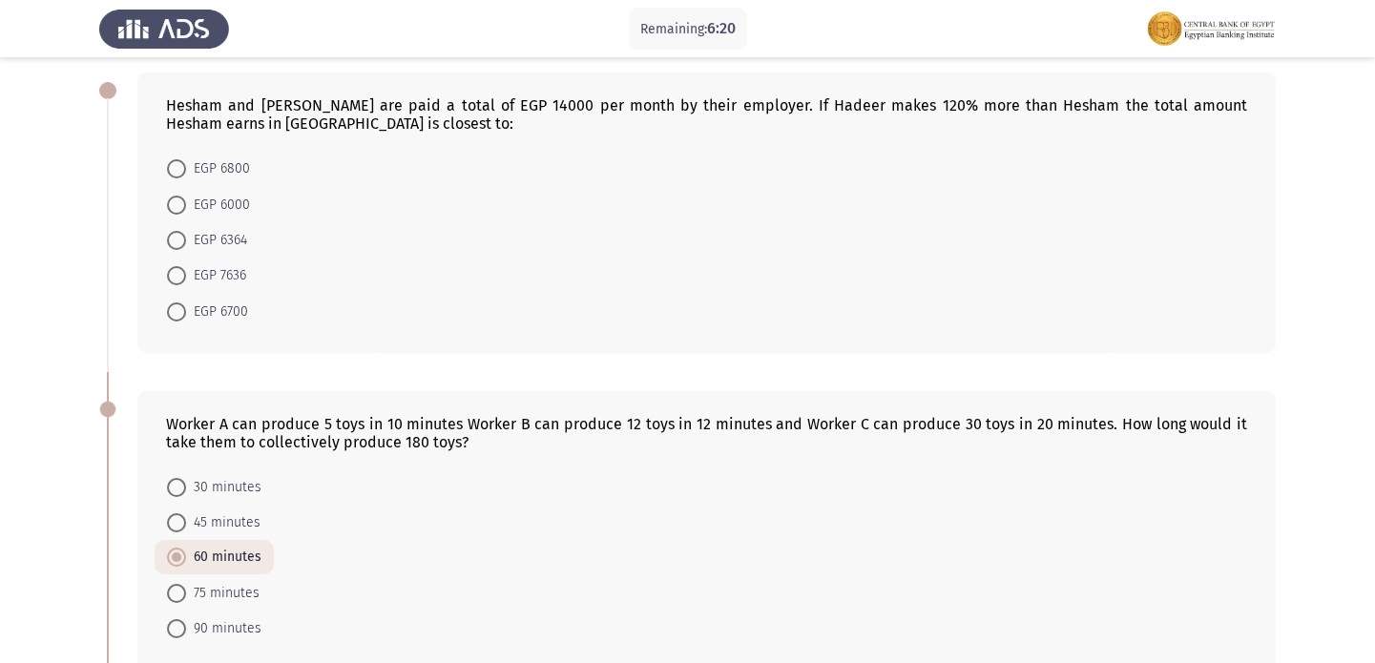
scroll to position [52, 0]
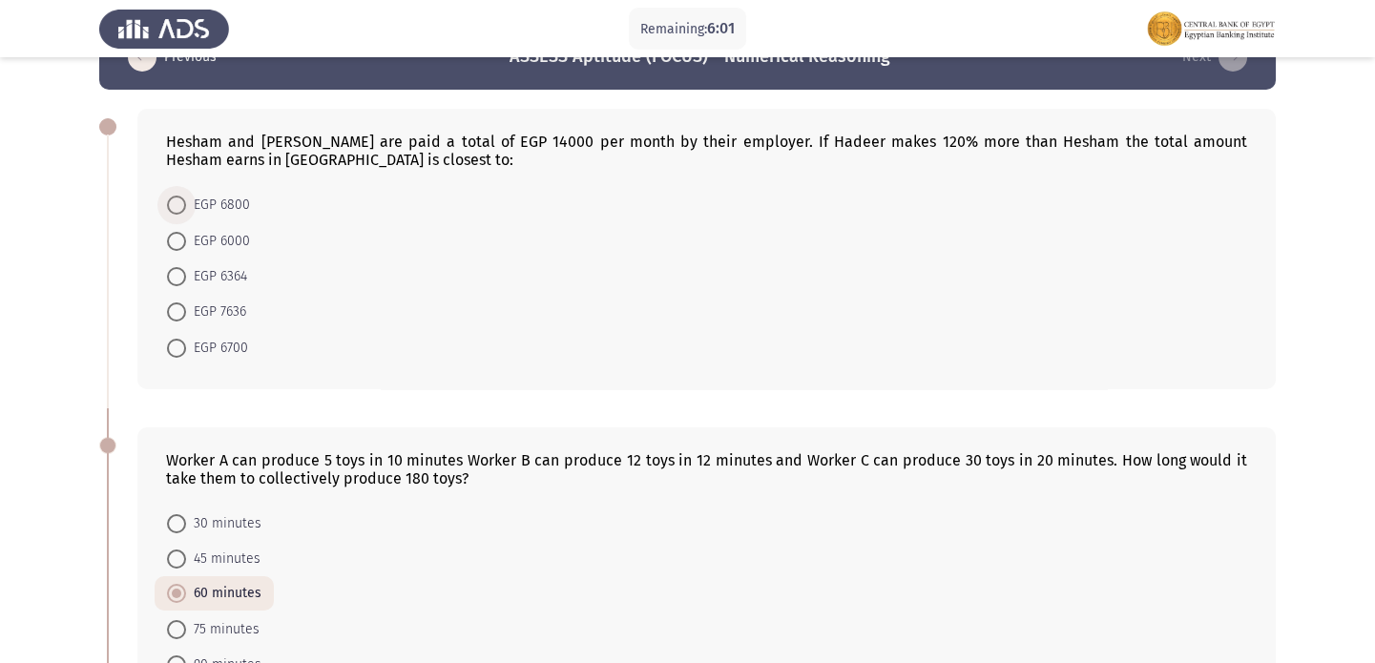
click at [181, 214] on label "EGP 6800" at bounding box center [208, 205] width 83 height 23
click at [181, 214] on input "EGP 6800" at bounding box center [176, 205] width 19 height 19
radio input "true"
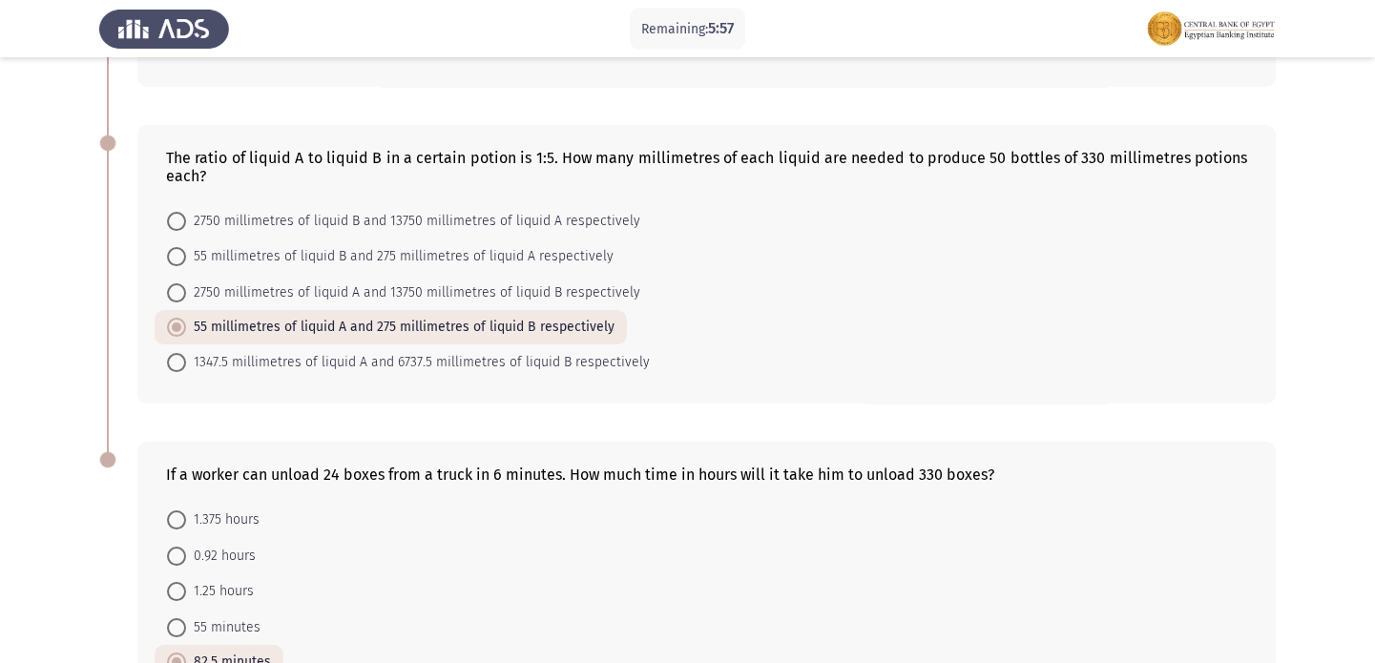
scroll to position [800, 0]
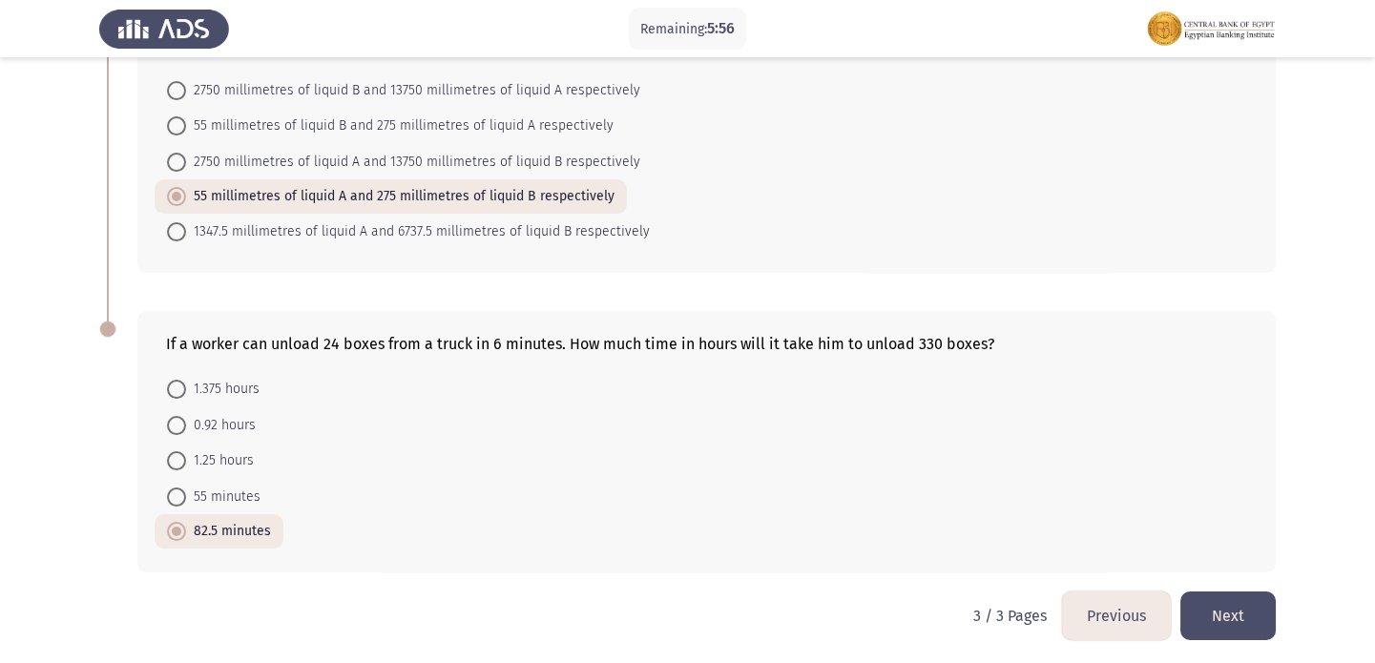
click at [1094, 614] on button "Previous" at bounding box center [1116, 616] width 109 height 49
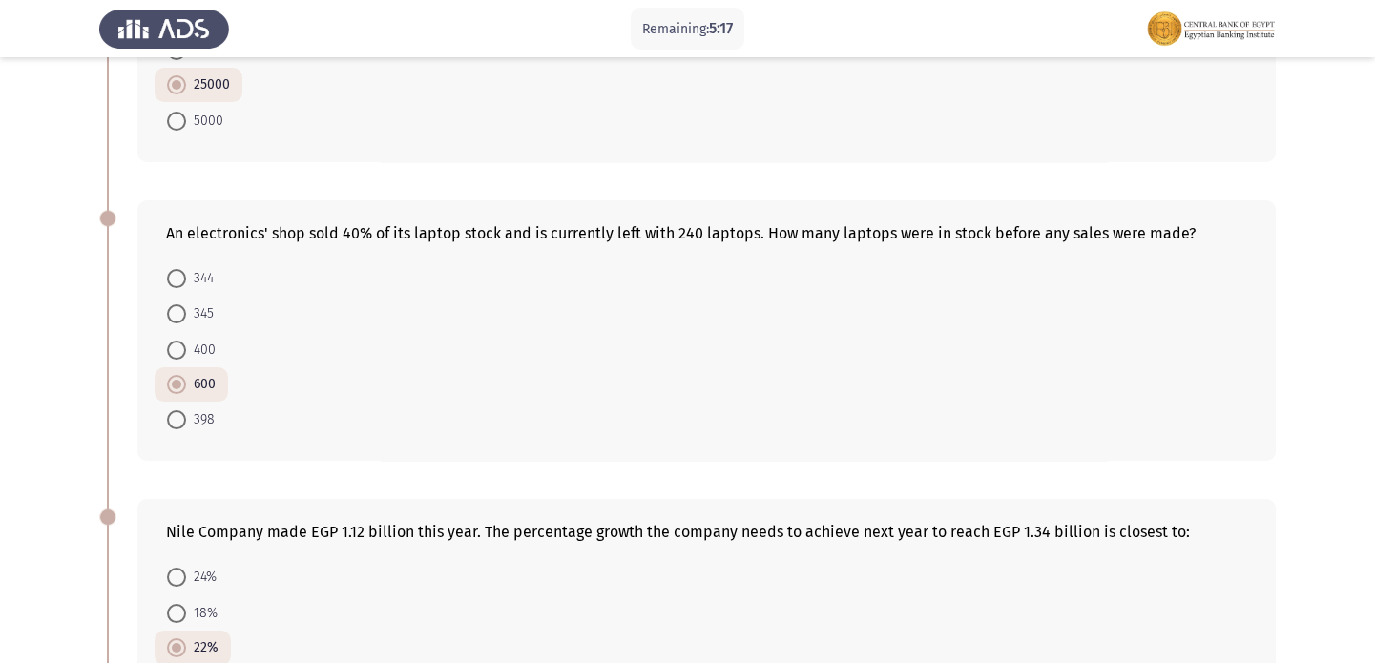
scroll to position [1080, 0]
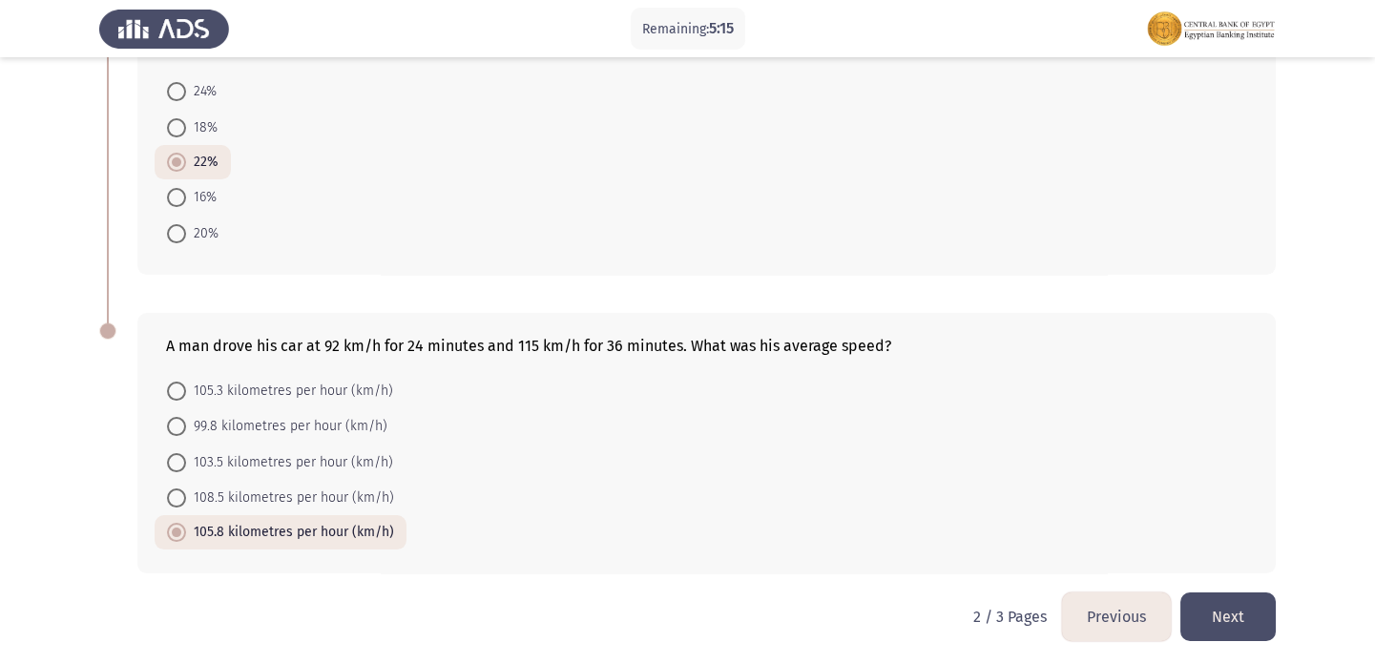
click at [1139, 593] on button "Previous" at bounding box center [1116, 617] width 109 height 49
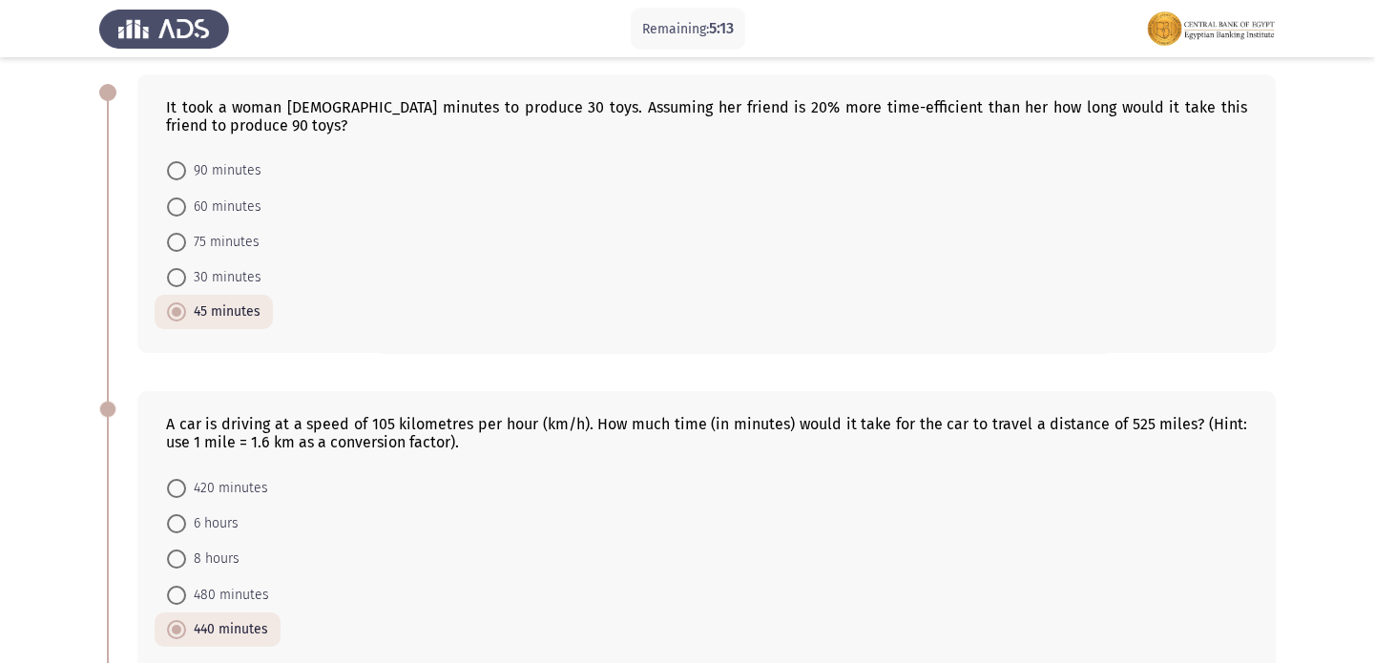
scroll to position [0, 0]
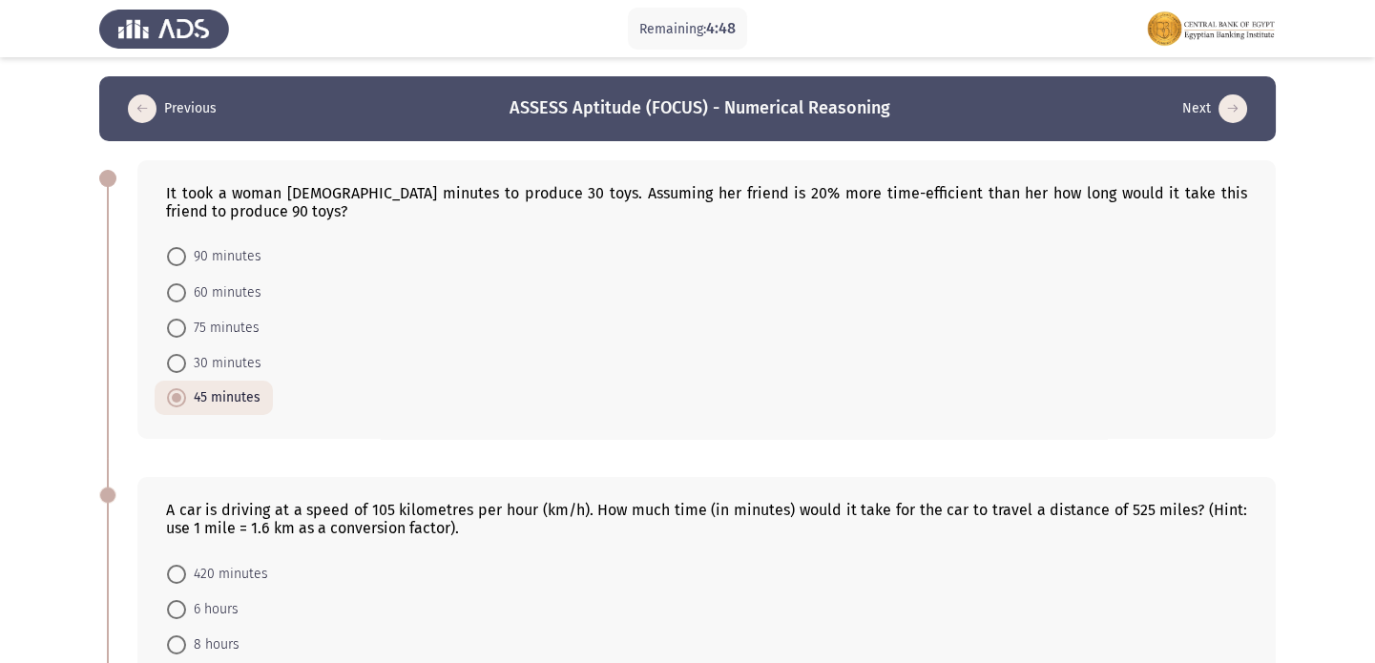
click at [244, 333] on span "75 minutes" at bounding box center [222, 328] width 73 height 23
click at [186, 333] on input "75 minutes" at bounding box center [176, 328] width 19 height 19
radio input "true"
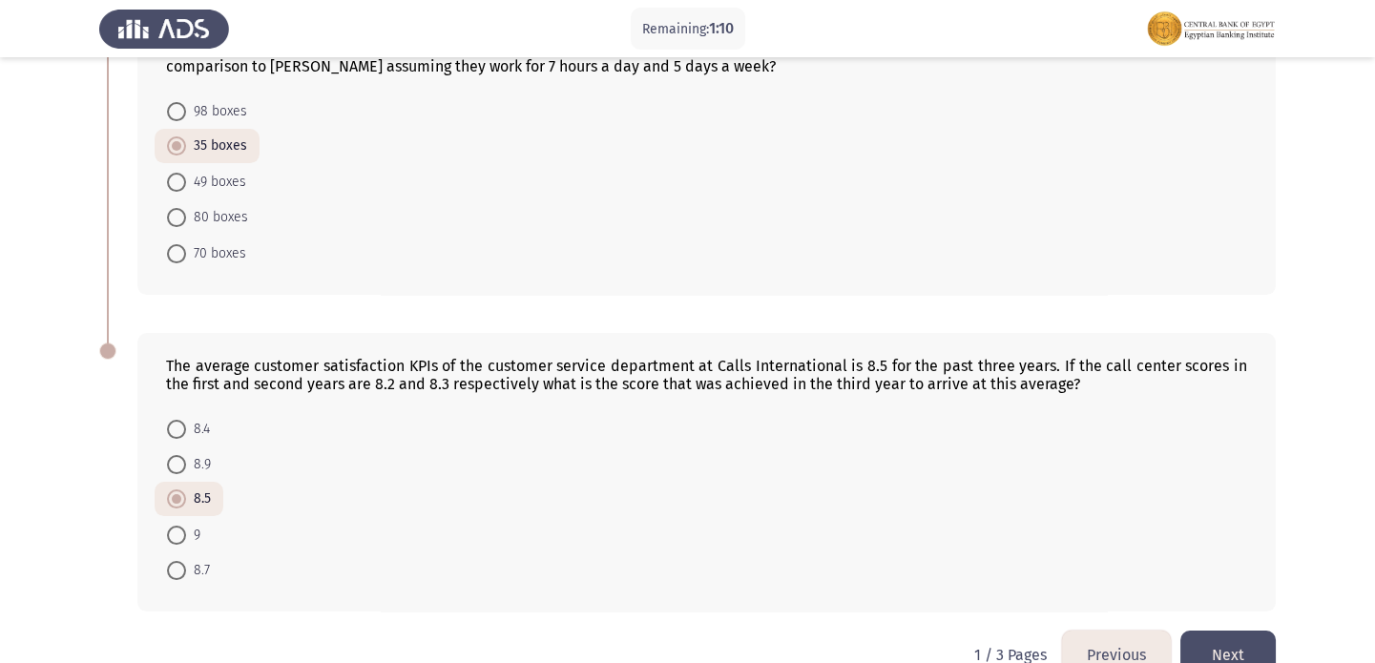
scroll to position [1096, 0]
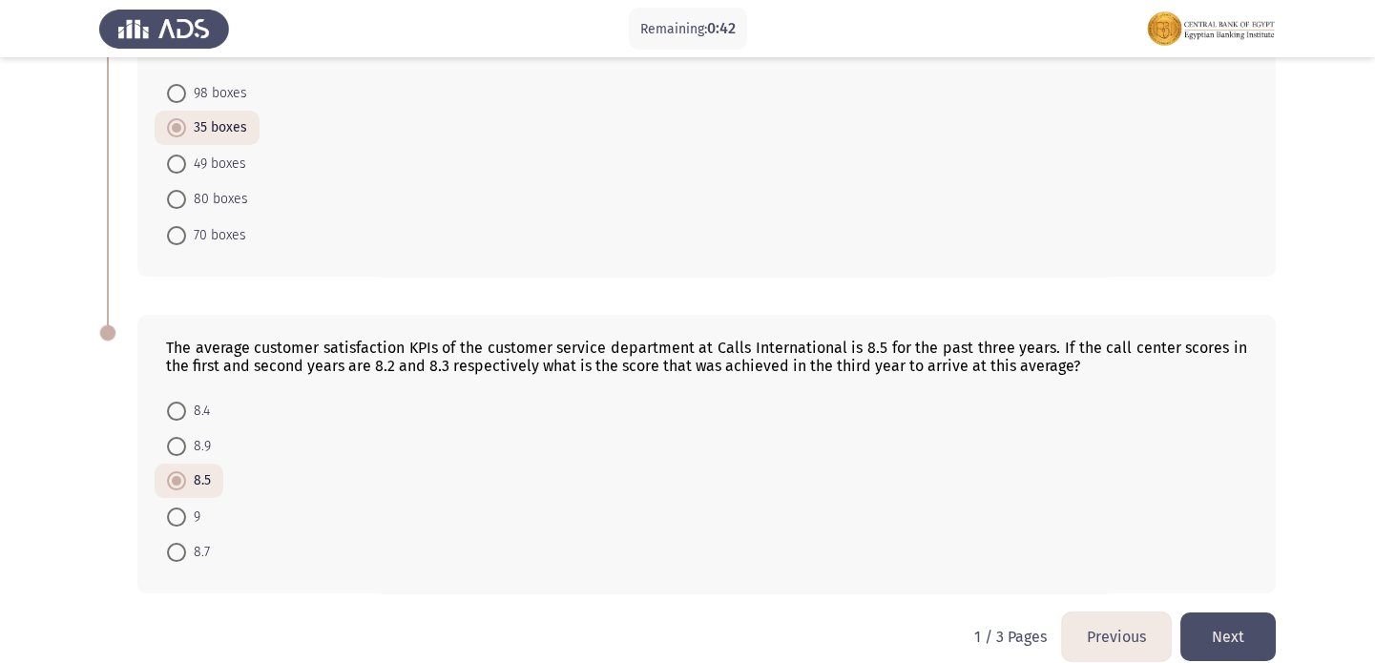
click at [1246, 636] on button "Next" at bounding box center [1227, 637] width 95 height 49
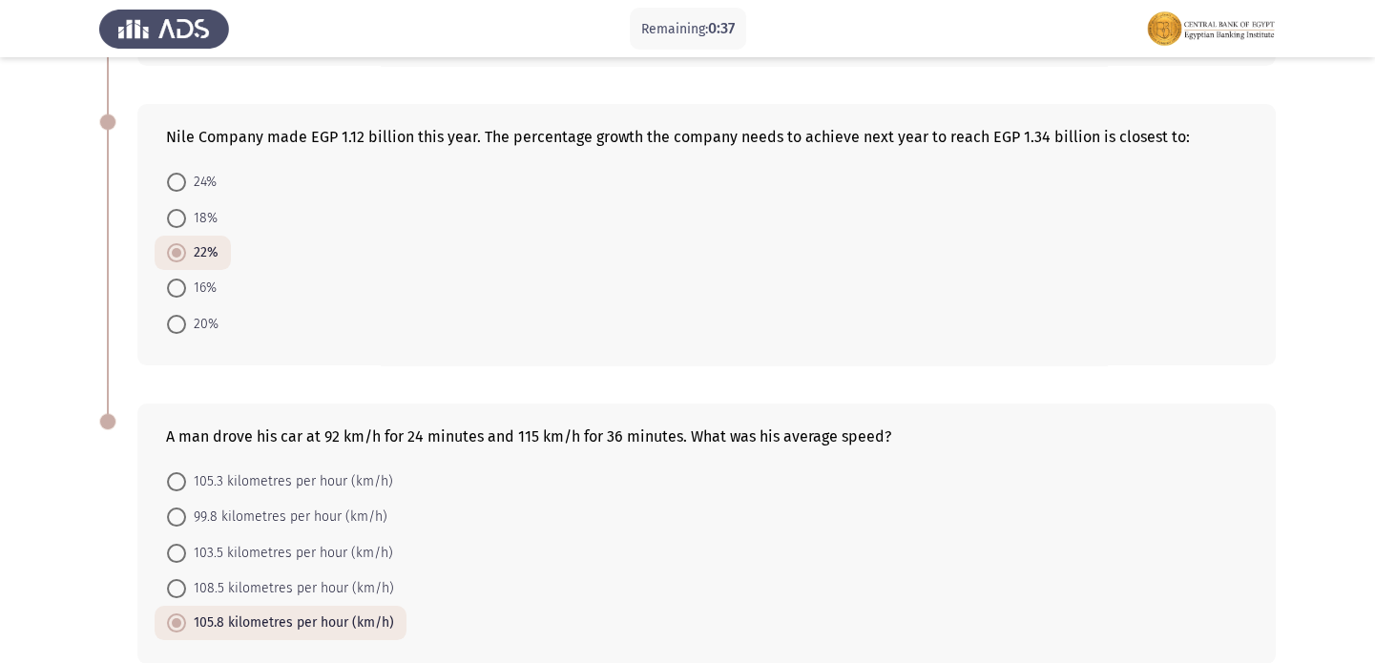
scroll to position [1037, 0]
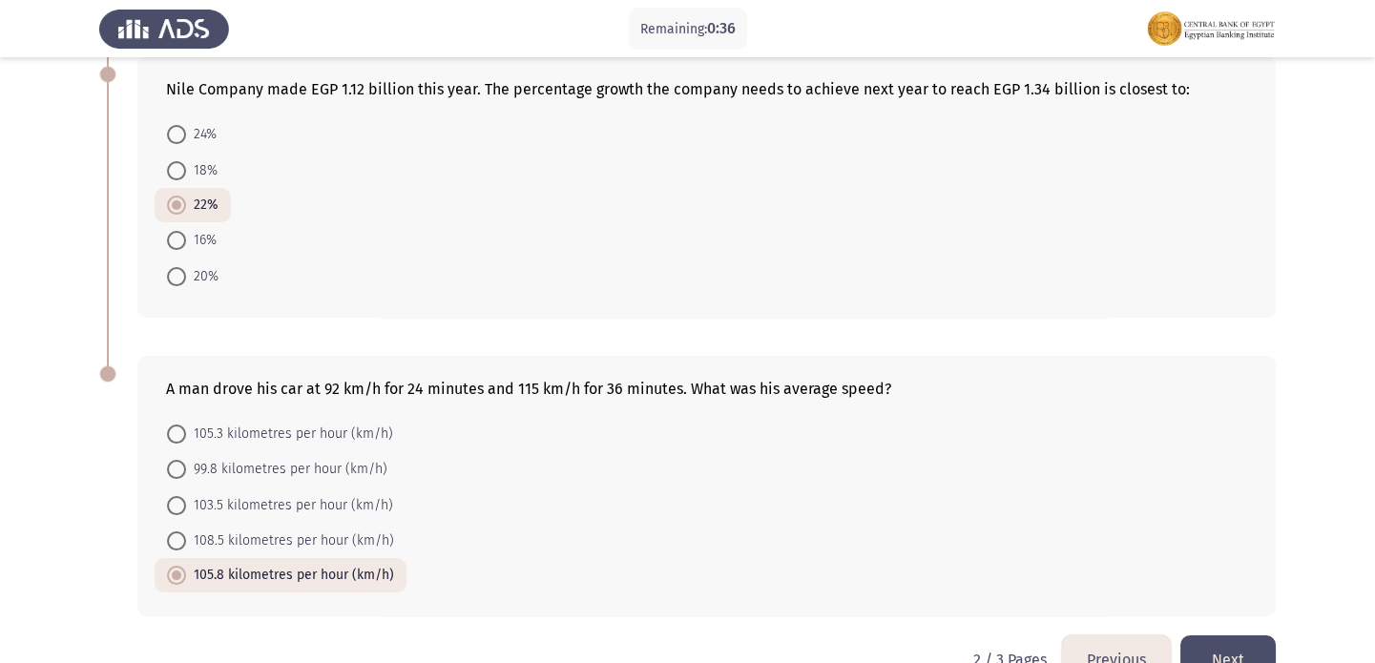
click at [1201, 639] on button "Next" at bounding box center [1227, 659] width 95 height 49
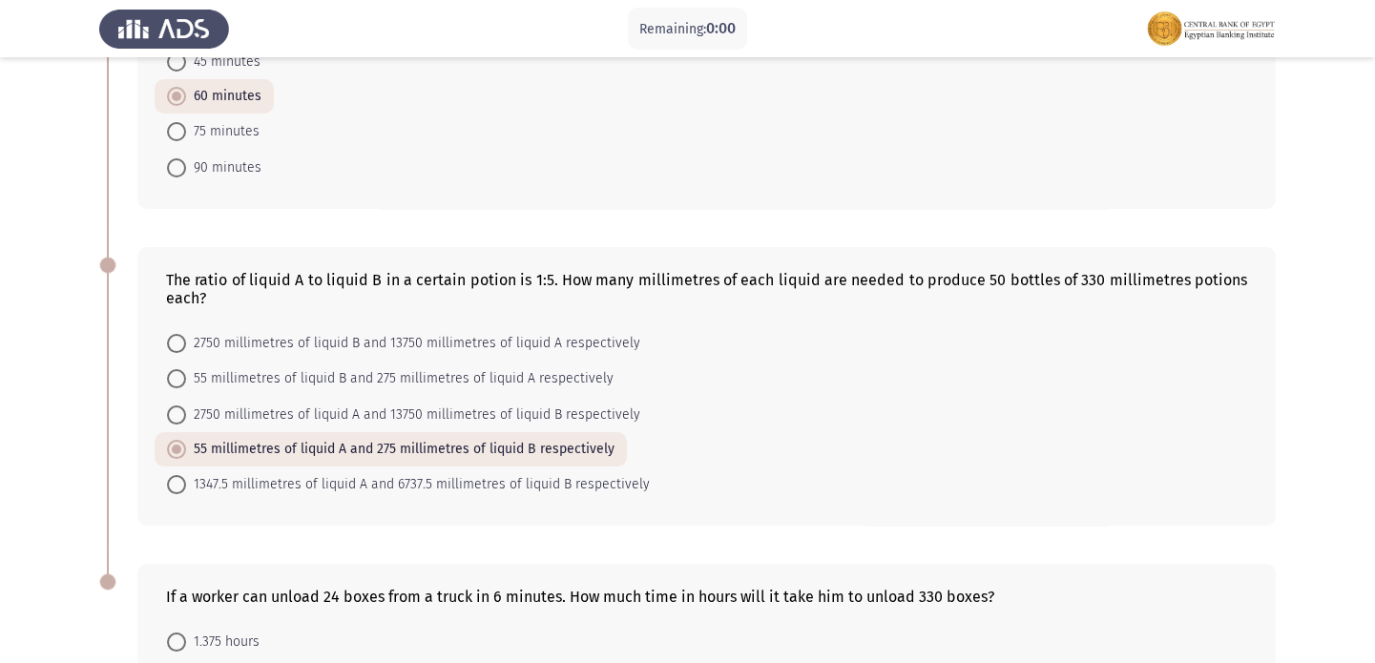
scroll to position [0, 0]
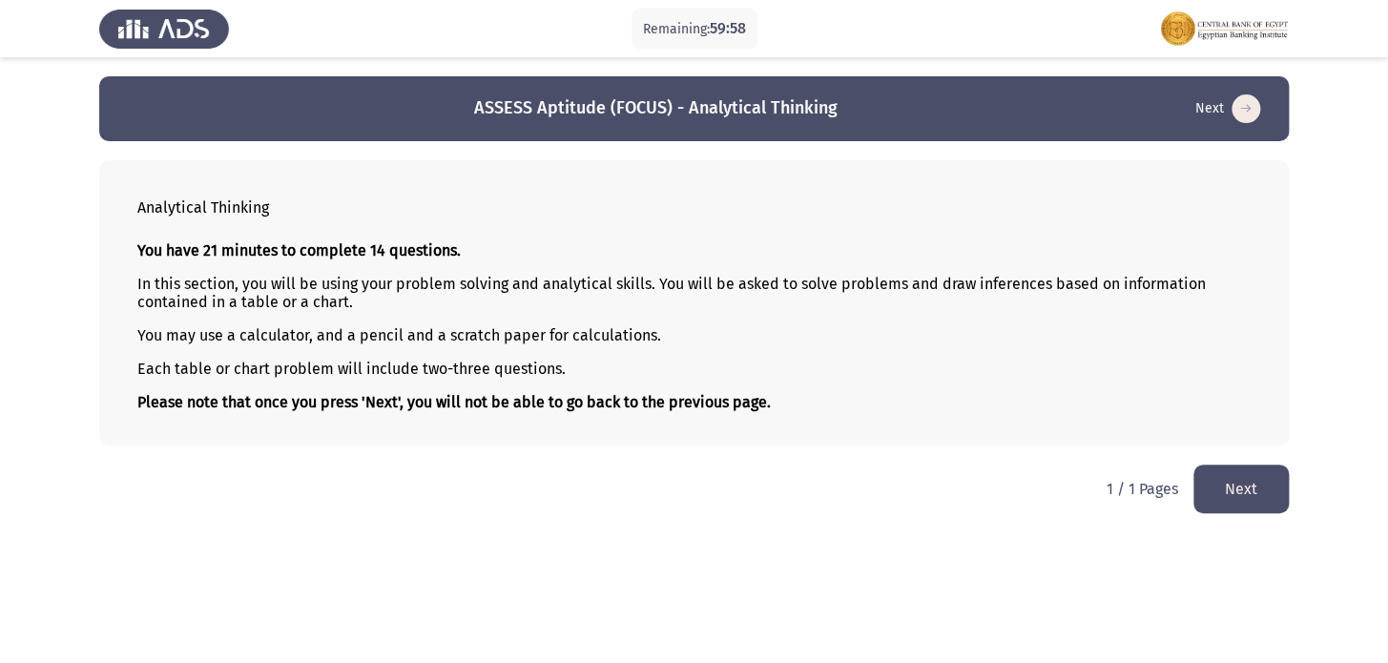
click at [1260, 507] on button "Next" at bounding box center [1241, 489] width 95 height 49
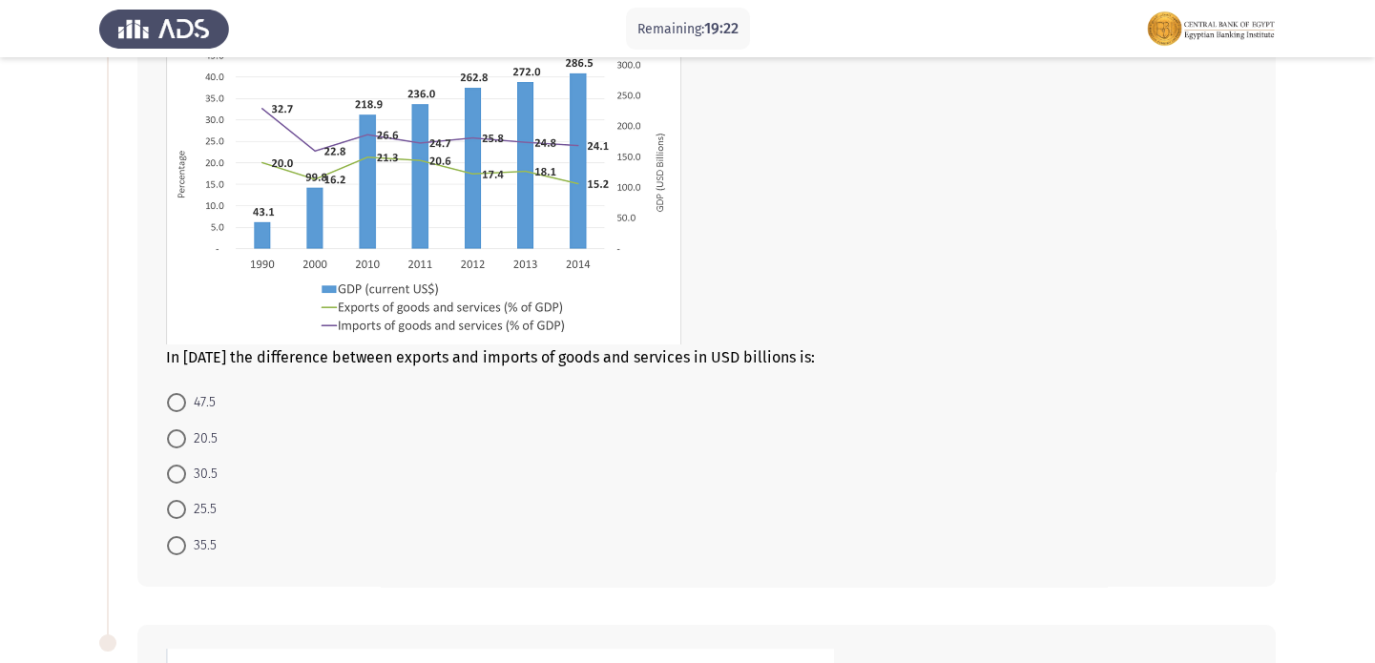
scroll to position [105, 0]
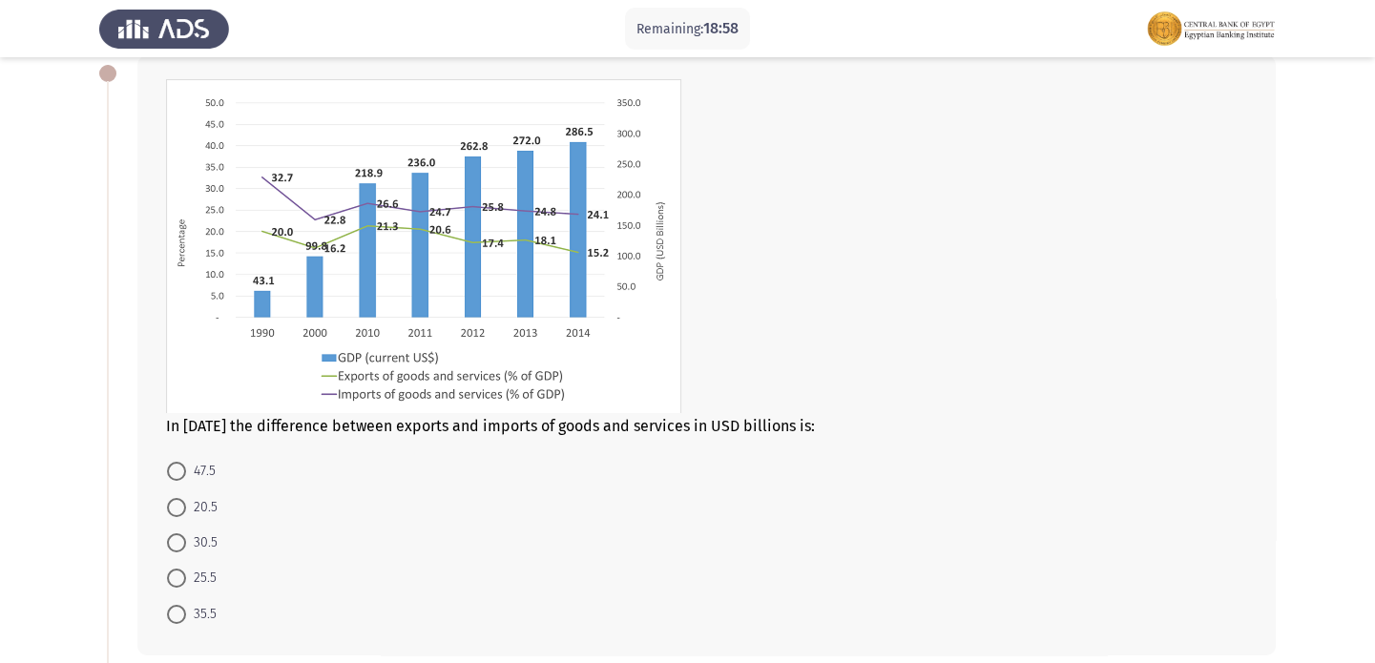
click at [177, 553] on mat-radio-button "30.5" at bounding box center [192, 542] width 75 height 35
click at [193, 544] on span "30.5" at bounding box center [201, 542] width 31 height 23
click at [186, 544] on input "30.5" at bounding box center [176, 542] width 19 height 19
radio input "true"
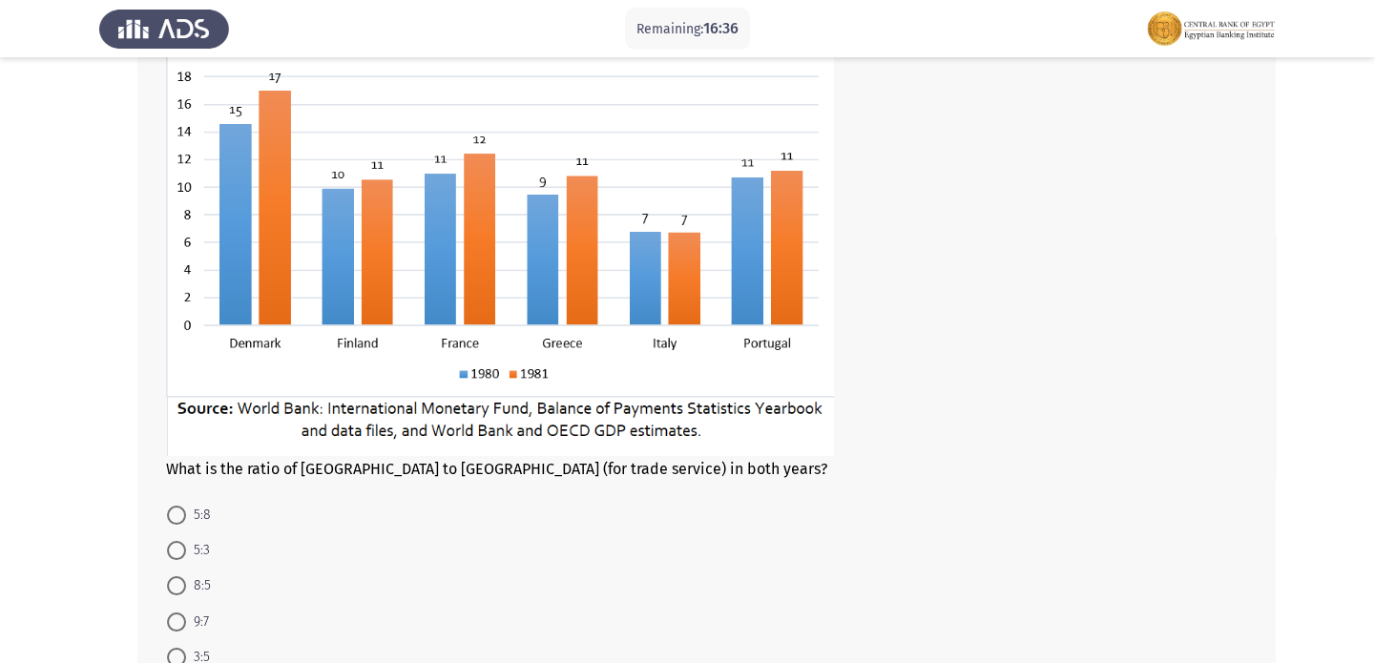
scroll to position [811, 0]
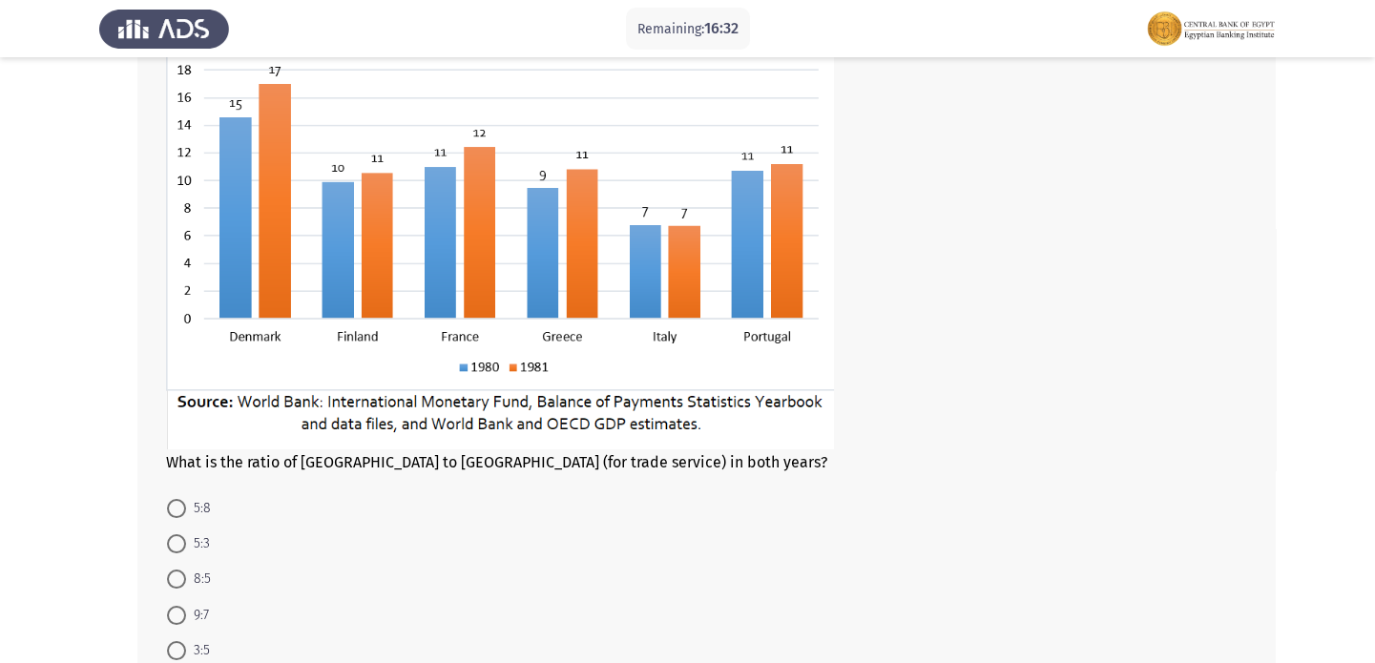
click at [198, 549] on span "5:3" at bounding box center [198, 543] width 24 height 23
click at [186, 549] on input "5:3" at bounding box center [176, 543] width 19 height 19
radio input "true"
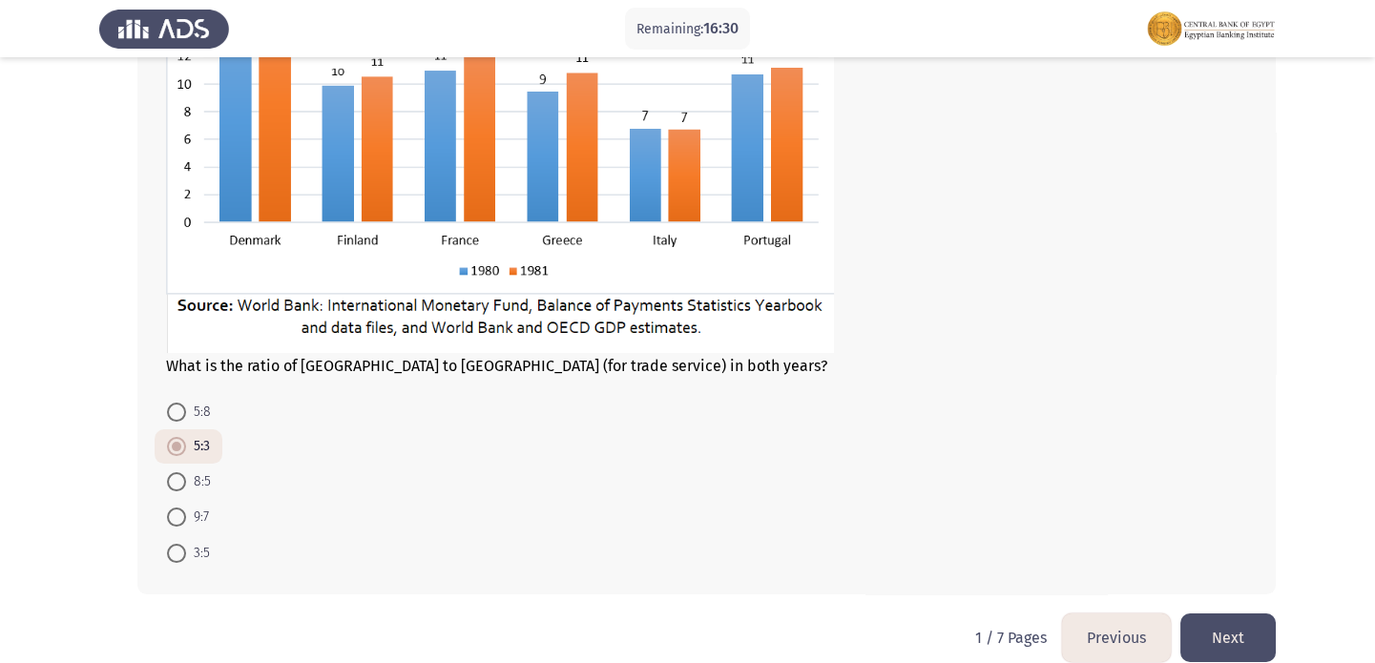
scroll to position [932, 0]
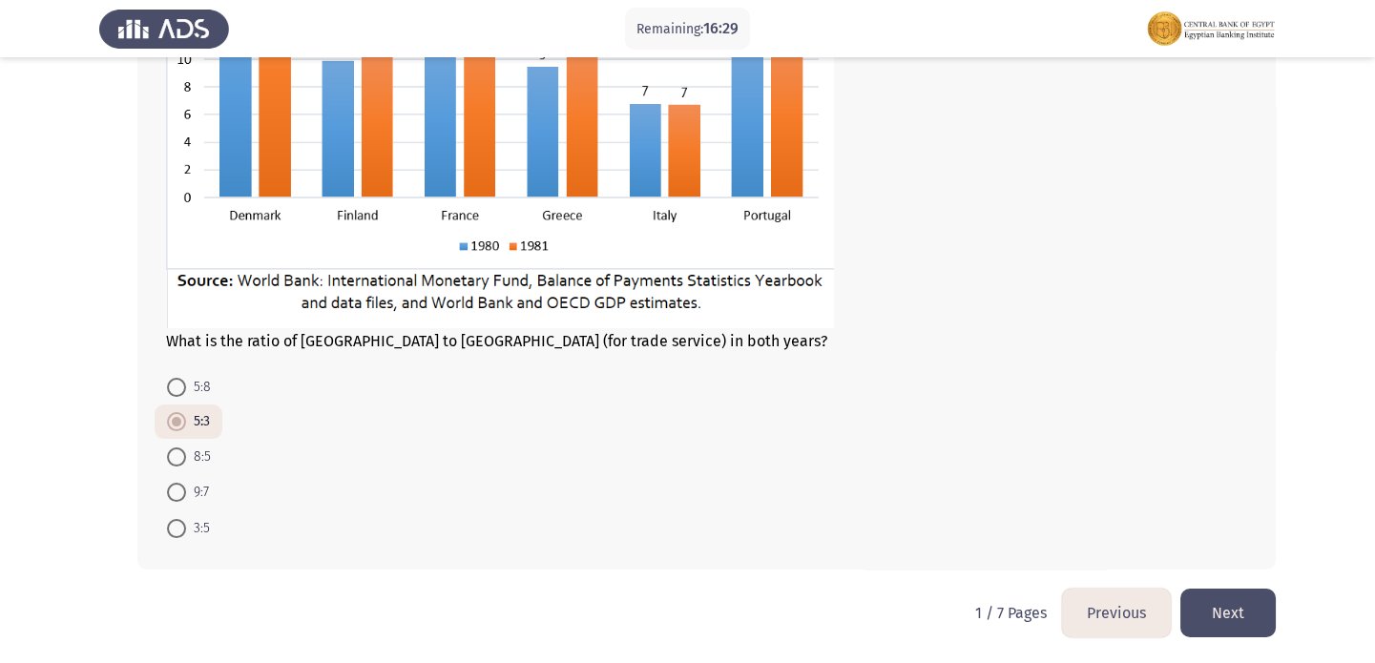
click at [1239, 619] on button "Next" at bounding box center [1227, 613] width 95 height 49
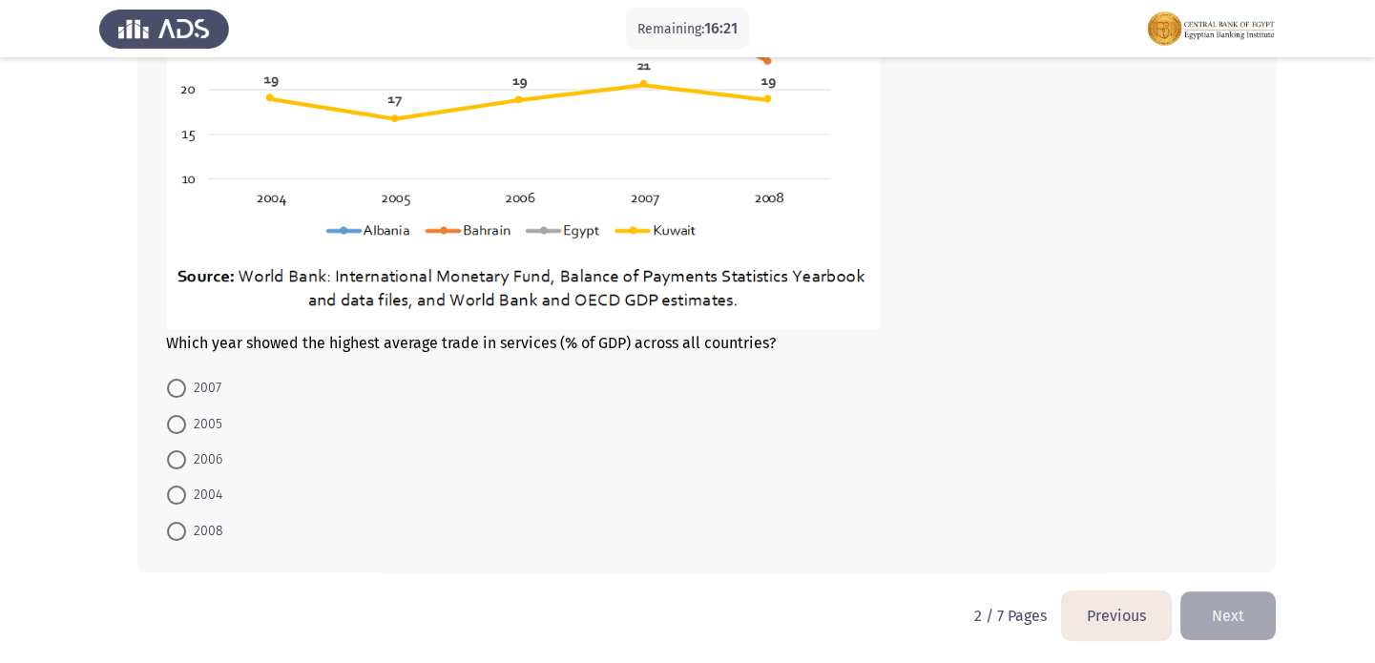
scroll to position [964, 0]
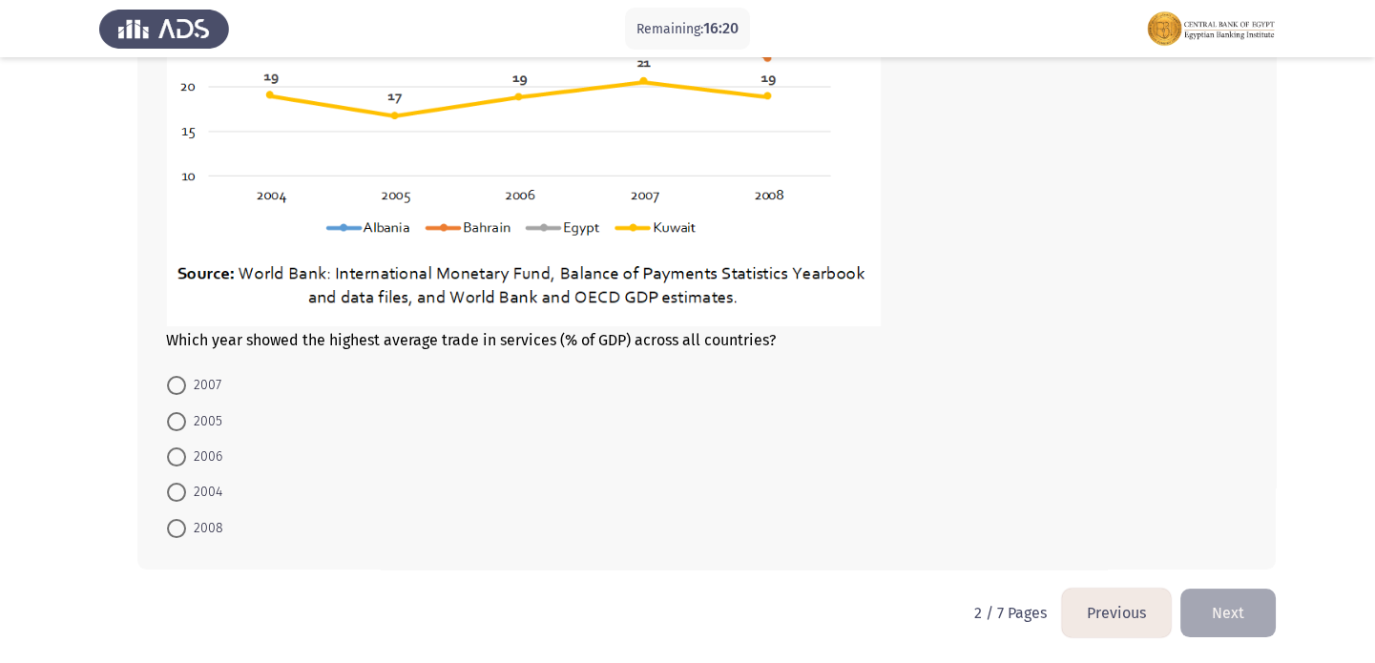
click at [1137, 600] on button "Previous" at bounding box center [1116, 613] width 109 height 49
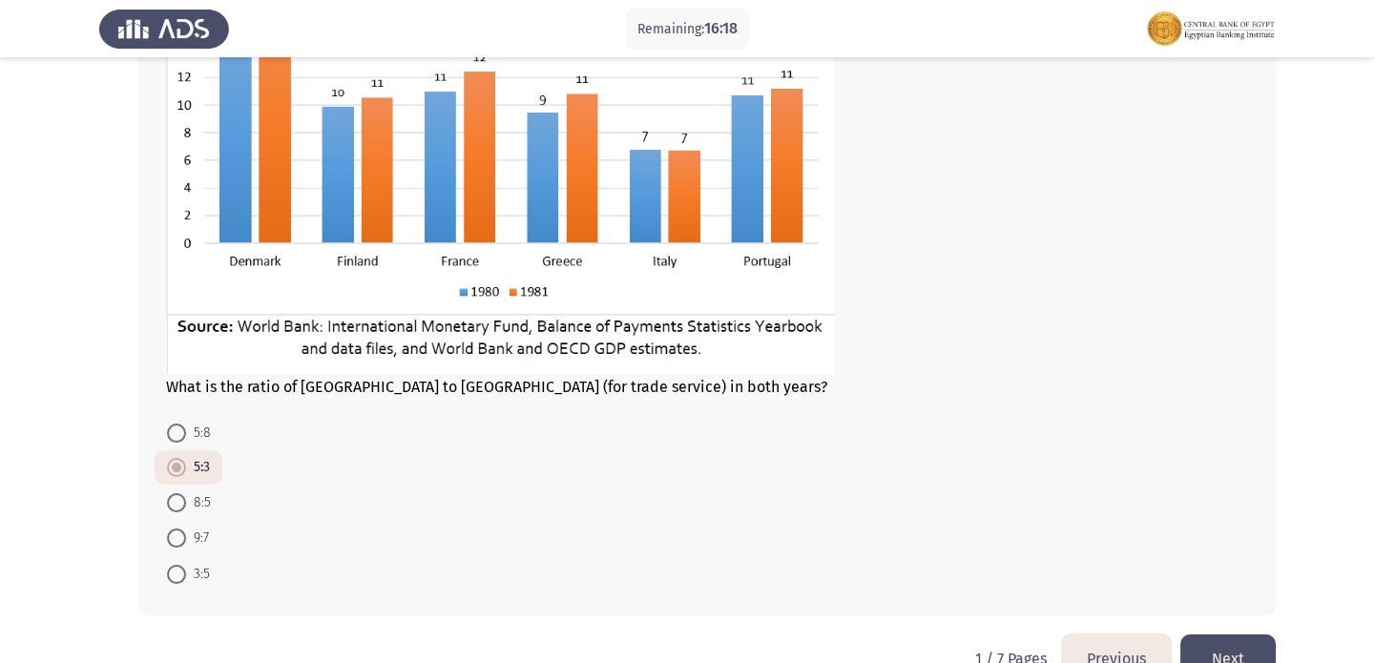
scroll to position [932, 0]
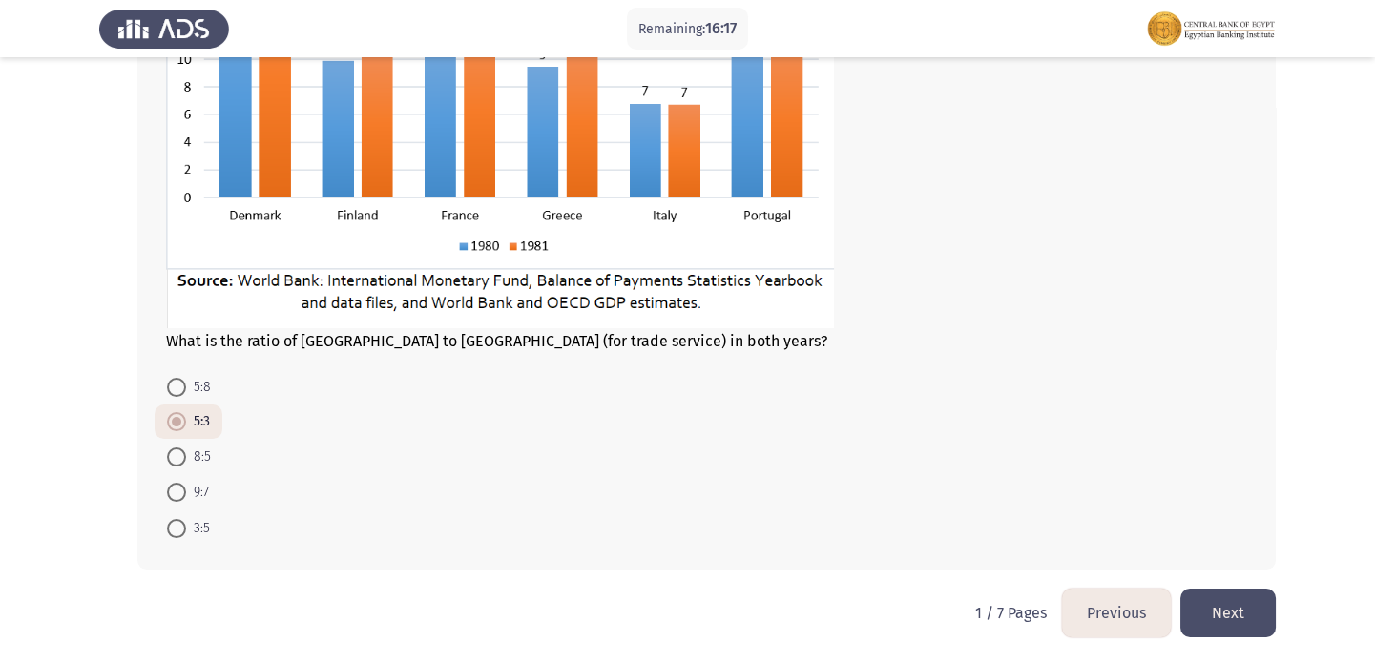
click at [1221, 616] on button "Next" at bounding box center [1227, 613] width 95 height 49
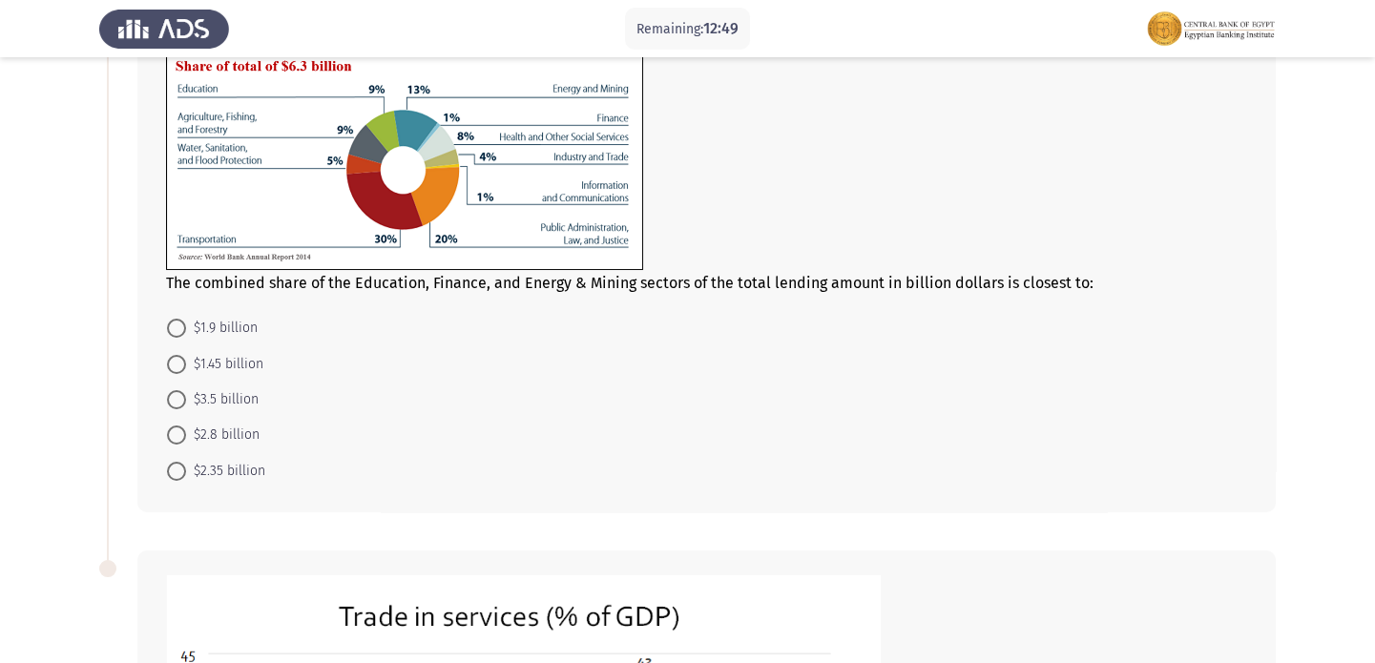
scroll to position [0, 0]
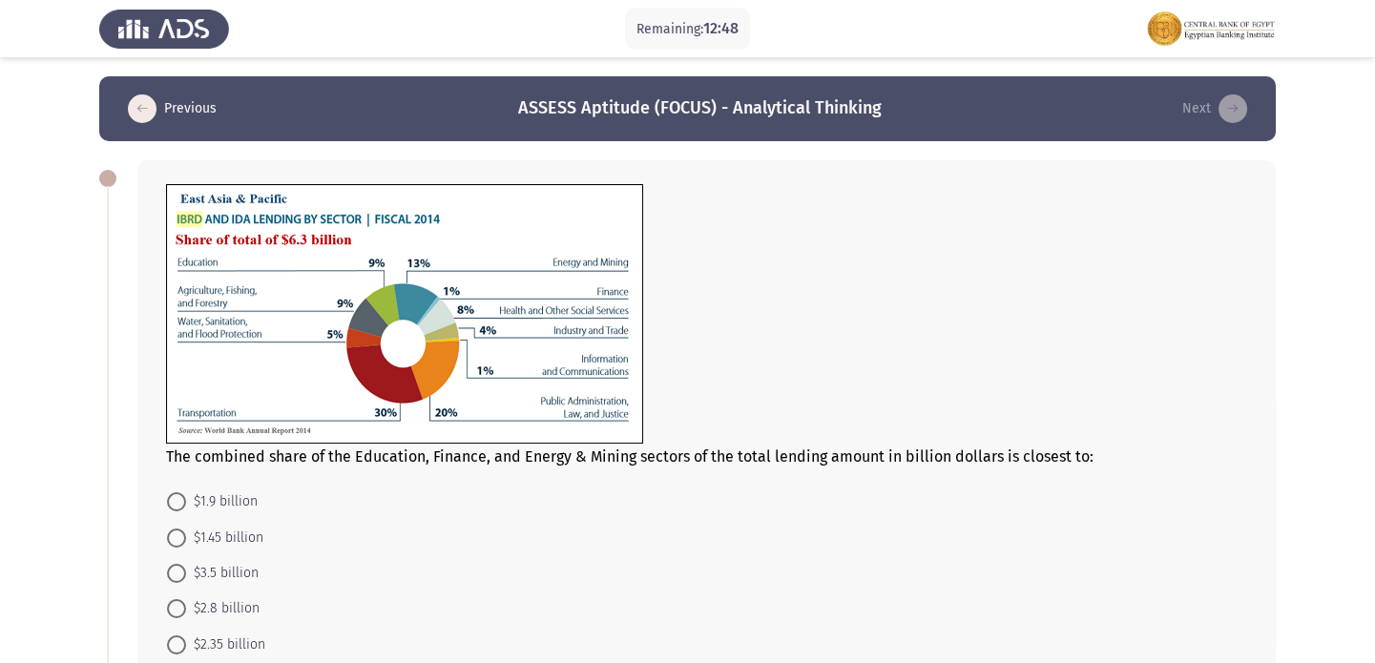
click at [219, 639] on span "$2.35 billion" at bounding box center [225, 645] width 79 height 23
click at [186, 639] on input "$2.35 billion" at bounding box center [176, 644] width 19 height 19
radio input "true"
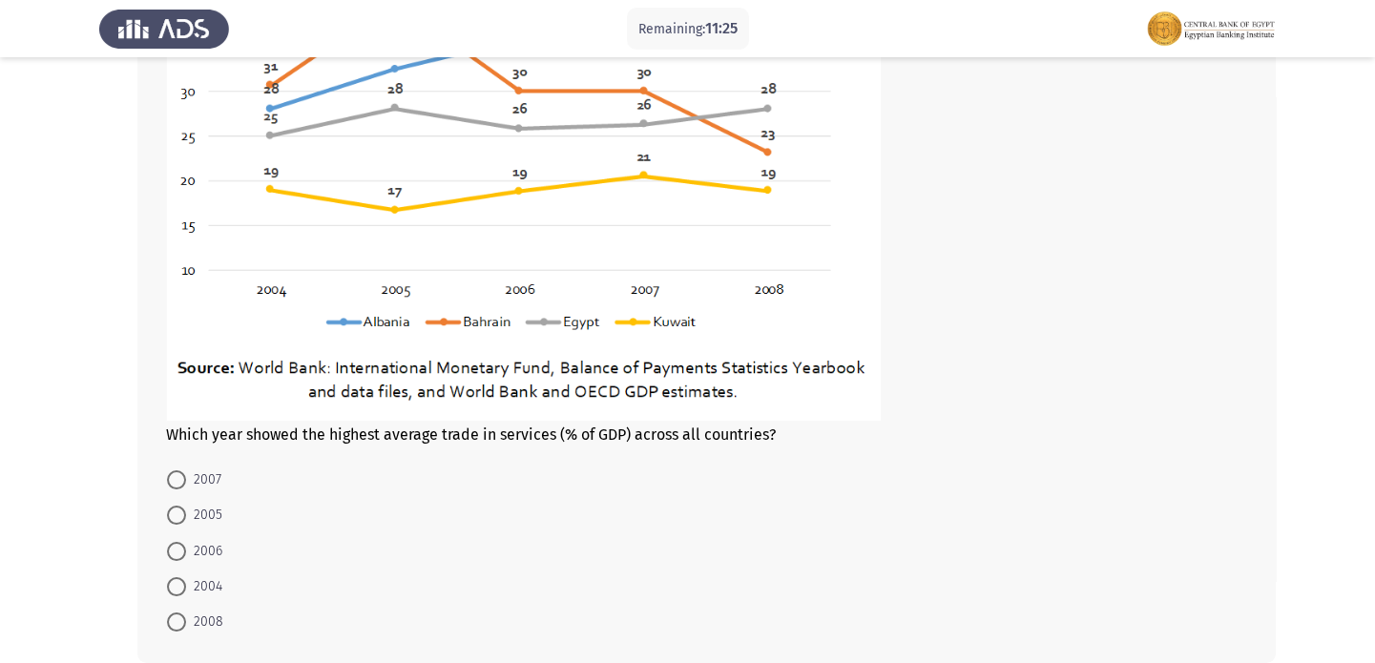
scroll to position [945, 0]
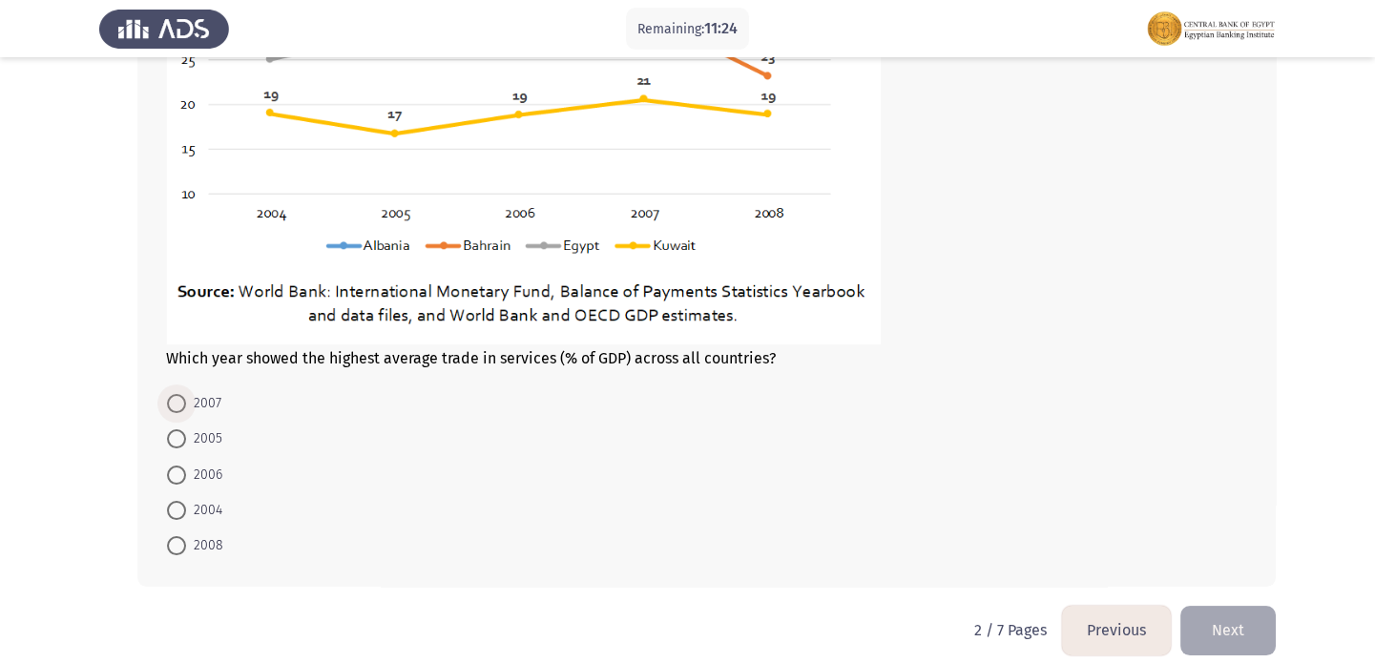
click at [180, 403] on span at bounding box center [176, 403] width 19 height 19
click at [180, 403] on input "2007" at bounding box center [176, 403] width 19 height 19
radio input "true"
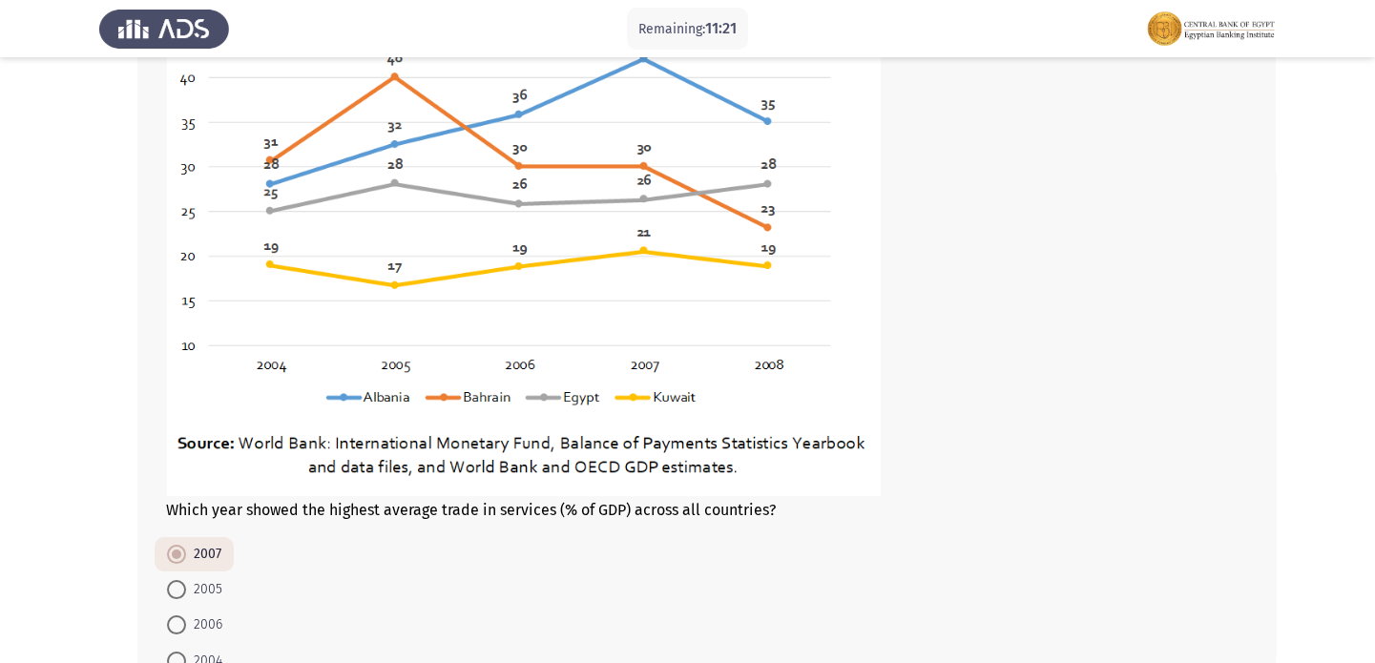
scroll to position [806, 0]
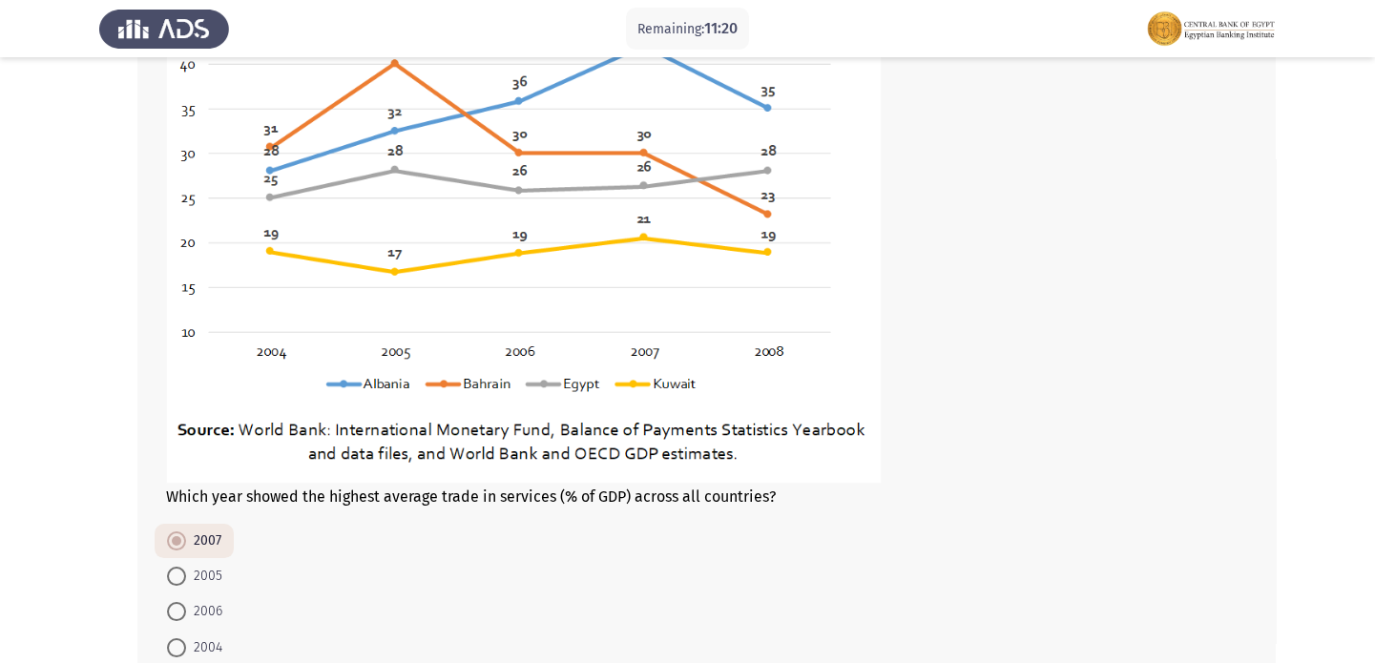
click at [1364, 370] on app-assessment-container "Remaining: 11:20 Previous ASSESS Aptitude (FOCUS) - Analytical Thinking Next Th…" at bounding box center [687, 6] width 1375 height 1473
drag, startPoint x: 1372, startPoint y: 371, endPoint x: 1386, endPoint y: 443, distance: 73.0
click at [1374, 443] on html "Remaining: 11:20 Previous ASSESS Aptitude (FOCUS) - Analytical Thinking Next Th…" at bounding box center [687, 7] width 1375 height 1626
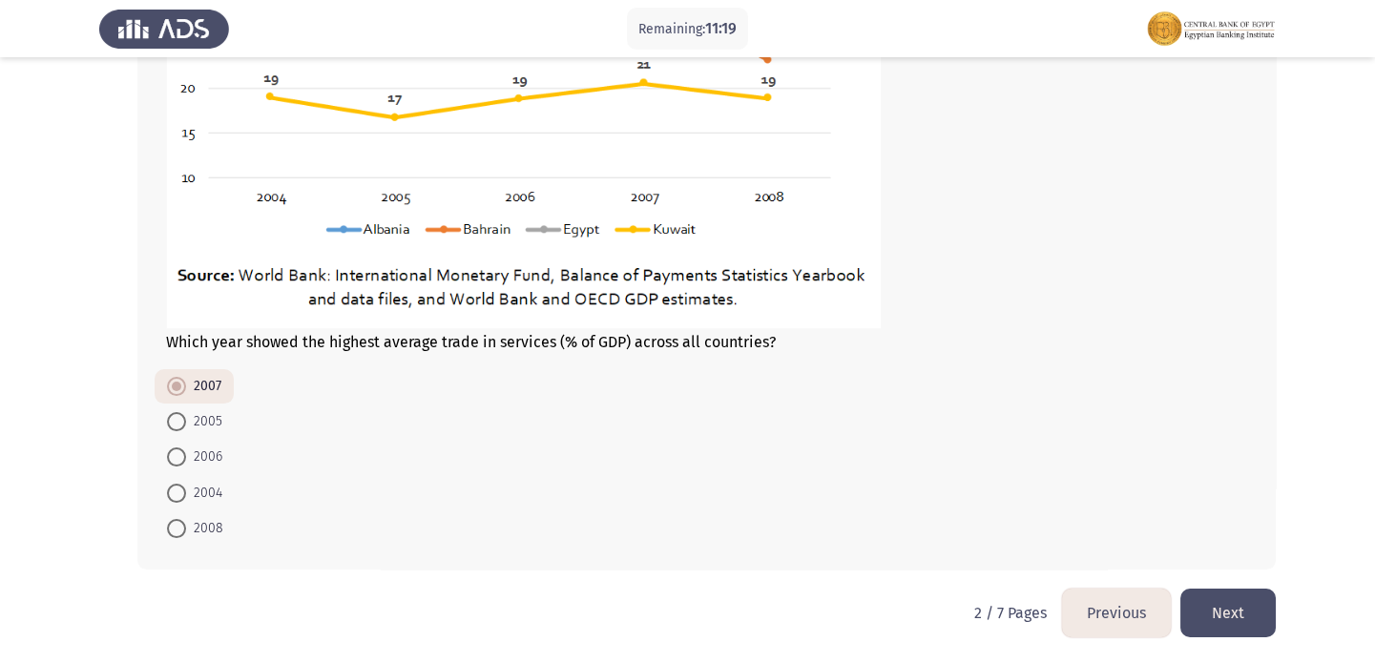
click at [1246, 606] on button "Next" at bounding box center [1227, 613] width 95 height 49
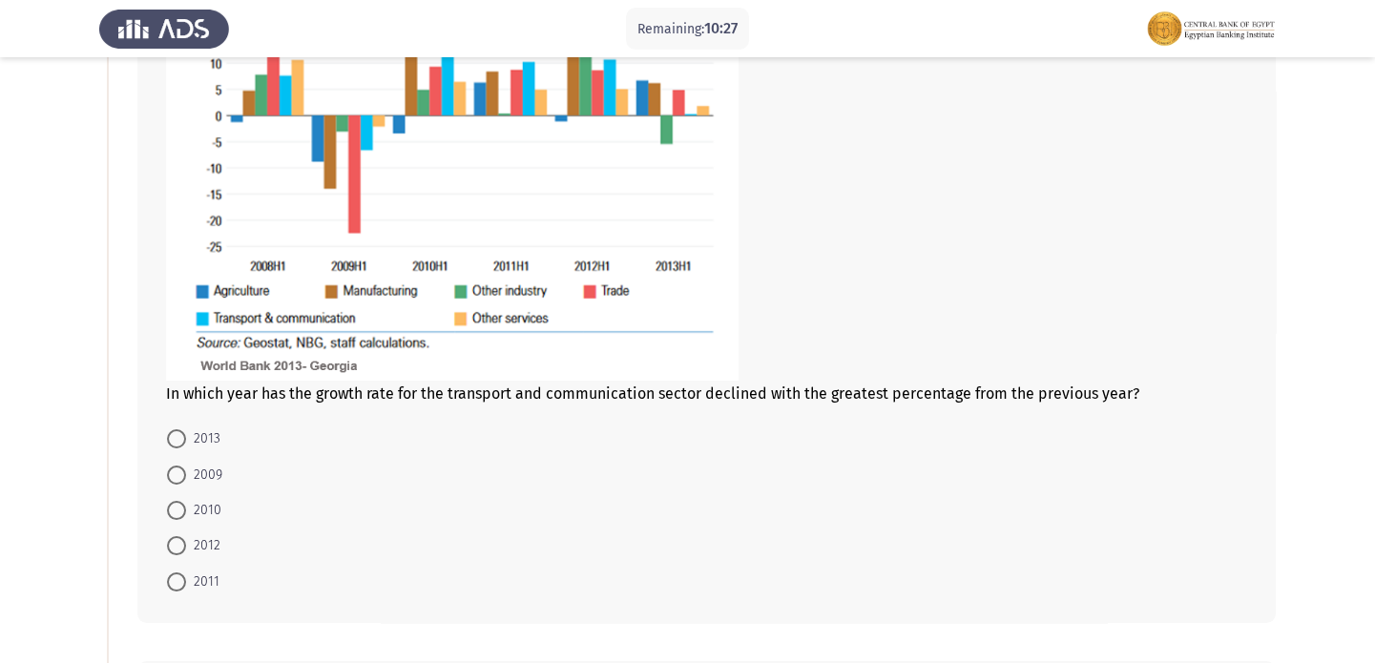
scroll to position [315, 0]
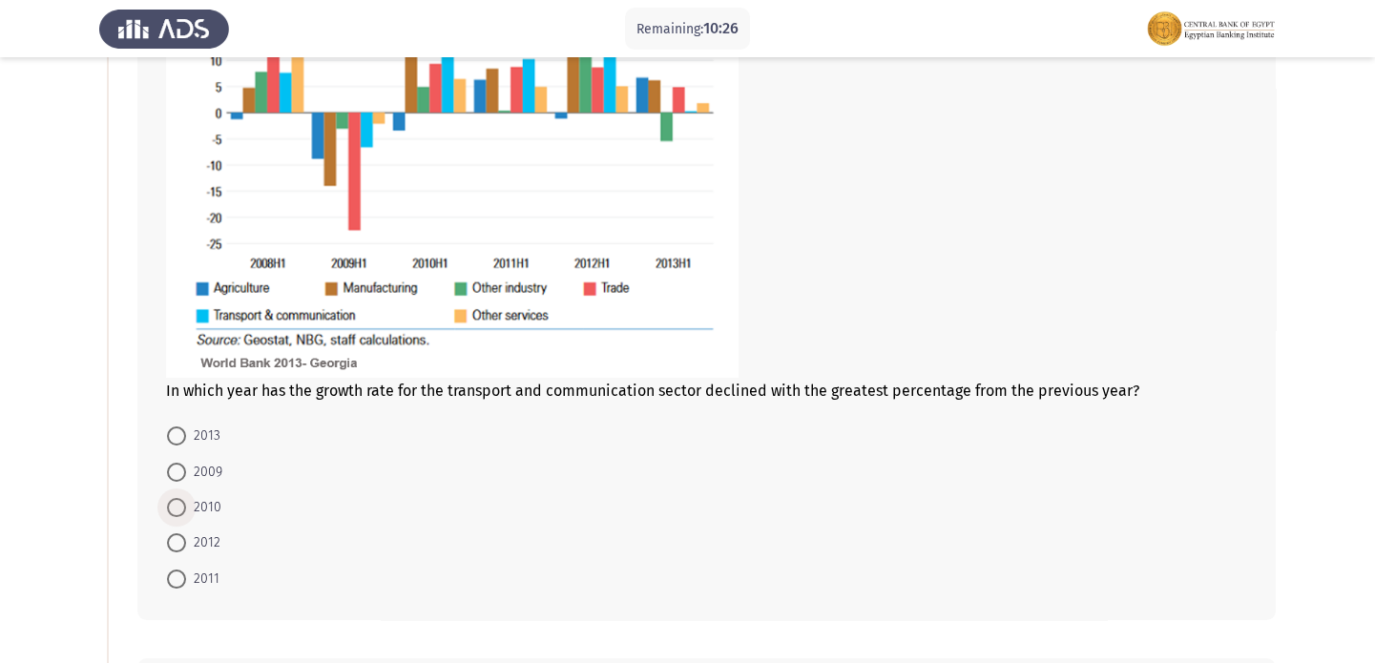
click at [185, 504] on span at bounding box center [176, 507] width 19 height 19
click at [185, 504] on input "2010" at bounding box center [176, 507] width 19 height 19
radio input "true"
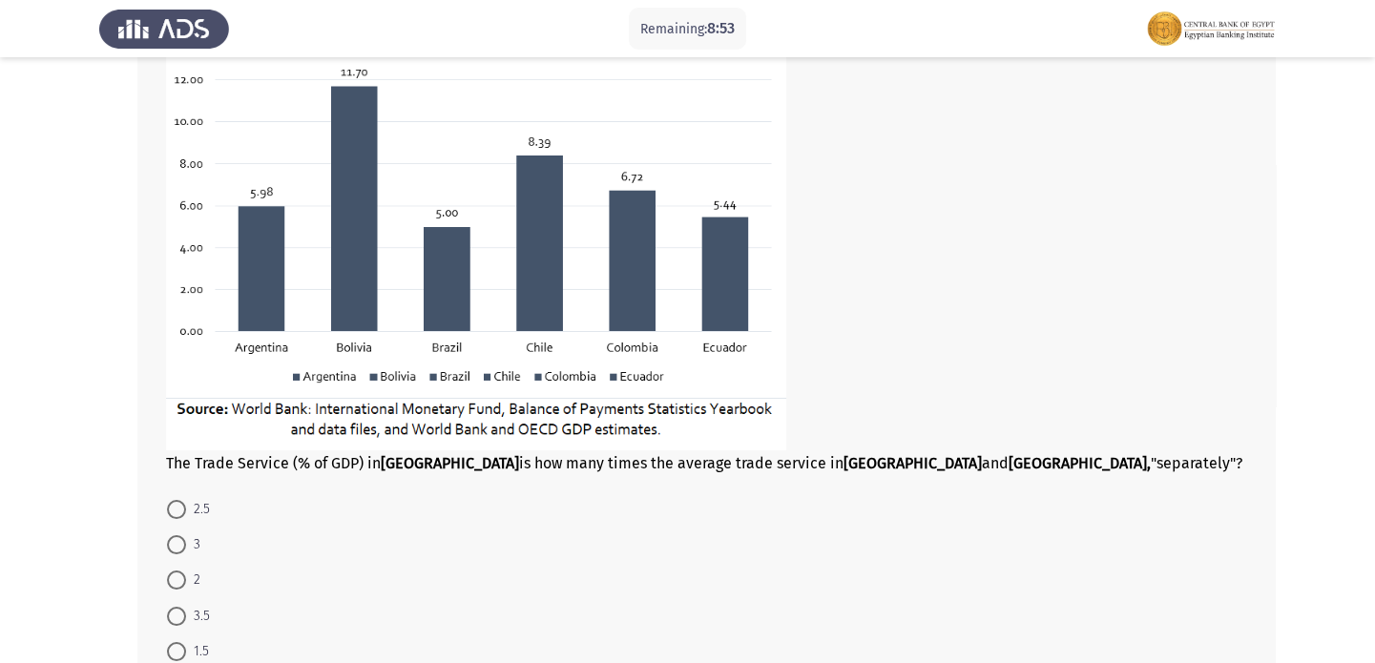
scroll to position [1075, 0]
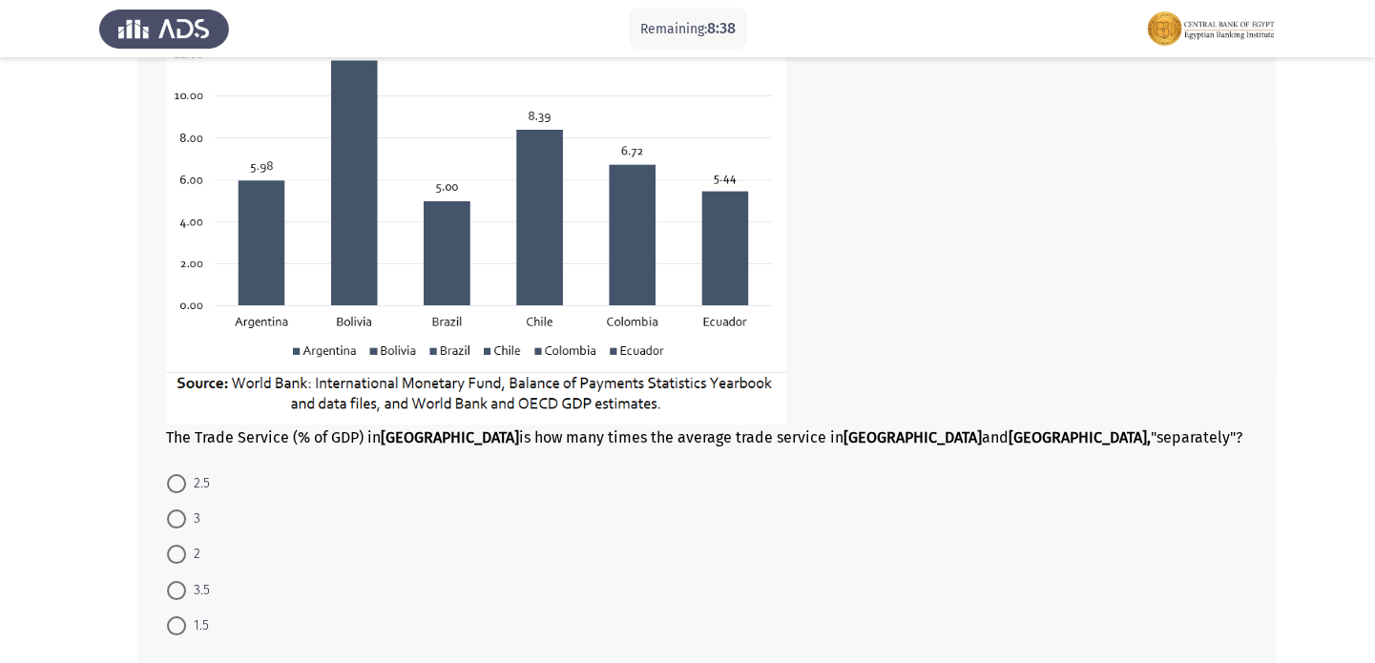
click at [181, 517] on span at bounding box center [176, 518] width 19 height 19
click at [181, 517] on input "3" at bounding box center [176, 518] width 19 height 19
radio input "true"
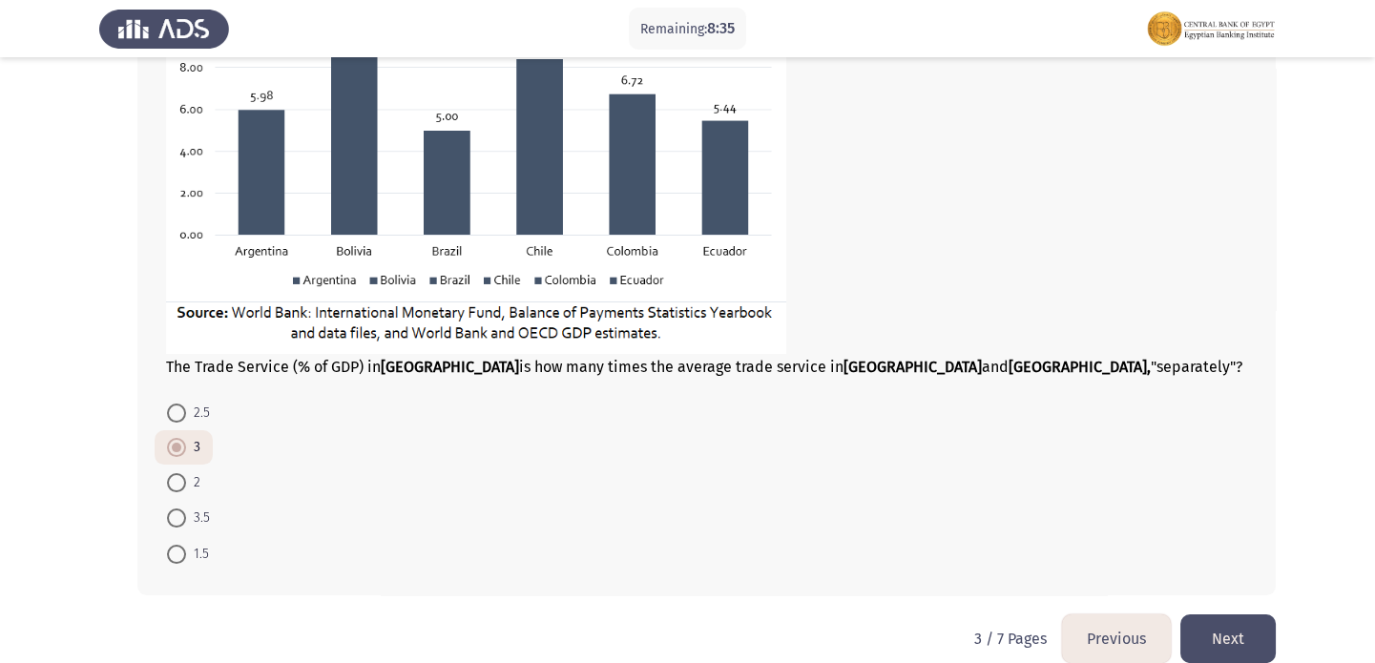
scroll to position [1172, 0]
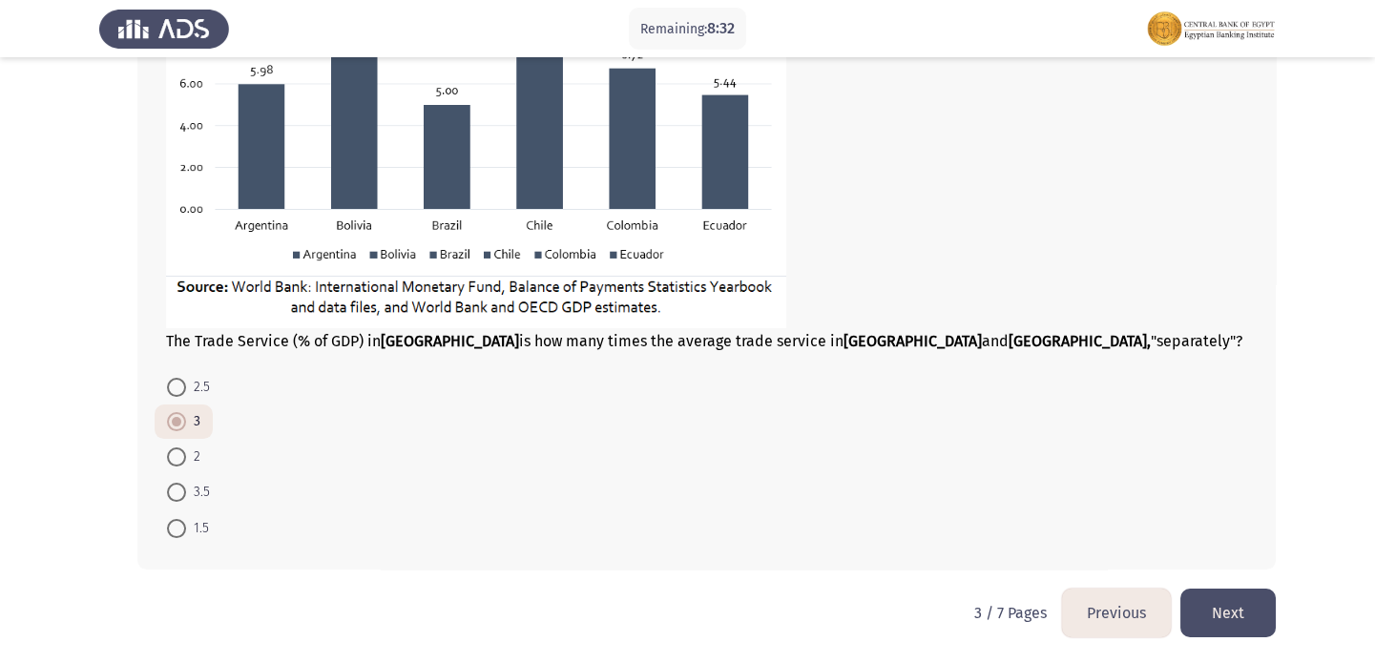
click at [1272, 634] on app-previous-next-buttons "Previous Next" at bounding box center [1169, 613] width 214 height 49
click at [1266, 614] on button "Next" at bounding box center [1227, 613] width 95 height 49
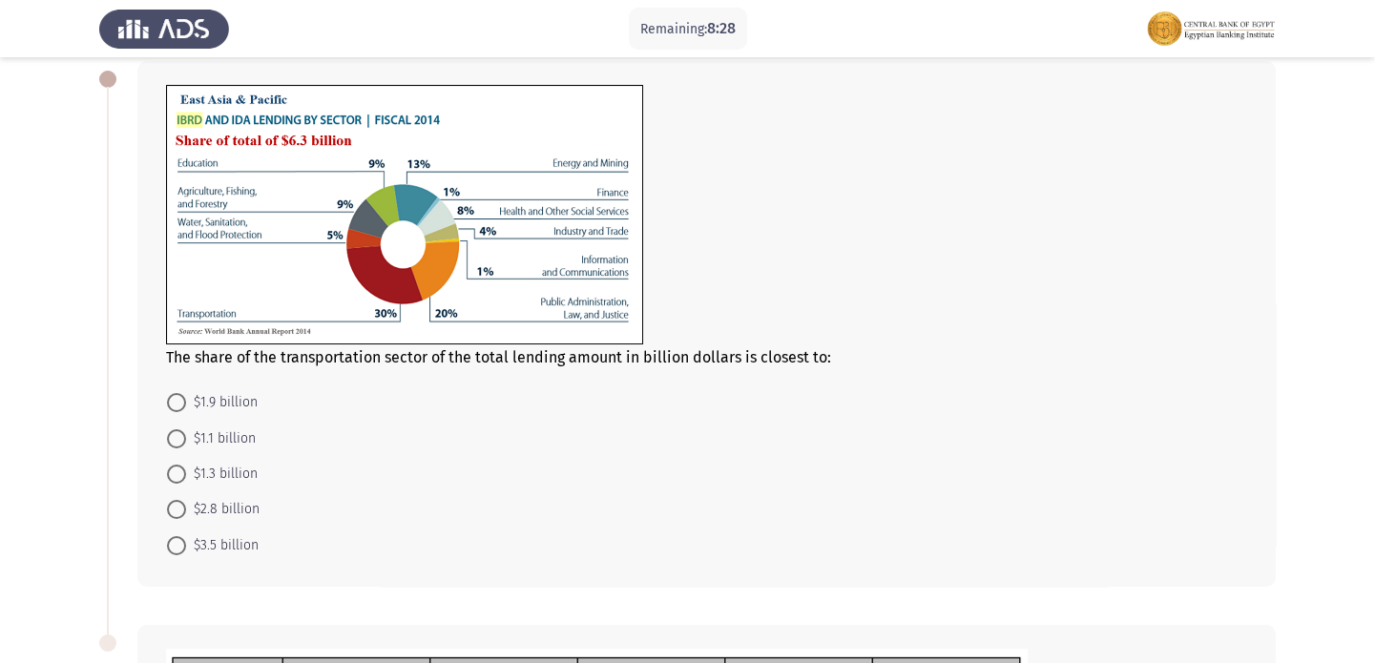
scroll to position [88, 0]
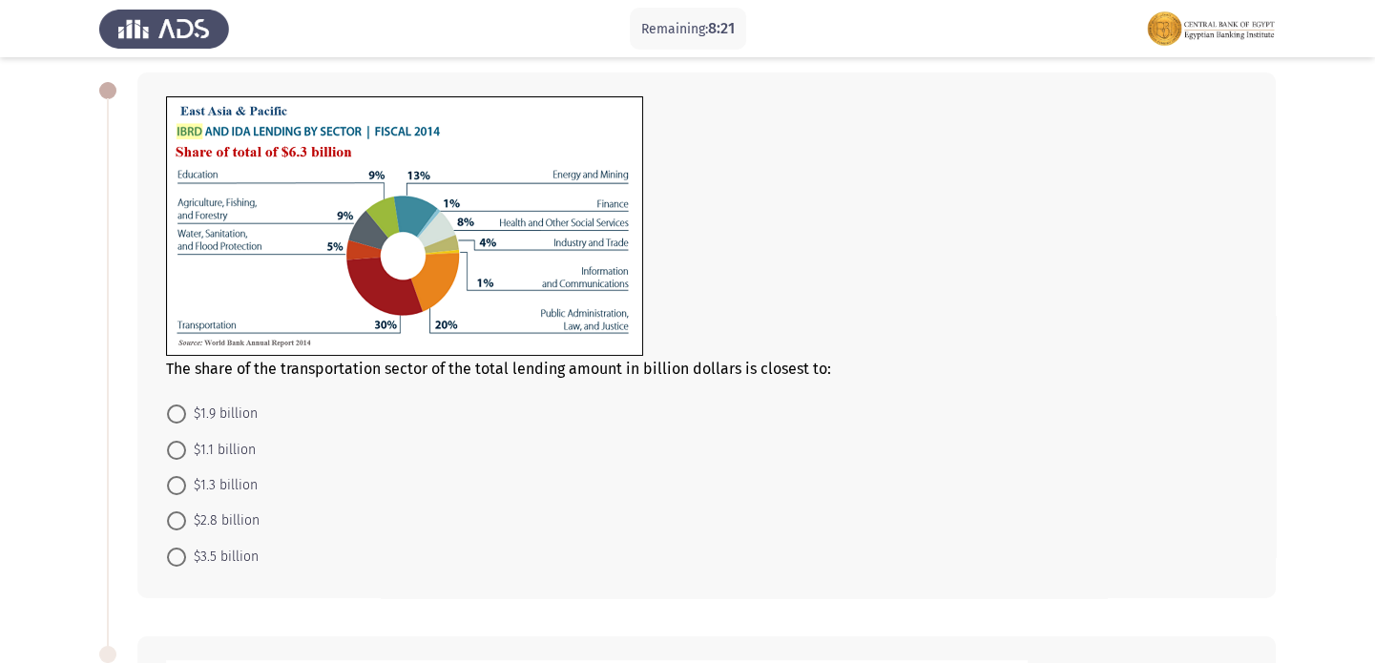
click at [224, 460] on mat-radio-button "$1.1 billion" at bounding box center [212, 448] width 114 height 35
click at [189, 488] on span "$1.3 billion" at bounding box center [222, 485] width 72 height 23
click at [186, 488] on input "$1.3 billion" at bounding box center [176, 485] width 19 height 19
radio input "true"
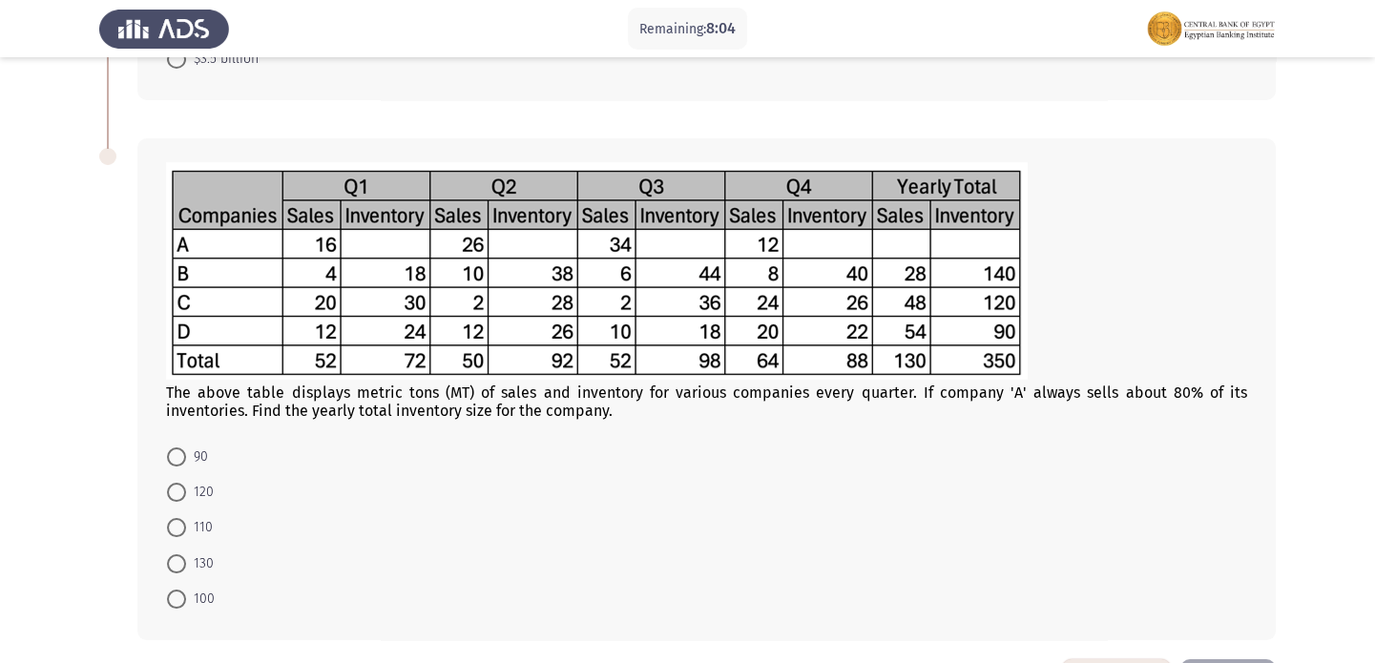
scroll to position [655, 0]
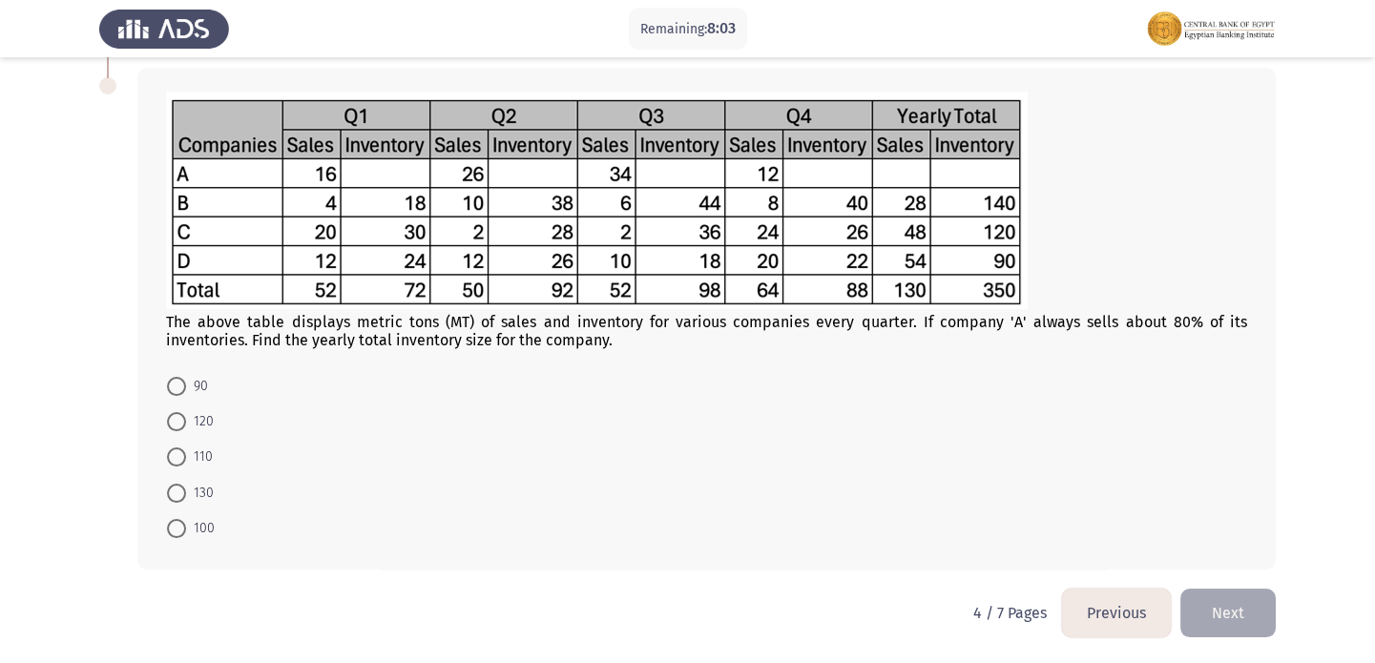
click at [1150, 612] on button "Previous" at bounding box center [1116, 613] width 109 height 49
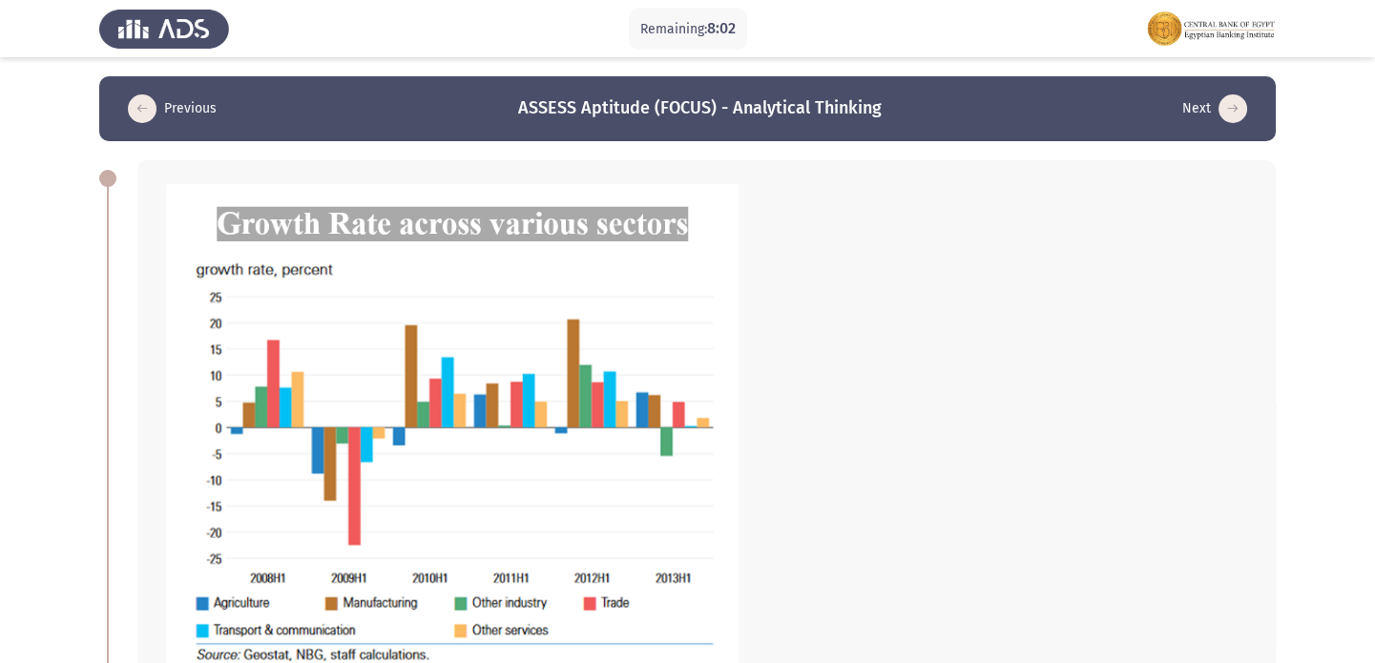
scroll to position [1172, 0]
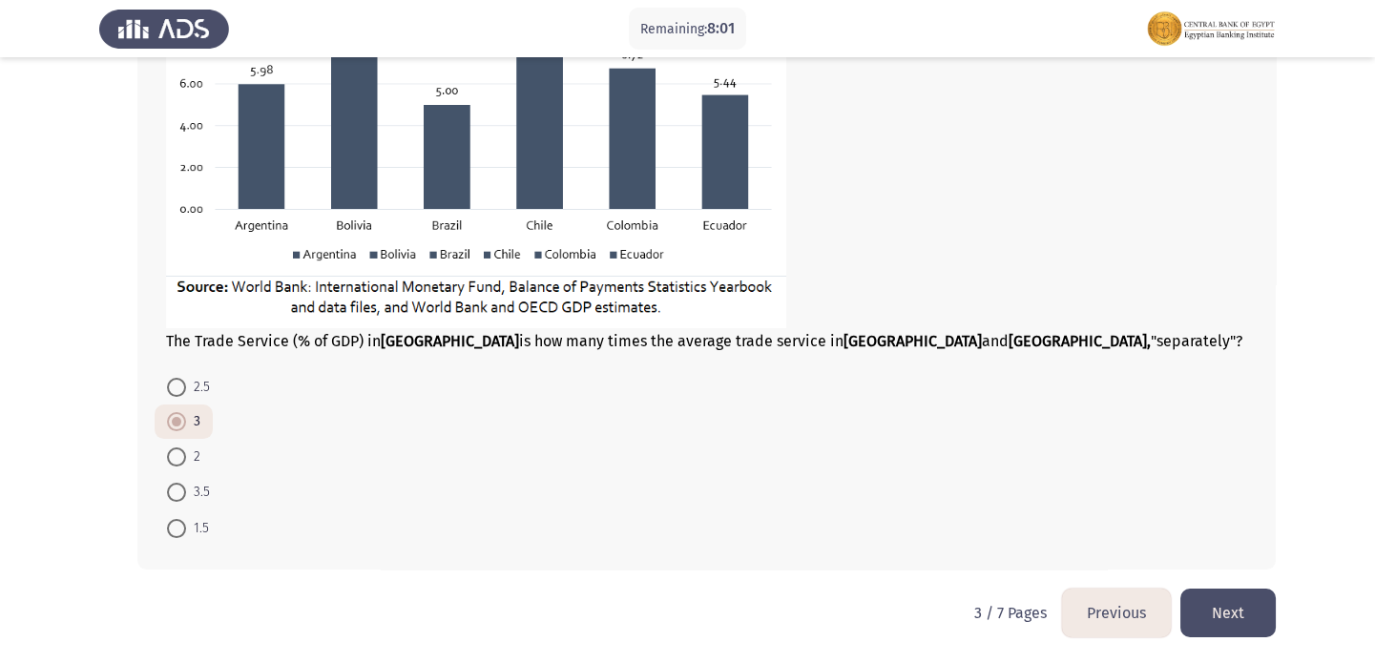
click at [1073, 608] on button "Previous" at bounding box center [1116, 613] width 109 height 49
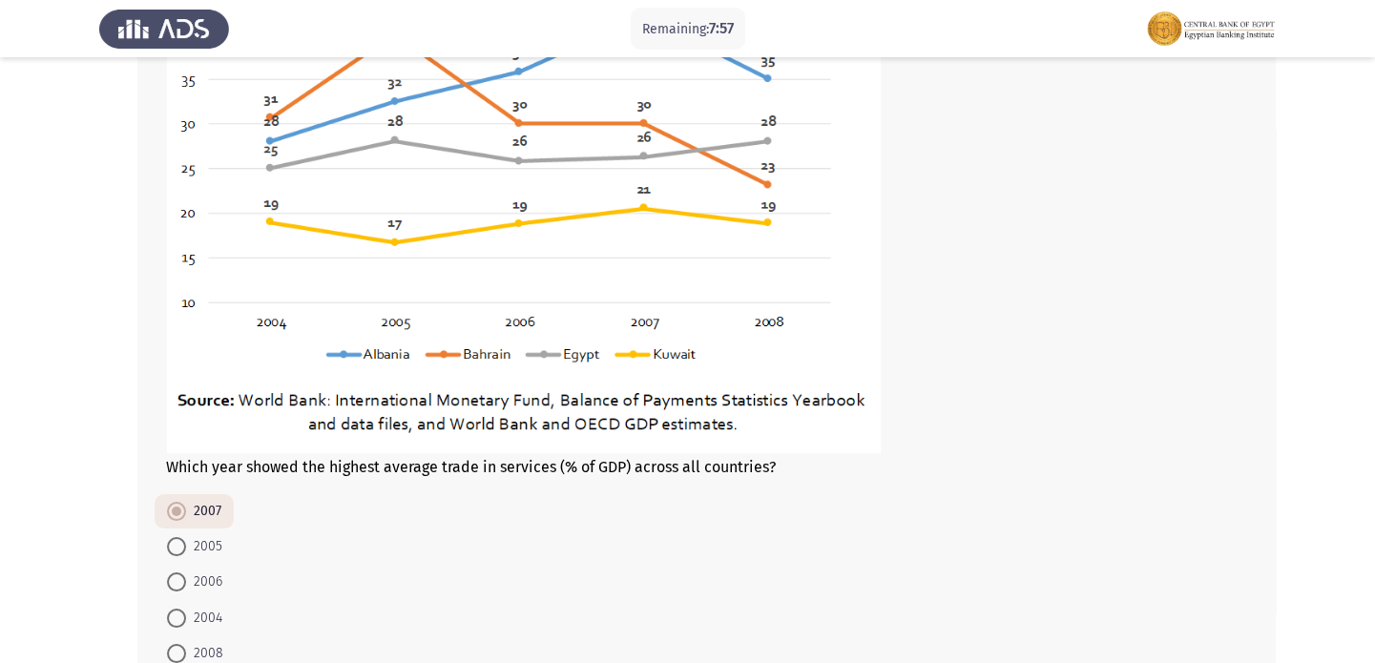
scroll to position [961, 0]
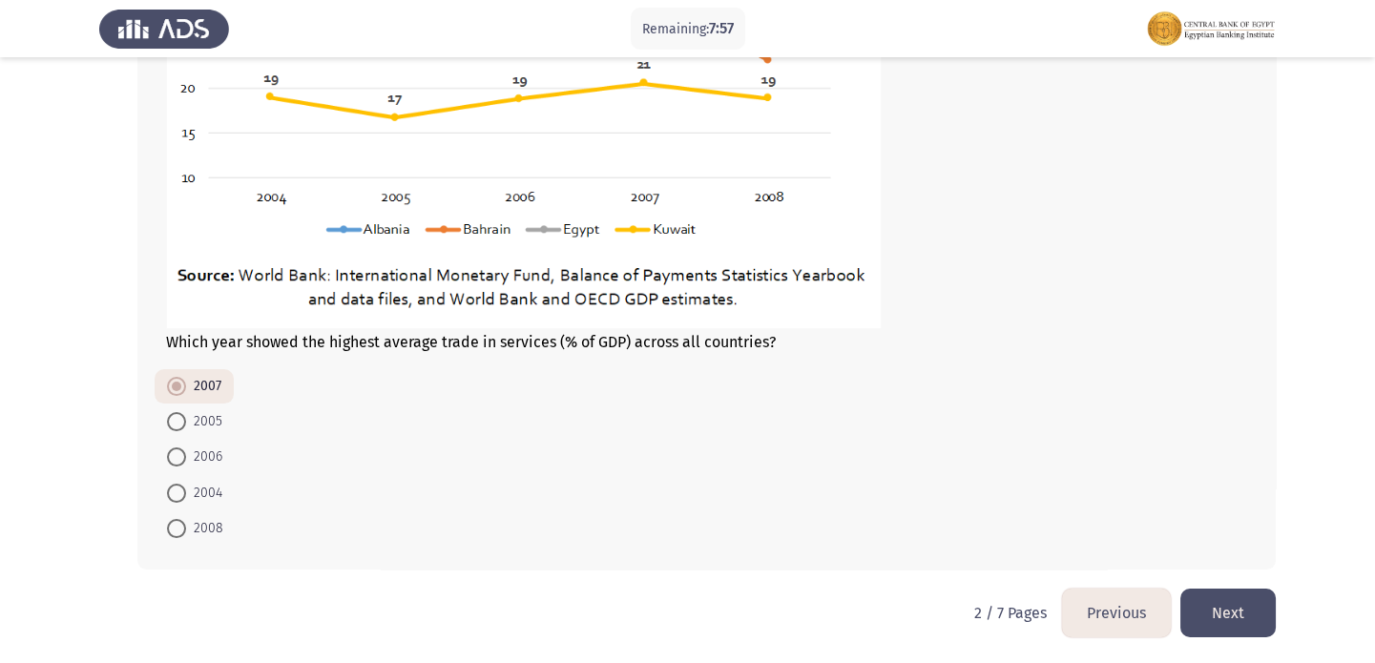
click at [1208, 619] on button "Next" at bounding box center [1227, 613] width 95 height 49
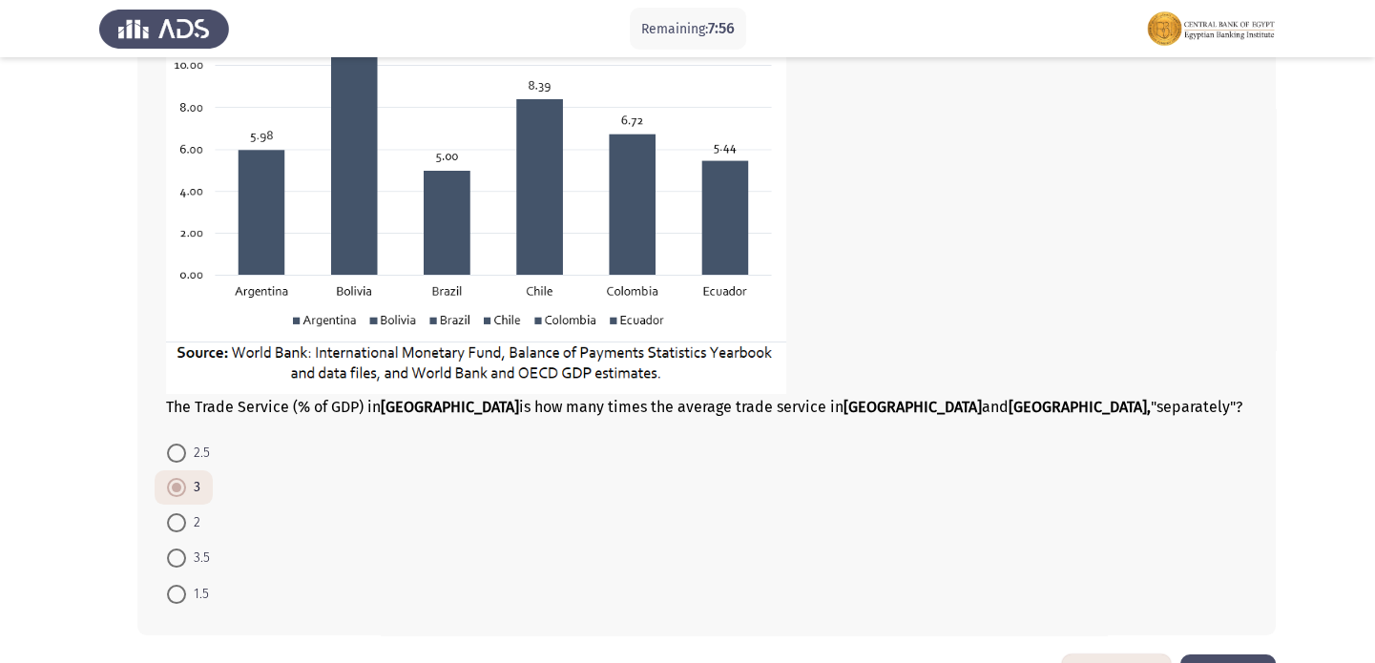
scroll to position [1172, 0]
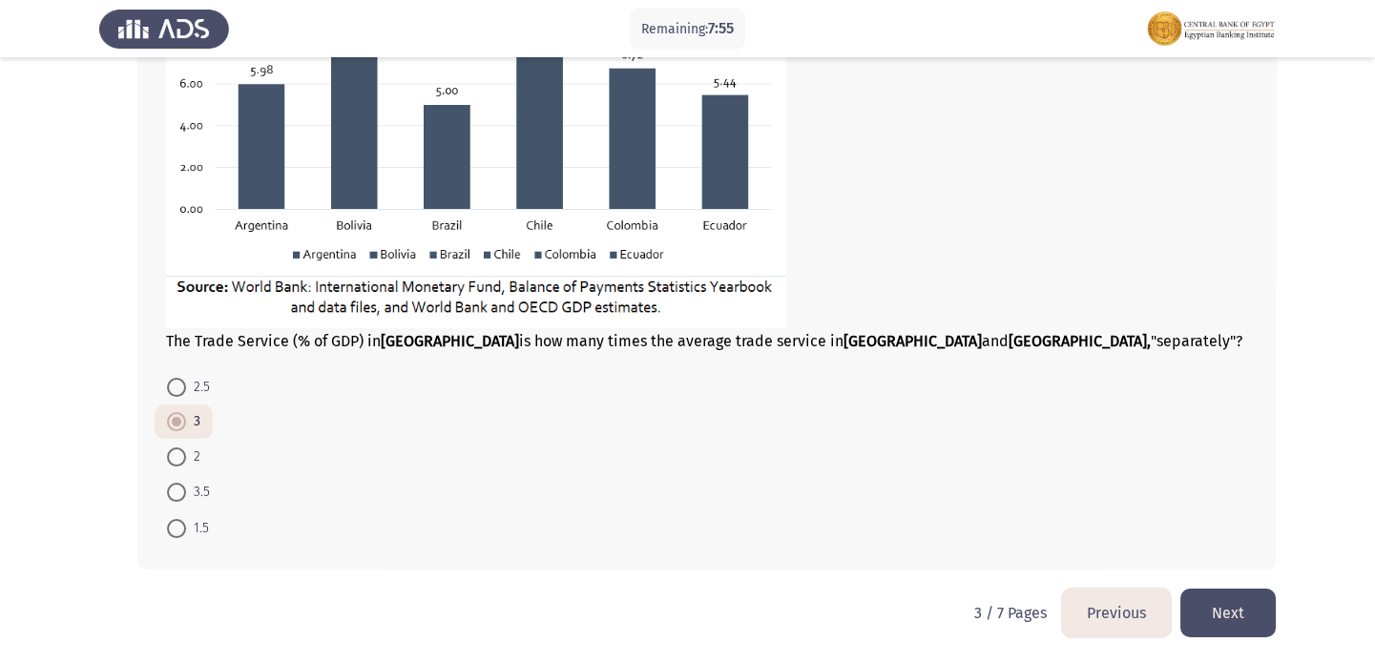
click at [1269, 611] on button "Next" at bounding box center [1227, 613] width 95 height 49
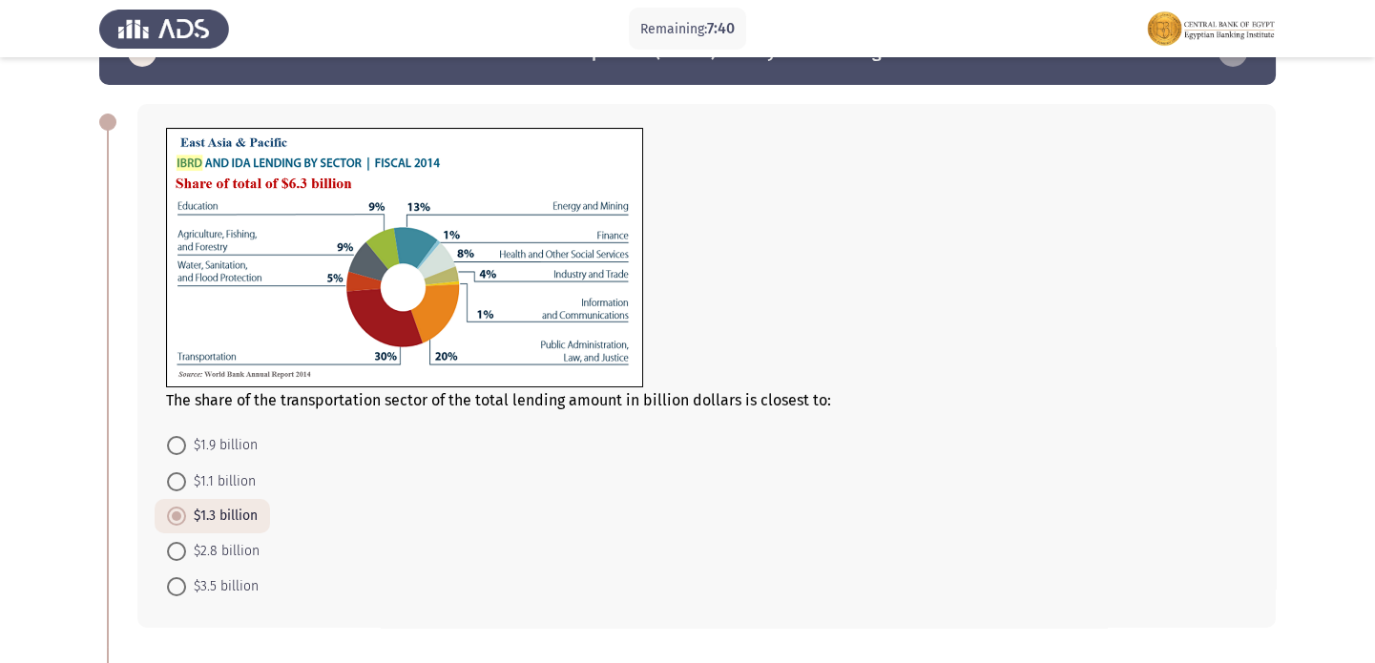
scroll to position [86, 0]
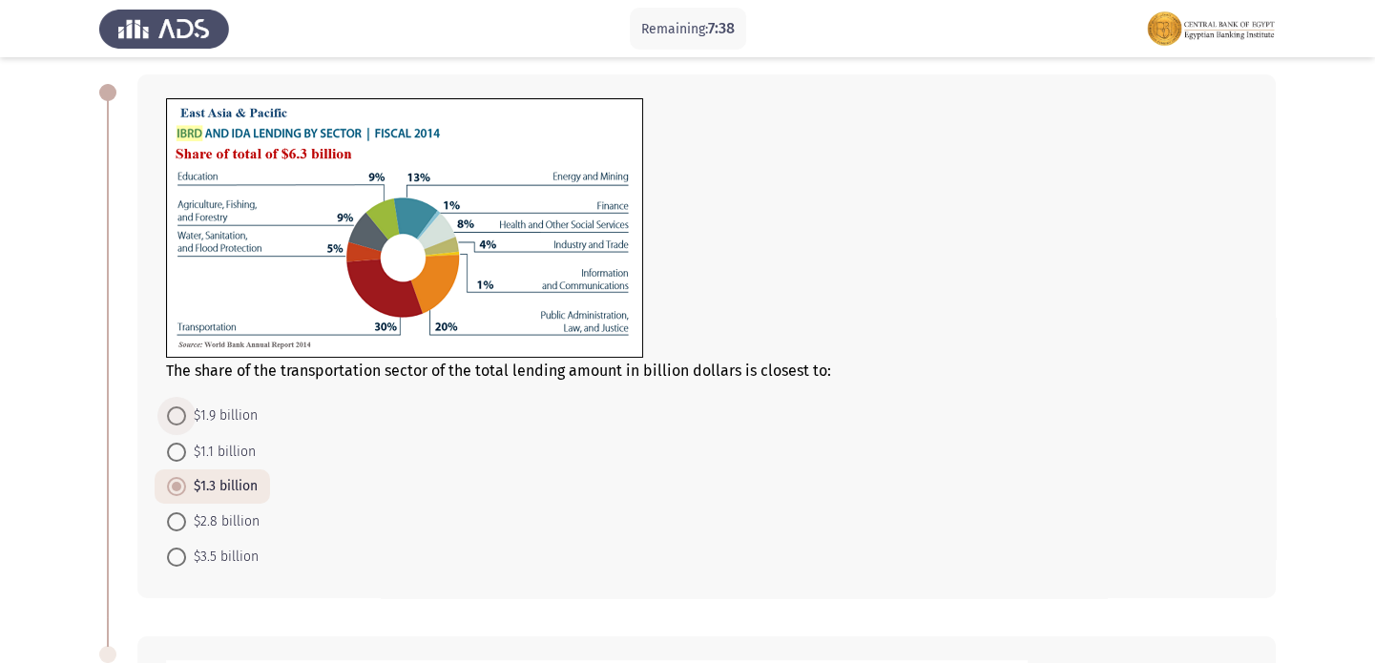
click at [213, 418] on span "$1.9 billion" at bounding box center [222, 416] width 72 height 23
click at [186, 418] on input "$1.9 billion" at bounding box center [176, 415] width 19 height 19
radio input "true"
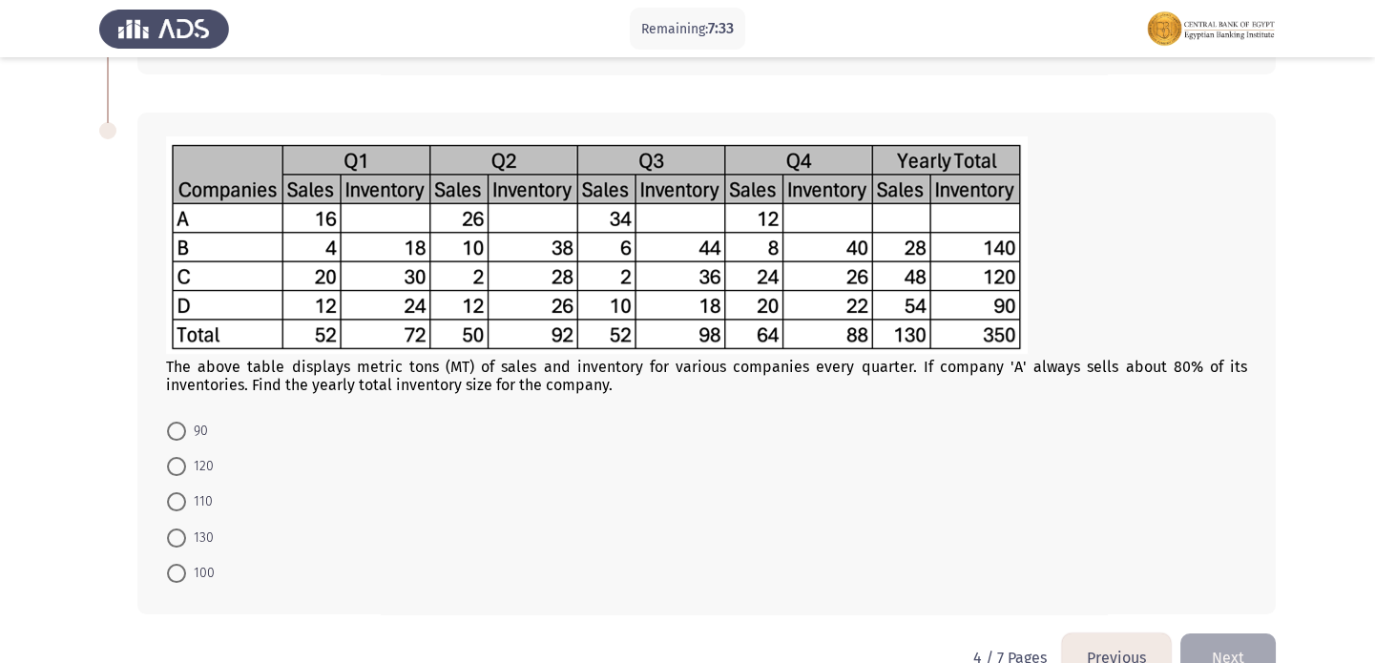
scroll to position [613, 0]
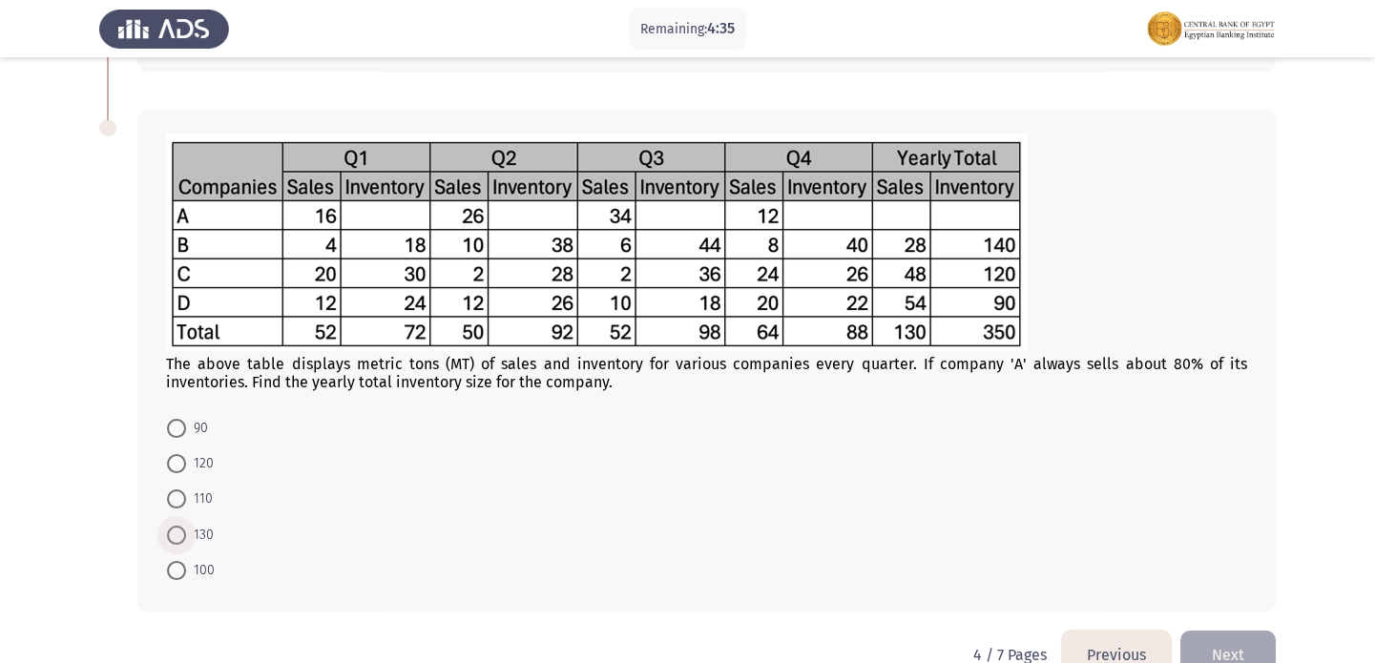
click at [179, 538] on span at bounding box center [176, 535] width 19 height 19
click at [179, 538] on input "130" at bounding box center [176, 535] width 19 height 19
radio input "true"
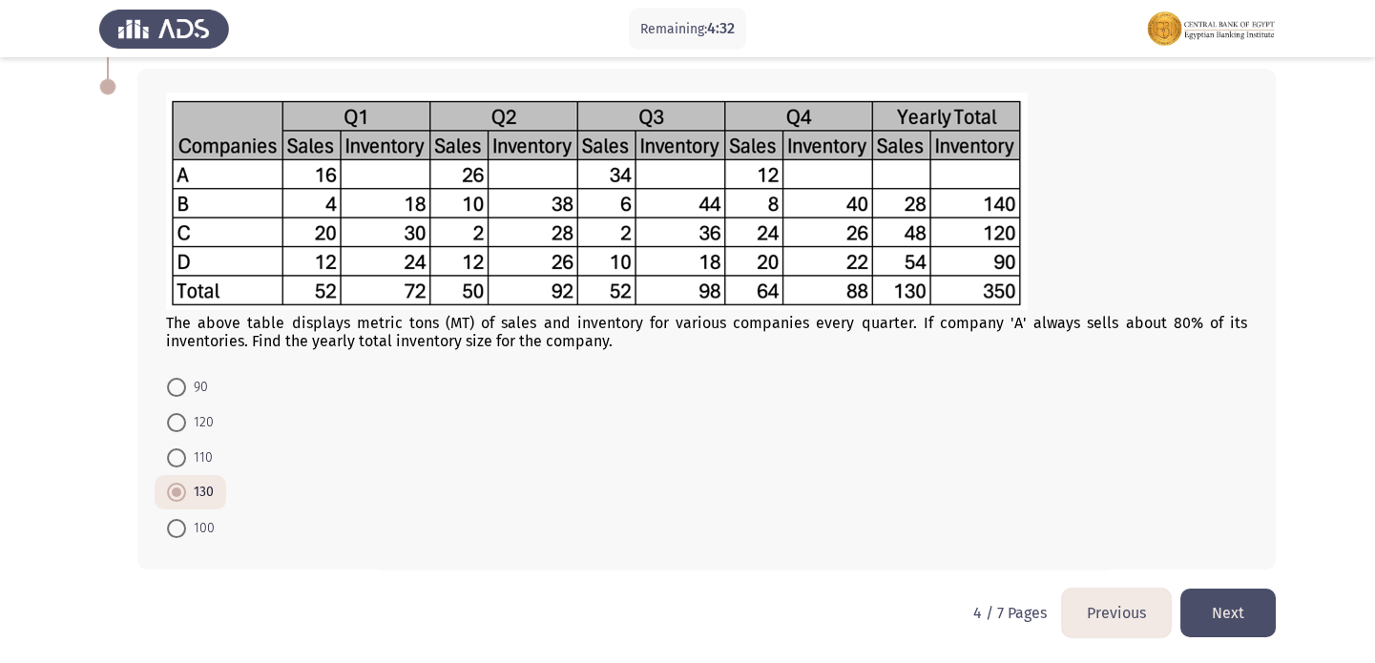
click at [1205, 592] on button "Next" at bounding box center [1227, 613] width 95 height 49
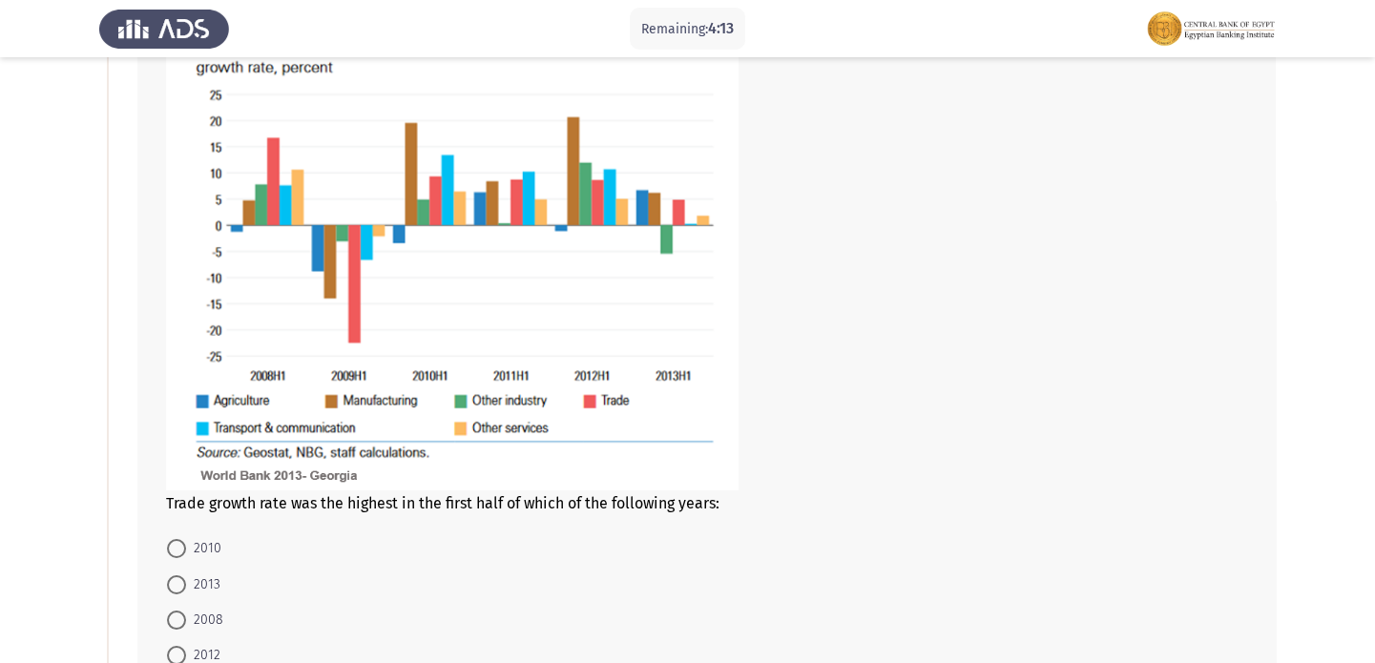
scroll to position [239, 0]
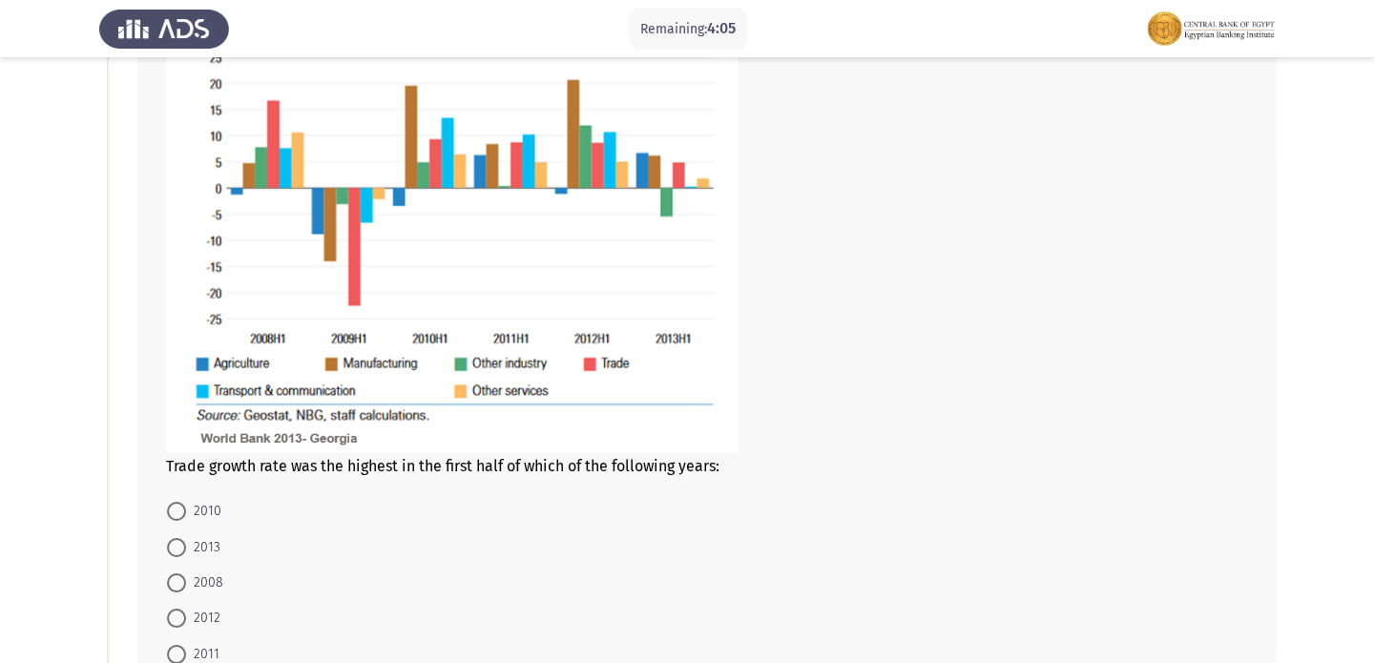
click at [177, 591] on span at bounding box center [176, 582] width 19 height 19
click at [177, 591] on input "2008" at bounding box center [176, 582] width 19 height 19
radio input "true"
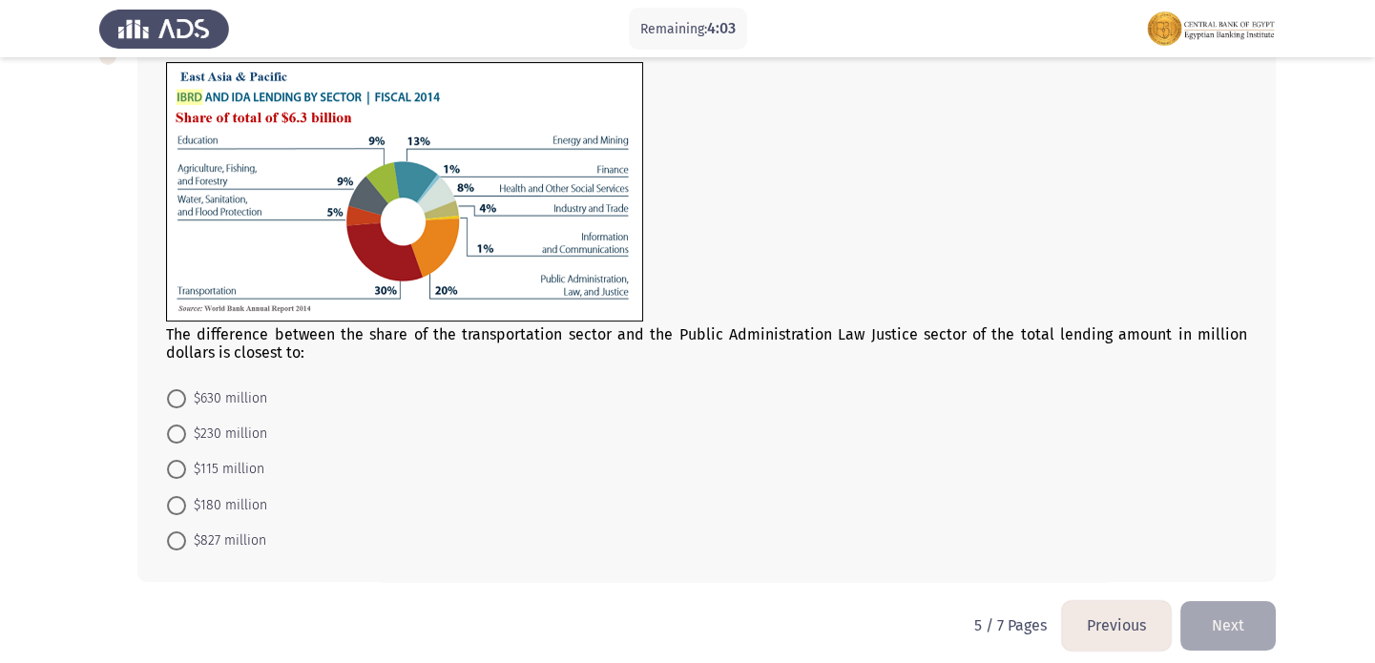
scroll to position [942, 0]
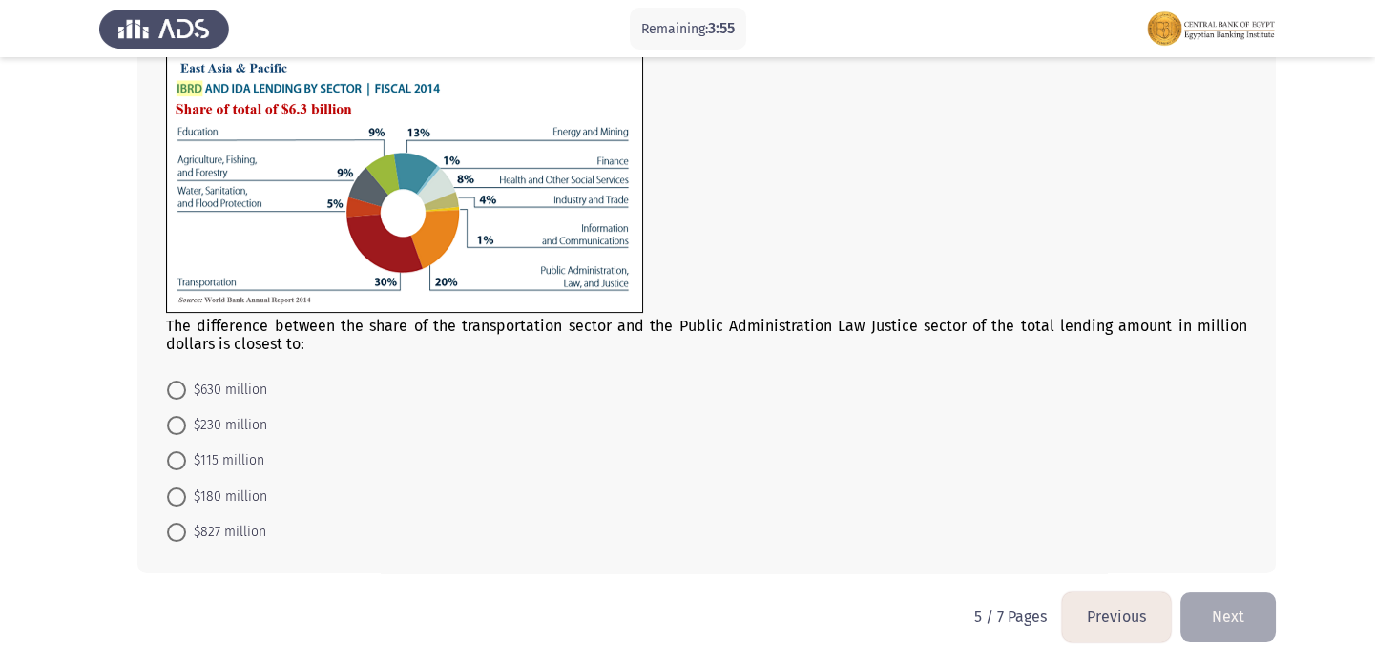
click at [198, 425] on span "$230 million" at bounding box center [226, 425] width 81 height 23
click at [186, 425] on input "$230 million" at bounding box center [176, 425] width 19 height 19
radio input "true"
click at [1242, 594] on button "Next" at bounding box center [1227, 616] width 95 height 49
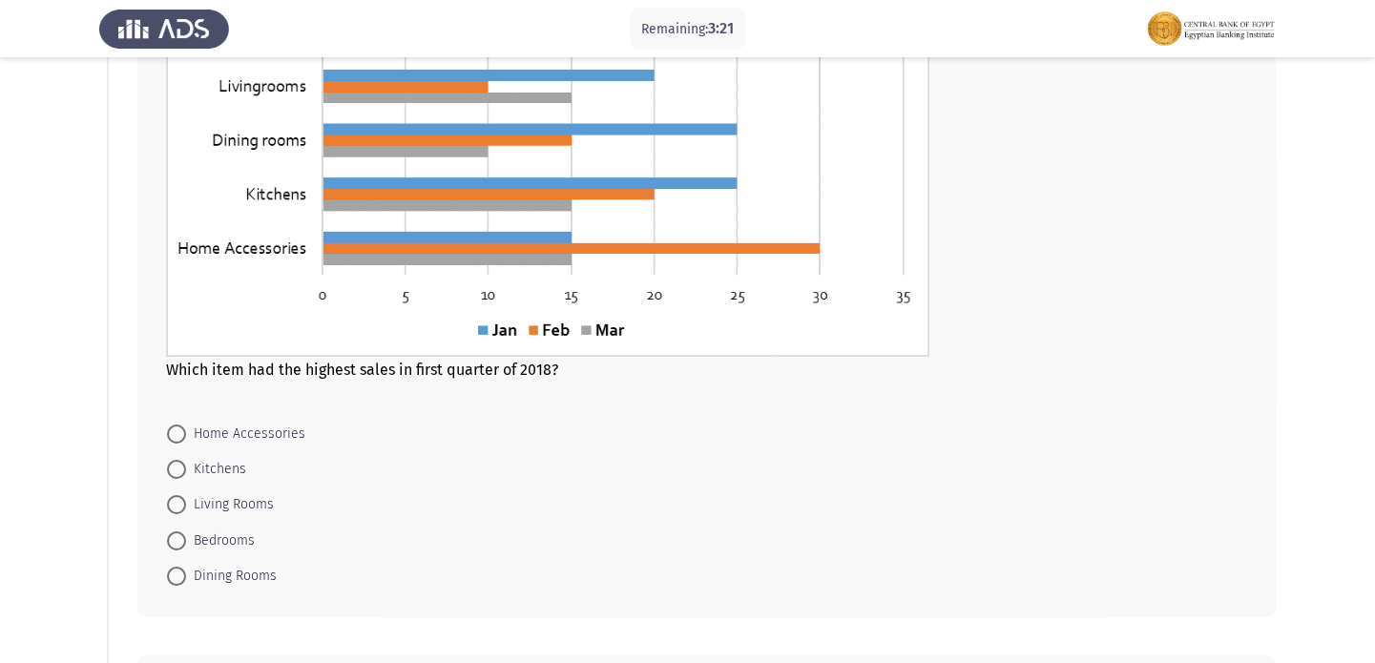
scroll to position [281, 0]
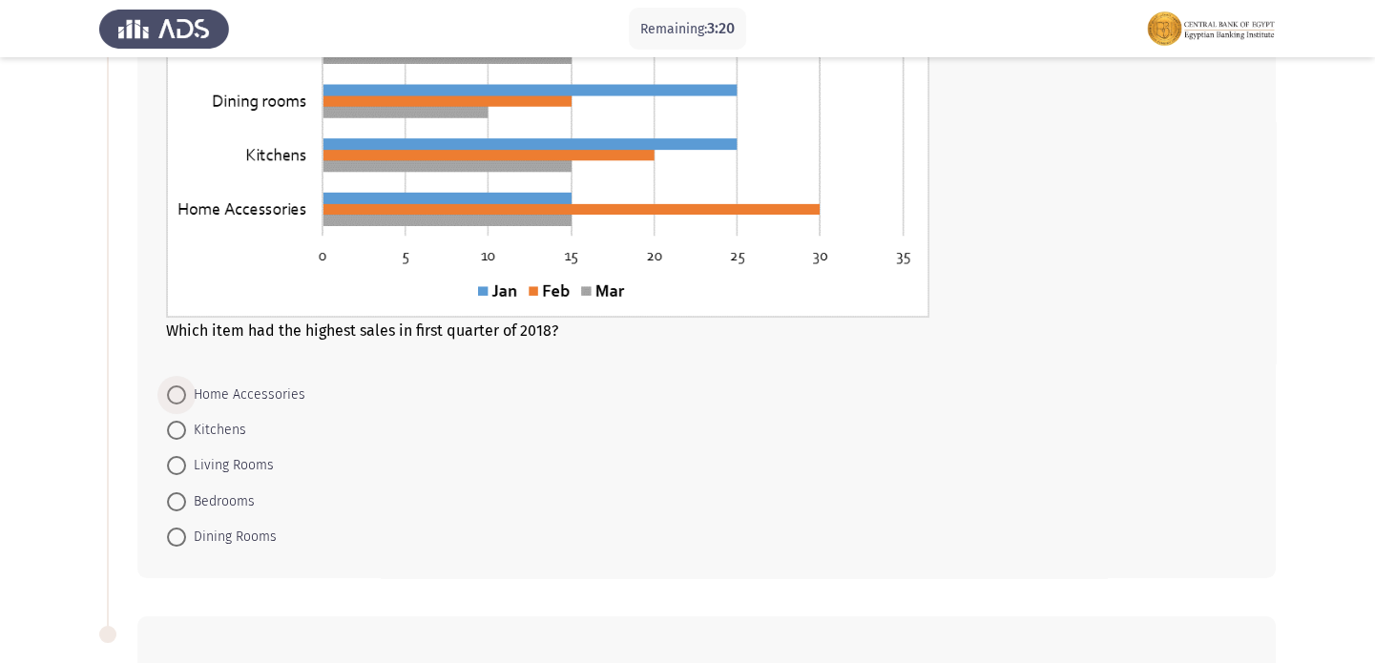
click at [227, 399] on span "Home Accessories" at bounding box center [245, 395] width 119 height 23
click at [186, 399] on input "Home Accessories" at bounding box center [176, 394] width 19 height 19
radio input "true"
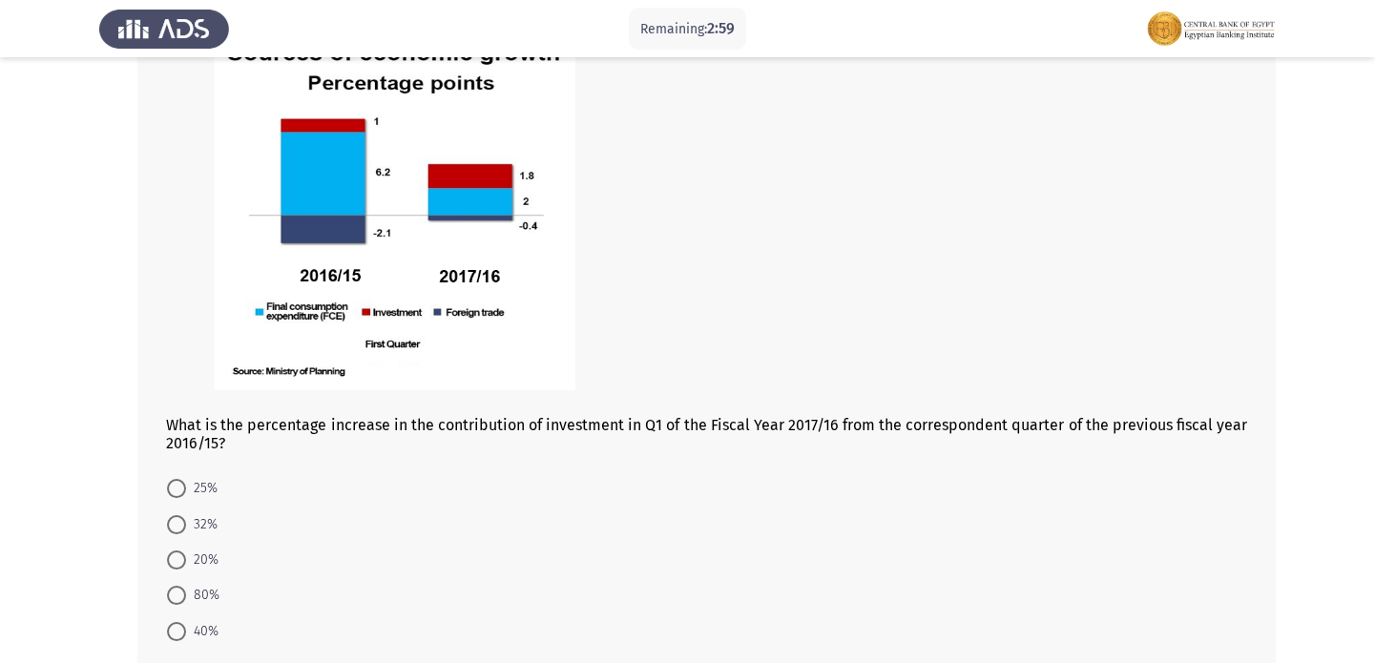
scroll to position [943, 0]
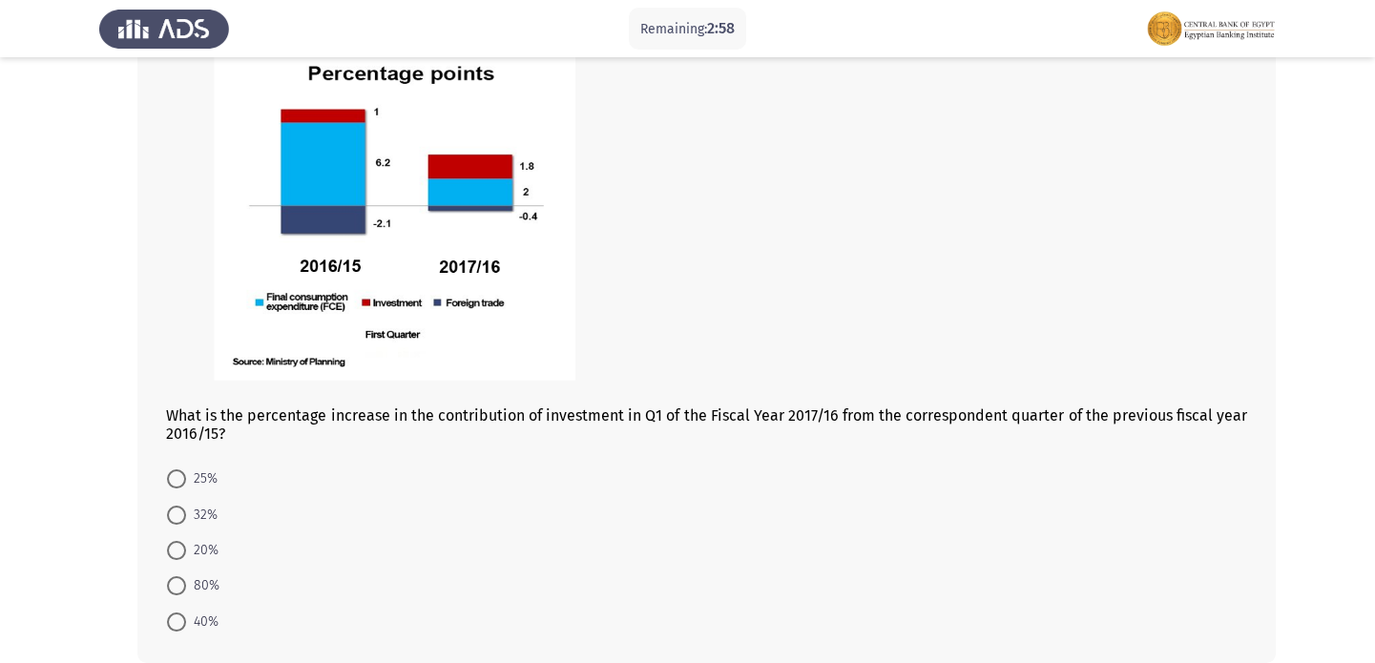
click at [181, 496] on mat-radio-button "32%" at bounding box center [192, 513] width 75 height 35
click at [175, 474] on span at bounding box center [176, 478] width 19 height 19
click at [175, 474] on input "25%" at bounding box center [176, 478] width 19 height 19
radio input "true"
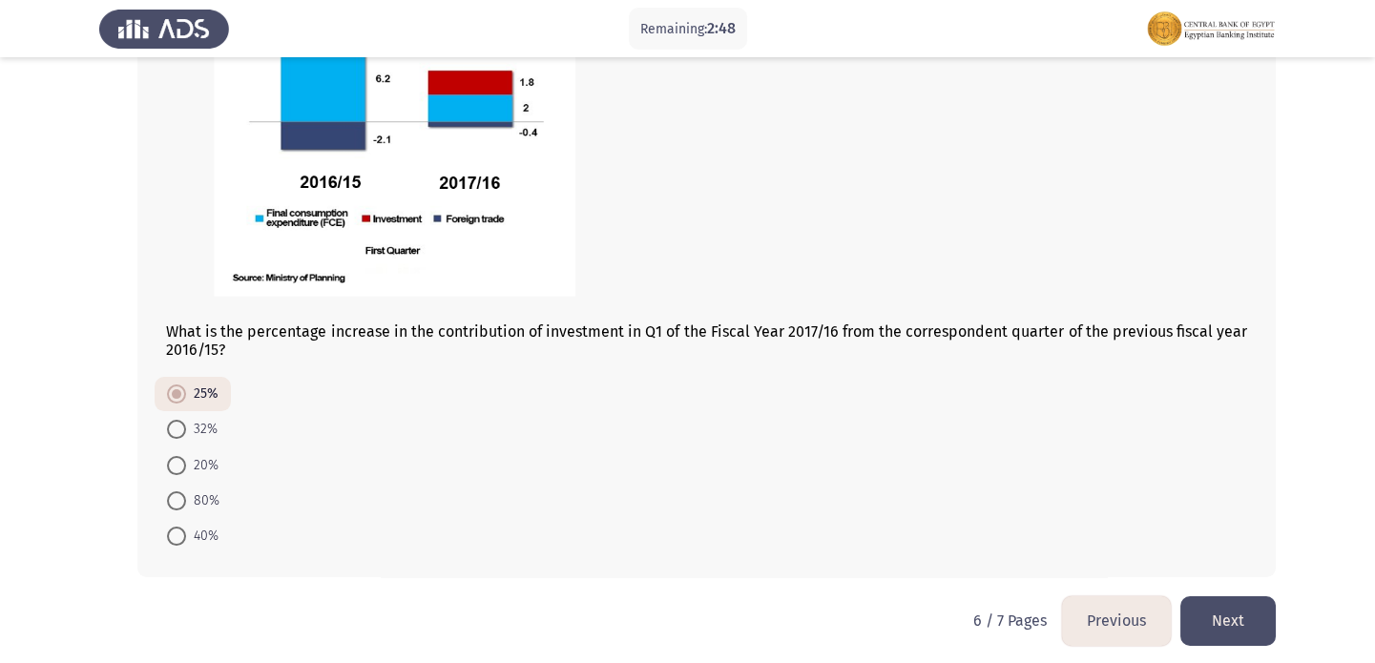
scroll to position [1029, 0]
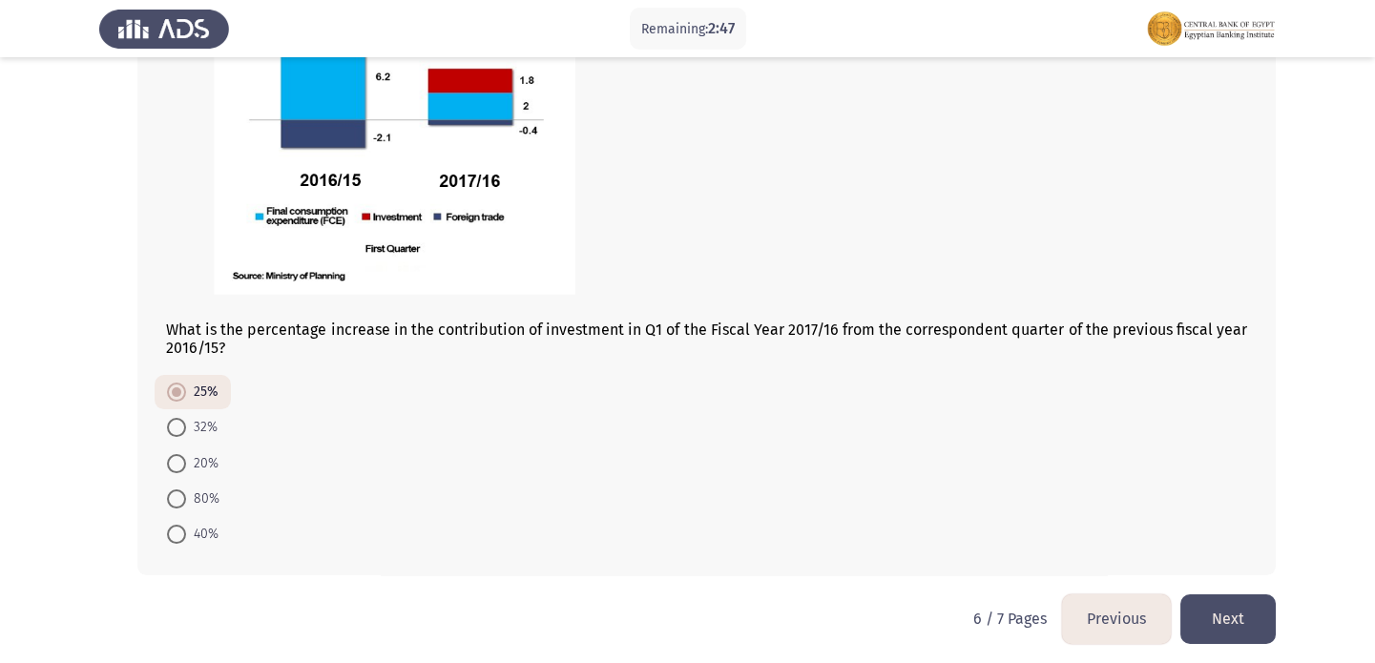
click at [1231, 603] on button "Next" at bounding box center [1227, 618] width 95 height 49
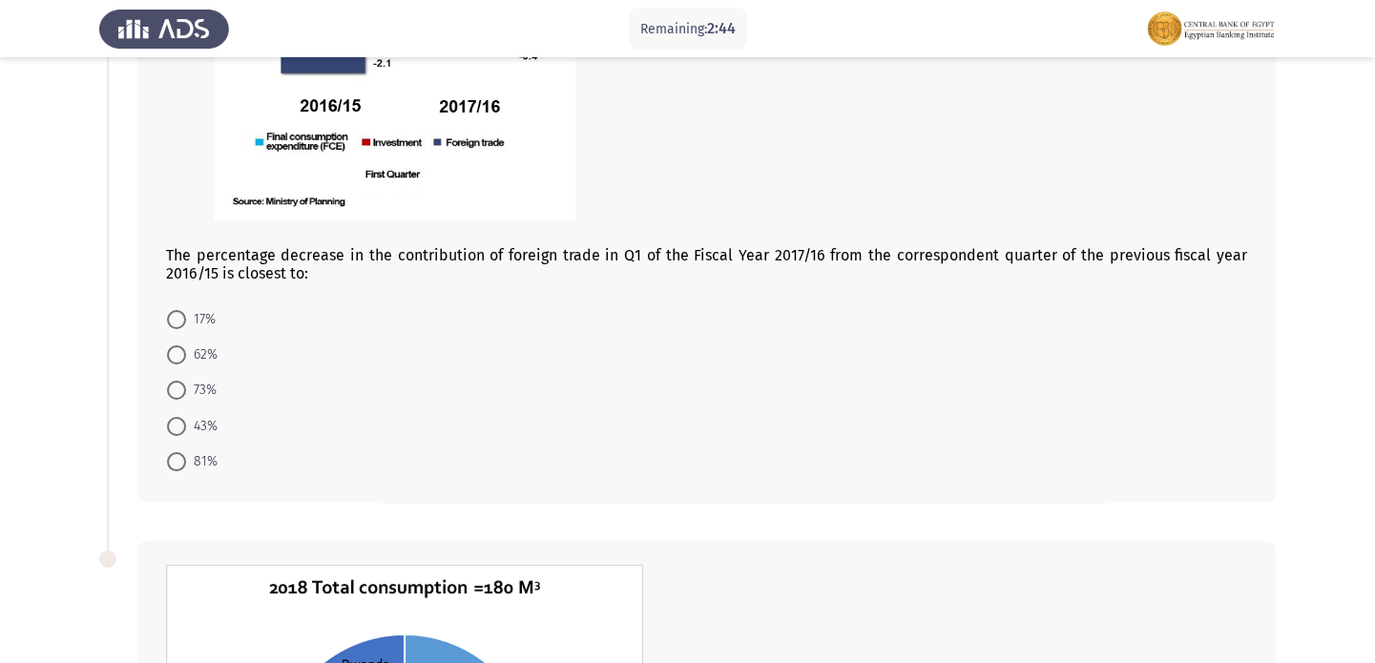
scroll to position [398, 0]
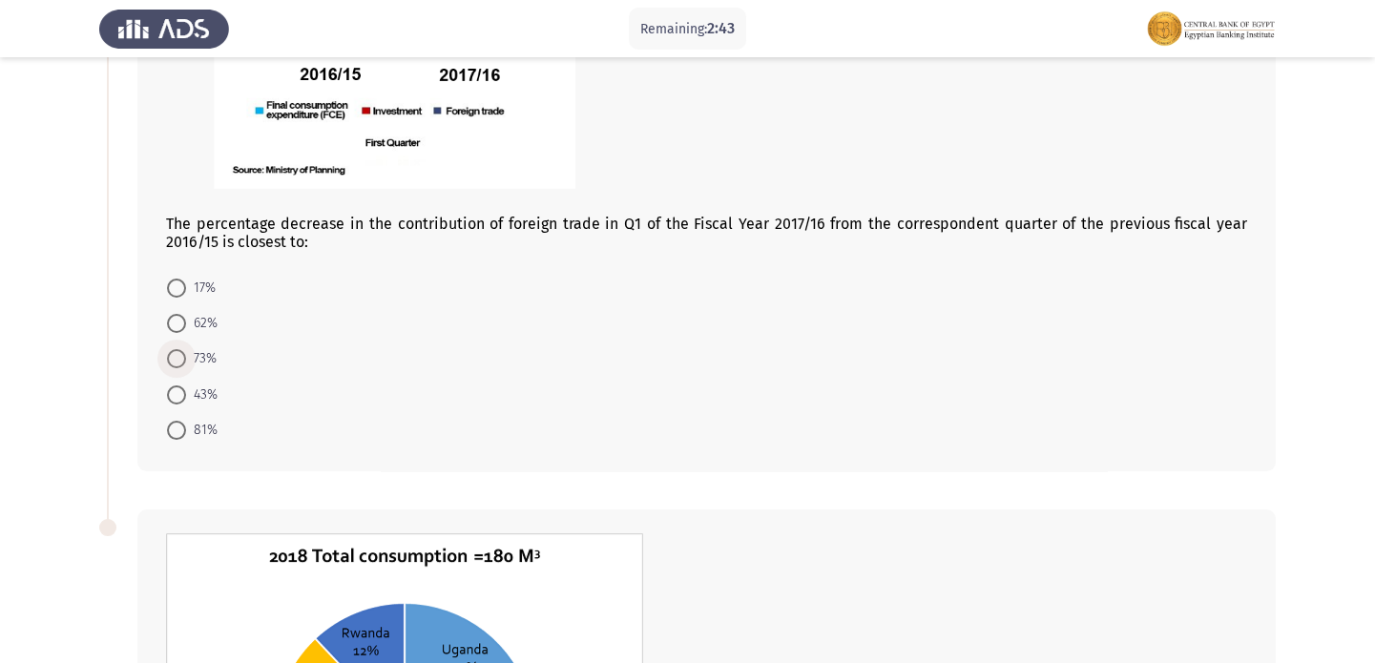
click at [170, 364] on span at bounding box center [176, 358] width 19 height 19
click at [170, 364] on input "73%" at bounding box center [176, 358] width 19 height 19
radio input "true"
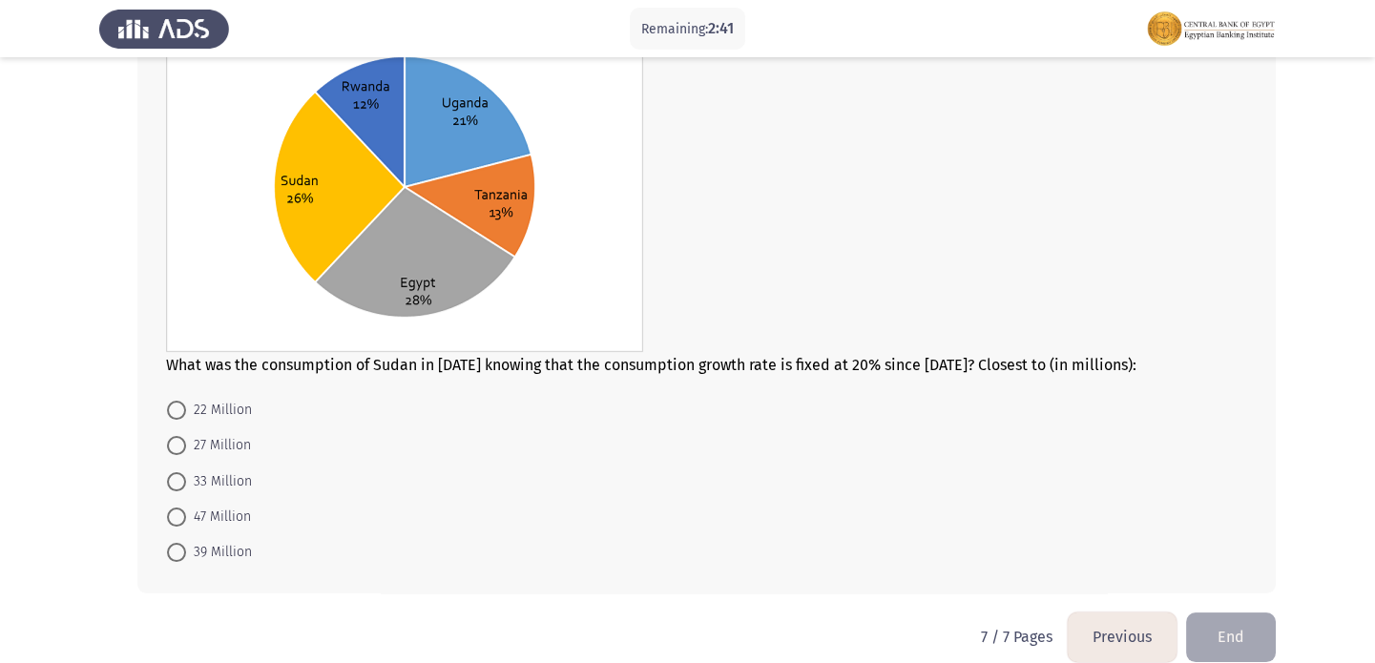
scroll to position [967, 0]
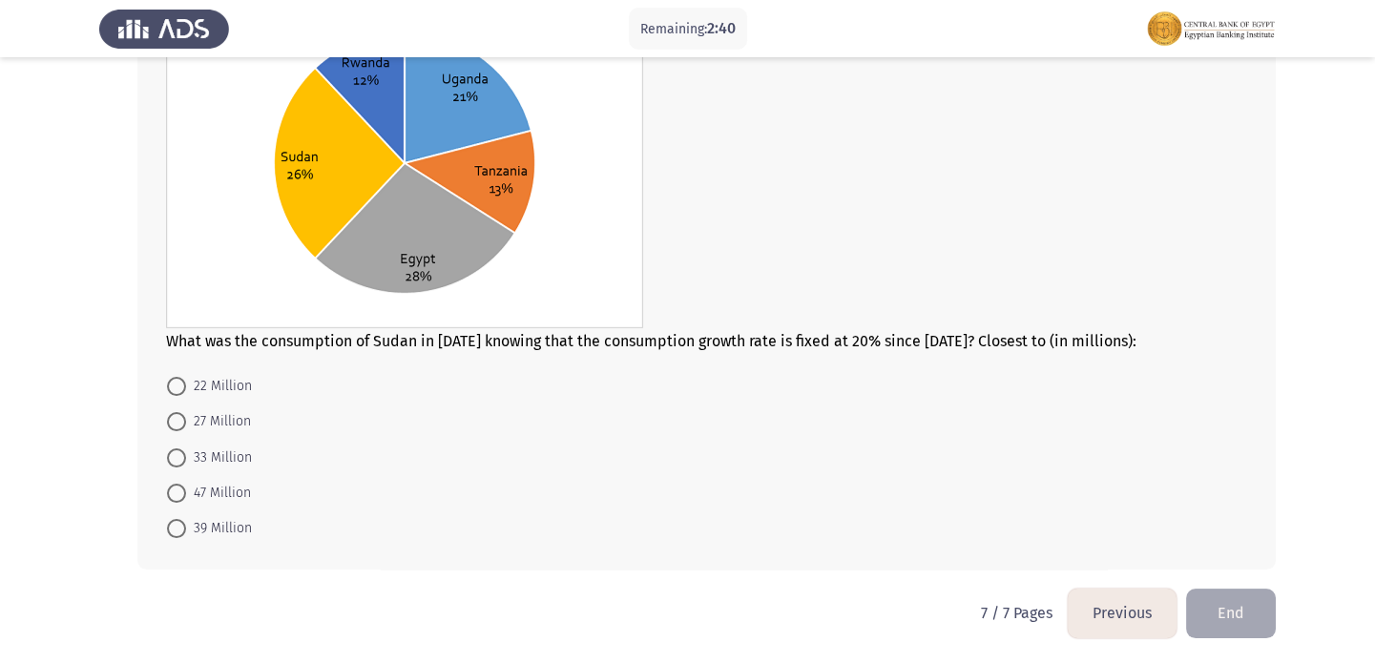
click at [166, 425] on mat-radio-button "27 Million" at bounding box center [209, 421] width 109 height 35
click at [188, 419] on span "27 Million" at bounding box center [218, 421] width 65 height 23
click at [186, 419] on input "27 Million" at bounding box center [176, 421] width 19 height 19
radio input "true"
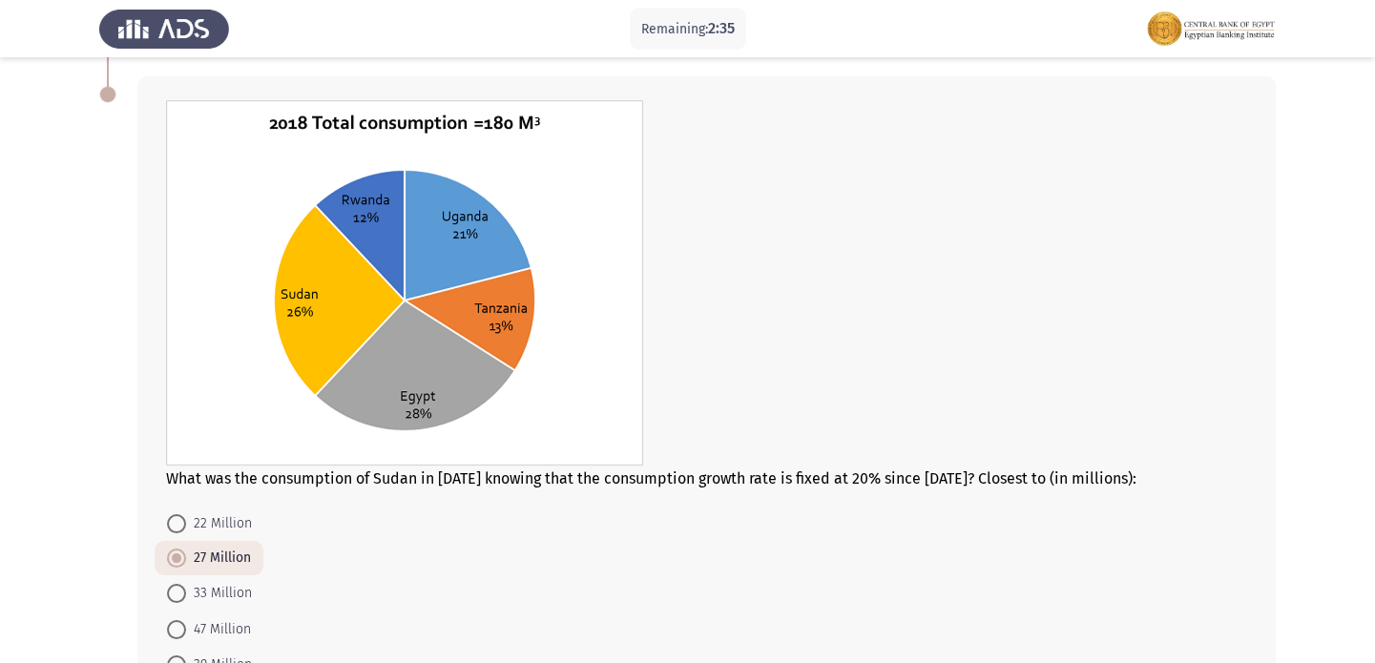
scroll to position [820, 0]
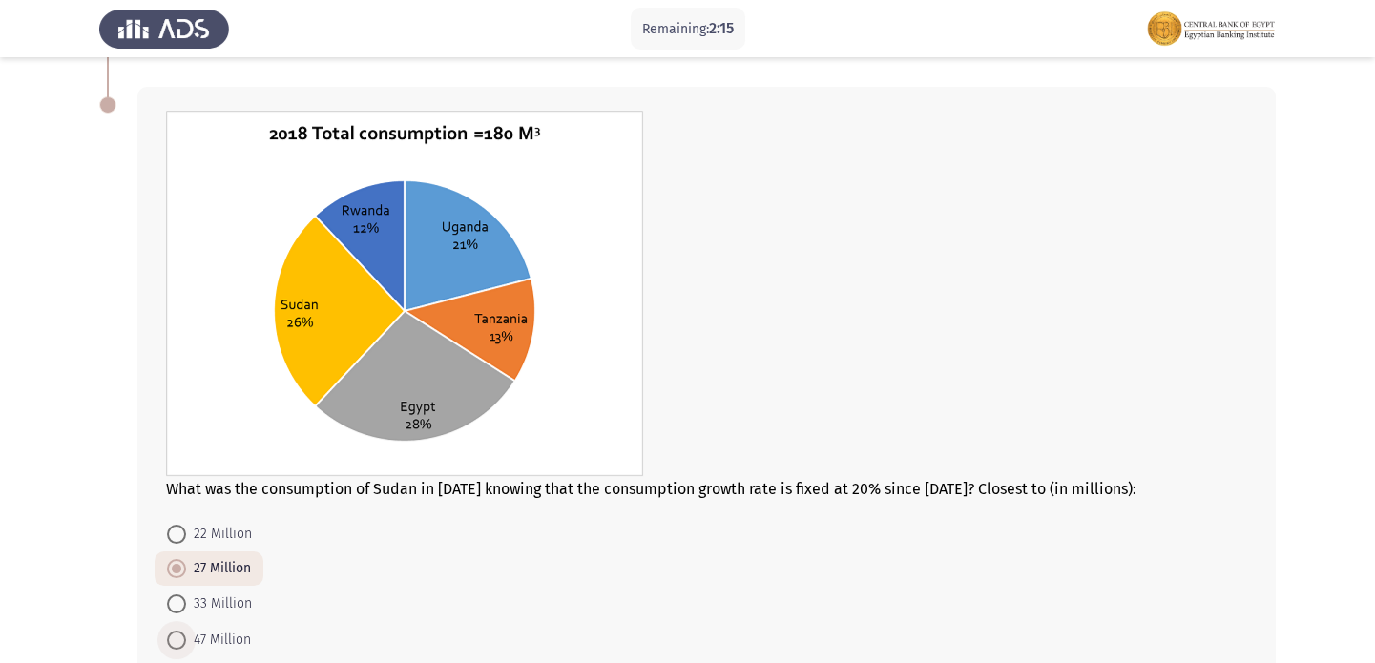
click at [209, 629] on span "47 Million" at bounding box center [218, 640] width 65 height 23
click at [186, 631] on input "47 Million" at bounding box center [176, 640] width 19 height 19
radio input "true"
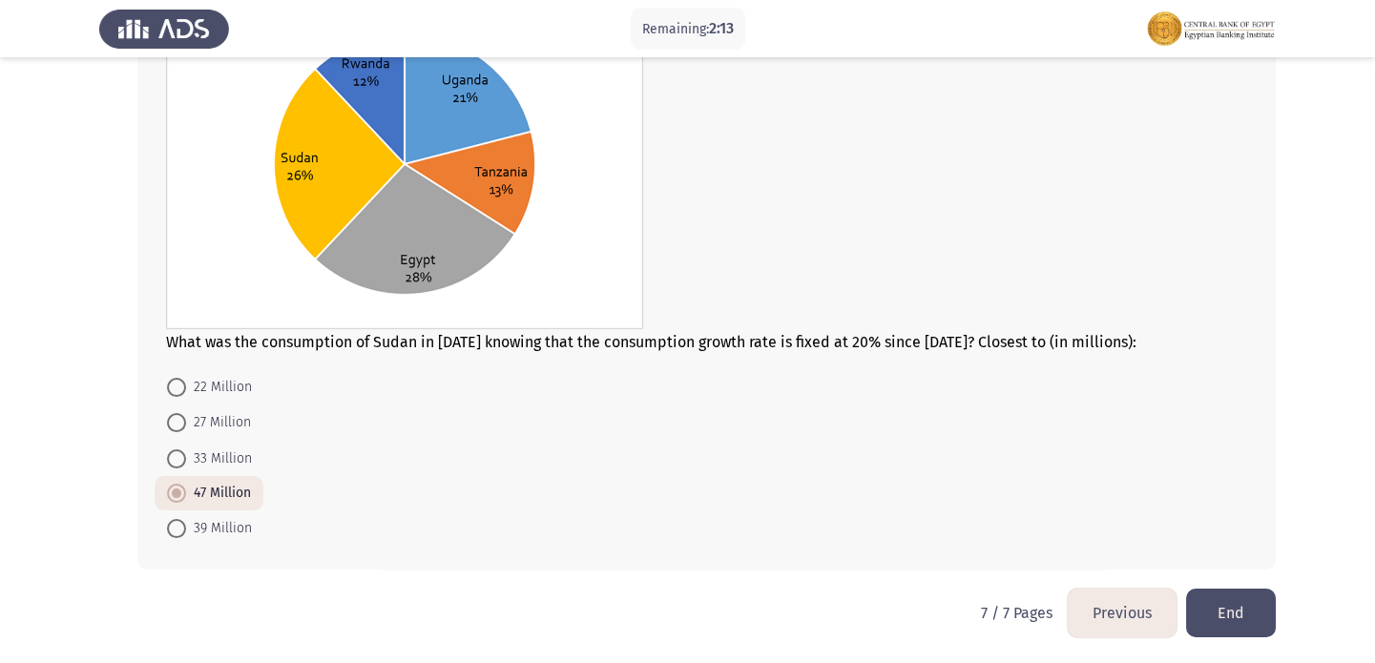
scroll to position [958, 0]
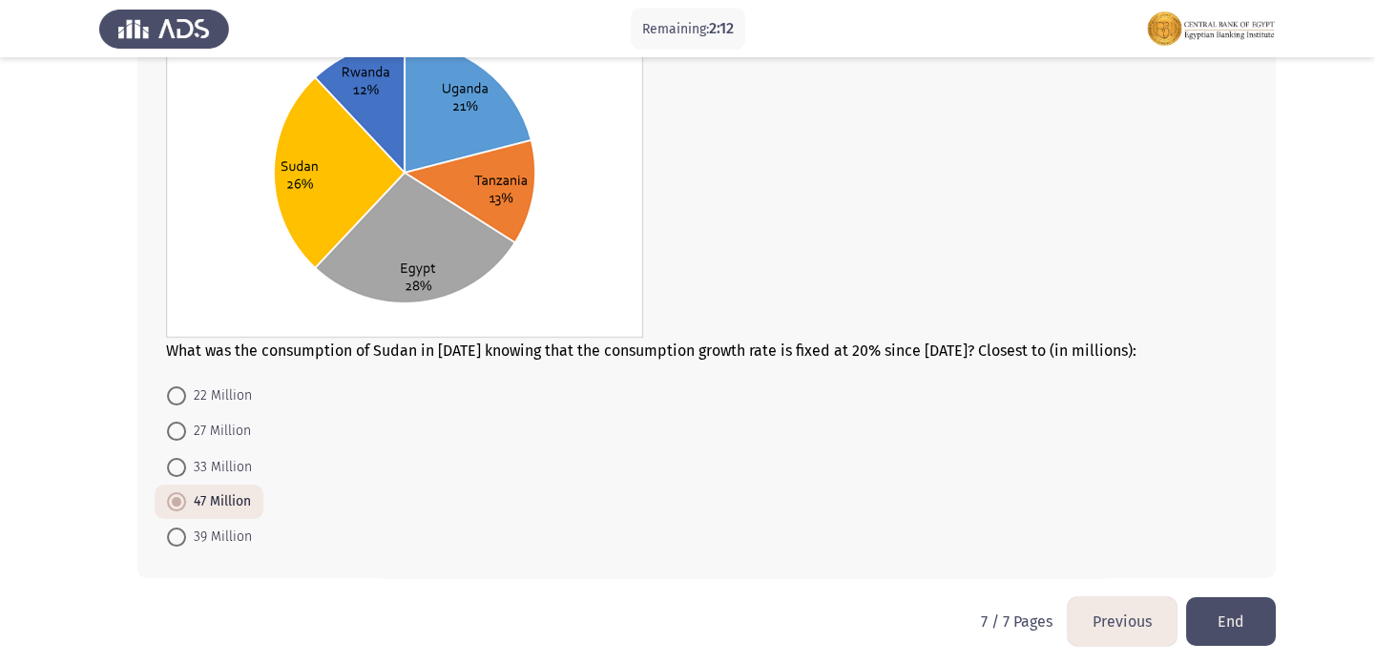
click at [1122, 608] on button "Previous" at bounding box center [1122, 621] width 109 height 49
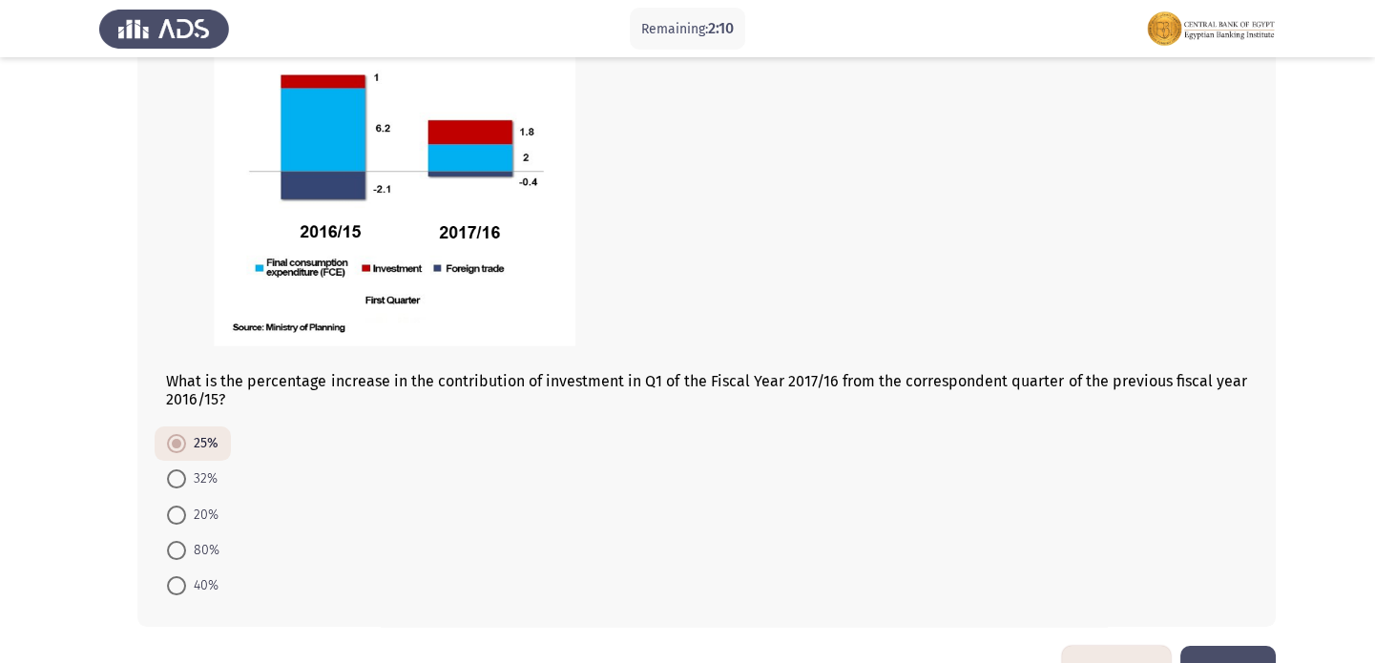
scroll to position [1029, 0]
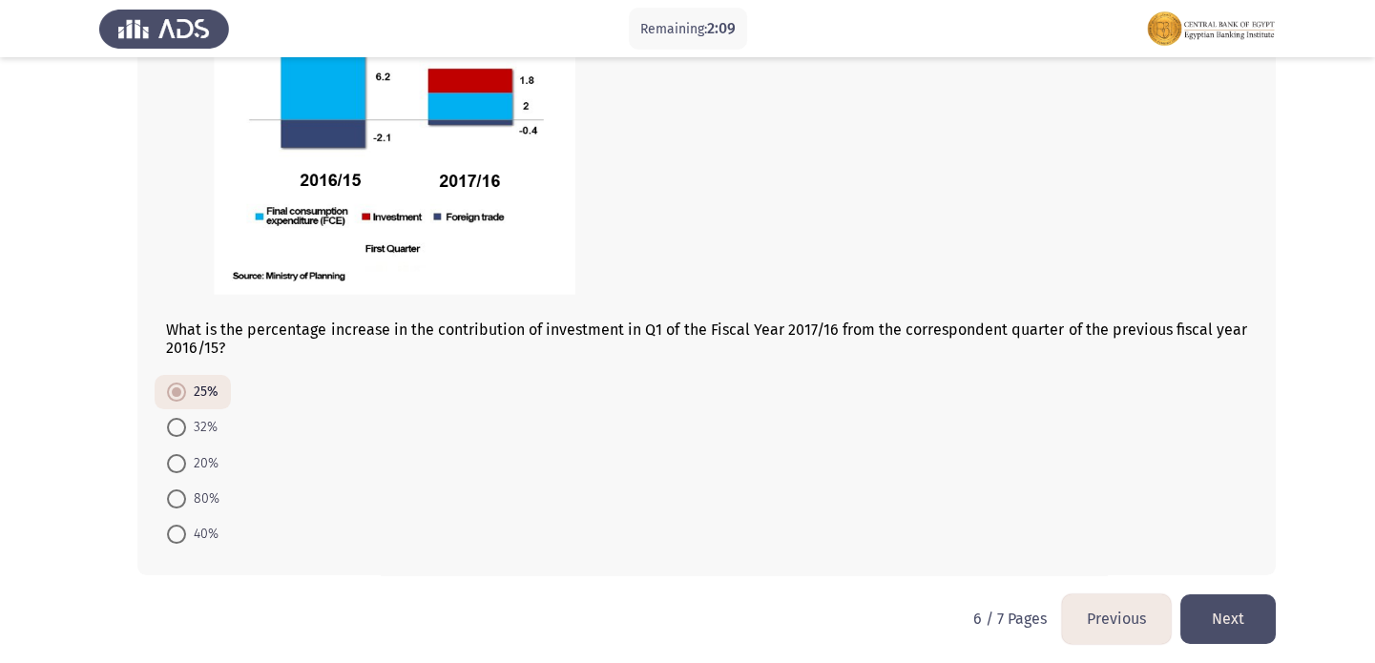
drag, startPoint x: 1250, startPoint y: 637, endPoint x: 1240, endPoint y: 611, distance: 28.4
click at [1248, 630] on button "Next" at bounding box center [1227, 618] width 95 height 49
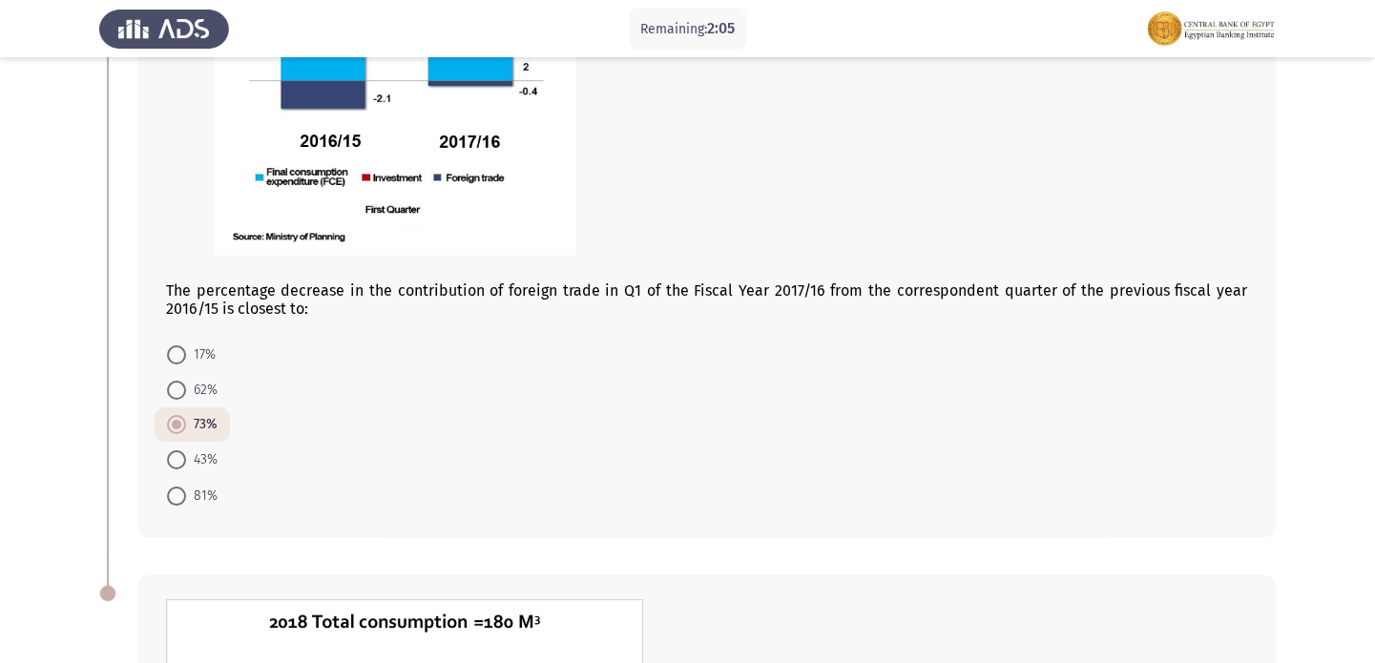
scroll to position [259, 0]
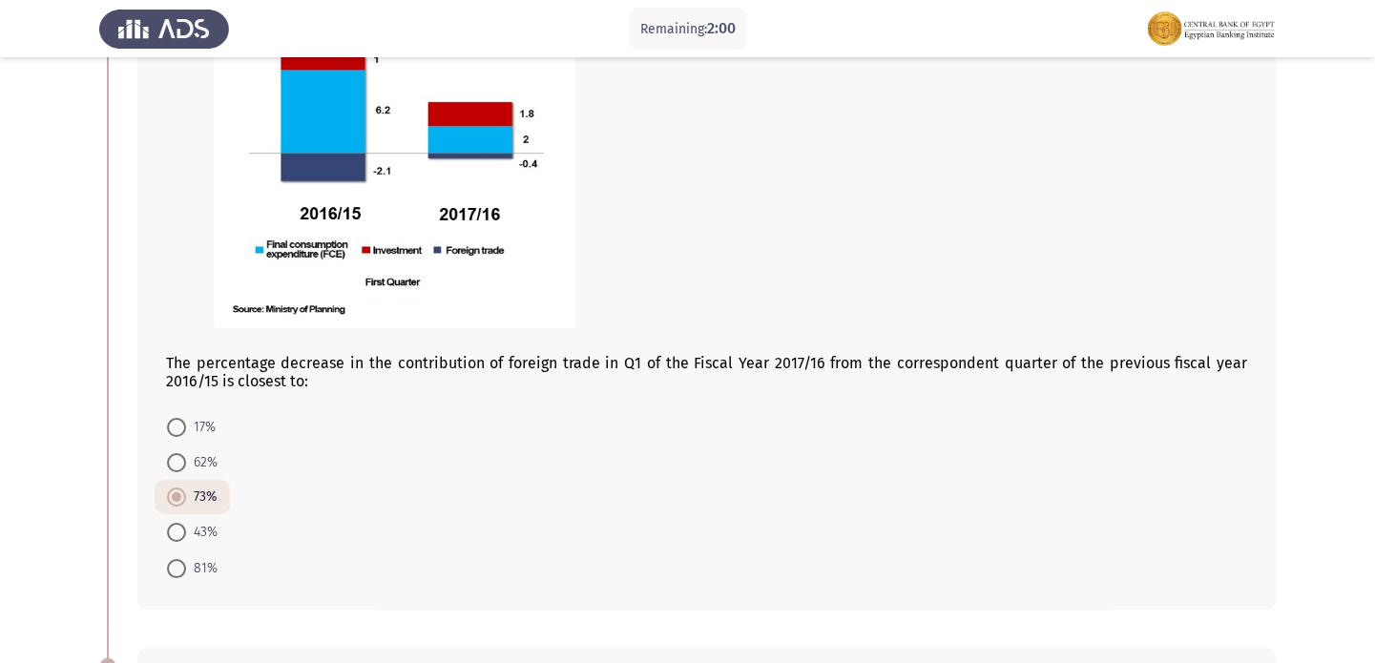
click at [198, 457] on span "62%" at bounding box center [201, 462] width 31 height 23
click at [186, 457] on input "62%" at bounding box center [176, 462] width 19 height 19
radio input "true"
click at [202, 430] on span "17%" at bounding box center [201, 427] width 30 height 23
click at [186, 430] on input "17%" at bounding box center [176, 427] width 19 height 19
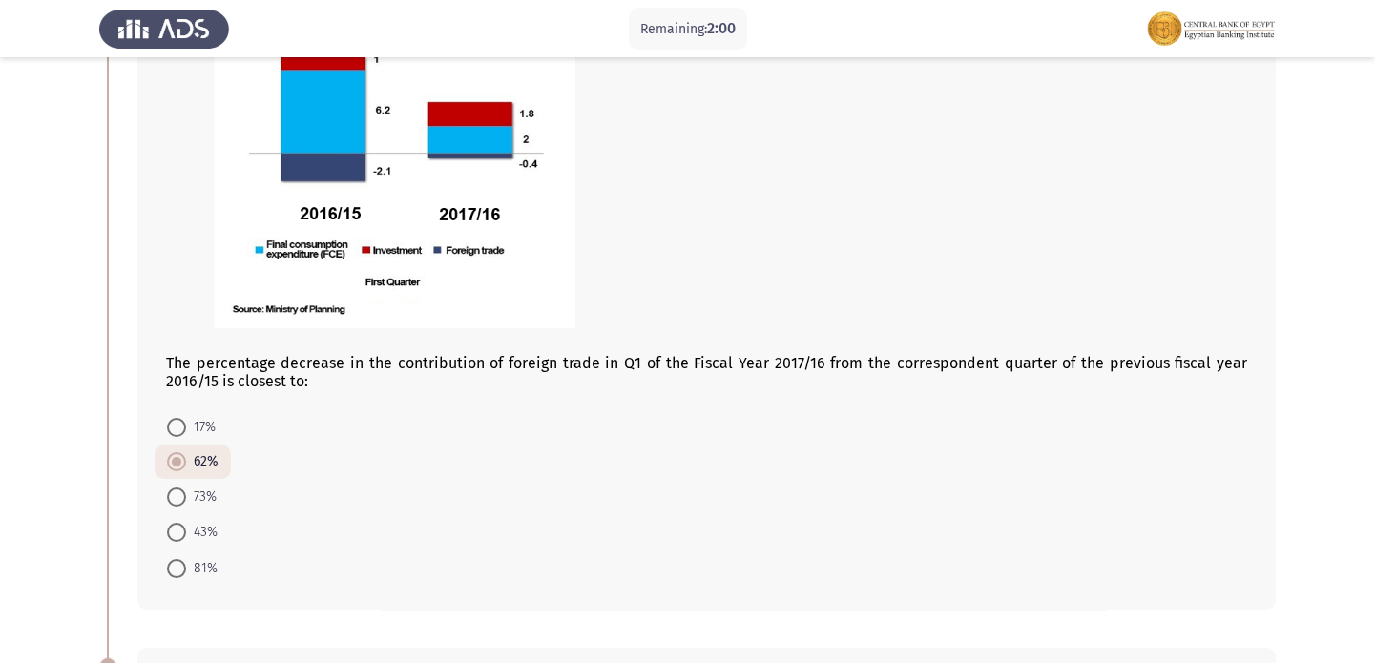
radio input "true"
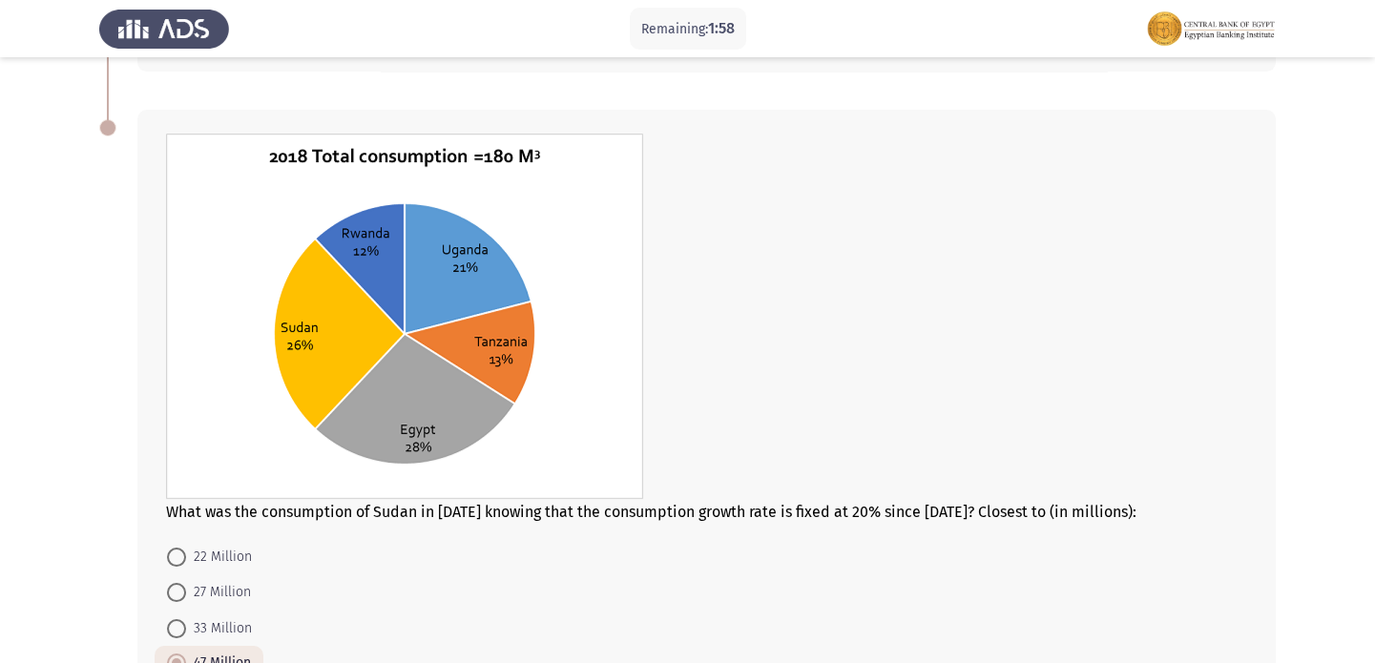
scroll to position [967, 0]
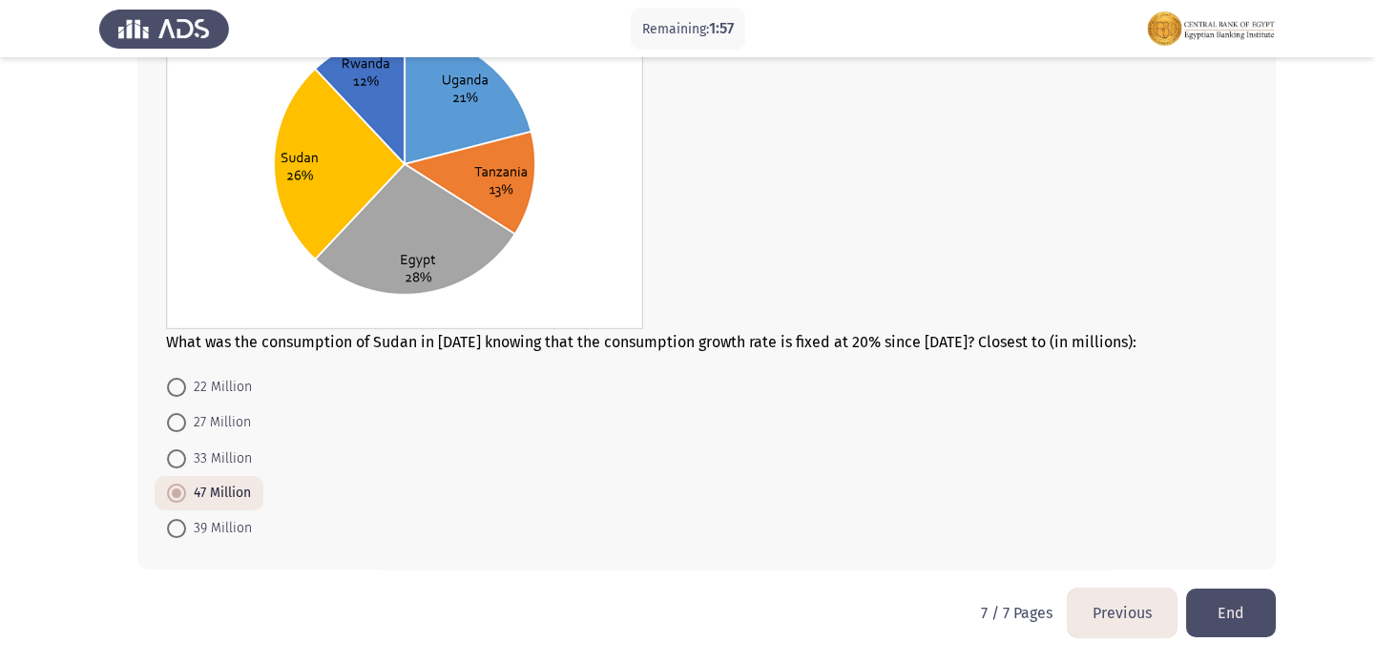
click at [1216, 597] on button "End" at bounding box center [1231, 613] width 90 height 49
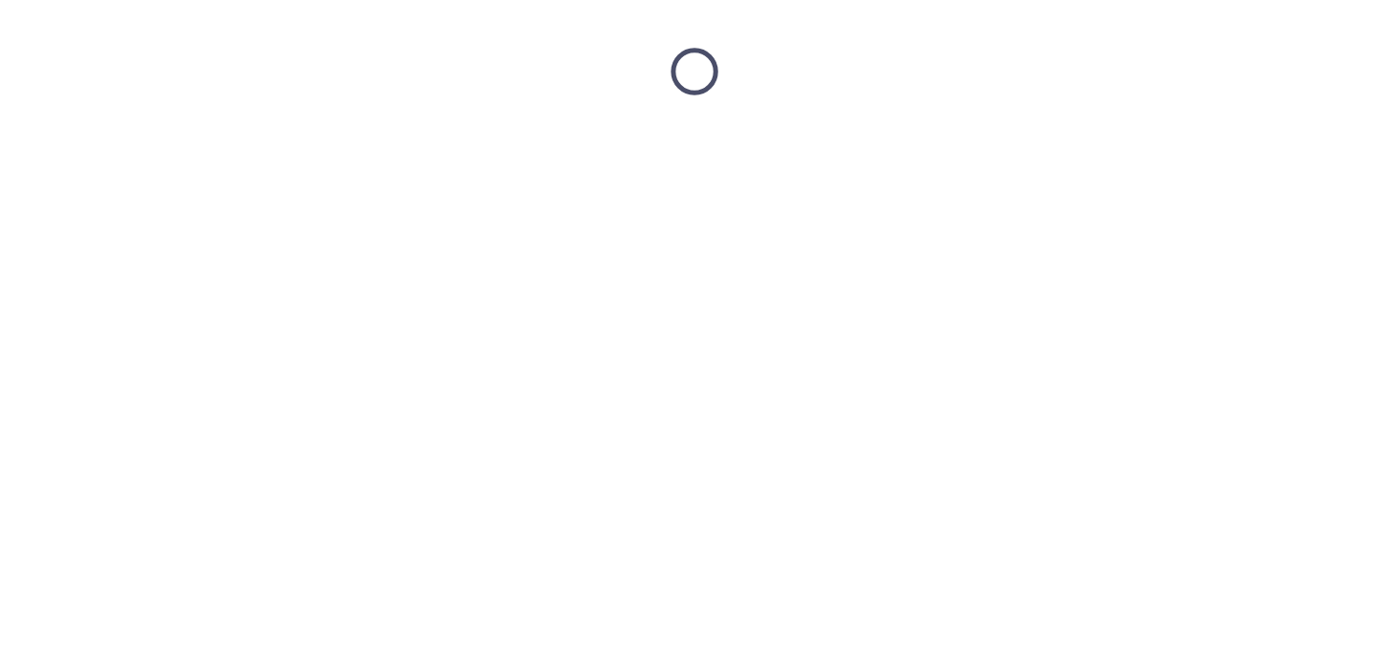
scroll to position [0, 0]
